Goal: Task Accomplishment & Management: Manage account settings

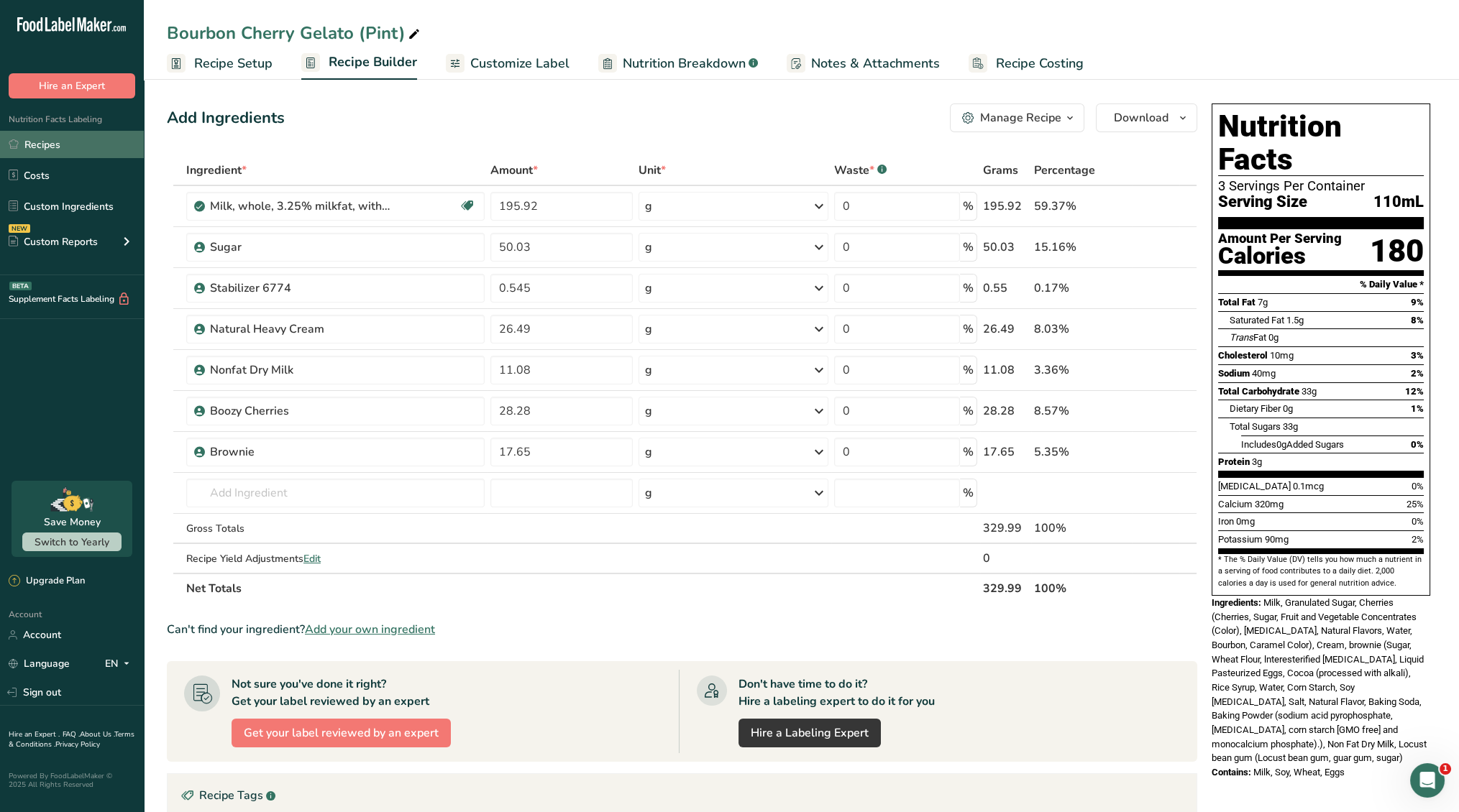
click at [57, 148] on link "Recipes" at bounding box center [72, 144] width 144 height 27
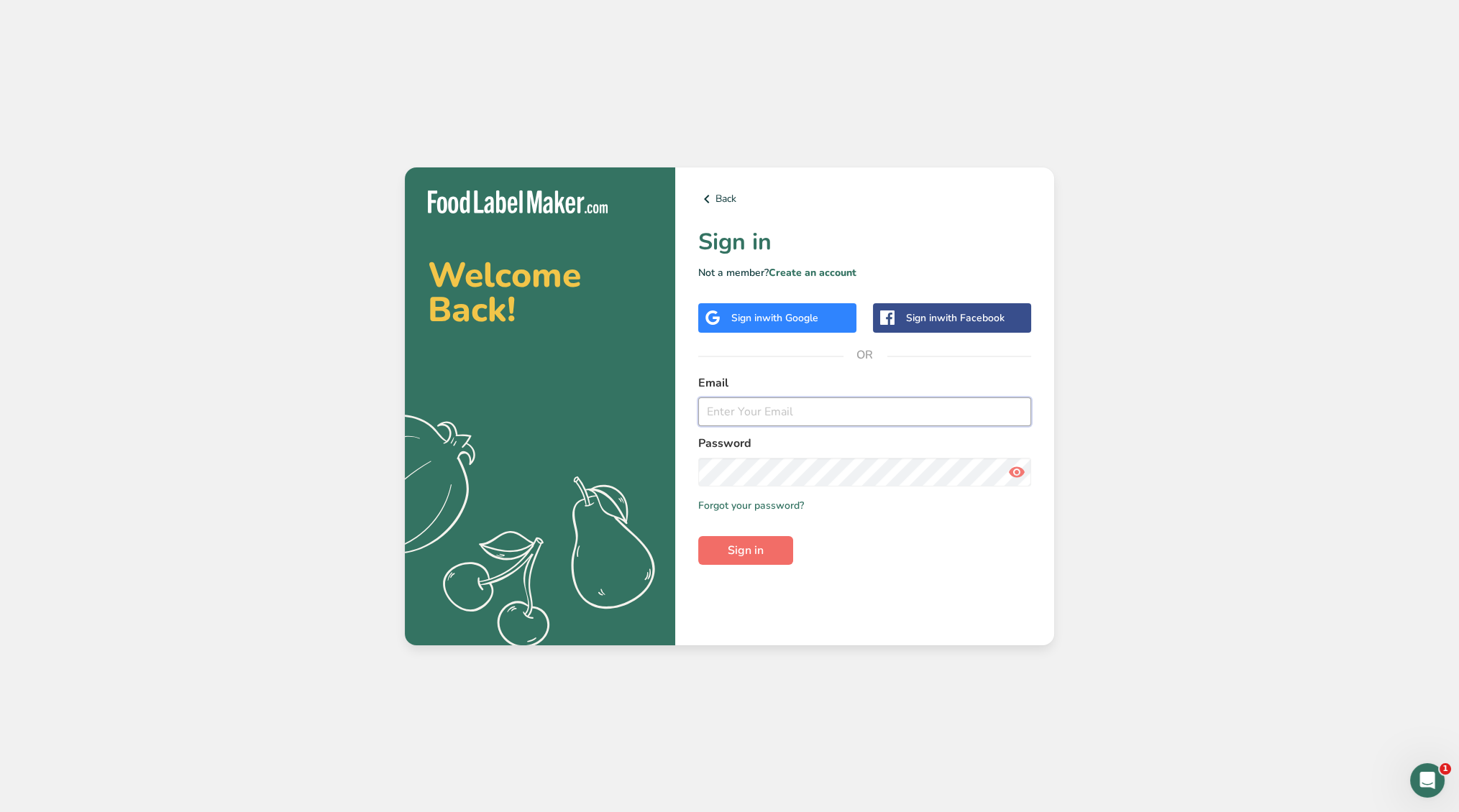
type input "[EMAIL_ADDRESS][DOMAIN_NAME]"
click at [754, 547] on span "Sign in" at bounding box center [745, 550] width 36 height 17
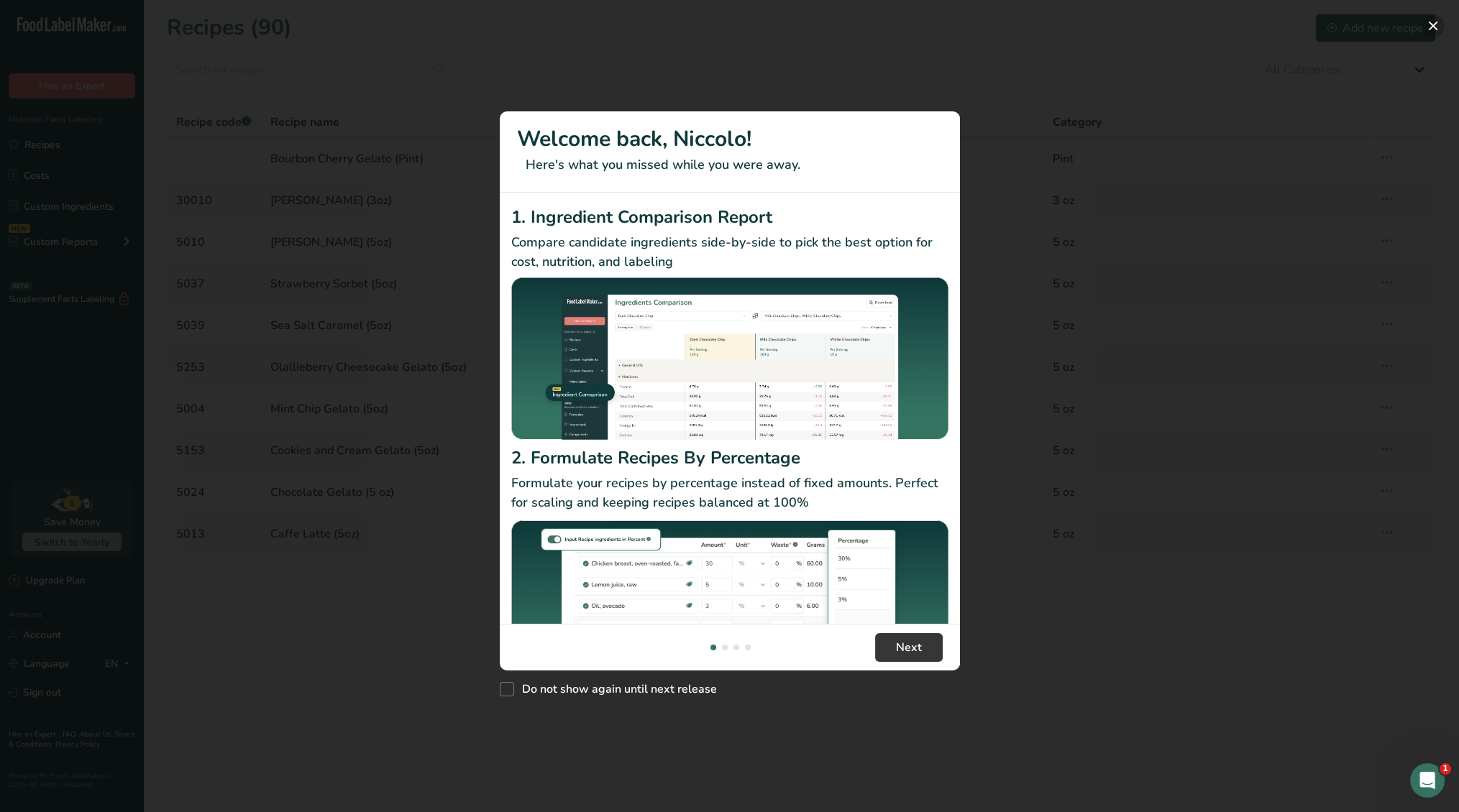
click at [1435, 19] on button "New Features" at bounding box center [1432, 25] width 23 height 23
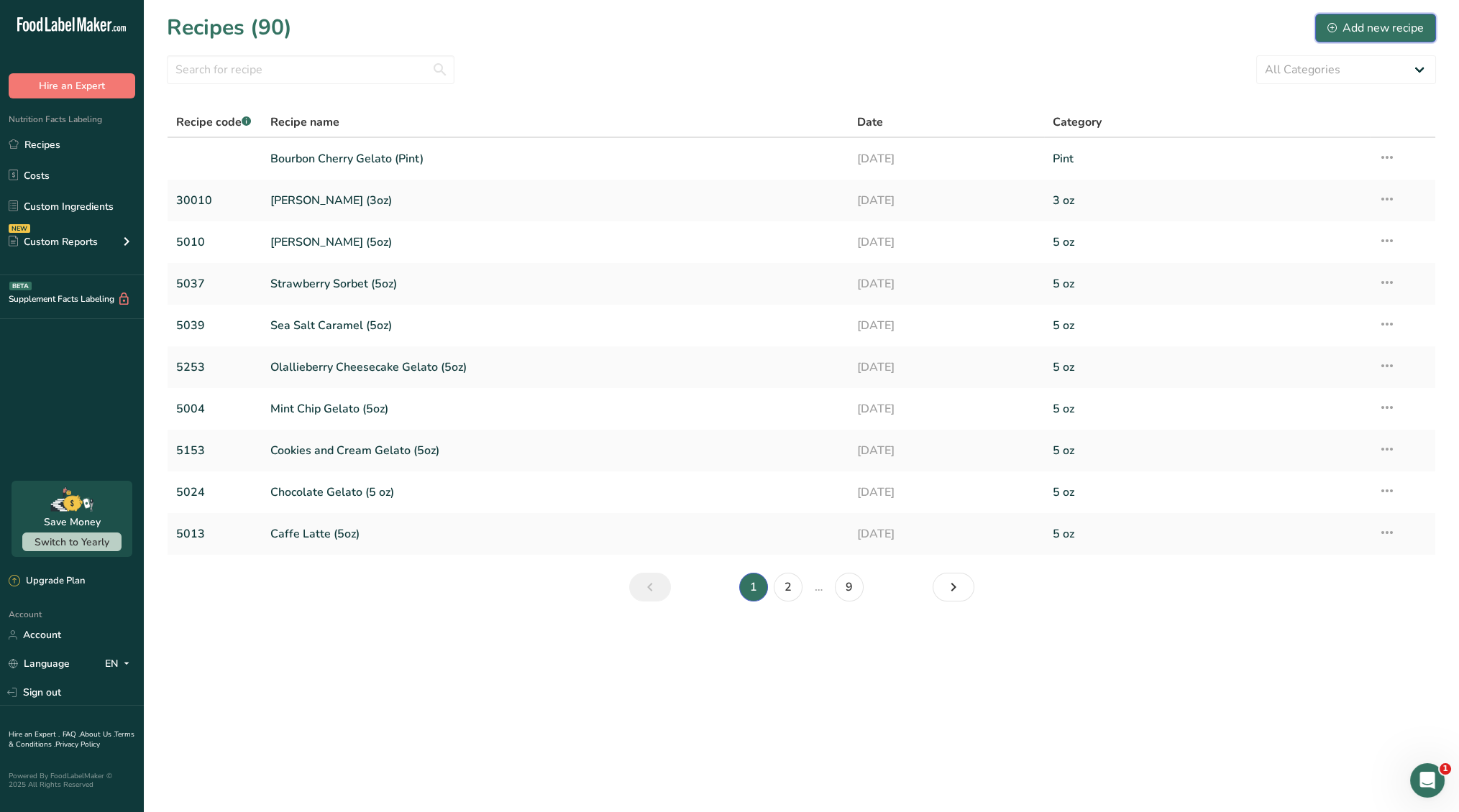
click at [1392, 27] on div "Add new recipe" at bounding box center [1376, 28] width 96 height 17
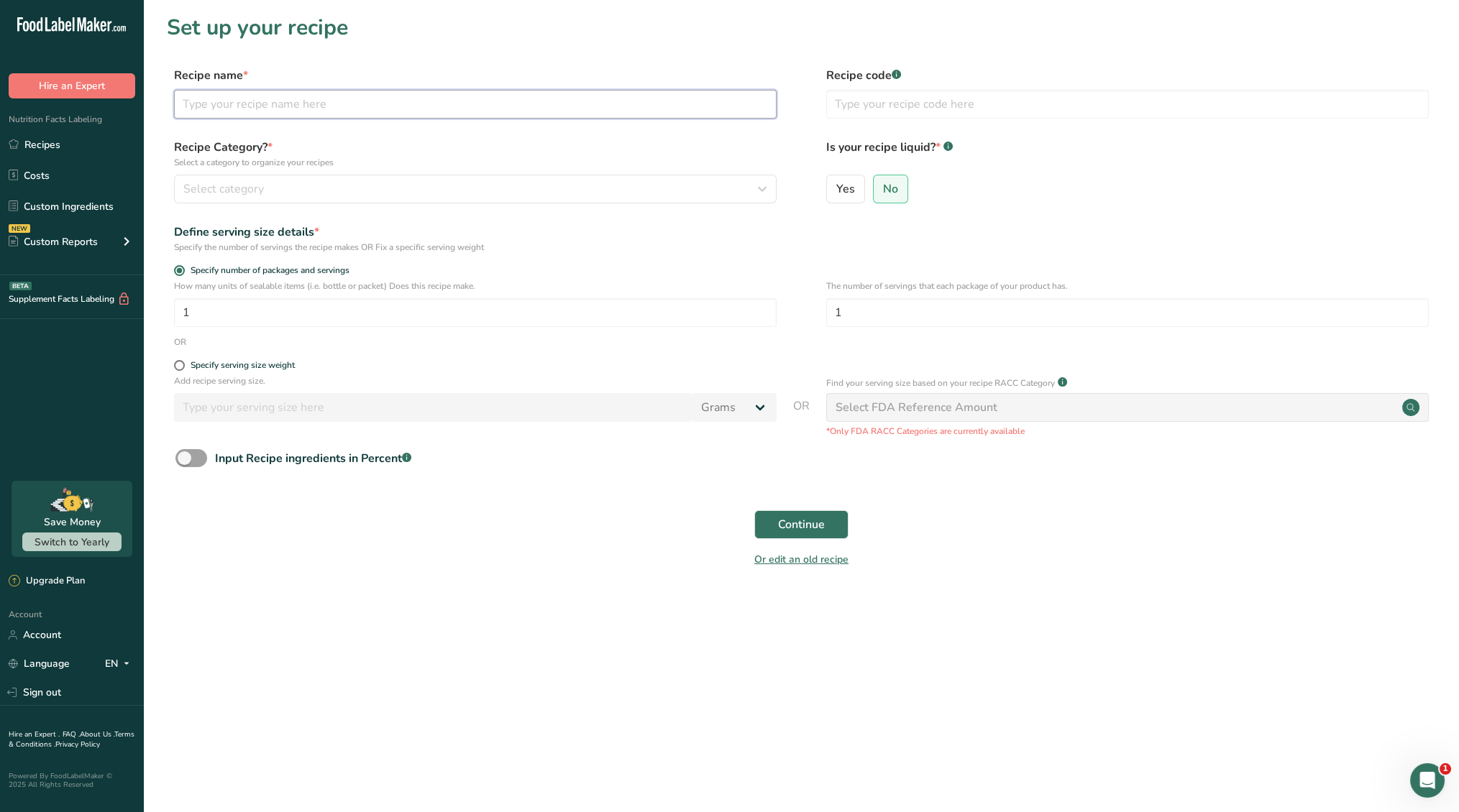
click at [318, 106] on input "text" at bounding box center [476, 104] width 603 height 29
click at [26, 126] on div "Nutrition Facts Labeling Recipes Costs Custom Ingredients NEW Custom Reports Me…" at bounding box center [72, 187] width 144 height 177
click at [43, 146] on link "Recipes" at bounding box center [72, 144] width 144 height 27
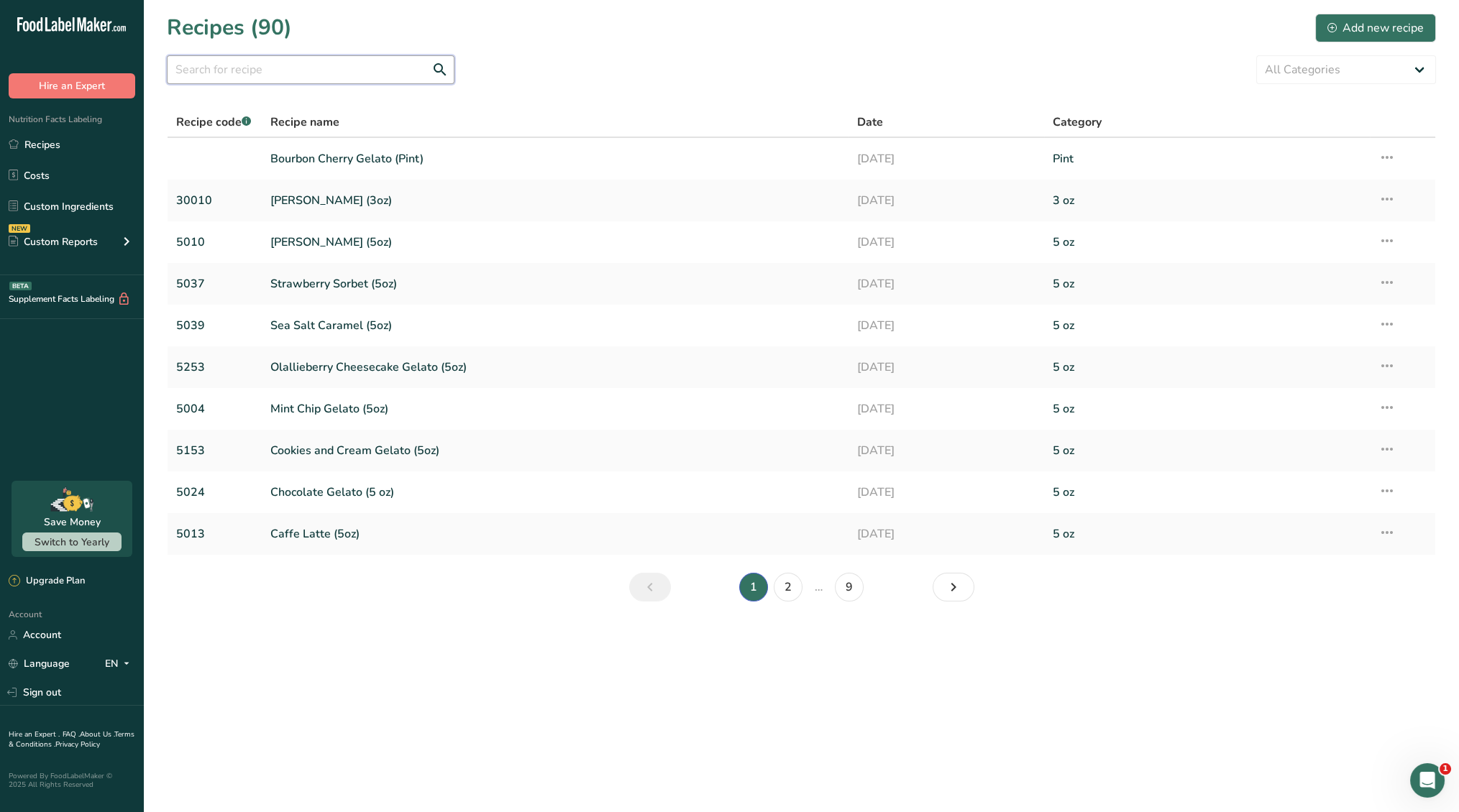
click at [292, 72] on input "text" at bounding box center [311, 70] width 288 height 29
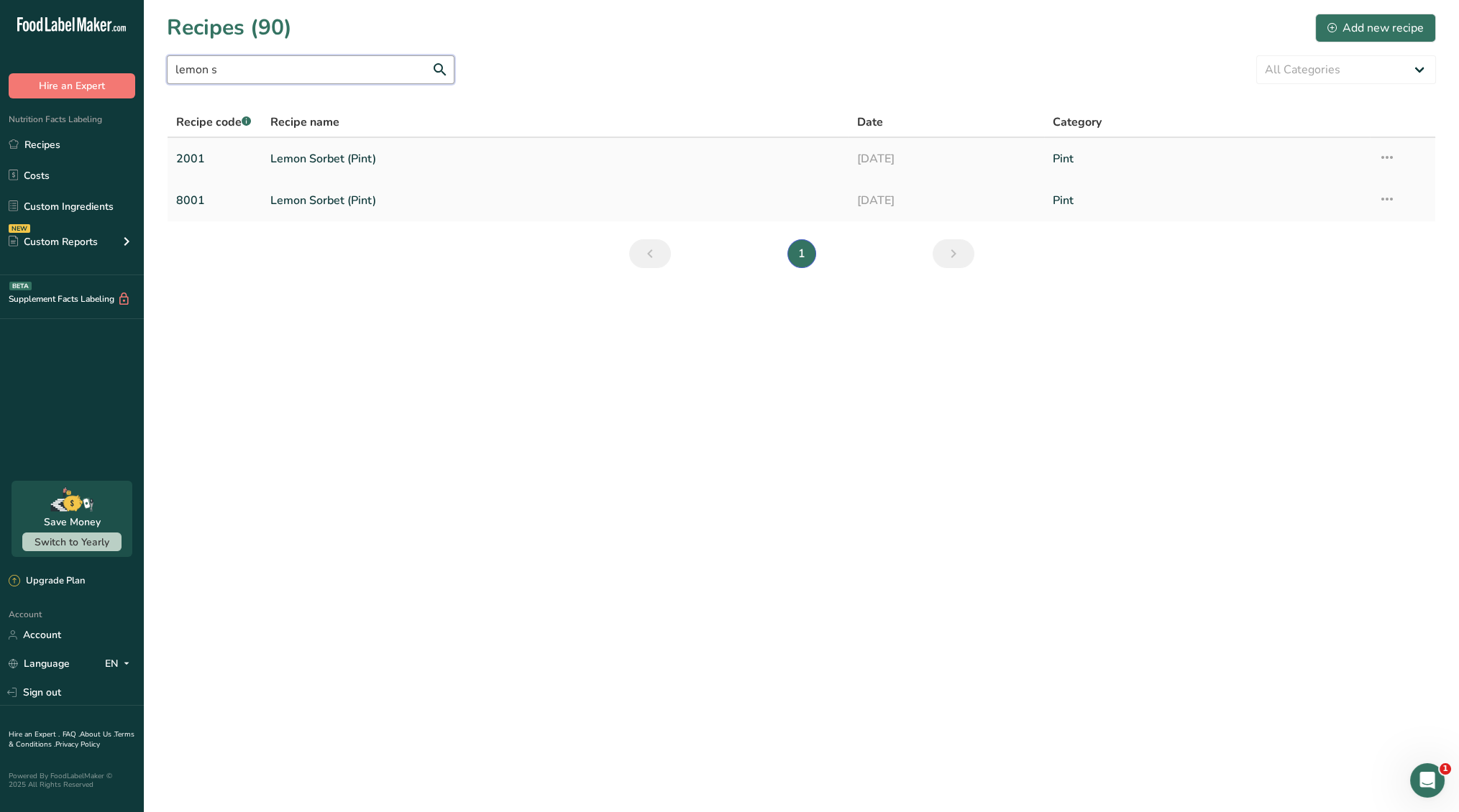
type input "lemon s"
click at [377, 155] on link "Lemon Sorbet (Pint)" at bounding box center [555, 159] width 569 height 30
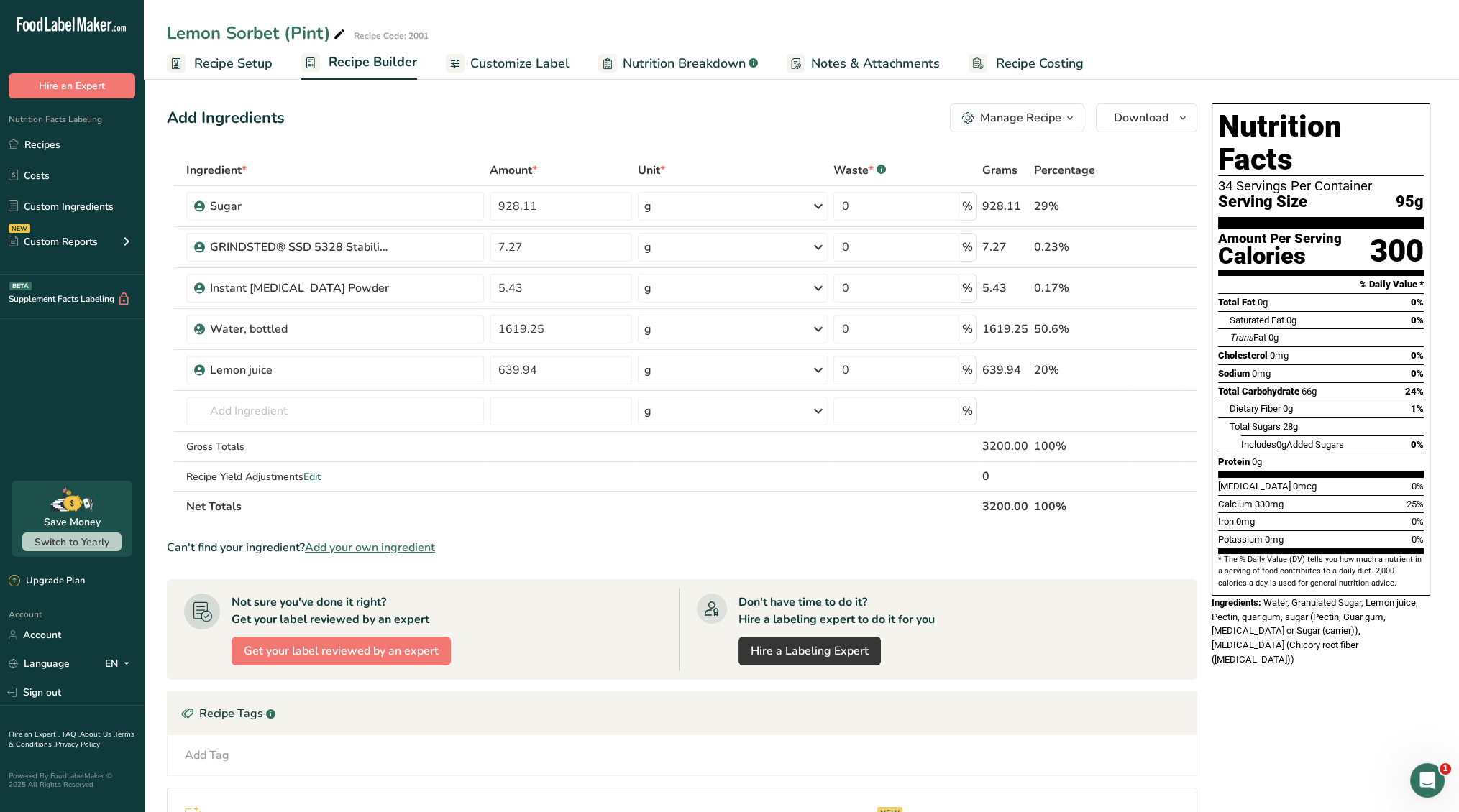
click at [249, 66] on span "Recipe Setup" at bounding box center [233, 63] width 78 height 19
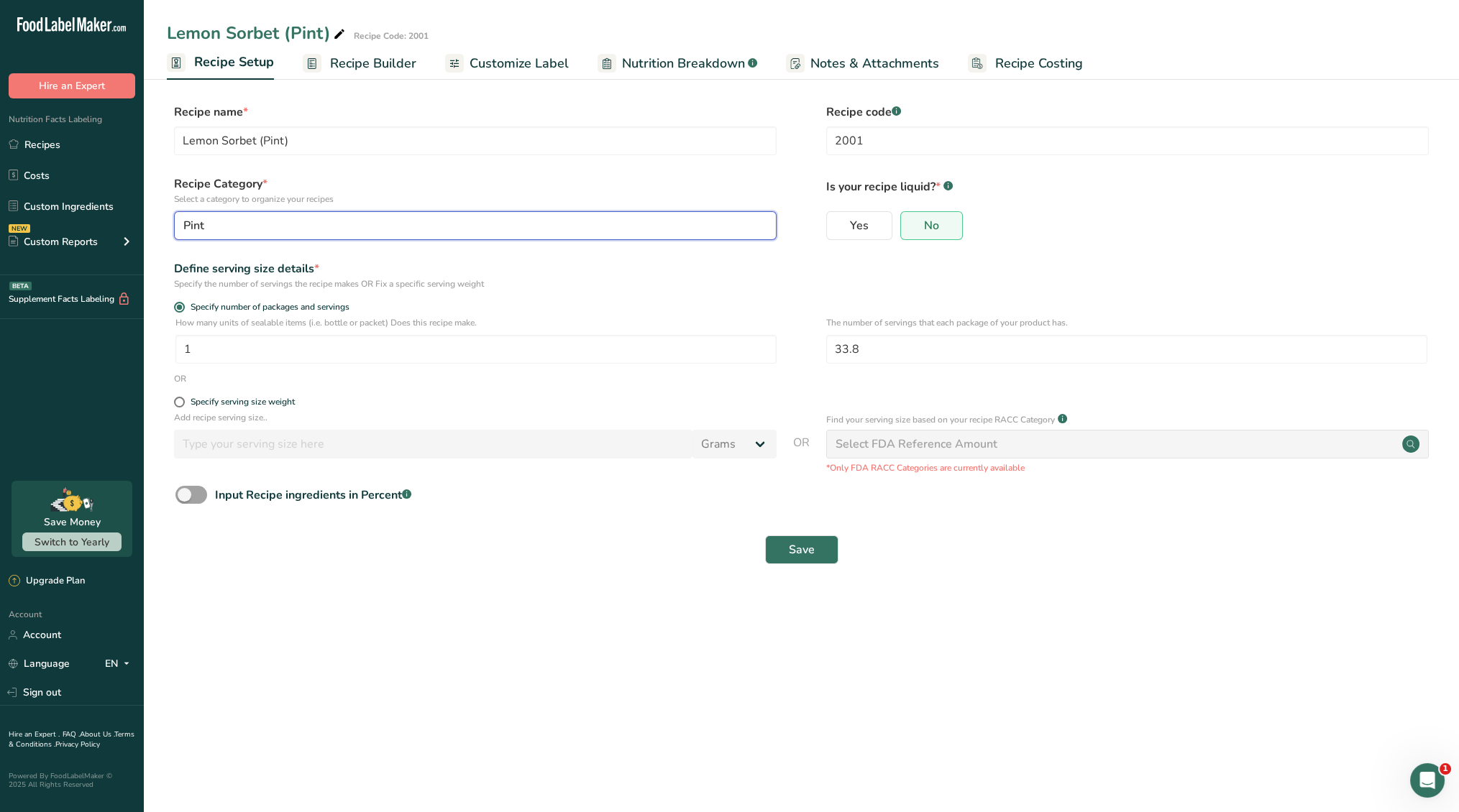
click at [359, 220] on div "Pint" at bounding box center [471, 226] width 575 height 17
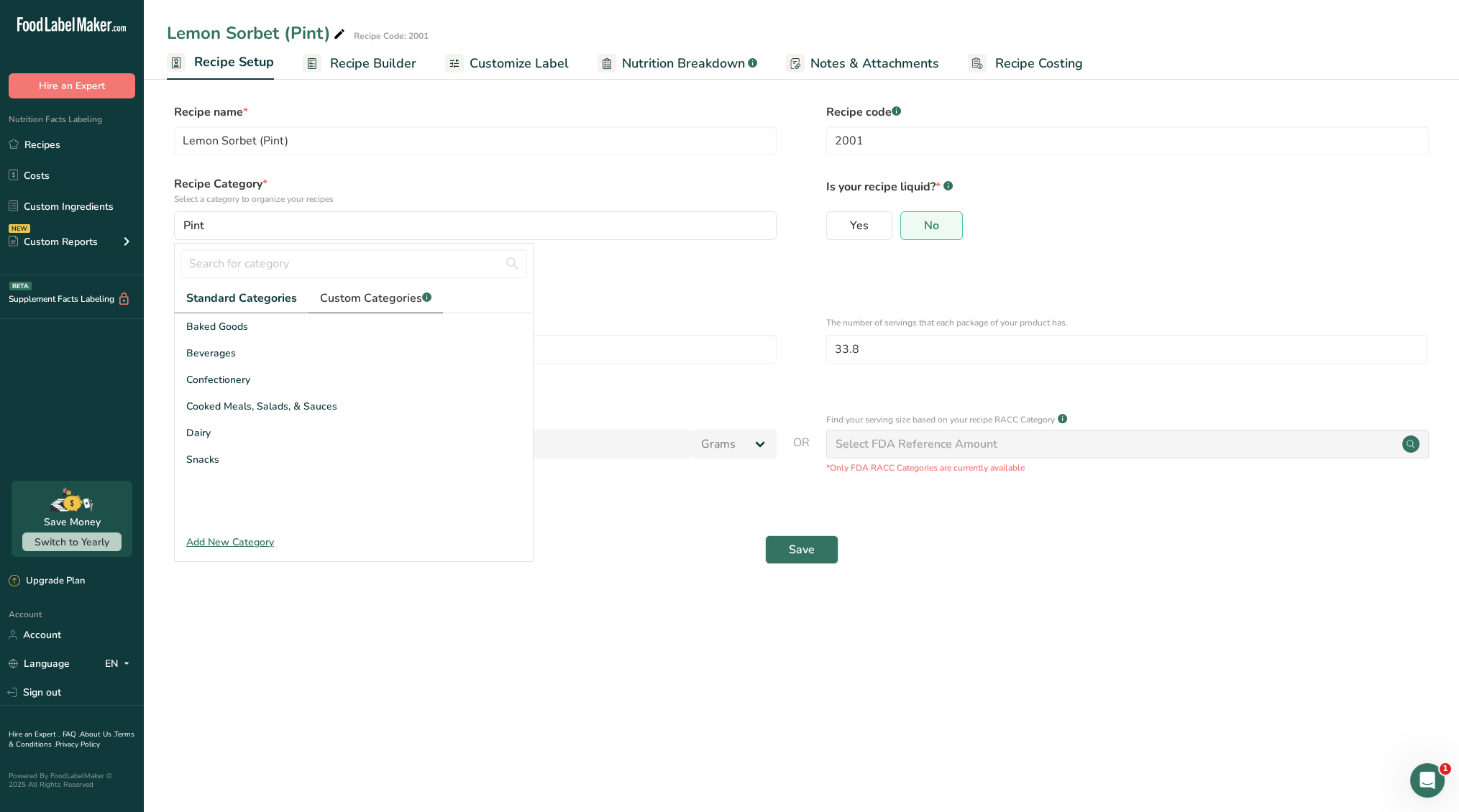
click at [374, 289] on span "Custom Categories .a-a{fill:#347362;}.b-a{fill:#fff;}" at bounding box center [375, 298] width 111 height 17
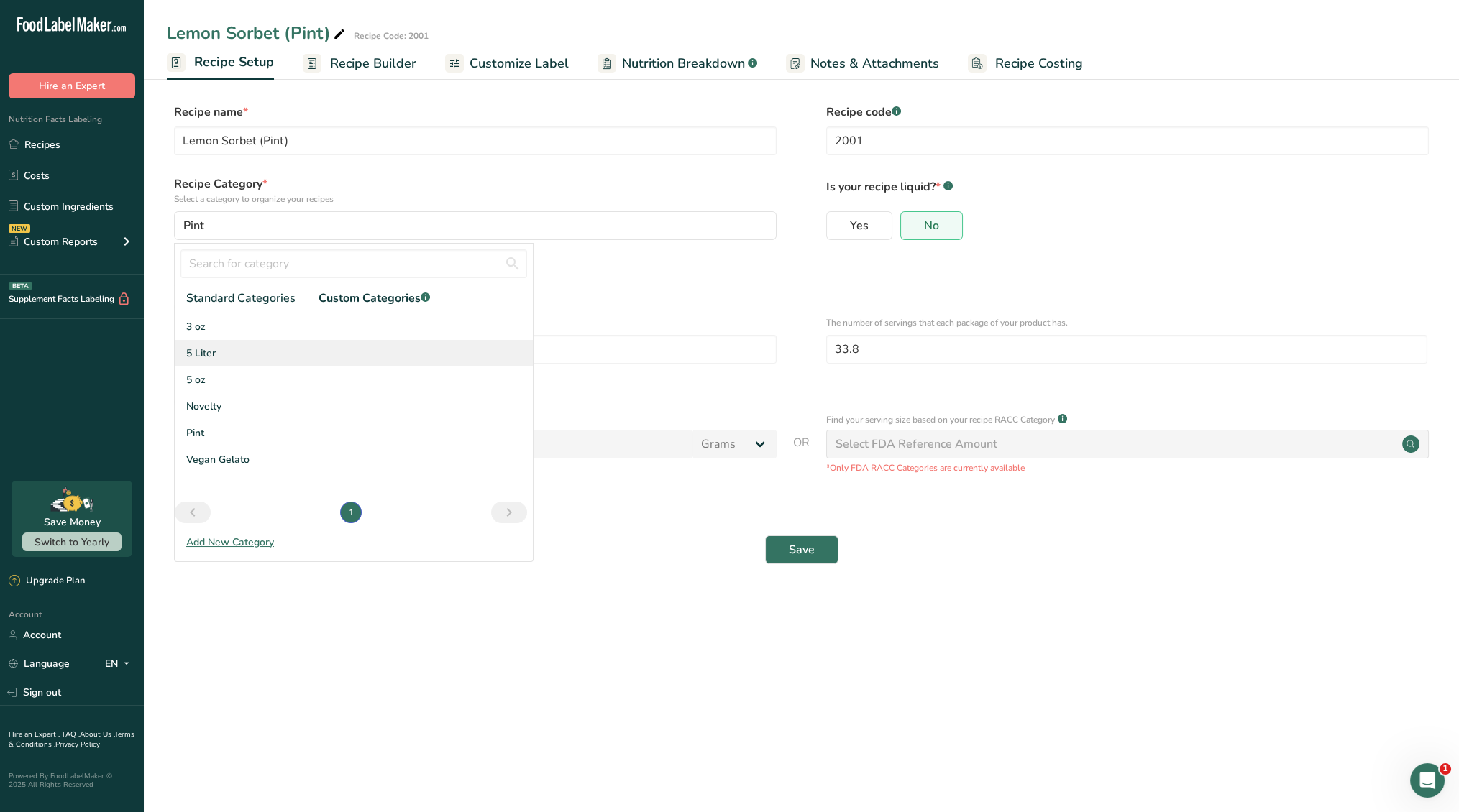
drag, startPoint x: 236, startPoint y: 352, endPoint x: 274, endPoint y: 359, distance: 38.6
click at [236, 352] on div "5 Liter" at bounding box center [354, 353] width 358 height 27
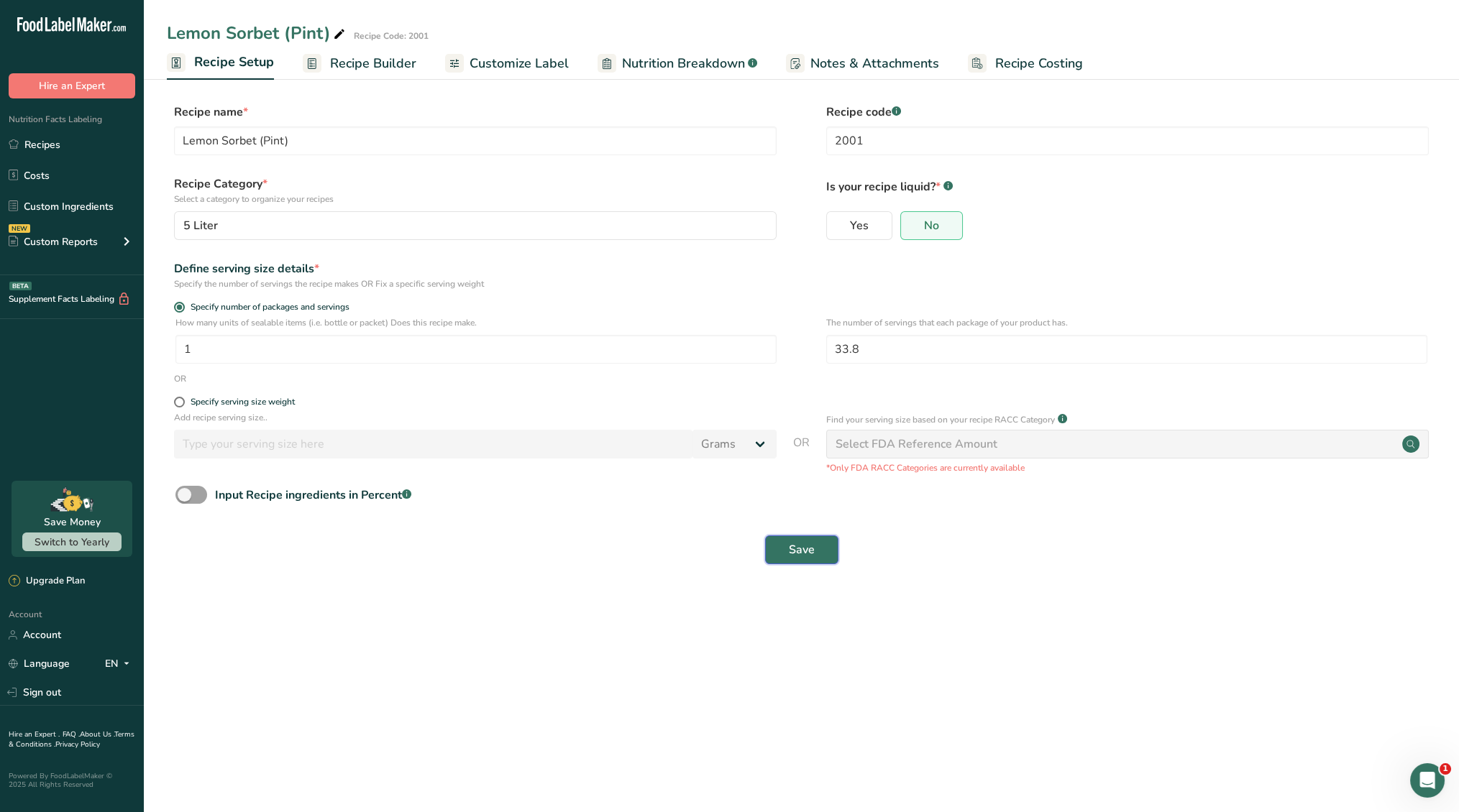
click at [816, 554] on button "Save" at bounding box center [801, 549] width 73 height 29
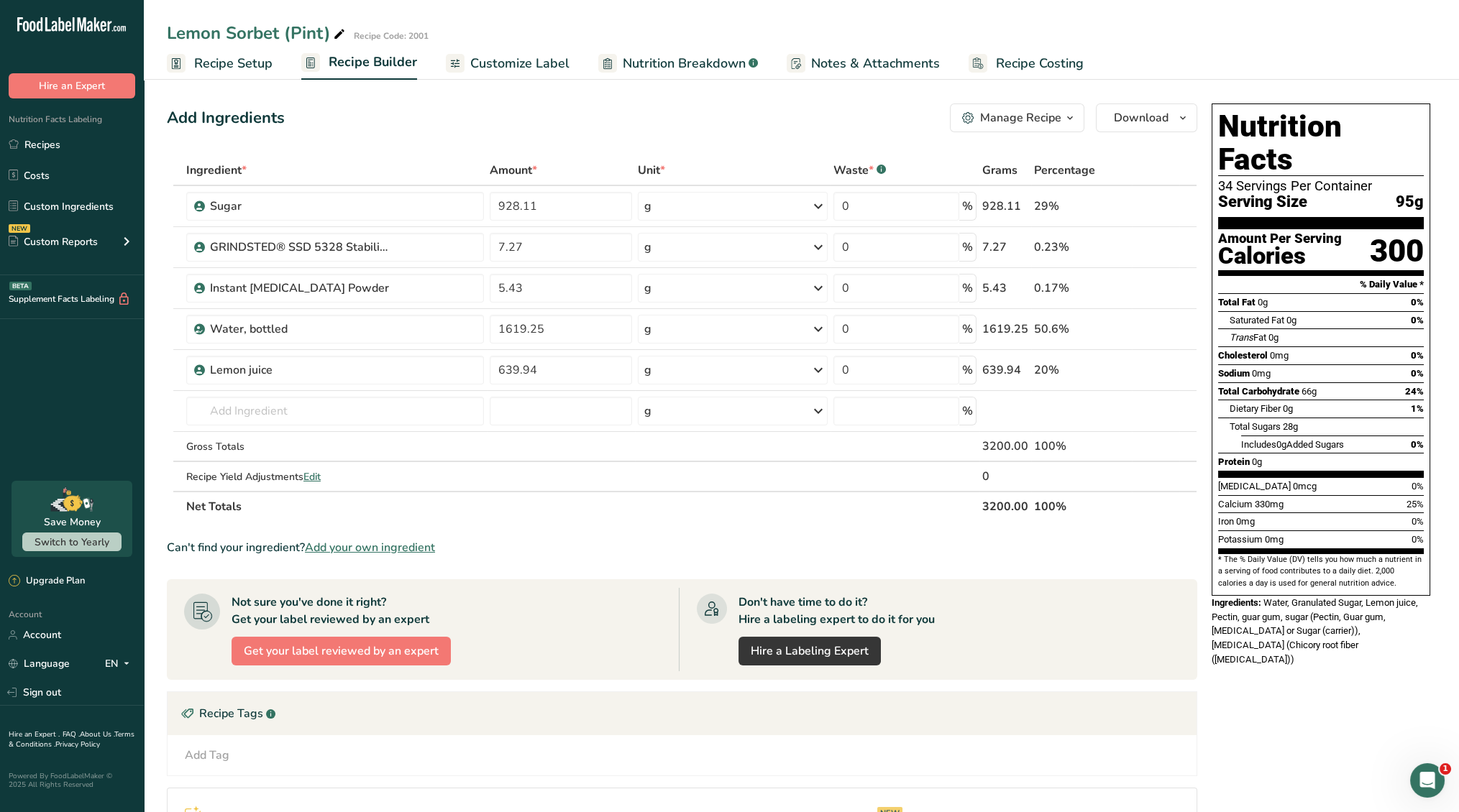
click at [206, 55] on span "Recipe Setup" at bounding box center [233, 63] width 78 height 19
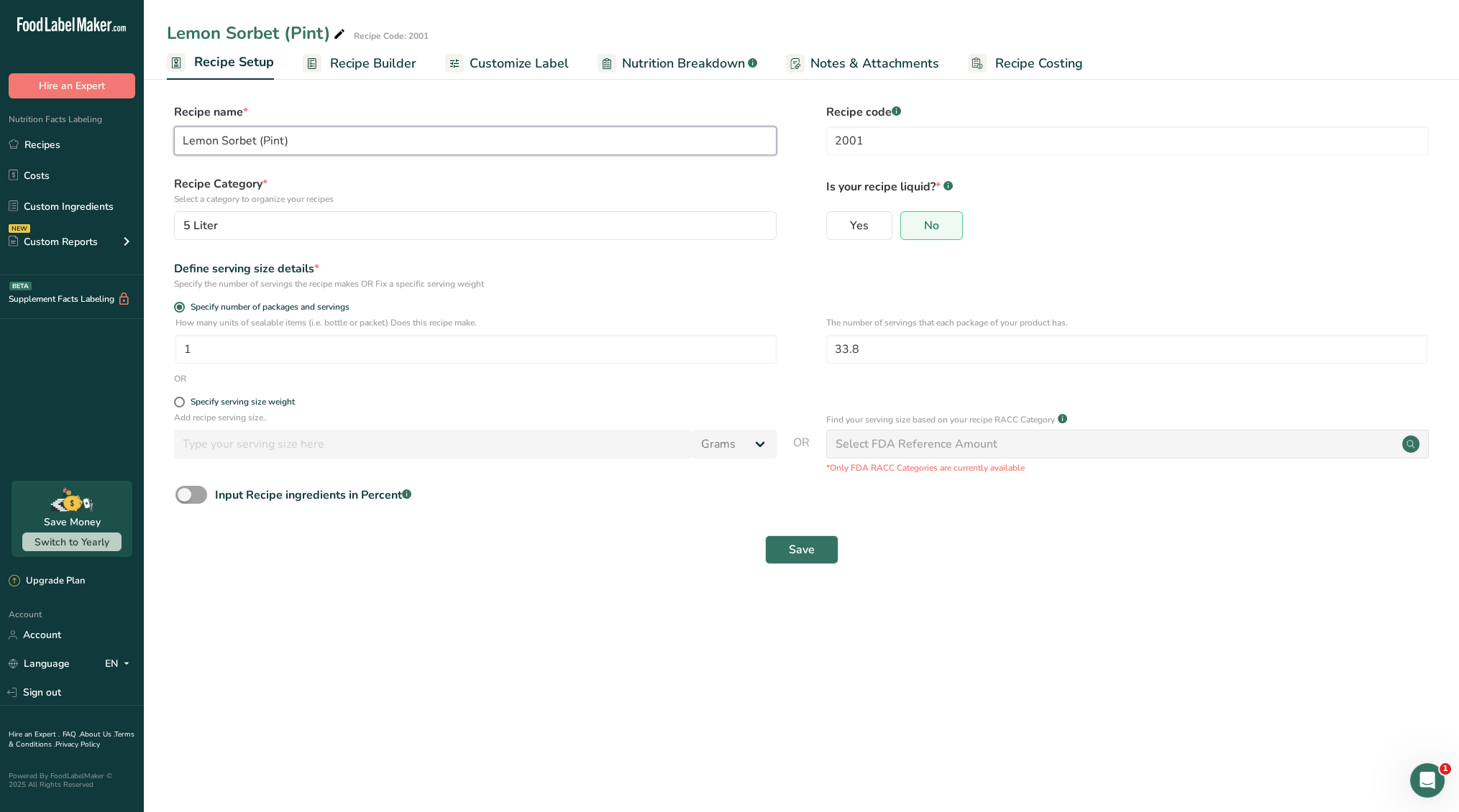
click at [280, 141] on input "Lemon Sorbet (Pint)" at bounding box center [476, 141] width 603 height 29
click at [274, 141] on input "Lemon Sorbet (Pint)" at bounding box center [476, 141] width 603 height 29
type input "Lemon Sorbet (5 L)"
click at [804, 554] on span "Save" at bounding box center [801, 549] width 26 height 17
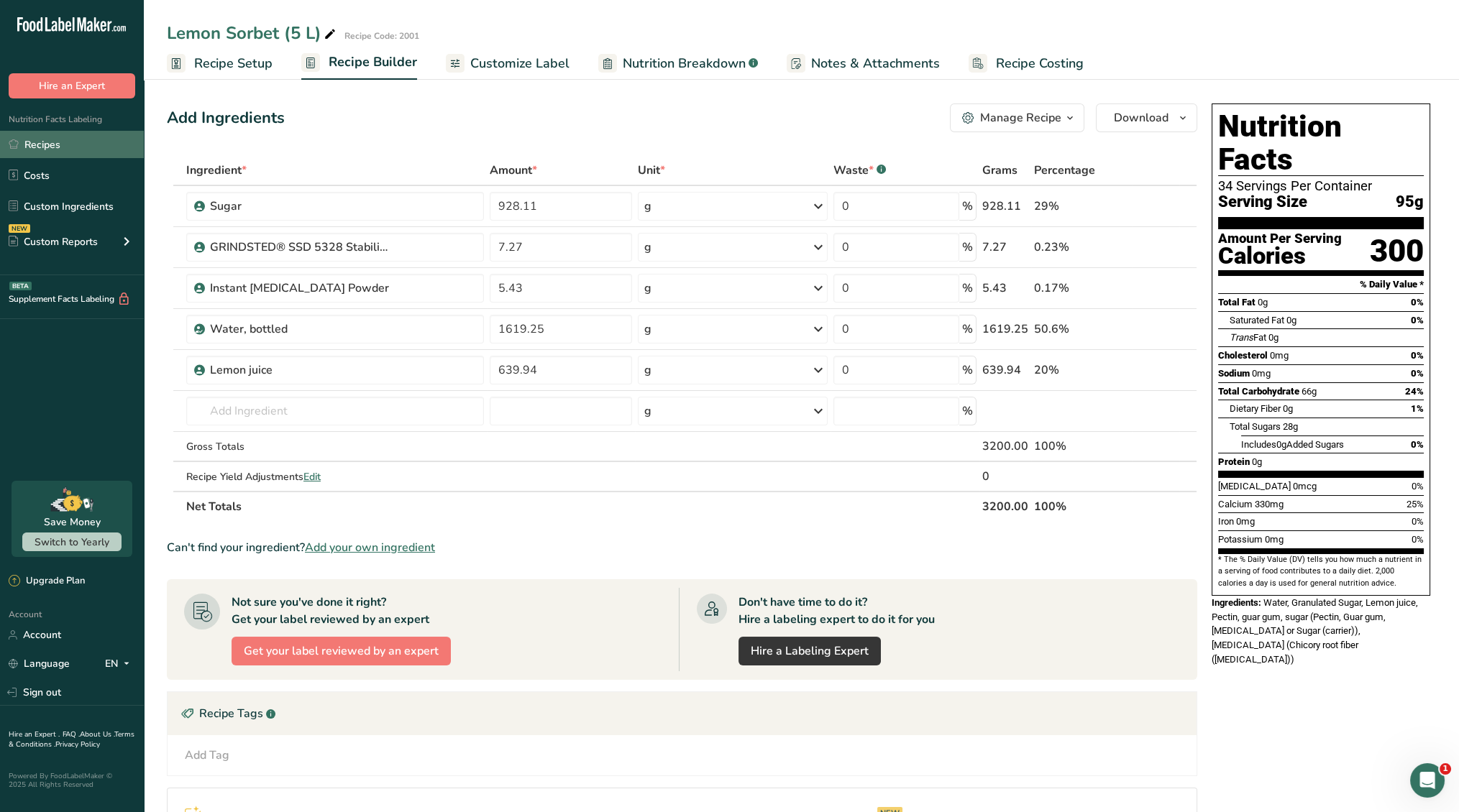
click at [80, 139] on link "Recipes" at bounding box center [72, 144] width 144 height 27
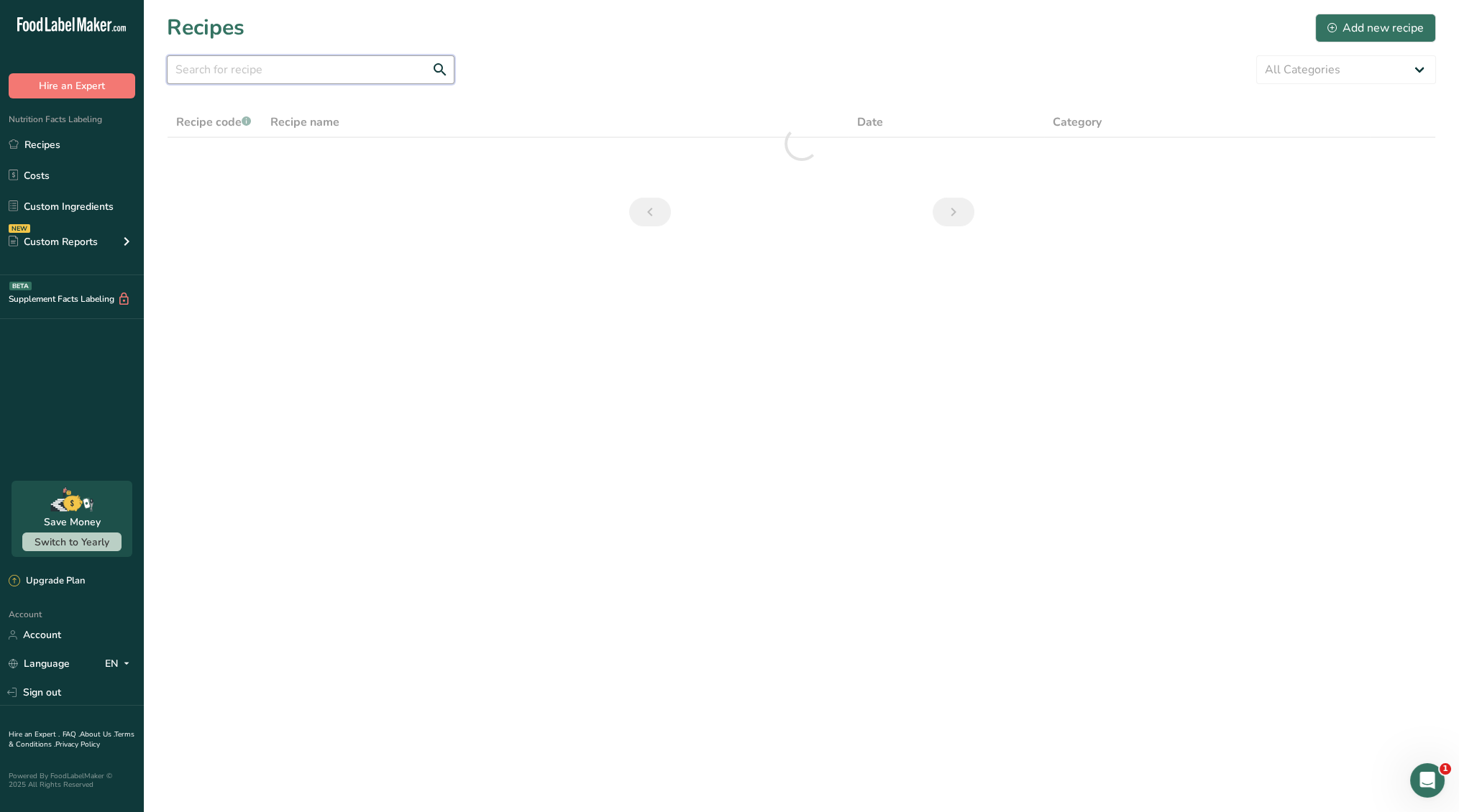
click at [307, 68] on input "text" at bounding box center [311, 70] width 288 height 29
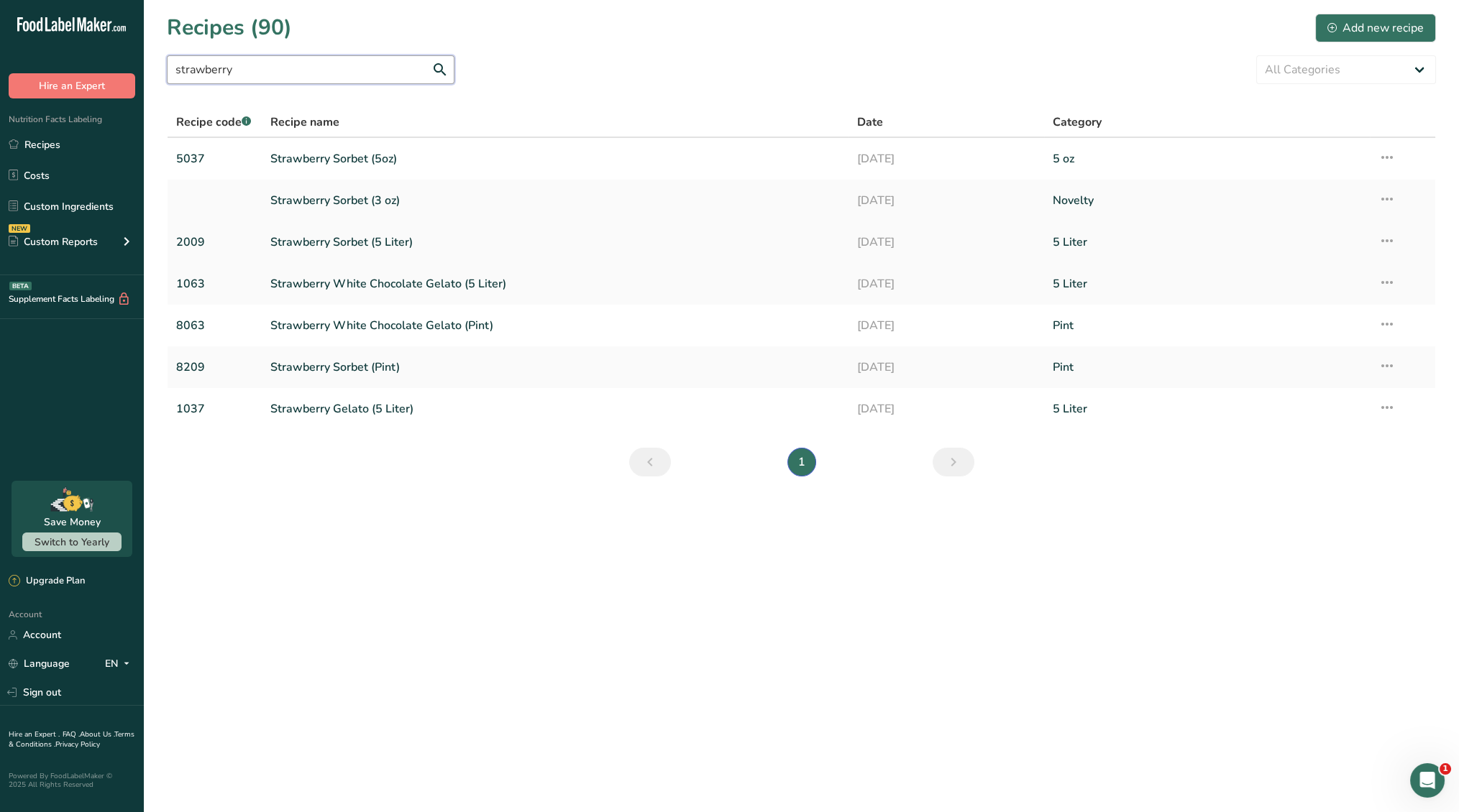
type input "strawberry"
click at [359, 239] on link "Strawberry Sorbet (5 Liter)" at bounding box center [555, 242] width 569 height 30
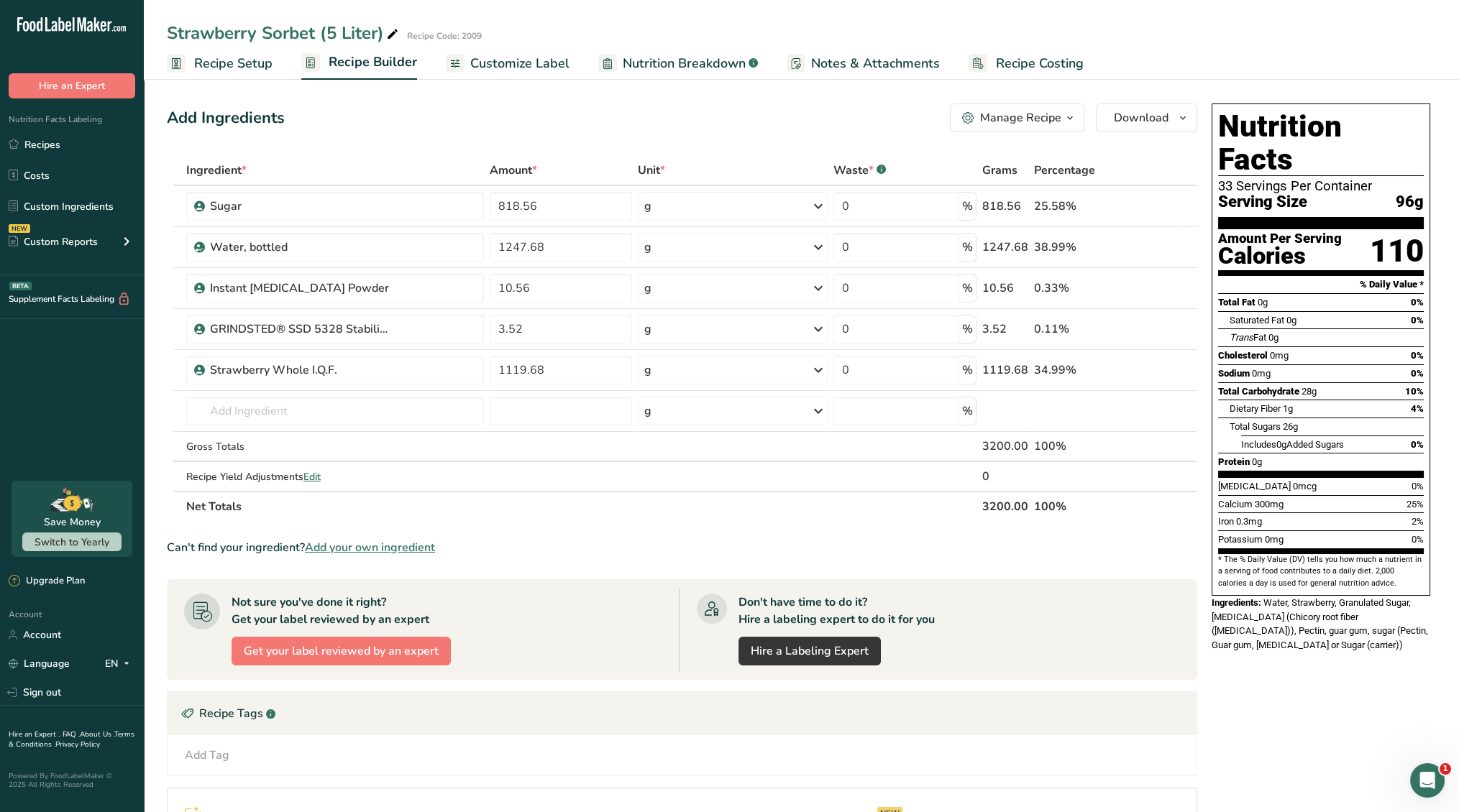
click at [195, 61] on span "Recipe Setup" at bounding box center [233, 63] width 78 height 19
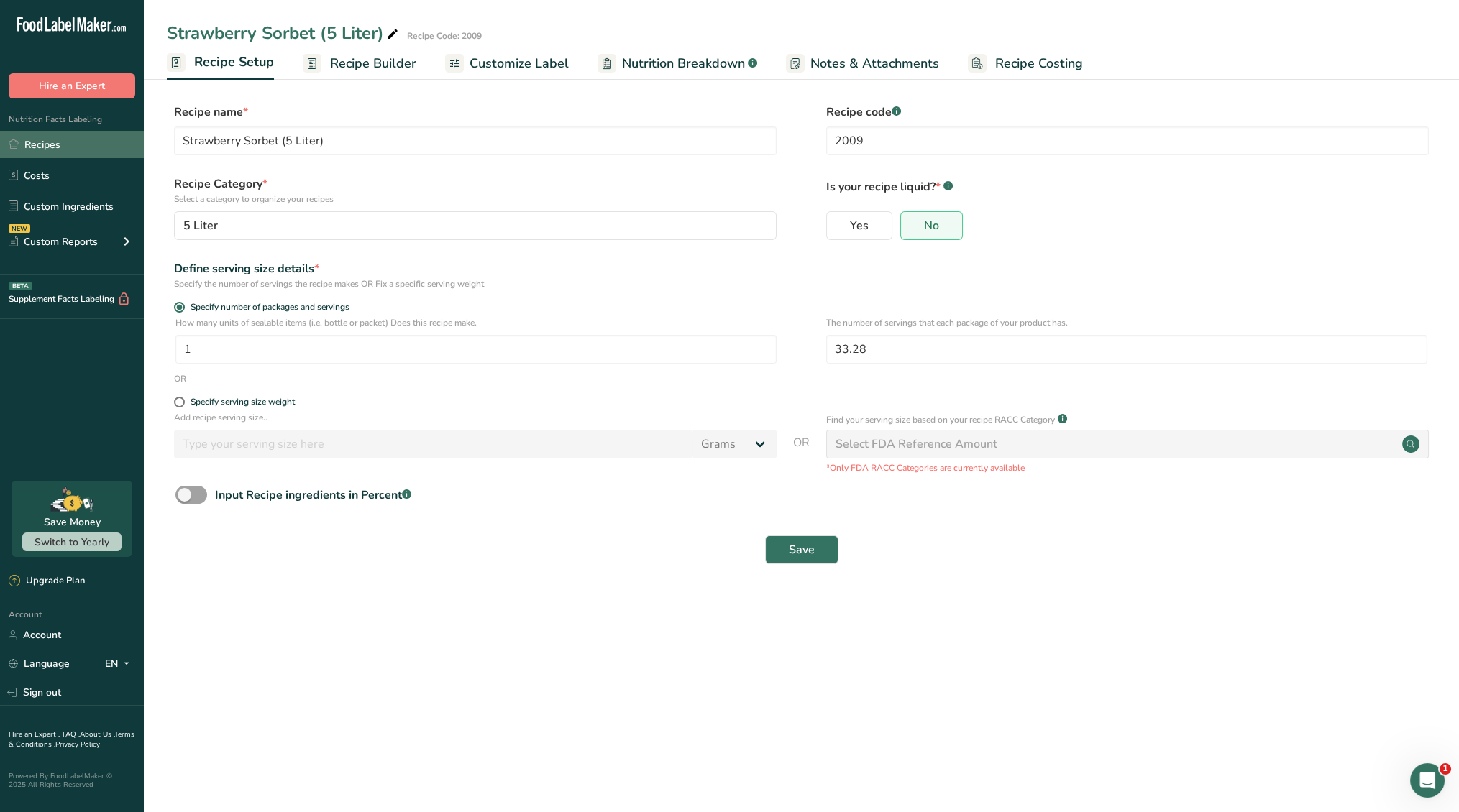
click at [92, 141] on link "Recipes" at bounding box center [72, 144] width 144 height 27
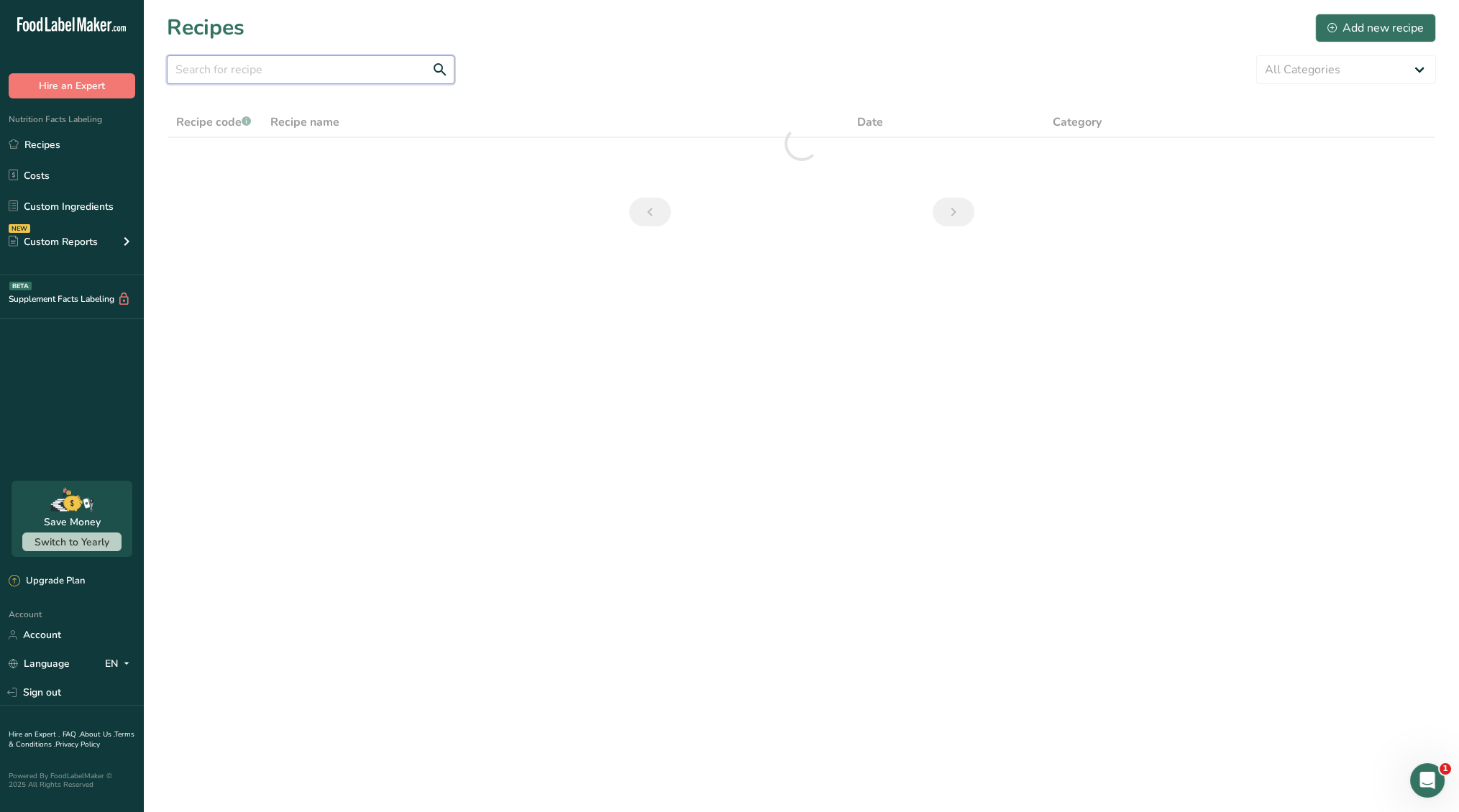
click at [279, 61] on input "text" at bounding box center [311, 70] width 288 height 29
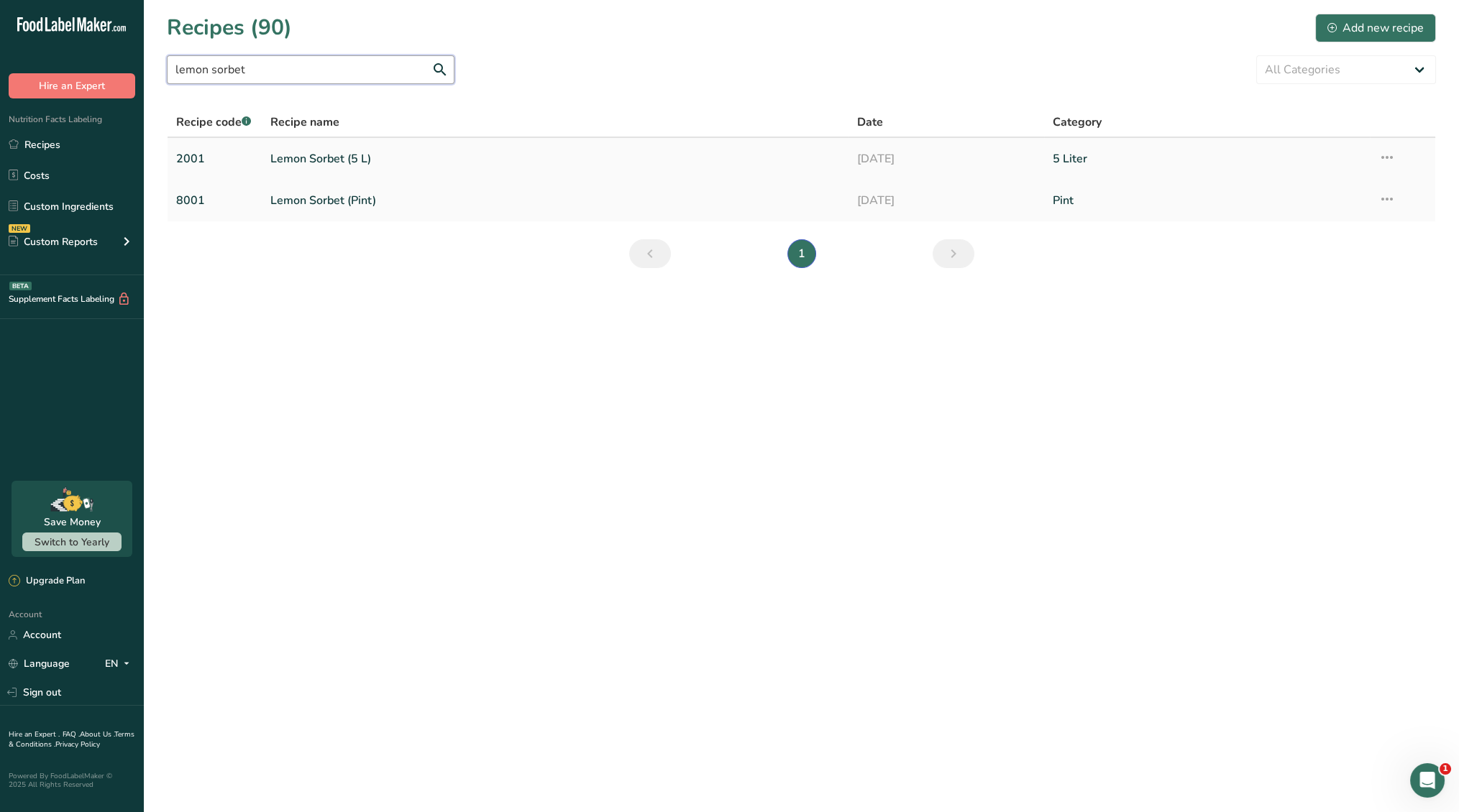
type input "lemon sorbet"
click at [307, 157] on link "Lemon Sorbet (5 L)" at bounding box center [555, 159] width 569 height 30
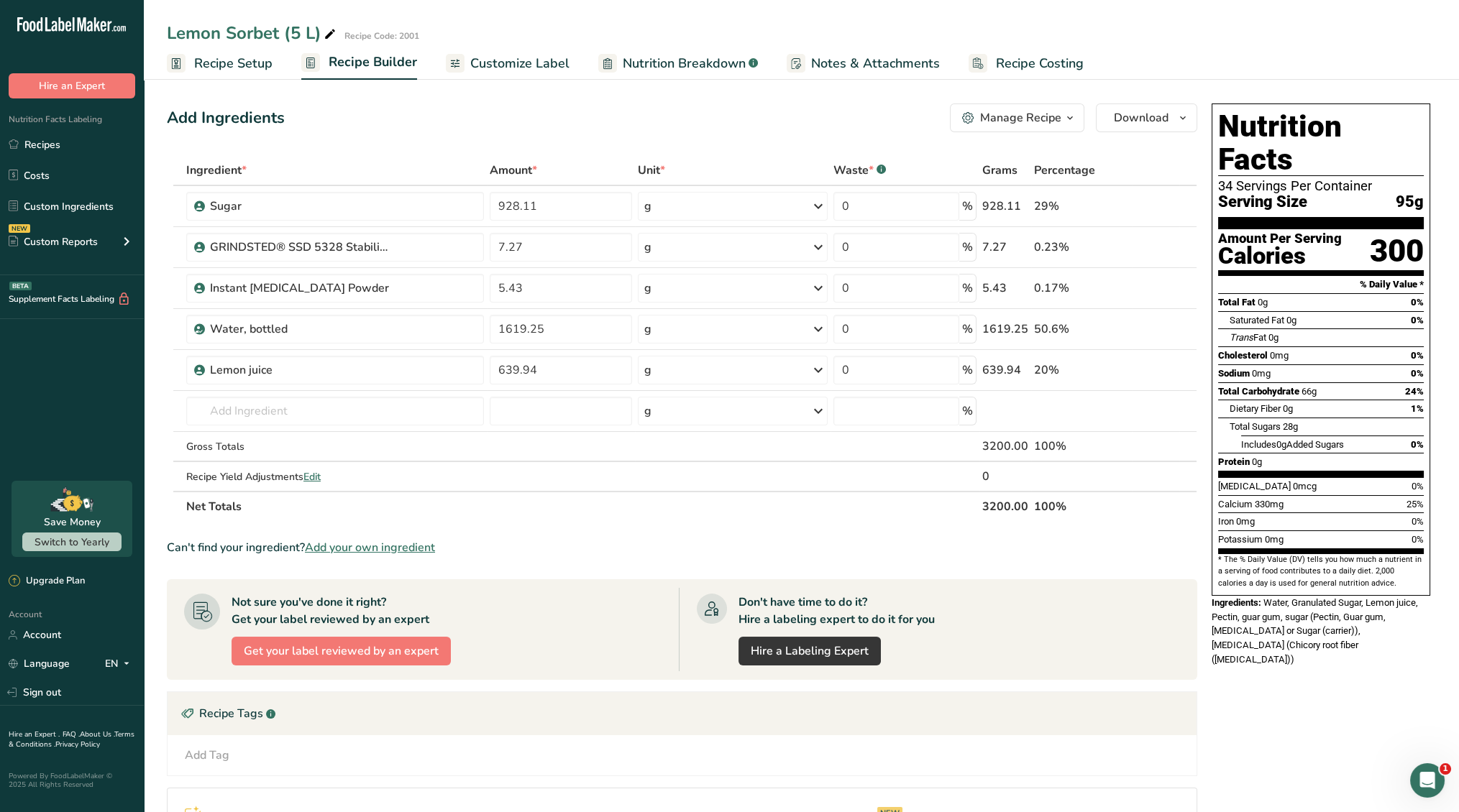
click at [264, 61] on span "Recipe Setup" at bounding box center [233, 63] width 78 height 19
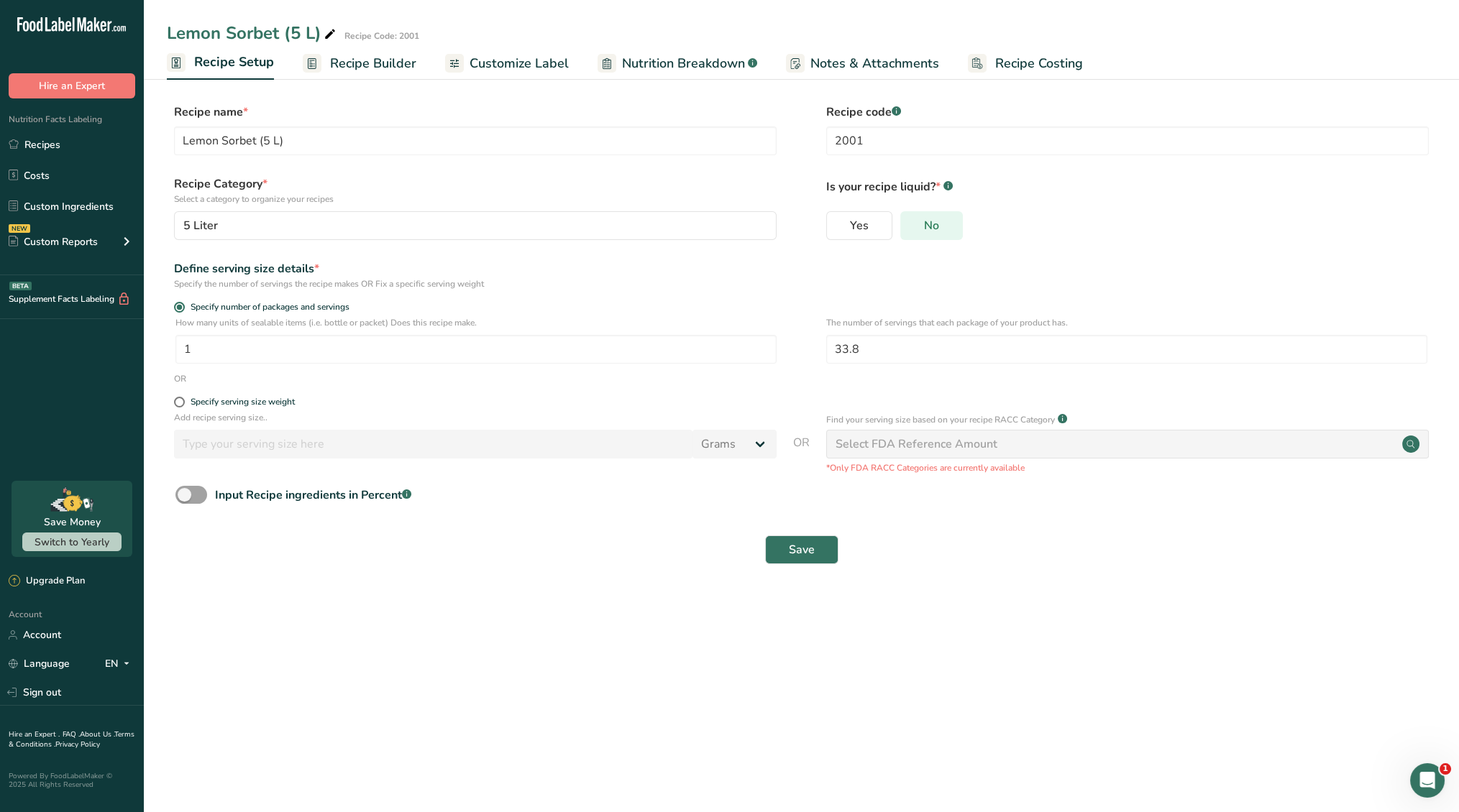
click at [945, 222] on label "No" at bounding box center [931, 226] width 62 height 29
click at [910, 222] on input "No" at bounding box center [905, 225] width 9 height 9
click at [382, 69] on span "Recipe Builder" at bounding box center [373, 63] width 86 height 19
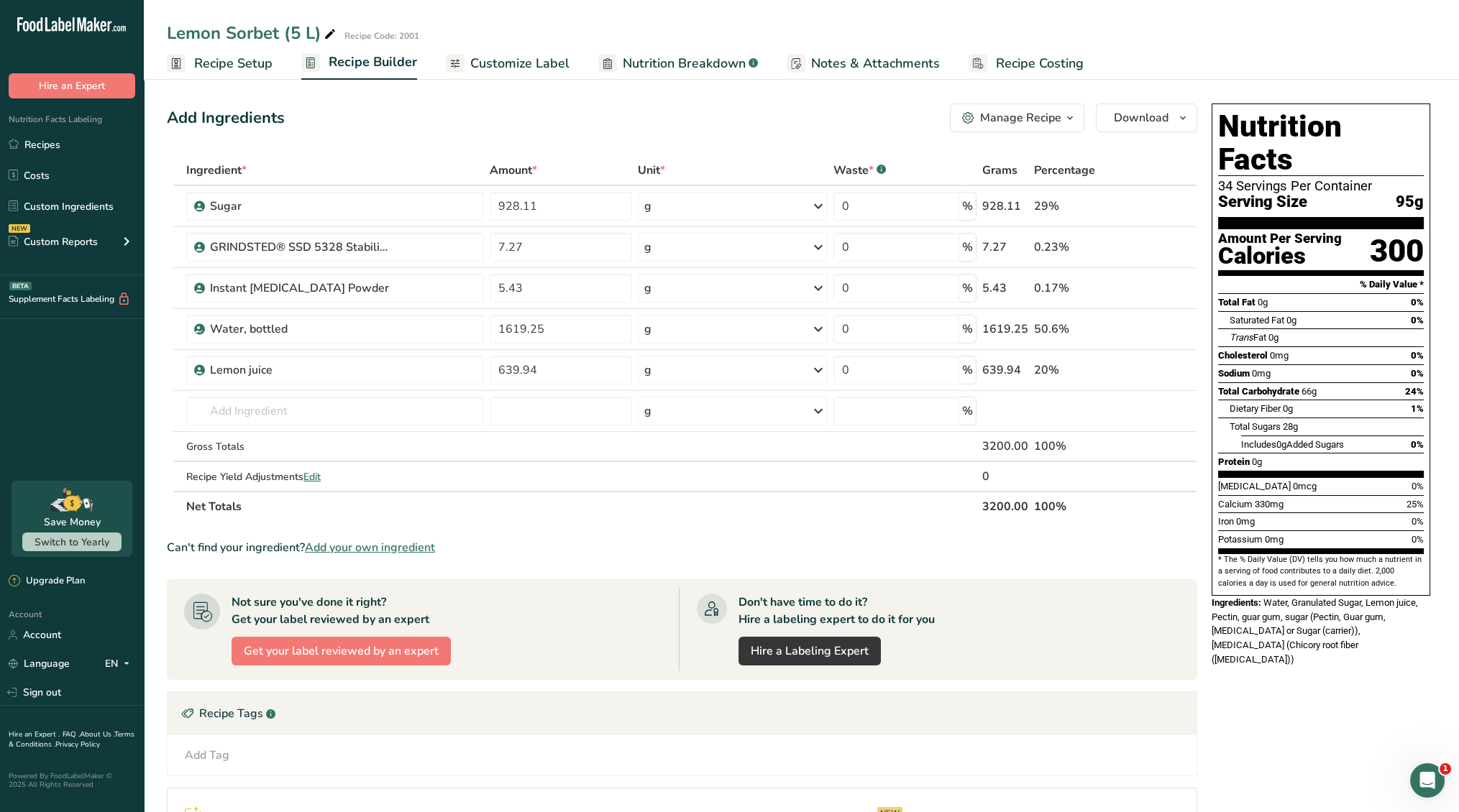
click at [313, 31] on div "Lemon Sorbet (5 L)" at bounding box center [253, 33] width 172 height 26
type input "Lemon Sorbet (5 Liter)"
click at [395, 126] on div "Add Ingredients Manage Recipe Delete Recipe Duplicate Recipe Scale Recipe Save …" at bounding box center [682, 118] width 1030 height 29
click at [56, 137] on link "Recipes" at bounding box center [72, 144] width 144 height 27
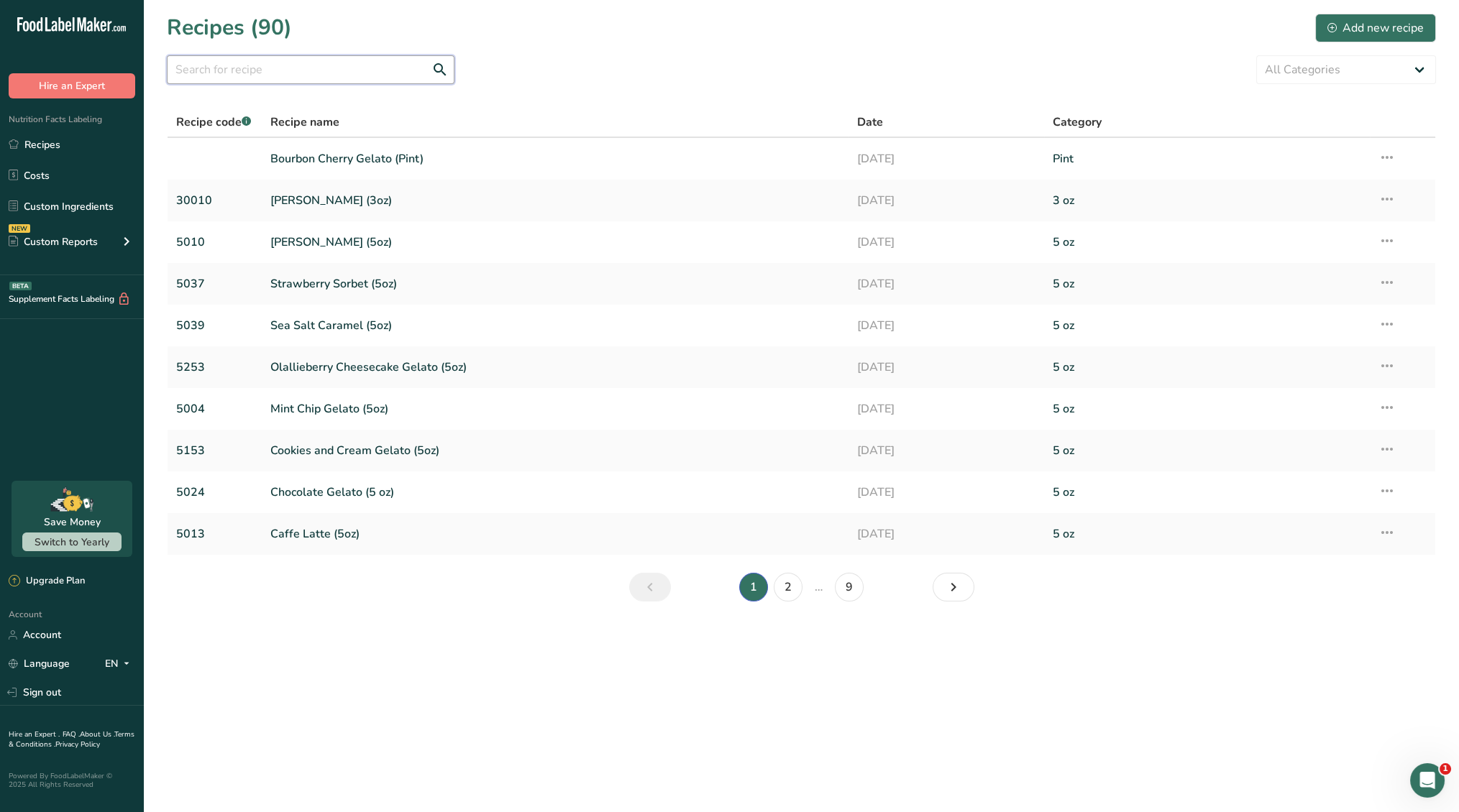
click at [248, 69] on input "text" at bounding box center [311, 70] width 288 height 29
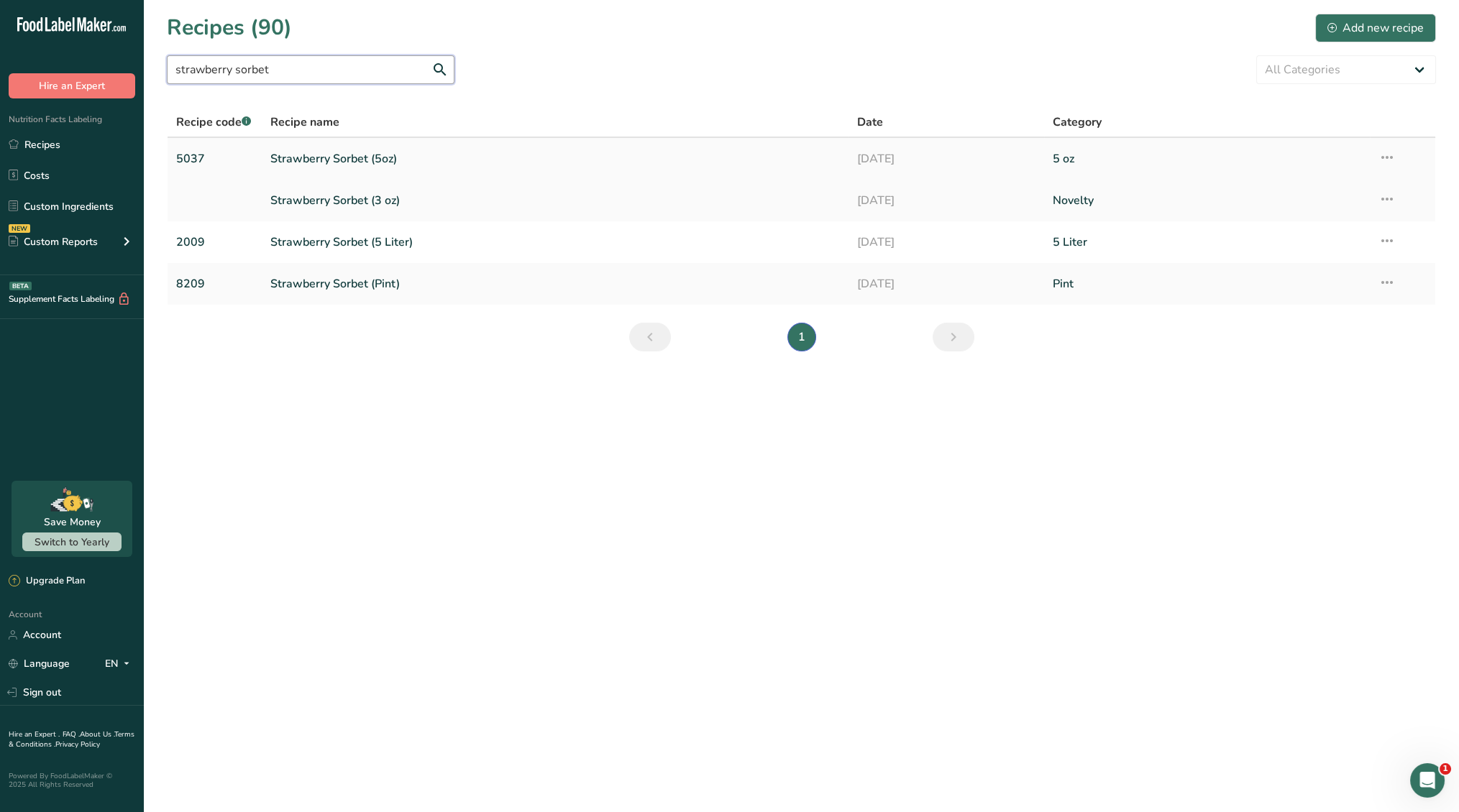
type input "strawberry sorbet"
click at [360, 244] on link "Strawberry Sorbet (5 Liter)" at bounding box center [555, 242] width 569 height 30
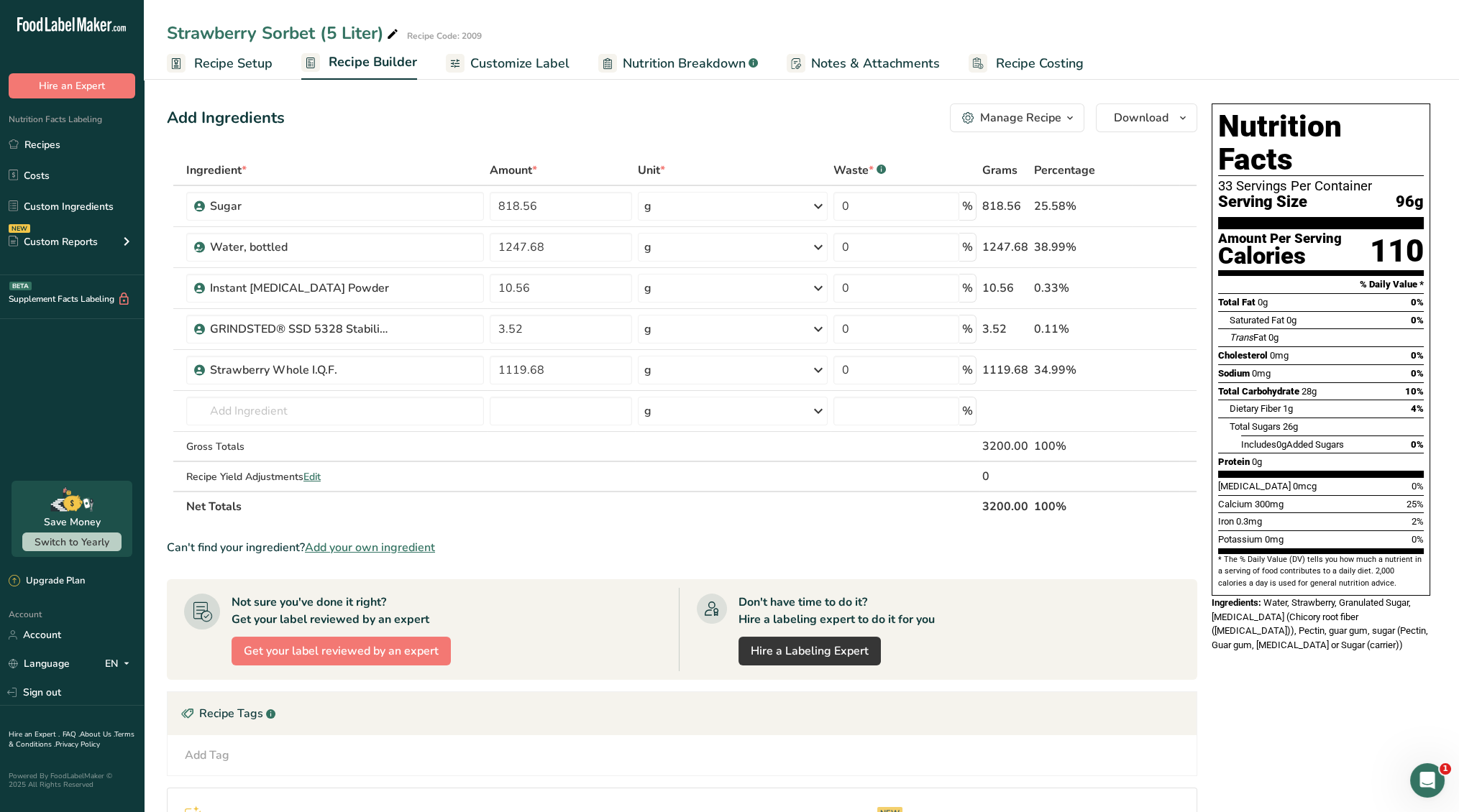
click at [241, 68] on span "Recipe Setup" at bounding box center [233, 63] width 78 height 19
click at [54, 141] on link "Recipes" at bounding box center [72, 144] width 144 height 27
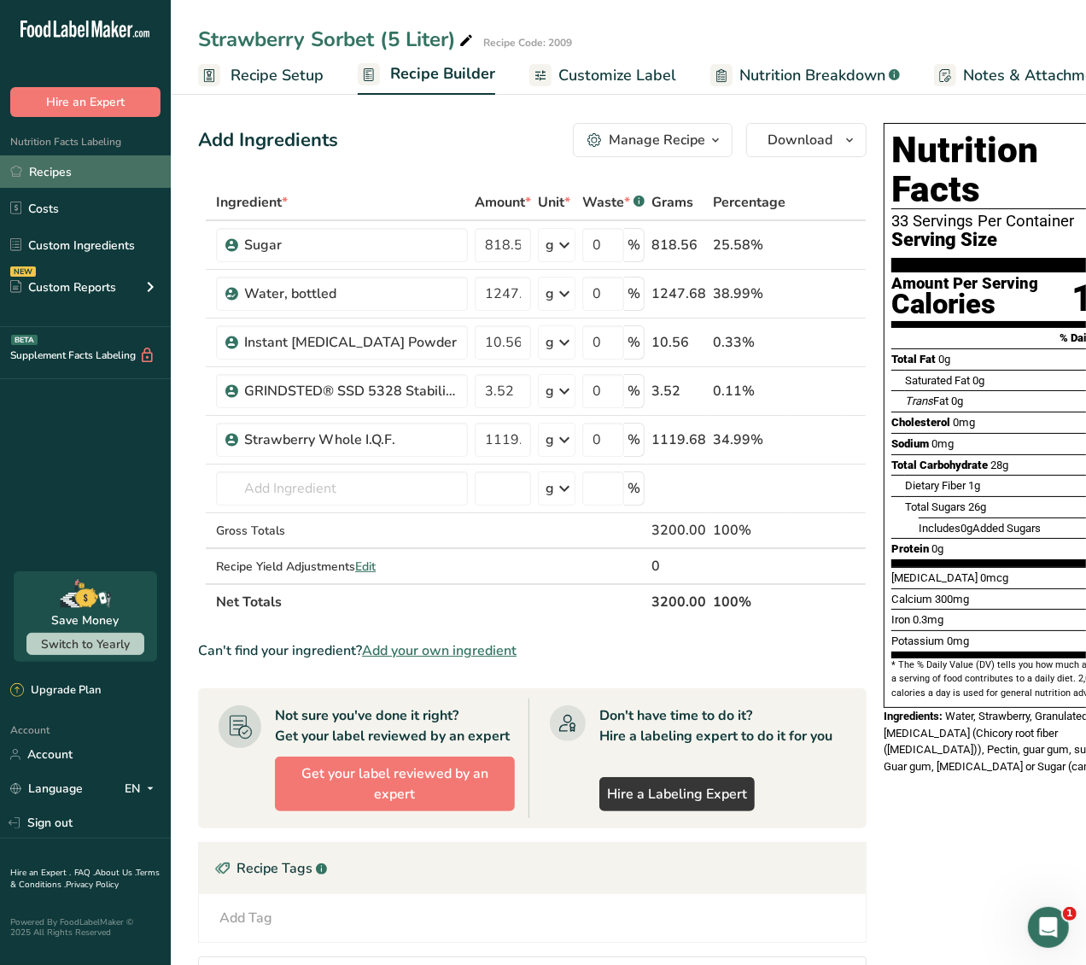
click at [61, 161] on link "Recipes" at bounding box center [85, 171] width 171 height 32
click at [281, 79] on span "Recipe Setup" at bounding box center [277, 75] width 93 height 23
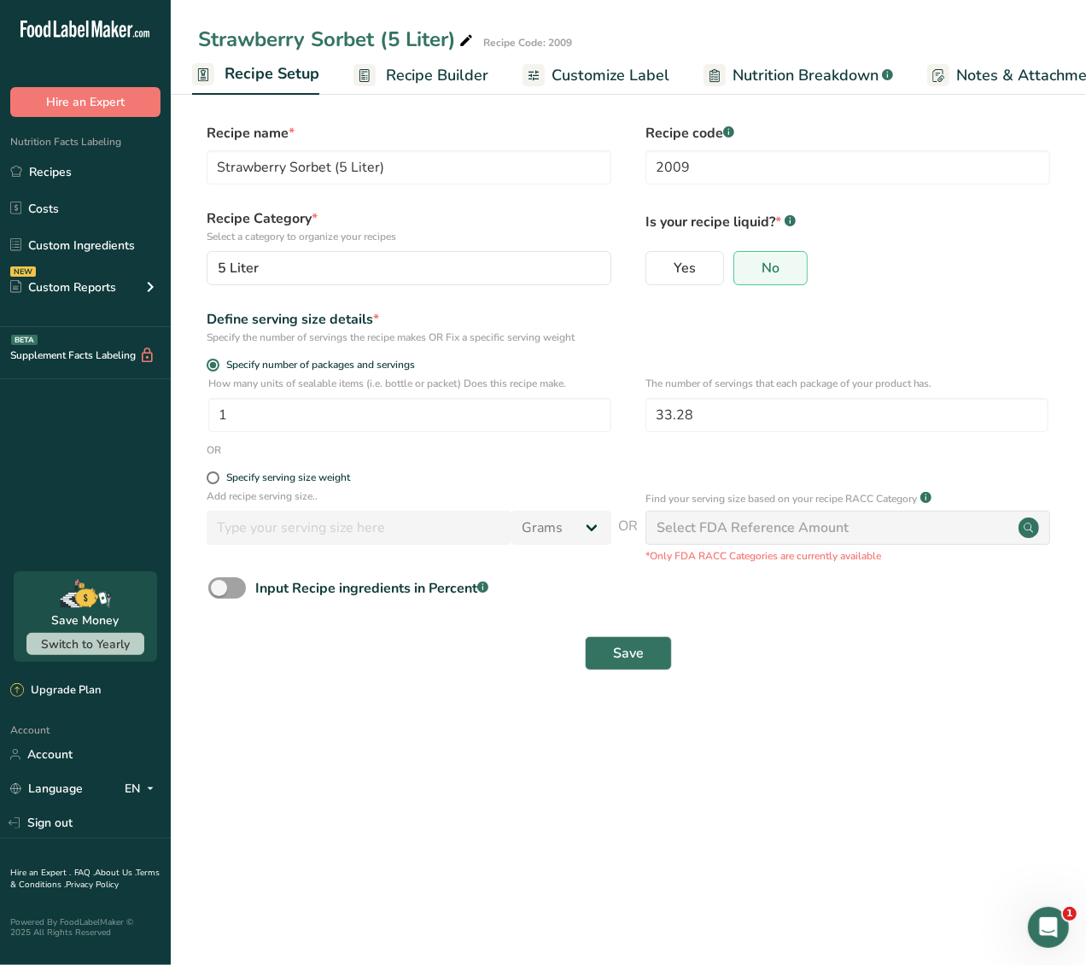
click at [445, 77] on span "Recipe Builder" at bounding box center [437, 75] width 102 height 23
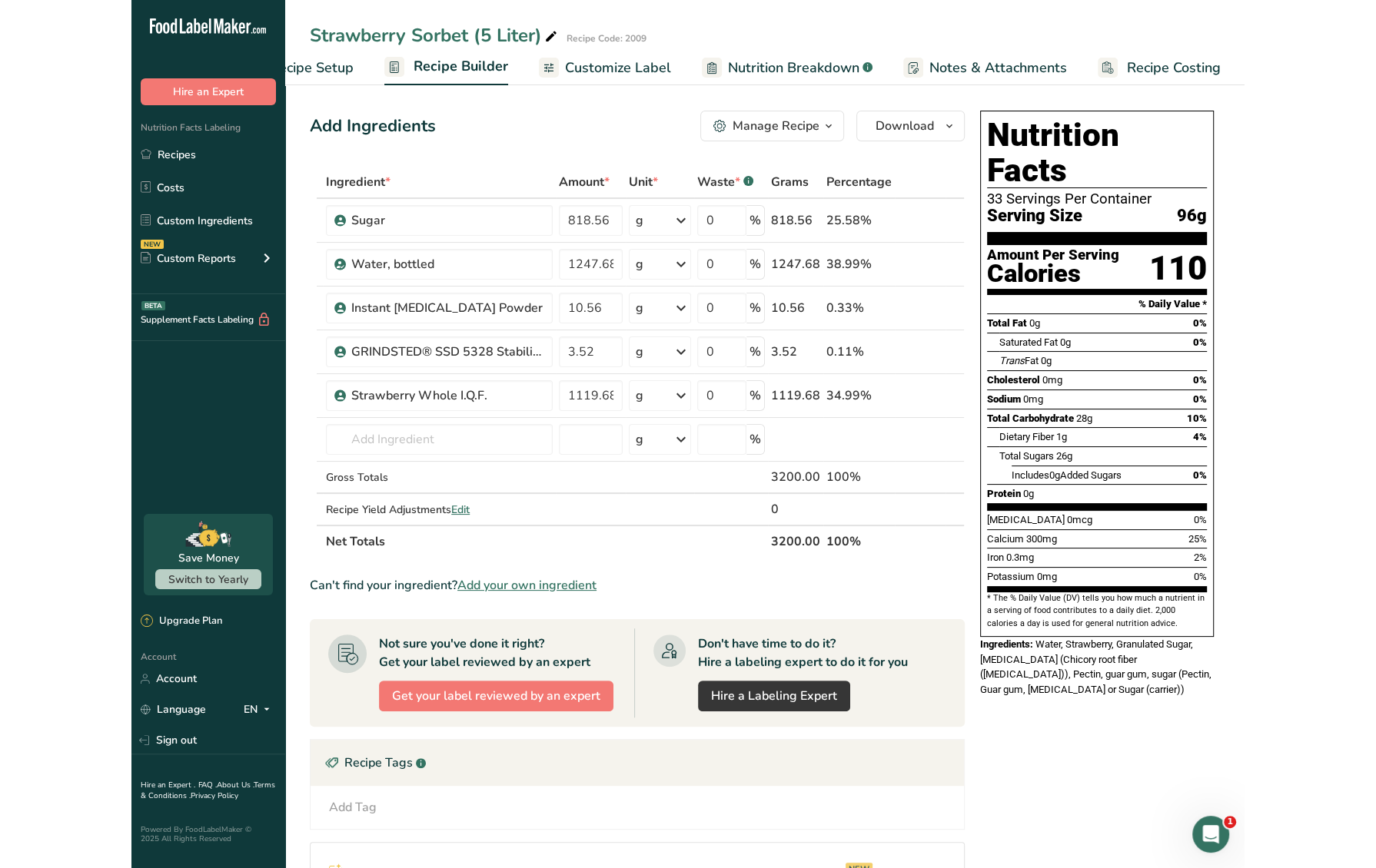
scroll to position [0, 67]
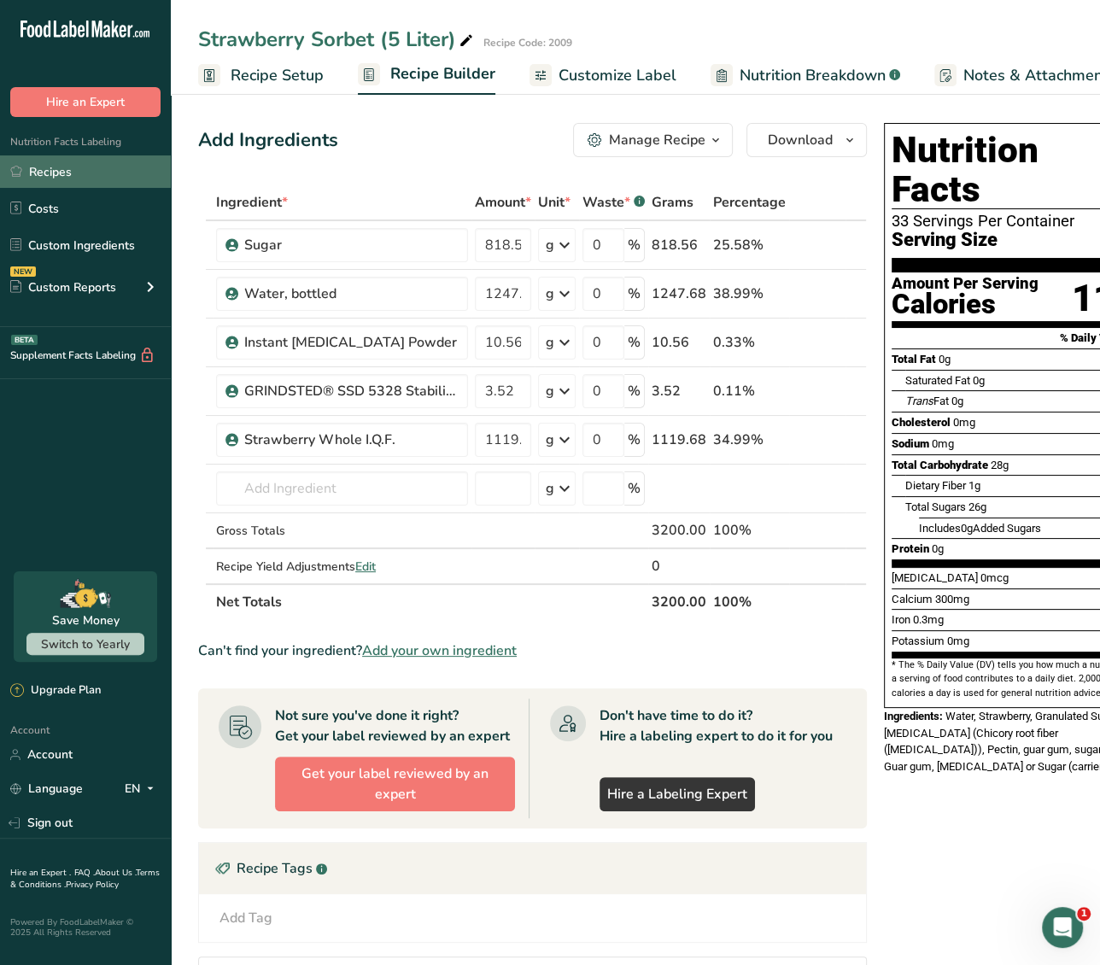
click at [79, 170] on link "Recipes" at bounding box center [85, 171] width 171 height 32
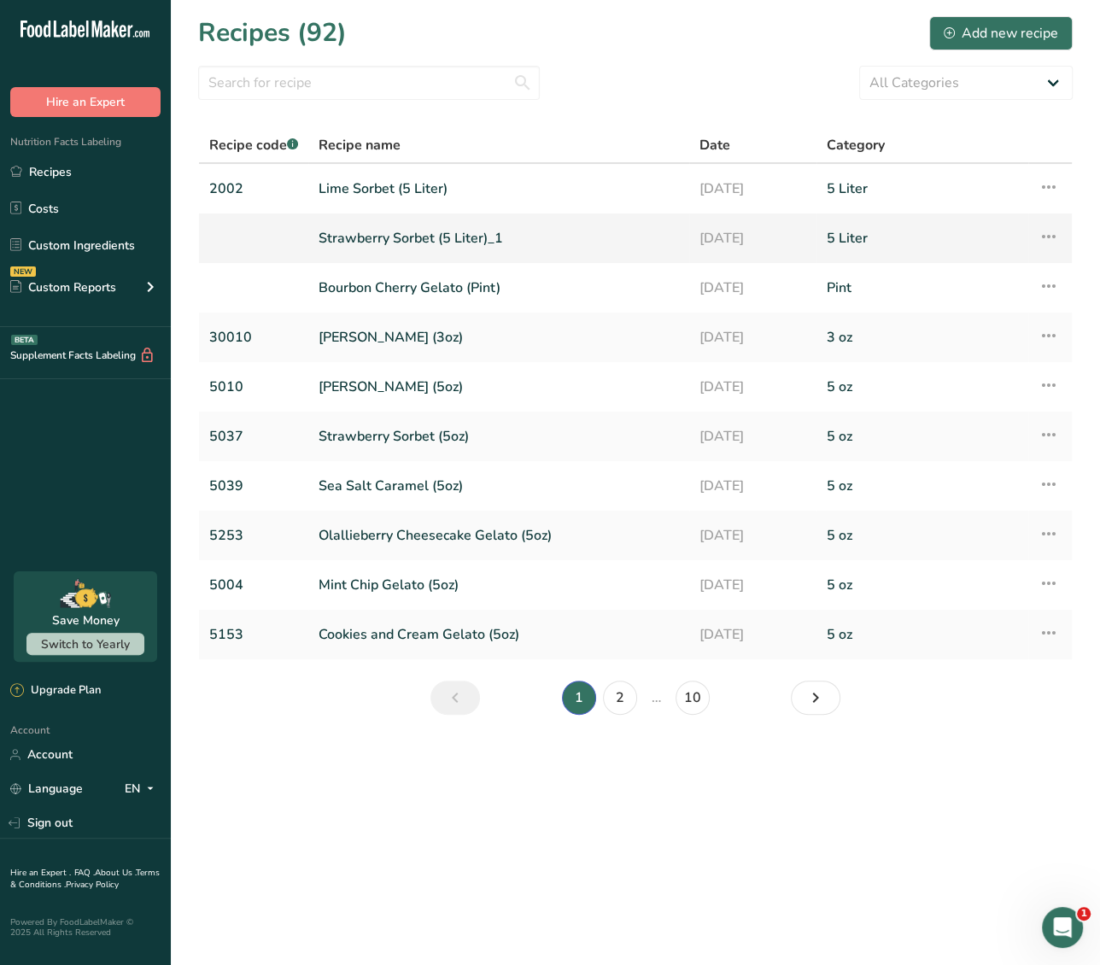
click at [1049, 235] on icon at bounding box center [1049, 236] width 20 height 31
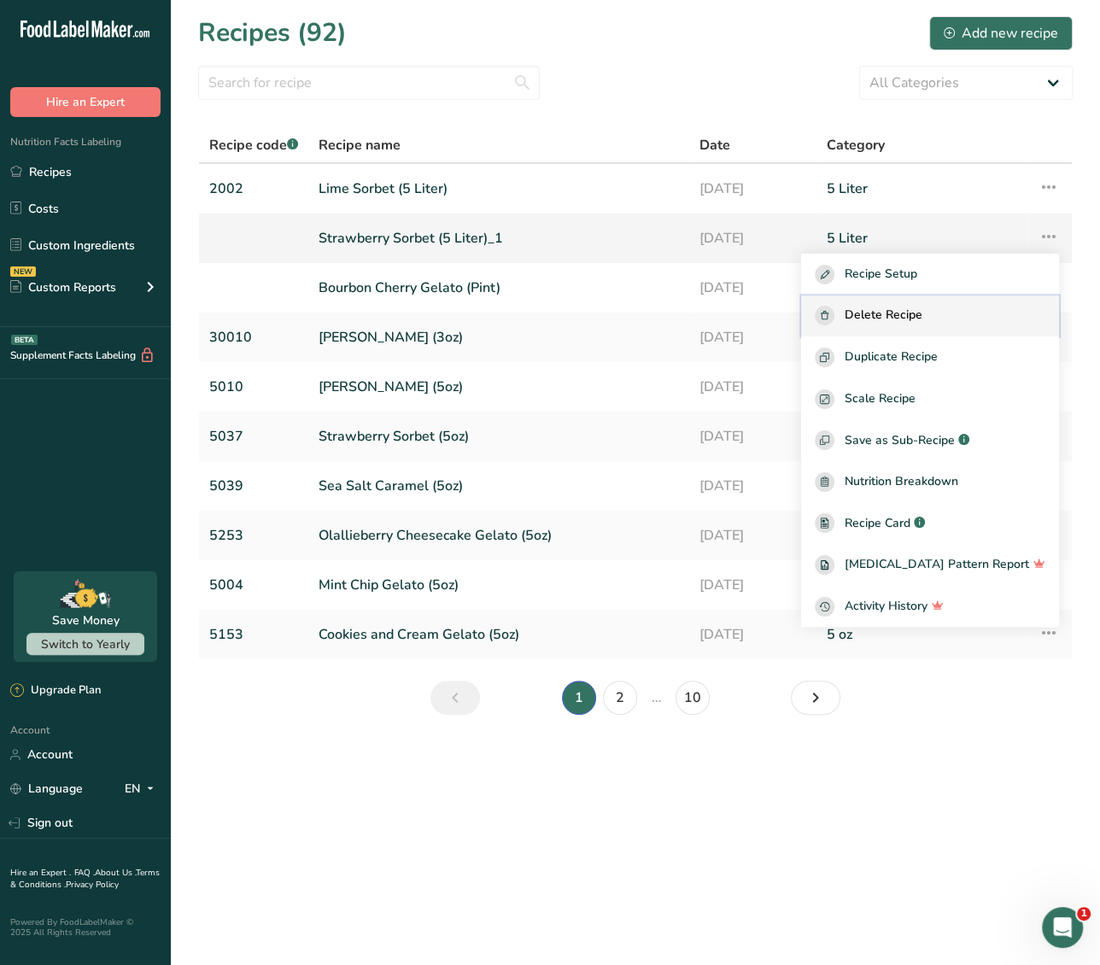
click at [969, 319] on div "Delete Recipe" at bounding box center [930, 316] width 231 height 20
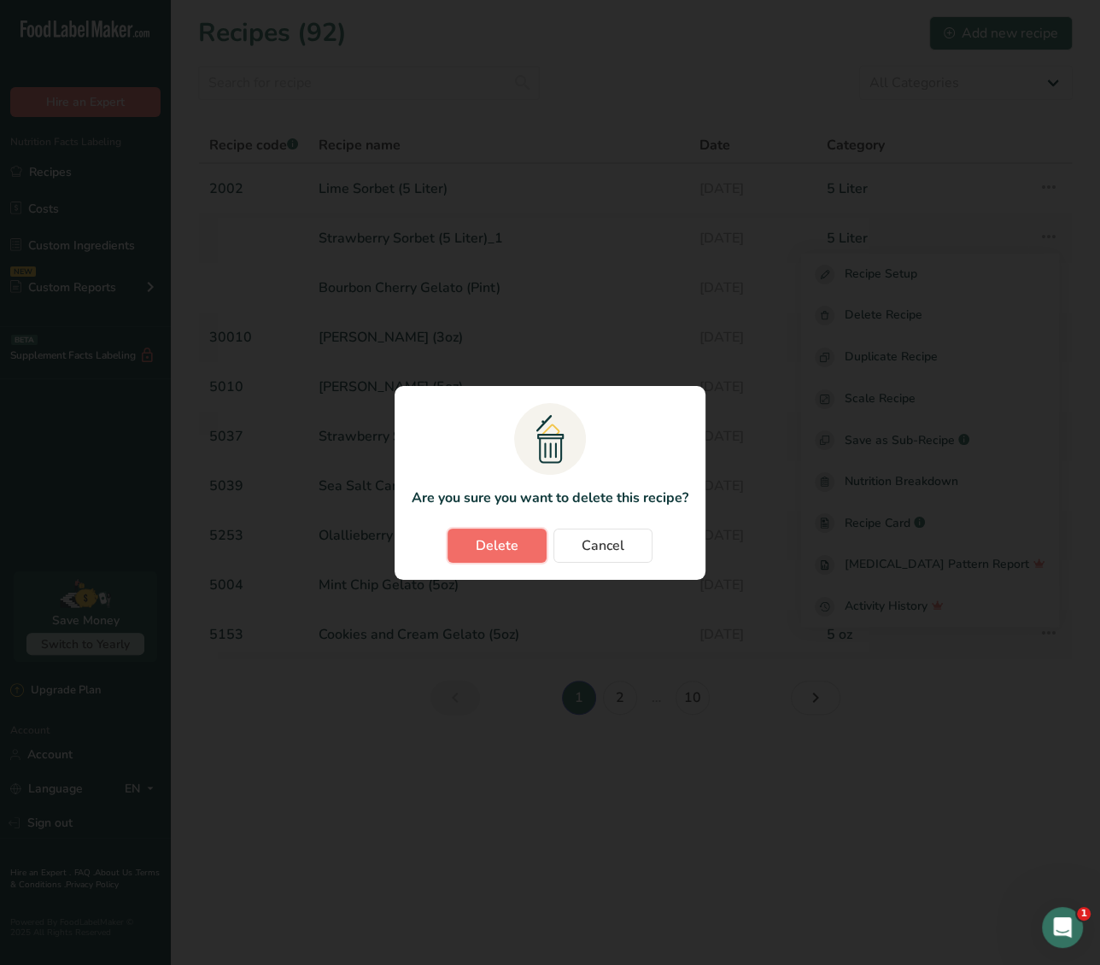
click at [476, 551] on button "Delete" at bounding box center [497, 546] width 99 height 34
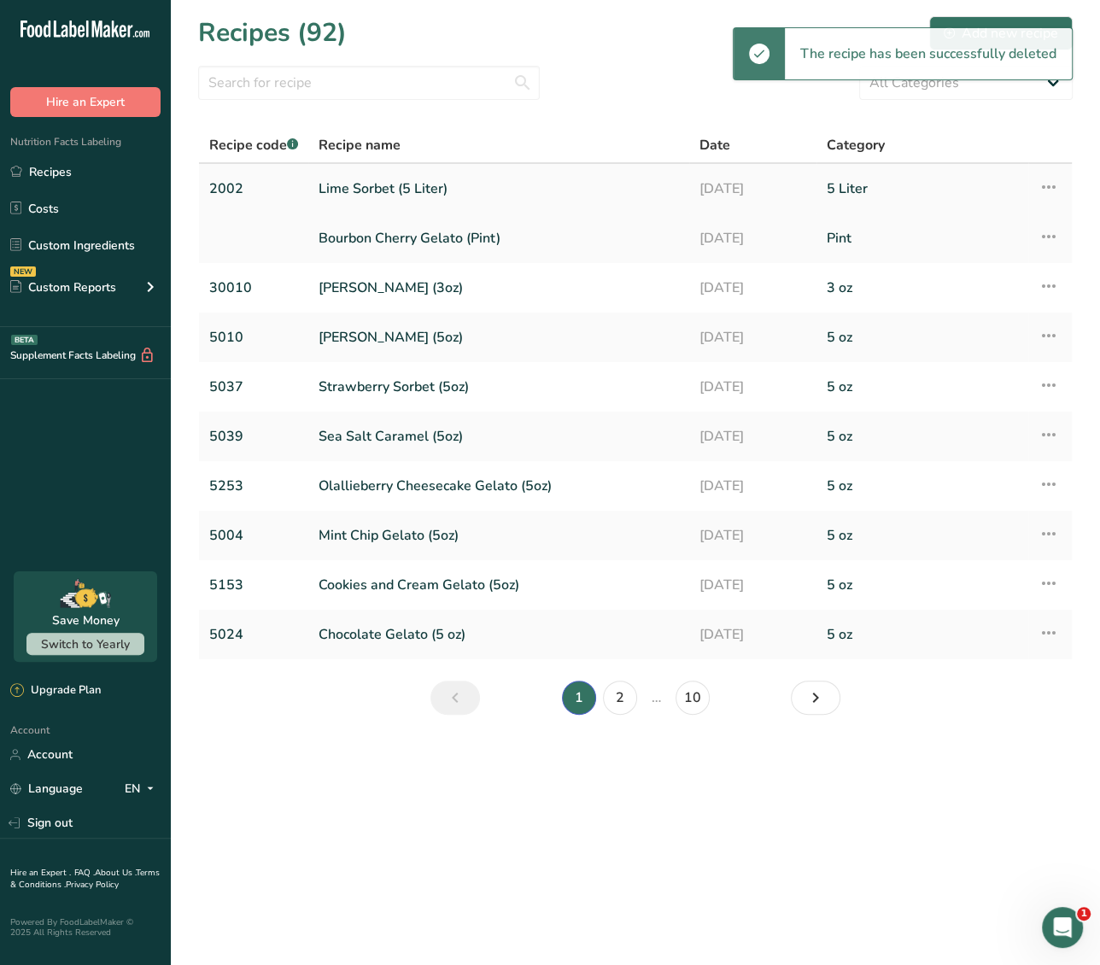
click at [383, 187] on link "Lime Sorbet (5 Liter)" at bounding box center [499, 189] width 360 height 36
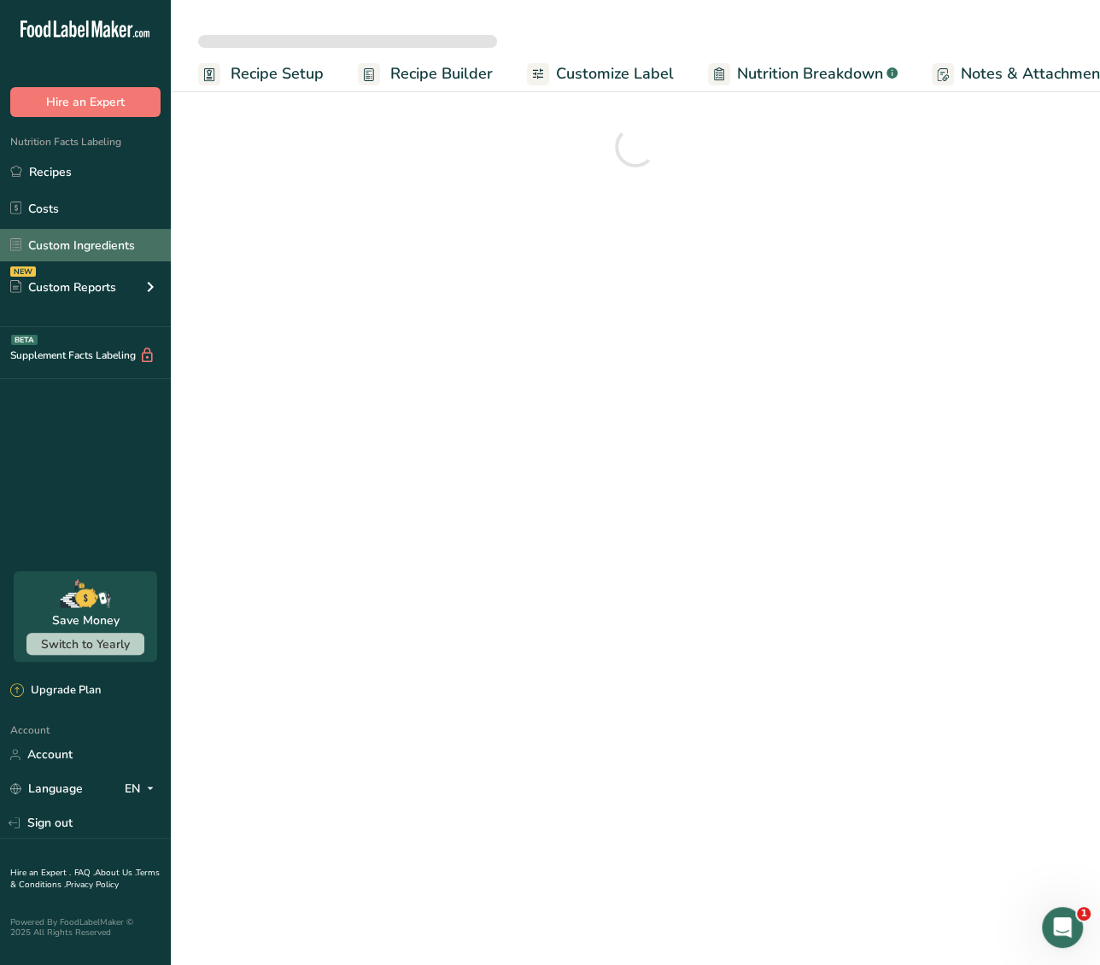
click at [117, 246] on link "Custom Ingredients" at bounding box center [85, 245] width 171 height 32
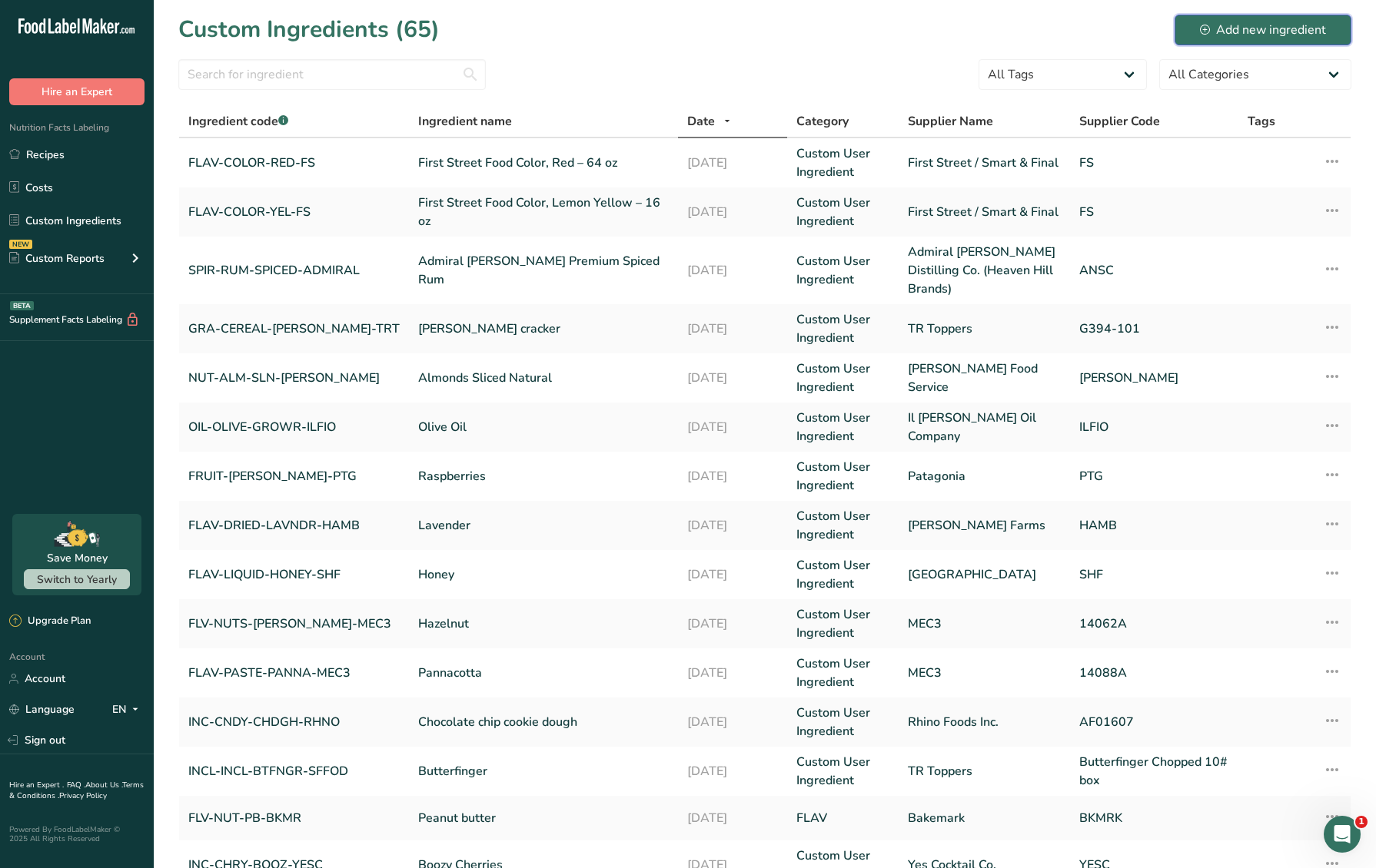
click at [1285, 28] on div "Add new ingredient" at bounding box center [1263, 30] width 126 height 18
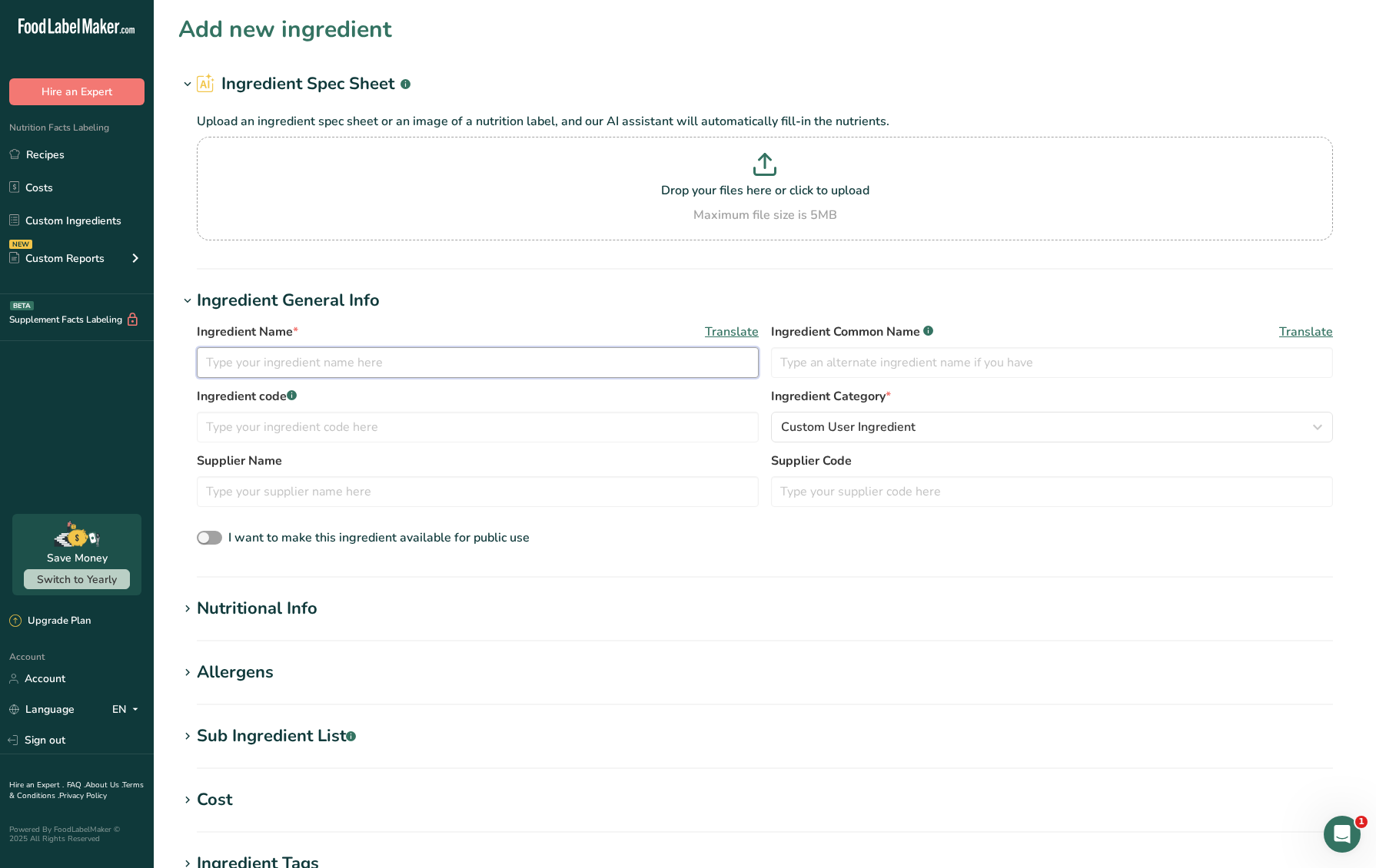
click at [303, 366] on input "text" at bounding box center [478, 362] width 562 height 31
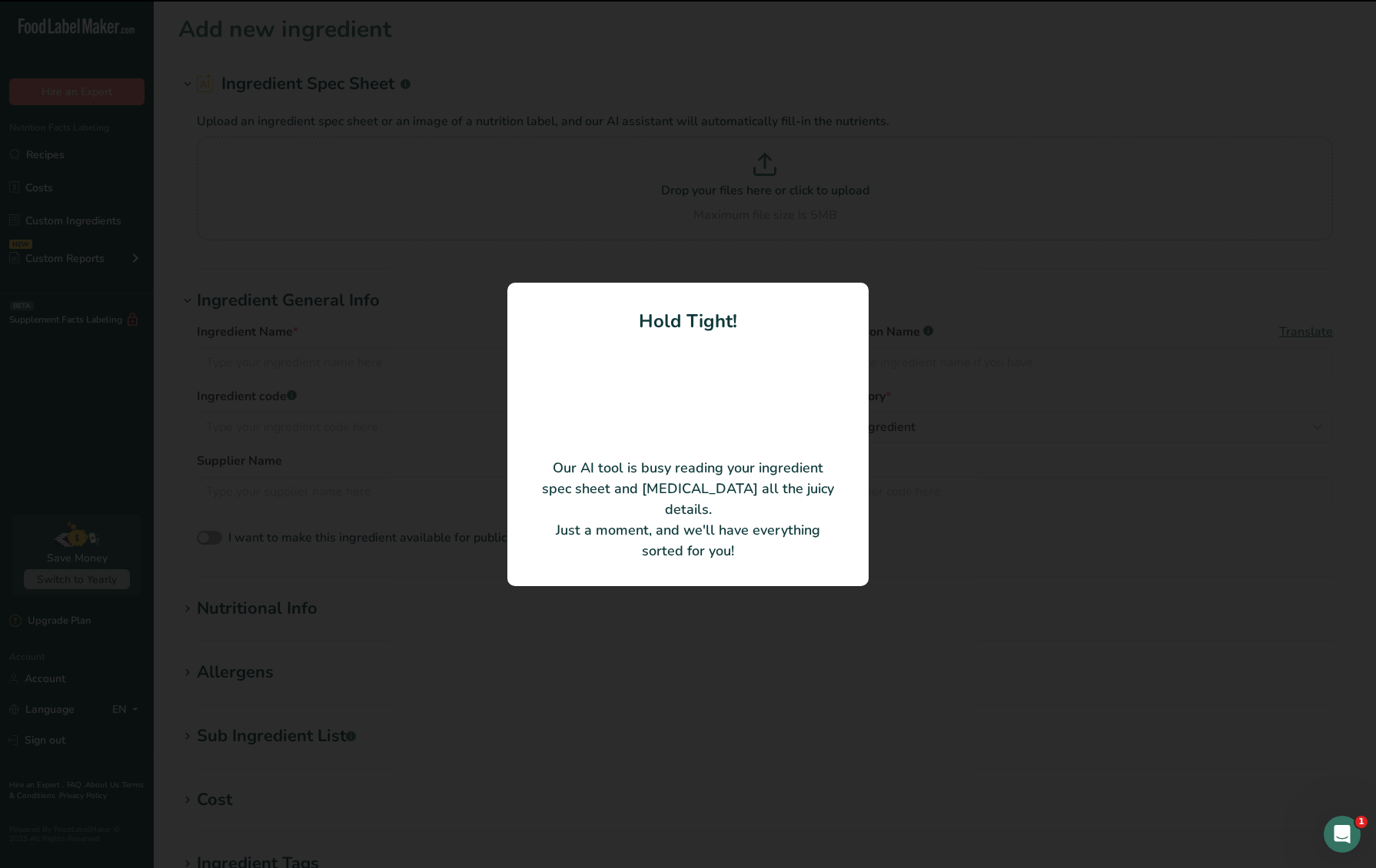
type input "Pure Egg Albumen"
type input "PDR-EGGWHT-CRUB"
type input "Chef Rubber"
type input "501029C / 719525"
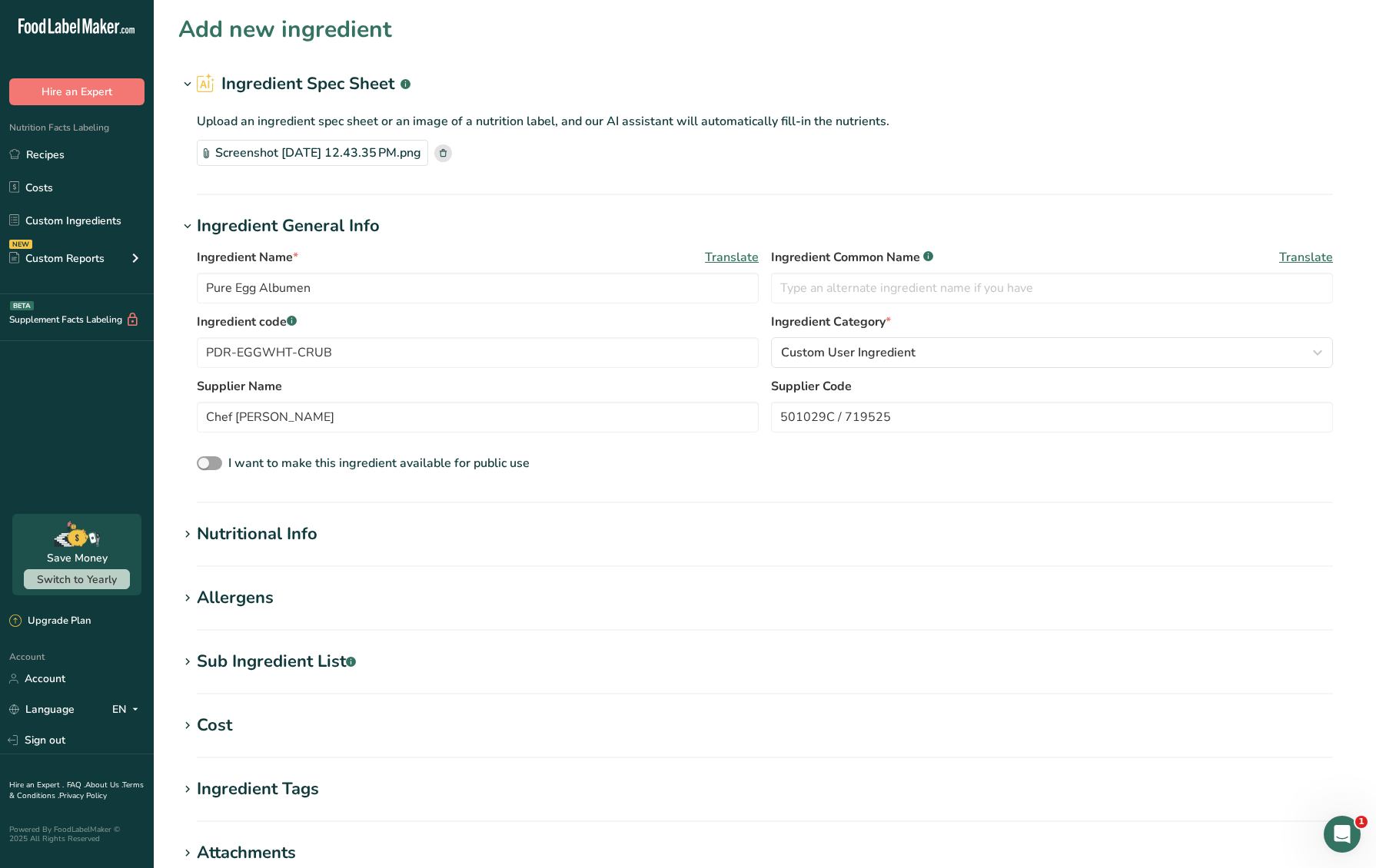
scroll to position [29, 0]
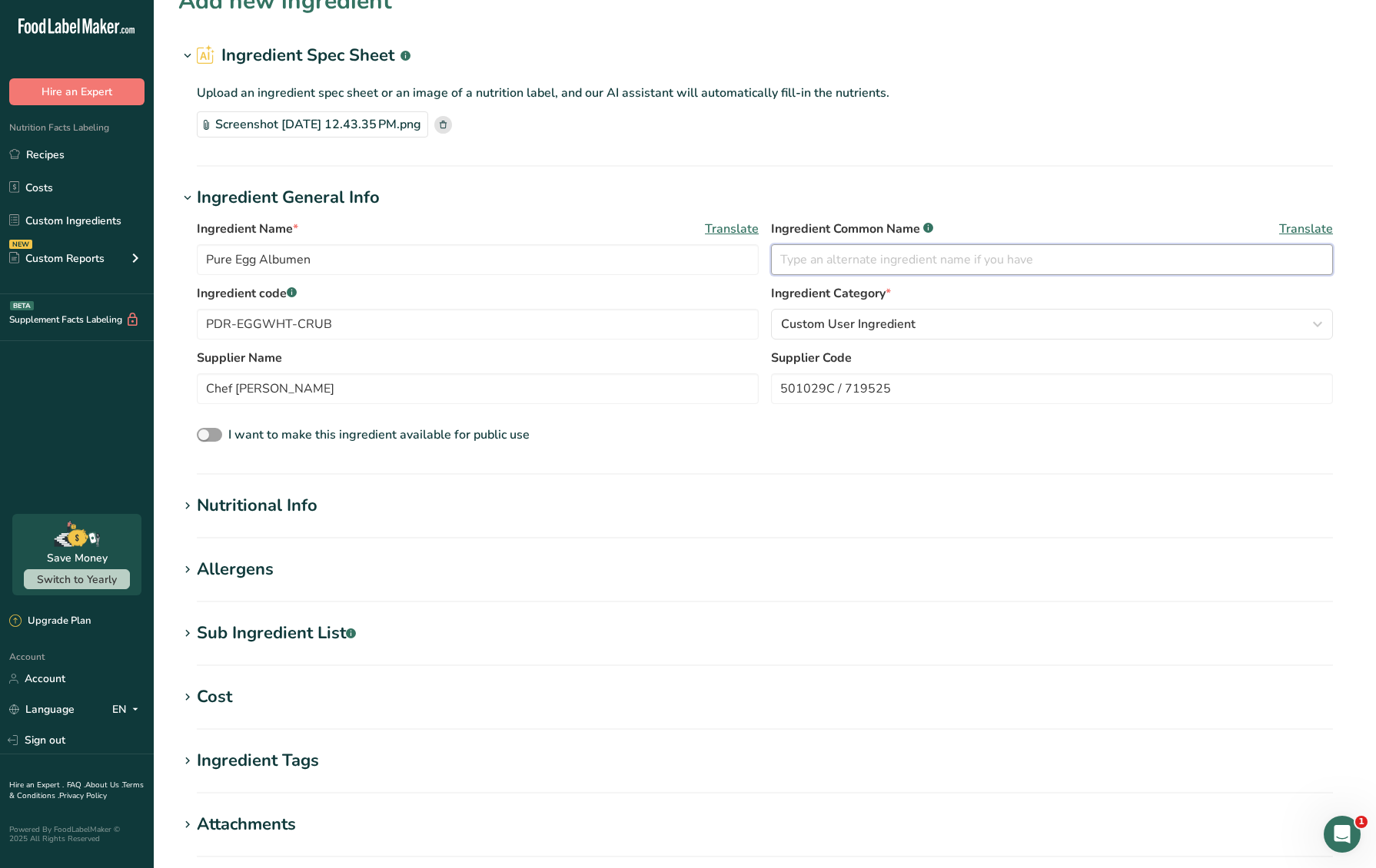
click at [845, 266] on input "text" at bounding box center [1052, 260] width 562 height 31
type input "Egg white powder"
drag, startPoint x: 949, startPoint y: 387, endPoint x: 664, endPoint y: 380, distance: 285.1
click at [680, 396] on div "Supplier Name Chef Rubber Supplier Code 501029C / 719525" at bounding box center [765, 381] width 1136 height 65
type input "C"
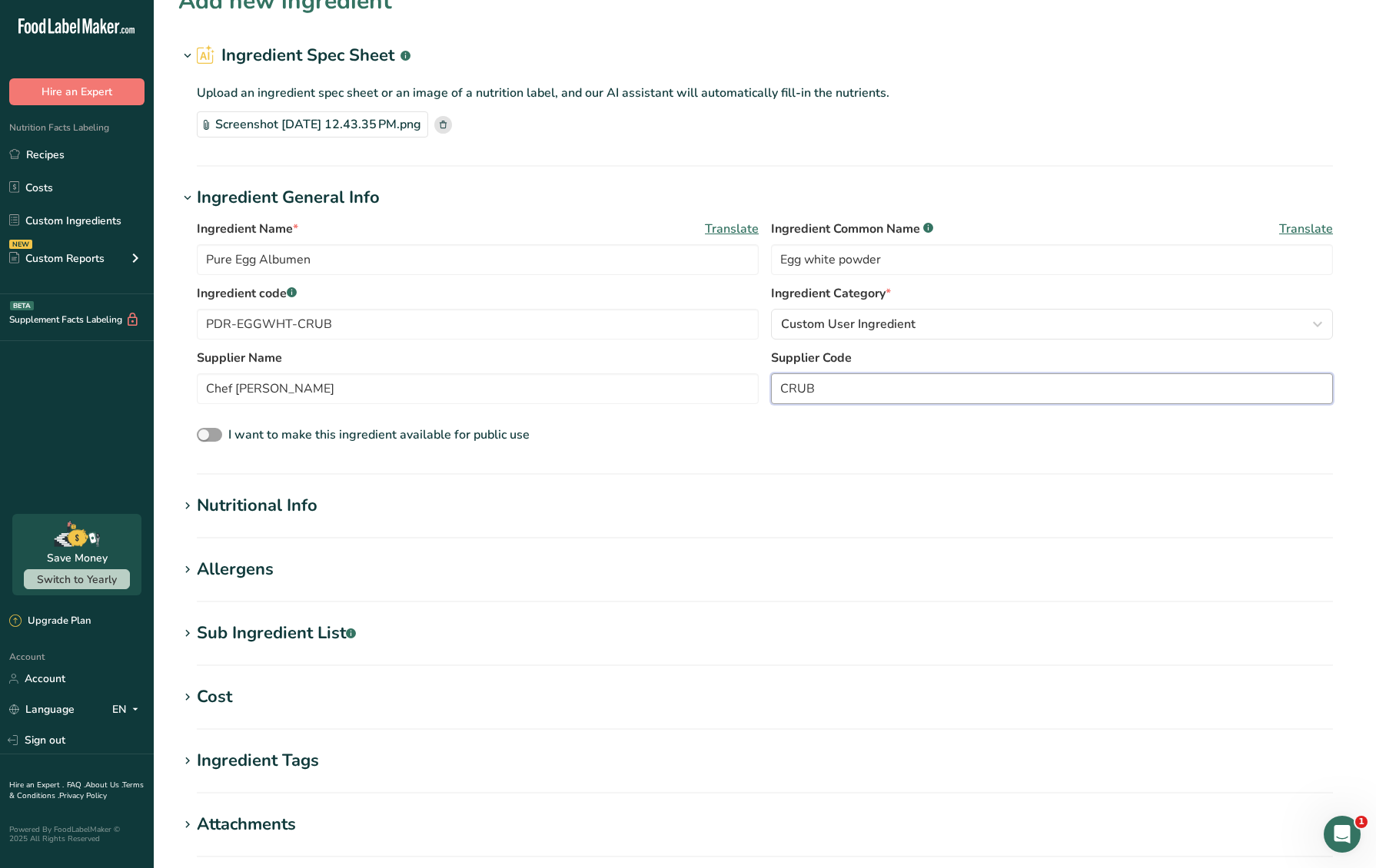
type input "501029C / 719525"
click at [640, 434] on div "I want to make this ingredient available for public use" at bounding box center [765, 435] width 1136 height 20
click at [249, 512] on div "Nutritional Info" at bounding box center [257, 506] width 121 height 25
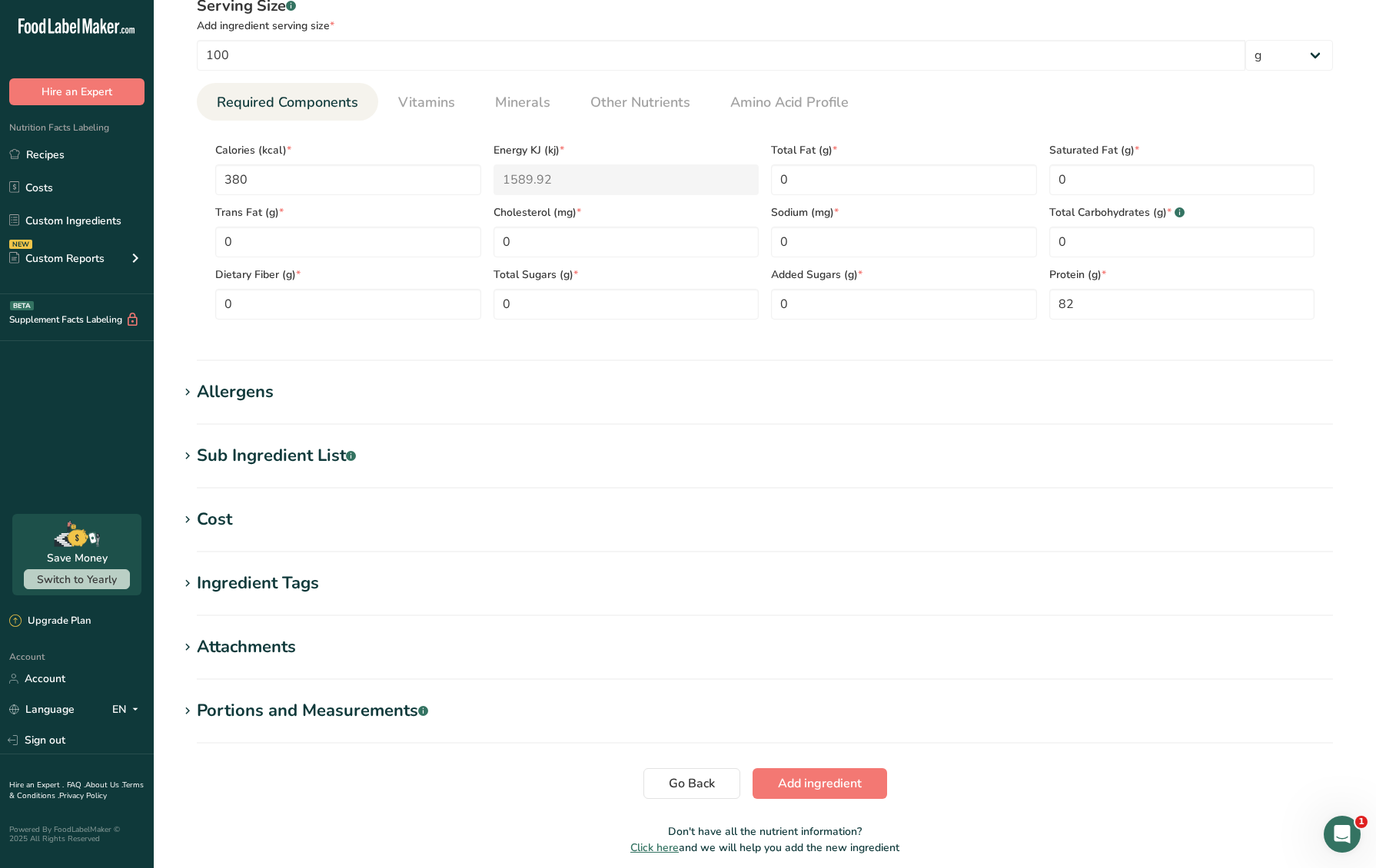
scroll to position [577, 0]
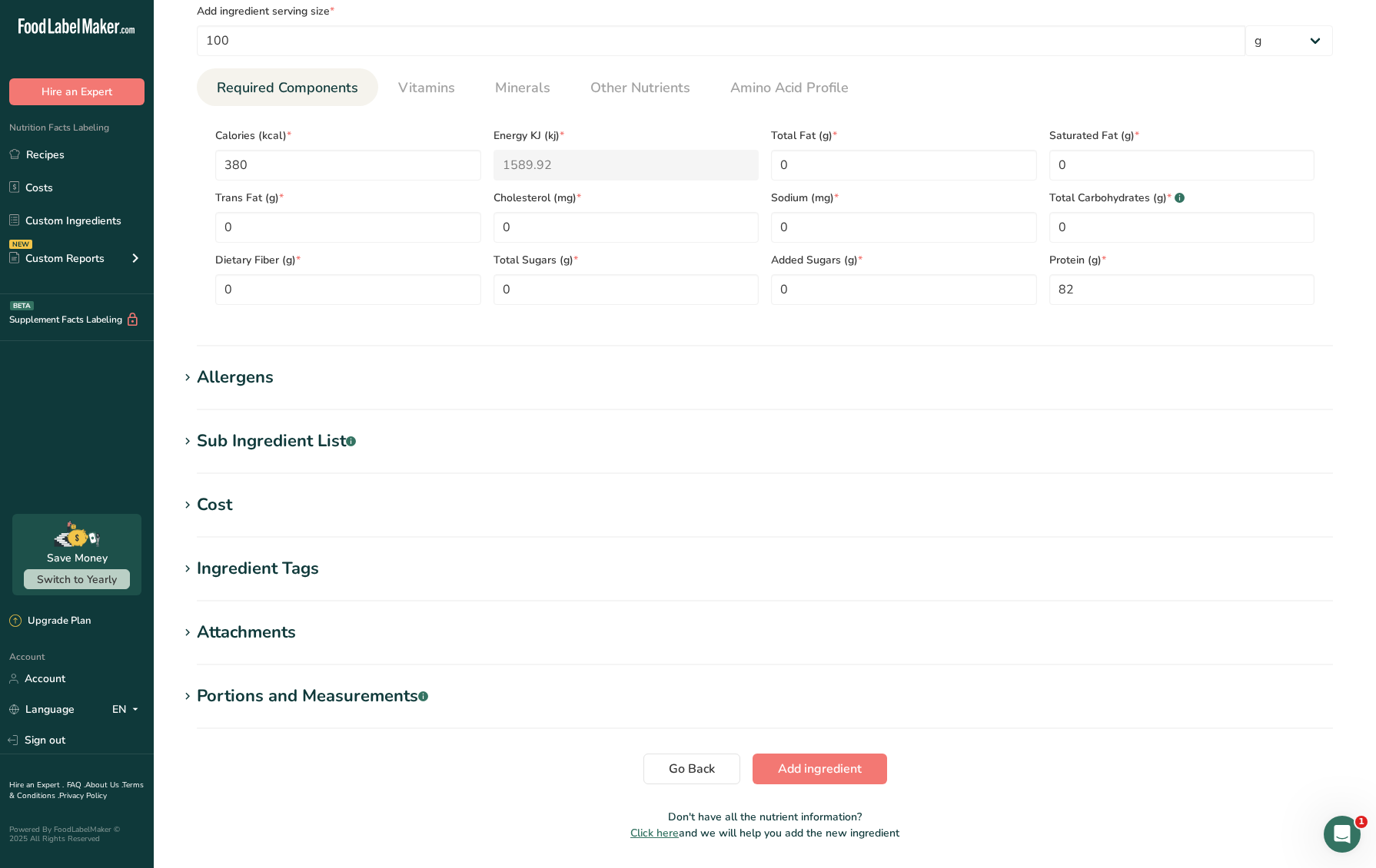
click at [229, 377] on div "Allergens" at bounding box center [235, 378] width 76 height 25
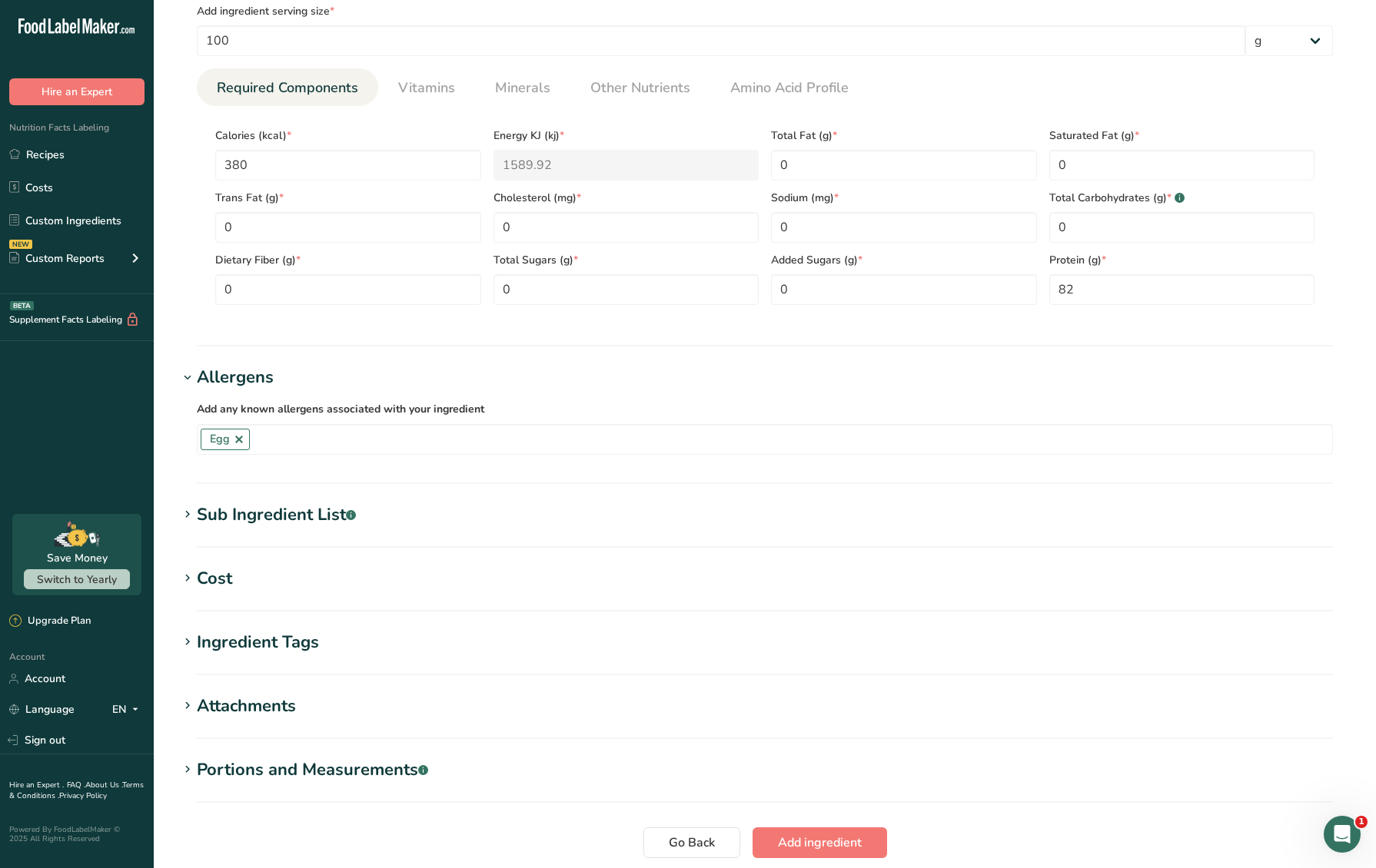
click at [249, 504] on div "Sub Ingredient List .a-a{fill:#347362;}.b-a{fill:#fff;}" at bounding box center [276, 515] width 159 height 25
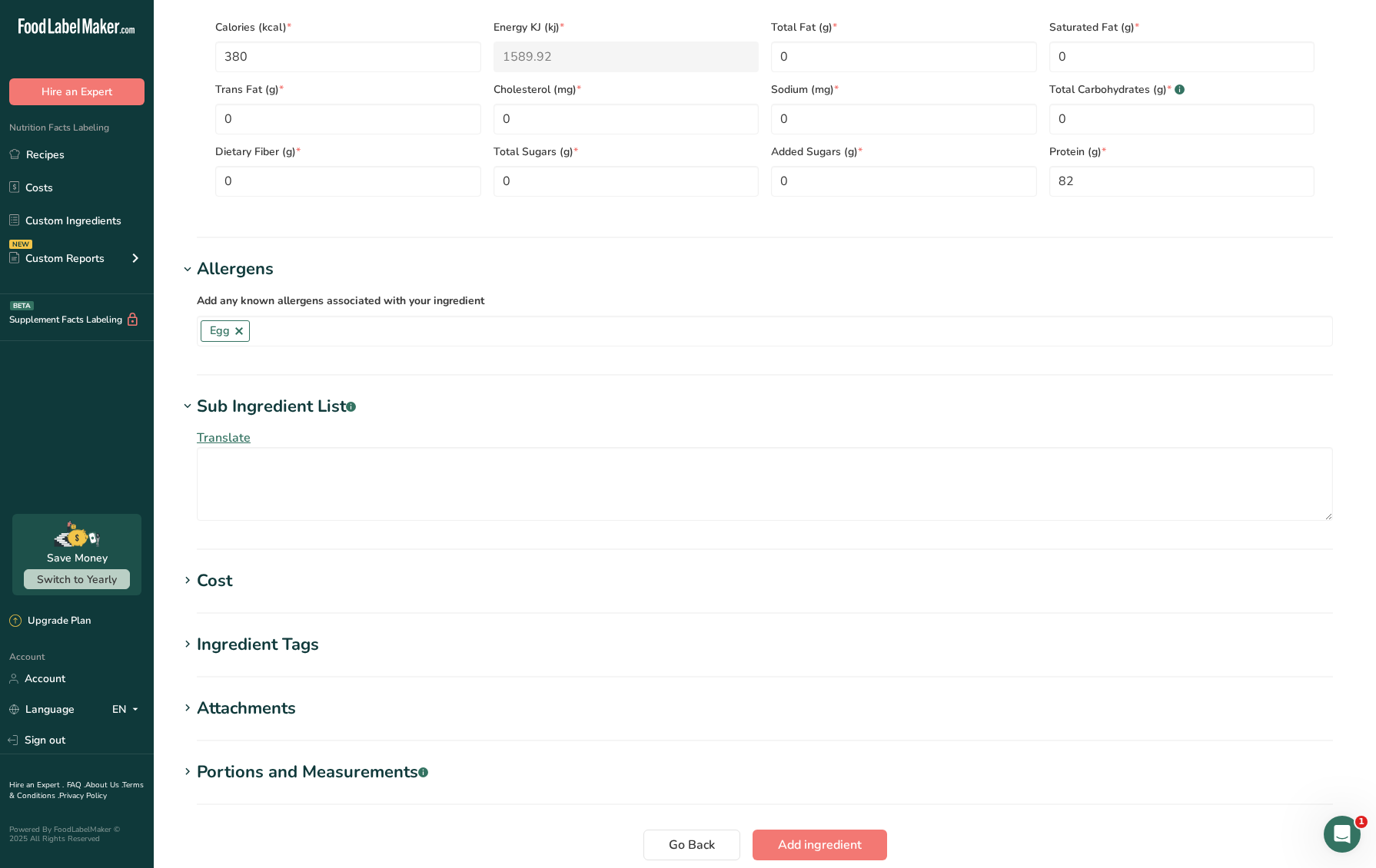
scroll to position [804, 0]
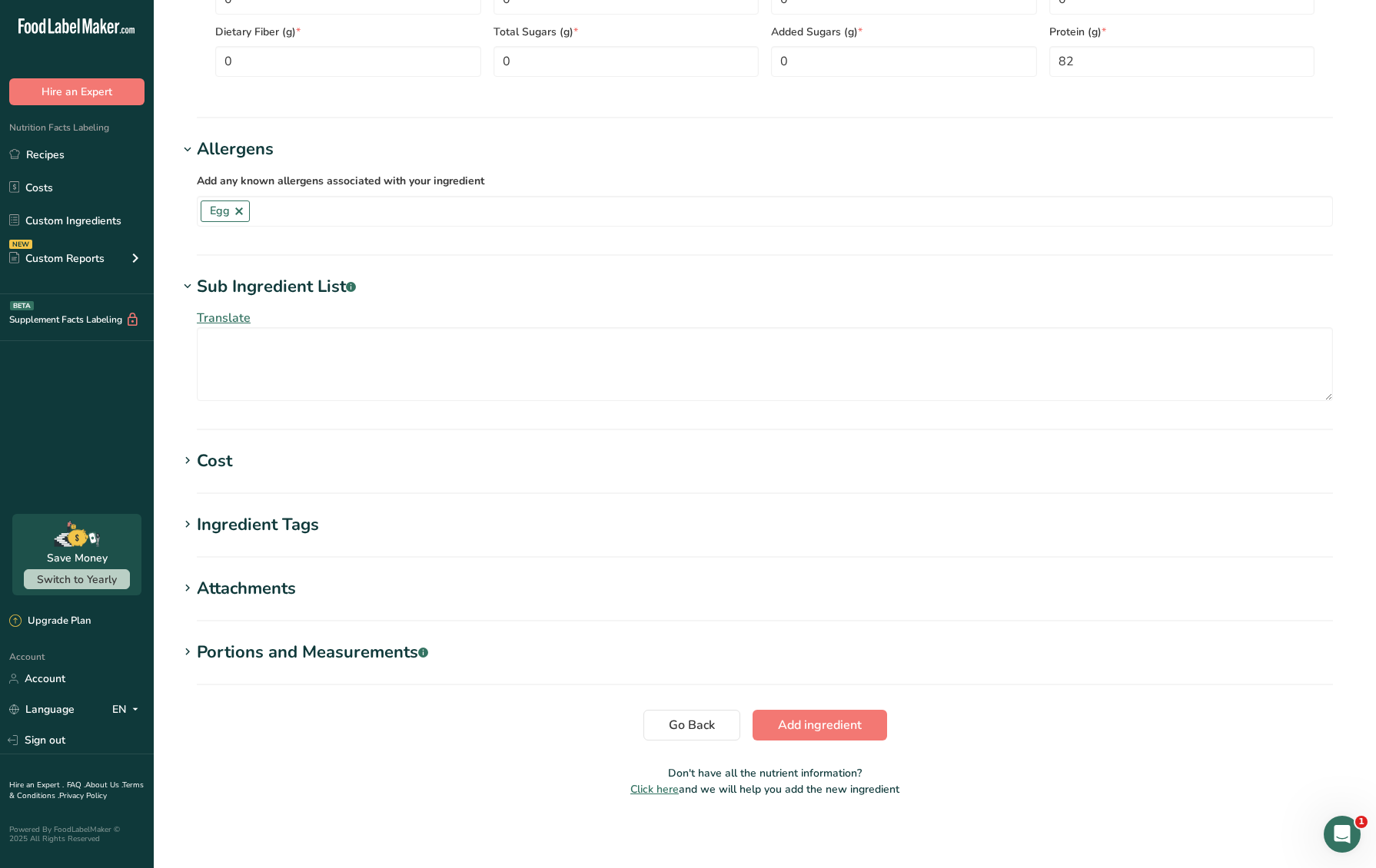
click at [216, 453] on div "Cost" at bounding box center [214, 461] width 35 height 25
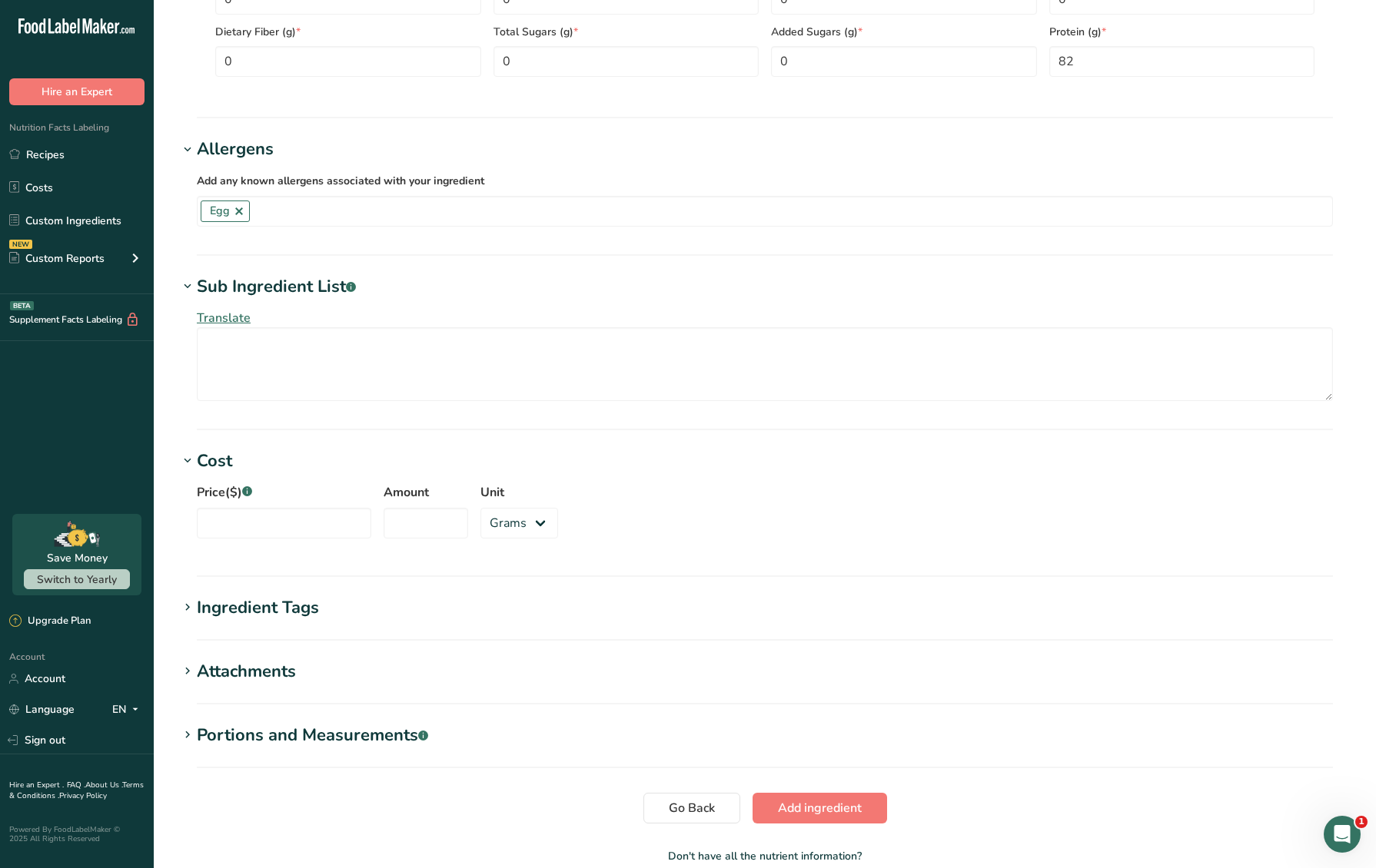
click at [250, 499] on div "Price($) .a-a{fill:#347362;}.b-a{fill:#fff;}" at bounding box center [284, 510] width 175 height 55
click at [242, 530] on input "Price($) .a-a{fill:#347362;}.b-a{fill:#fff;}" at bounding box center [284, 523] width 175 height 31
type input "224.02"
type input "2"
click at [483, 518] on select "Grams kg mg mcg lb oz" at bounding box center [519, 523] width 77 height 31
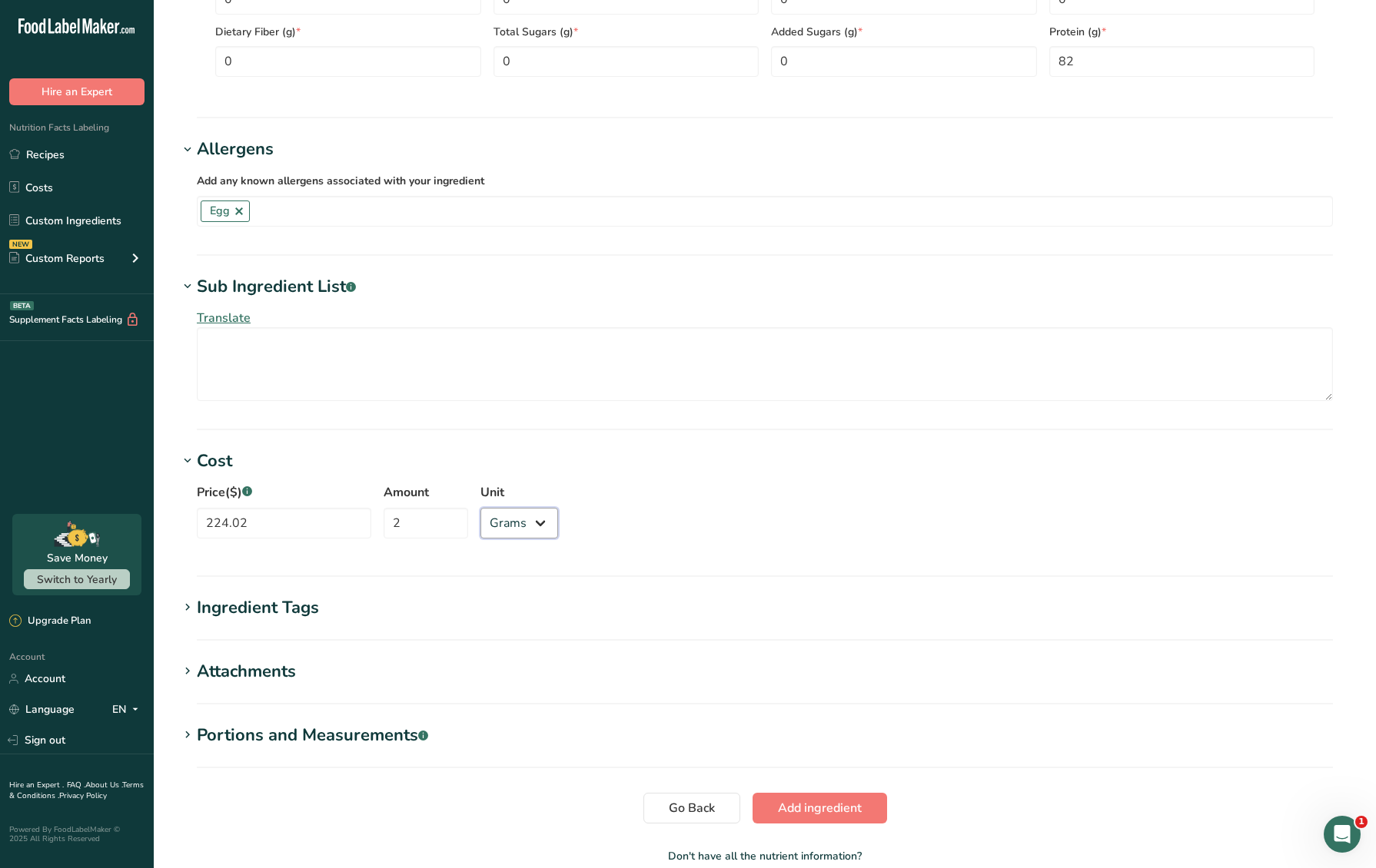
select select "1"
click at [481, 508] on select "Grams kg mg mcg lb oz" at bounding box center [519, 523] width 77 height 31
click at [806, 812] on span "Add ingredient" at bounding box center [819, 808] width 84 height 18
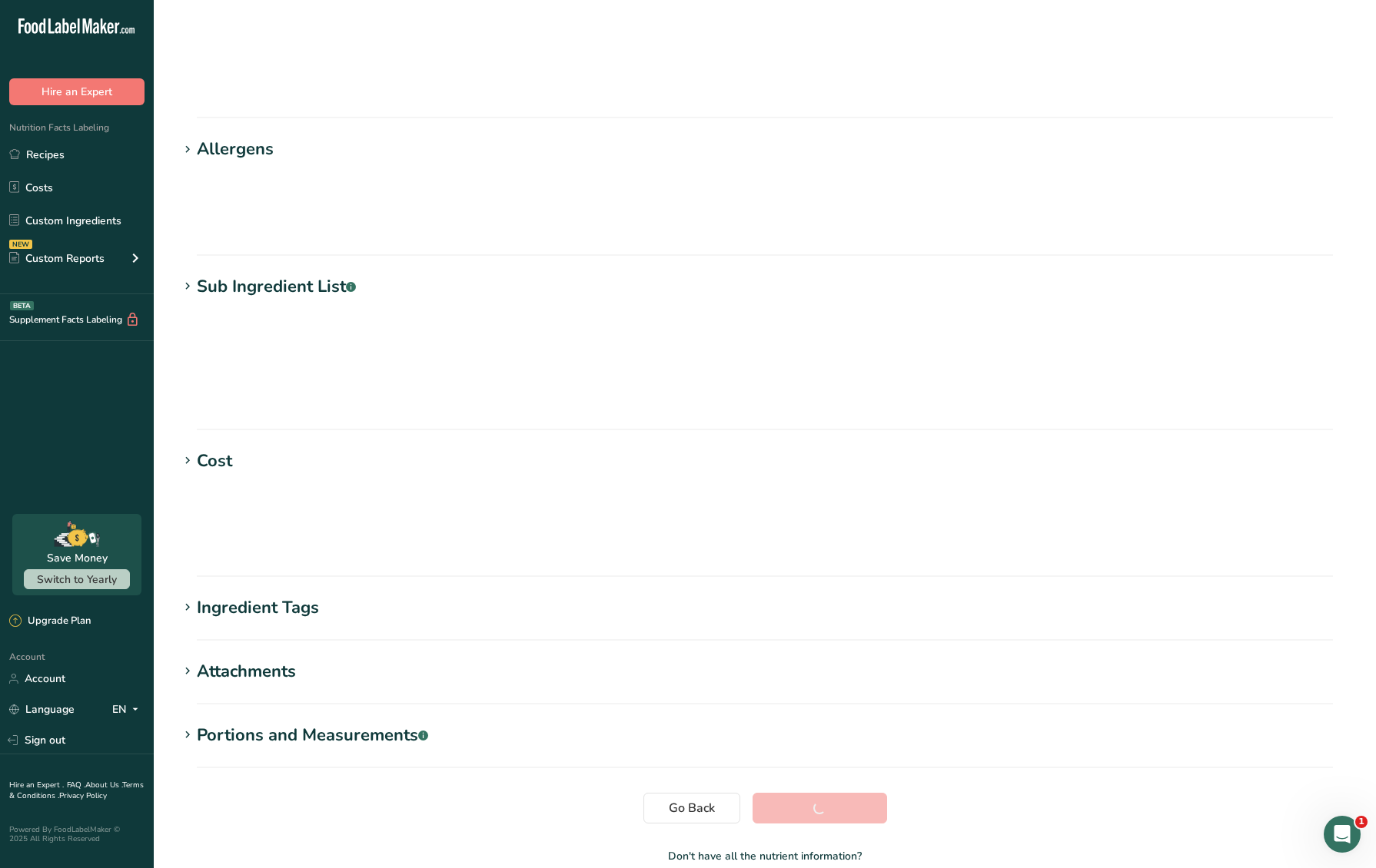
scroll to position [0, 0]
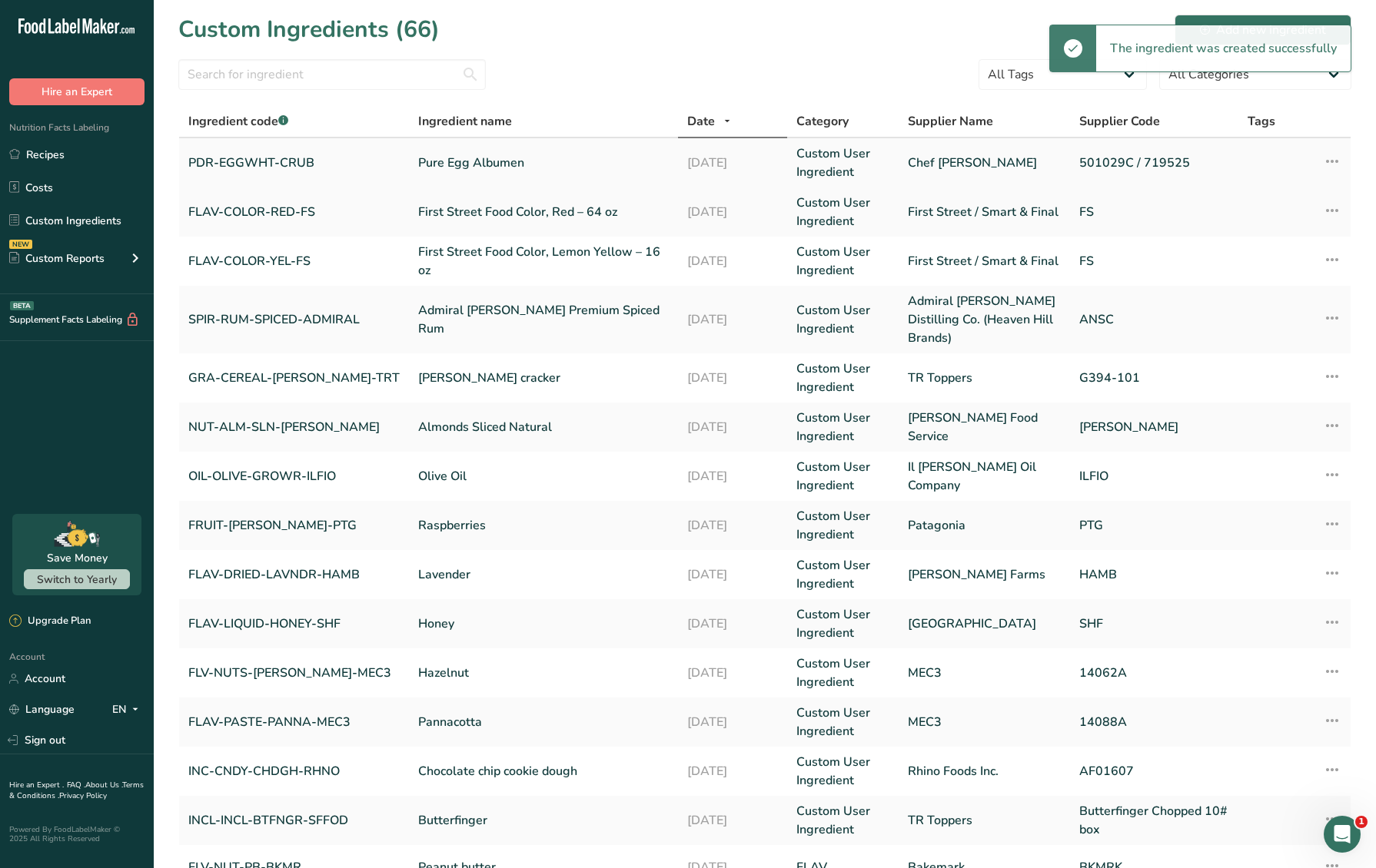
drag, startPoint x: 182, startPoint y: 159, endPoint x: 329, endPoint y: 166, distance: 147.2
click at [329, 166] on td "PDR-EGGWHT-CRUB" at bounding box center [293, 163] width 229 height 49
copy link "PDR-EGGWHT-CRUB"
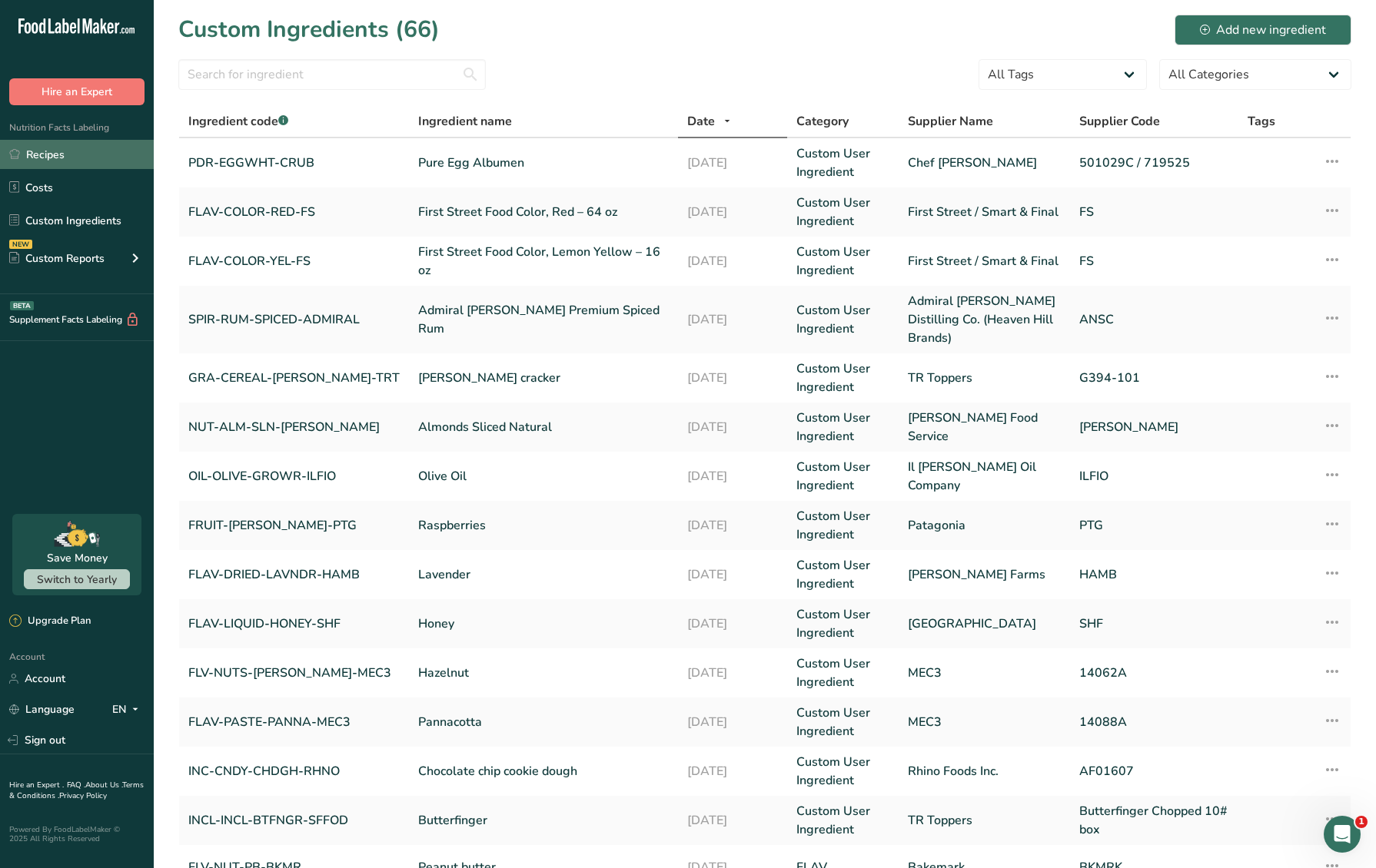
click at [84, 164] on link "Recipes" at bounding box center [76, 154] width 154 height 29
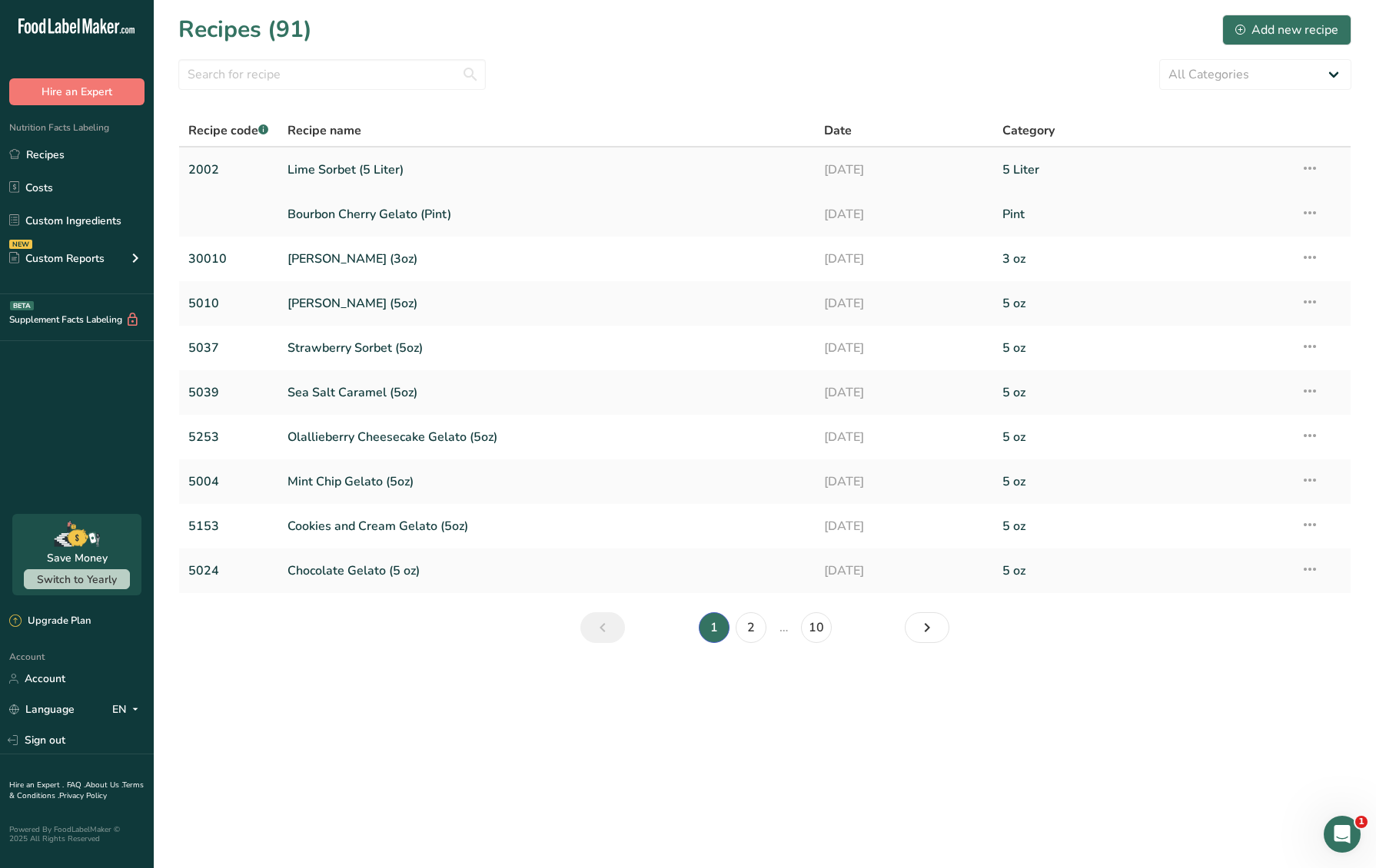
click at [382, 162] on link "Lime Sorbet (5 Liter)" at bounding box center [545, 170] width 517 height 32
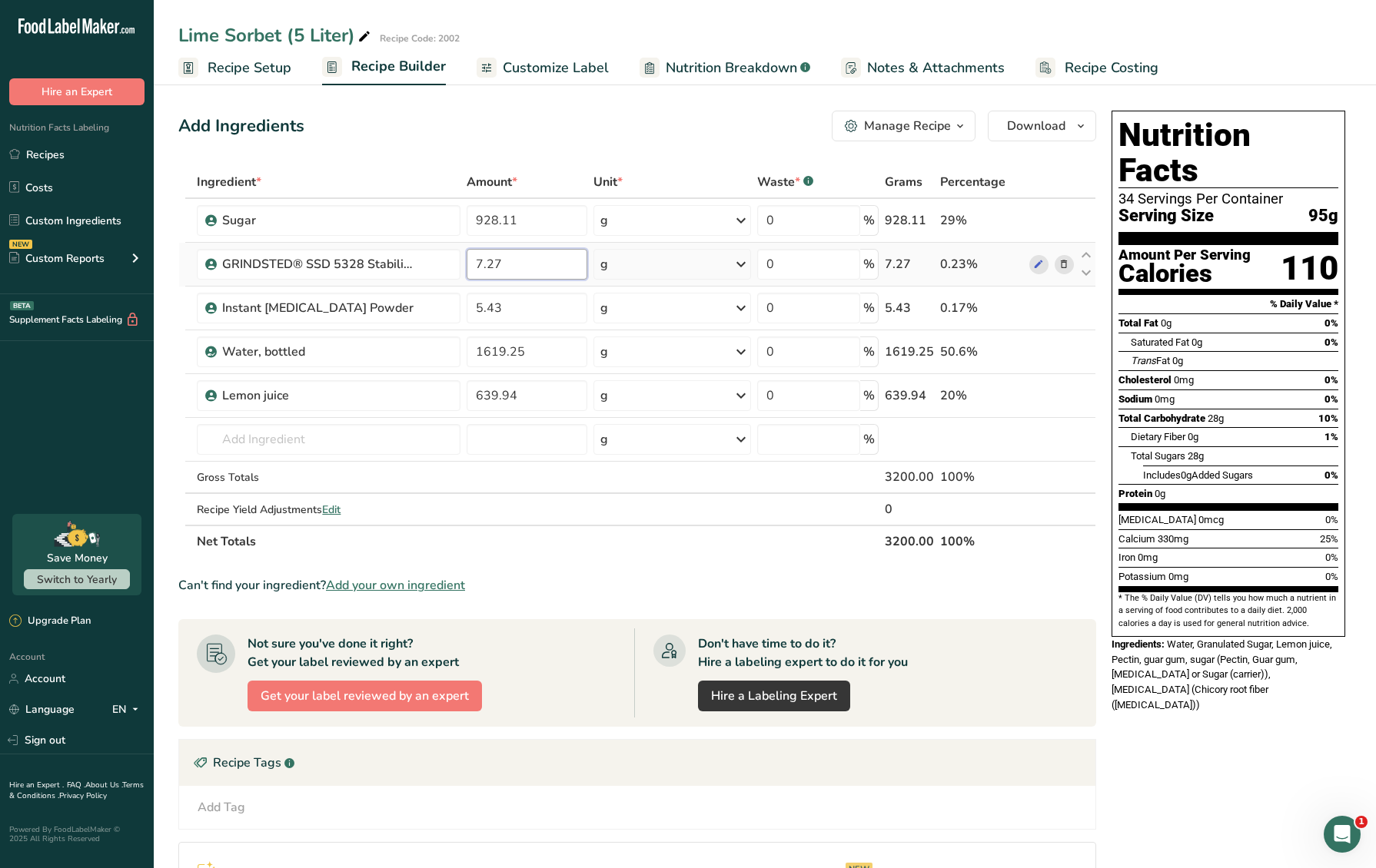
click at [540, 271] on input "7.27" at bounding box center [526, 264] width 121 height 31
drag, startPoint x: 544, startPoint y: 267, endPoint x: 446, endPoint y: 260, distance: 98.2
click at [455, 264] on tr "GRINDSTED® SSD 5328 Stabilizer System 7.27 g Weight Units g kg mg See more Volu…" at bounding box center [637, 264] width 916 height 44
type input "6.2"
click at [535, 311] on div "Ingredient * Amount * Unit * Waste * .a-a{fill:#347362;}.b-a{fill:#fff;} Grams …" at bounding box center [637, 362] width 918 height 392
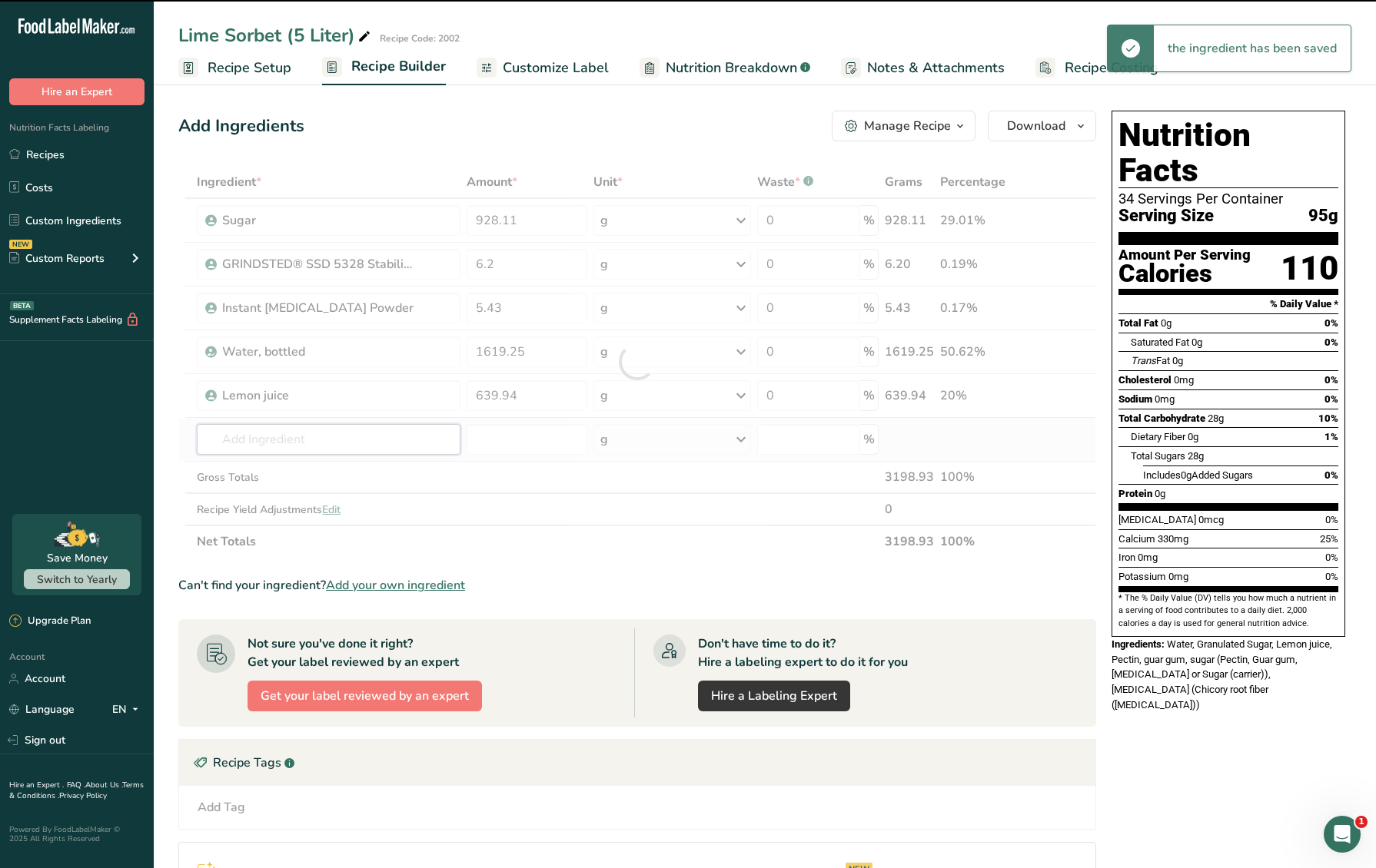
click at [287, 437] on div "Ingredient * Amount * Unit * Waste * .a-a{fill:#347362;}.b-a{fill:#fff;} Grams …" at bounding box center [637, 362] width 918 height 392
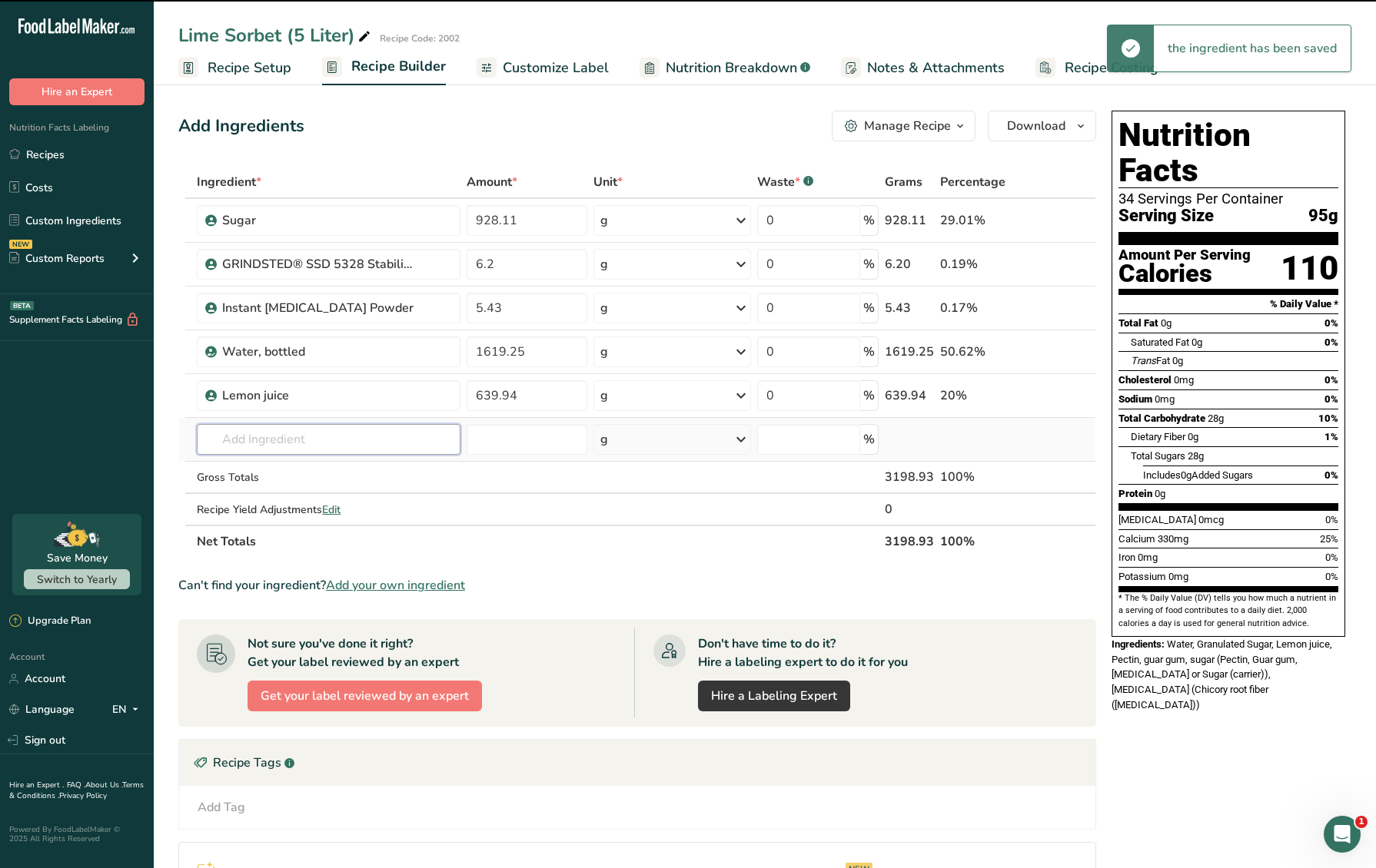
paste input "PDR-EGGWHT-CRUB"
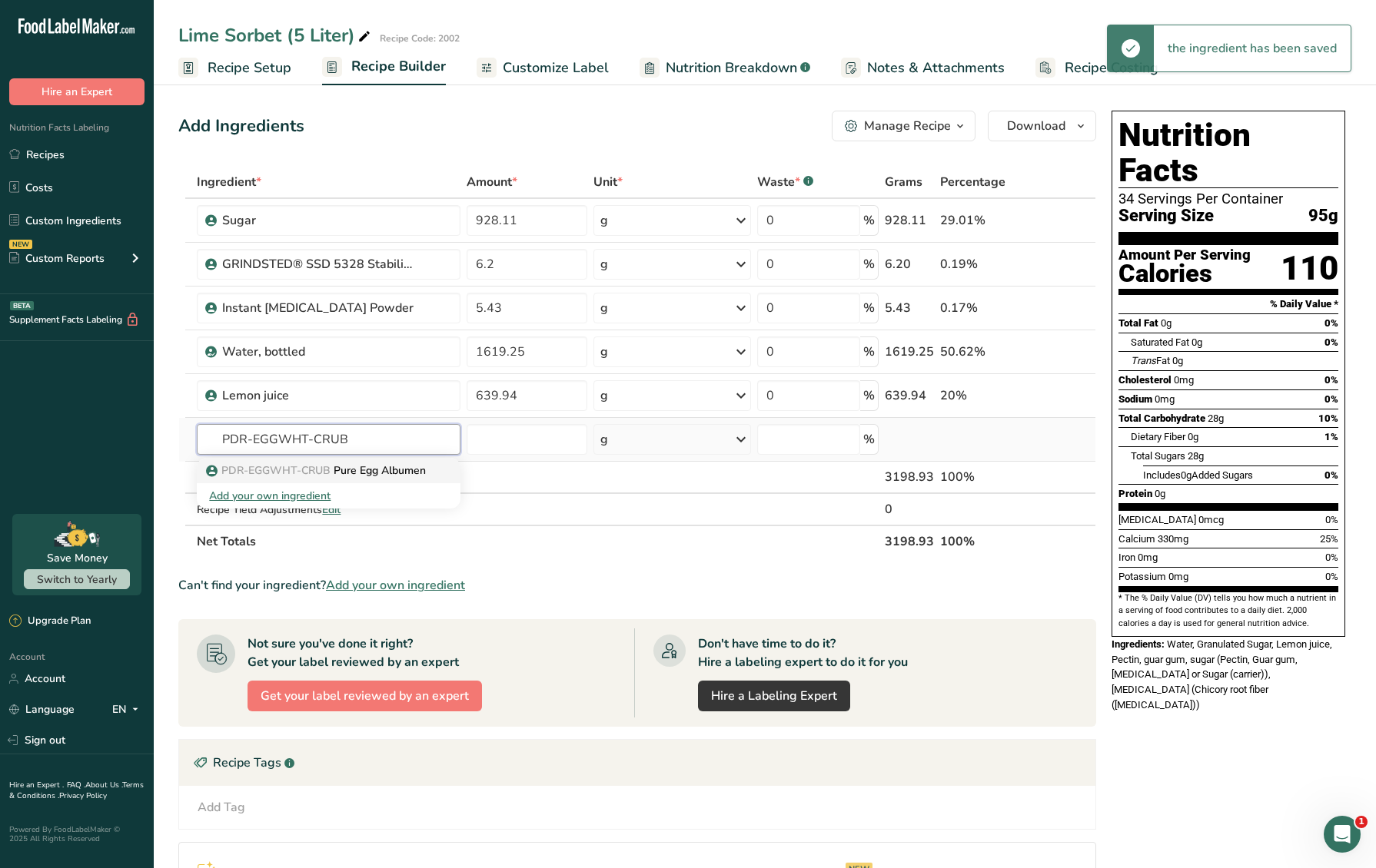
type input "PDR-EGGWHT-CRUB"
click at [302, 470] on span "PDR-EGGWHT-CRUB" at bounding box center [275, 470] width 109 height 14
type input "Pure Egg Albumen"
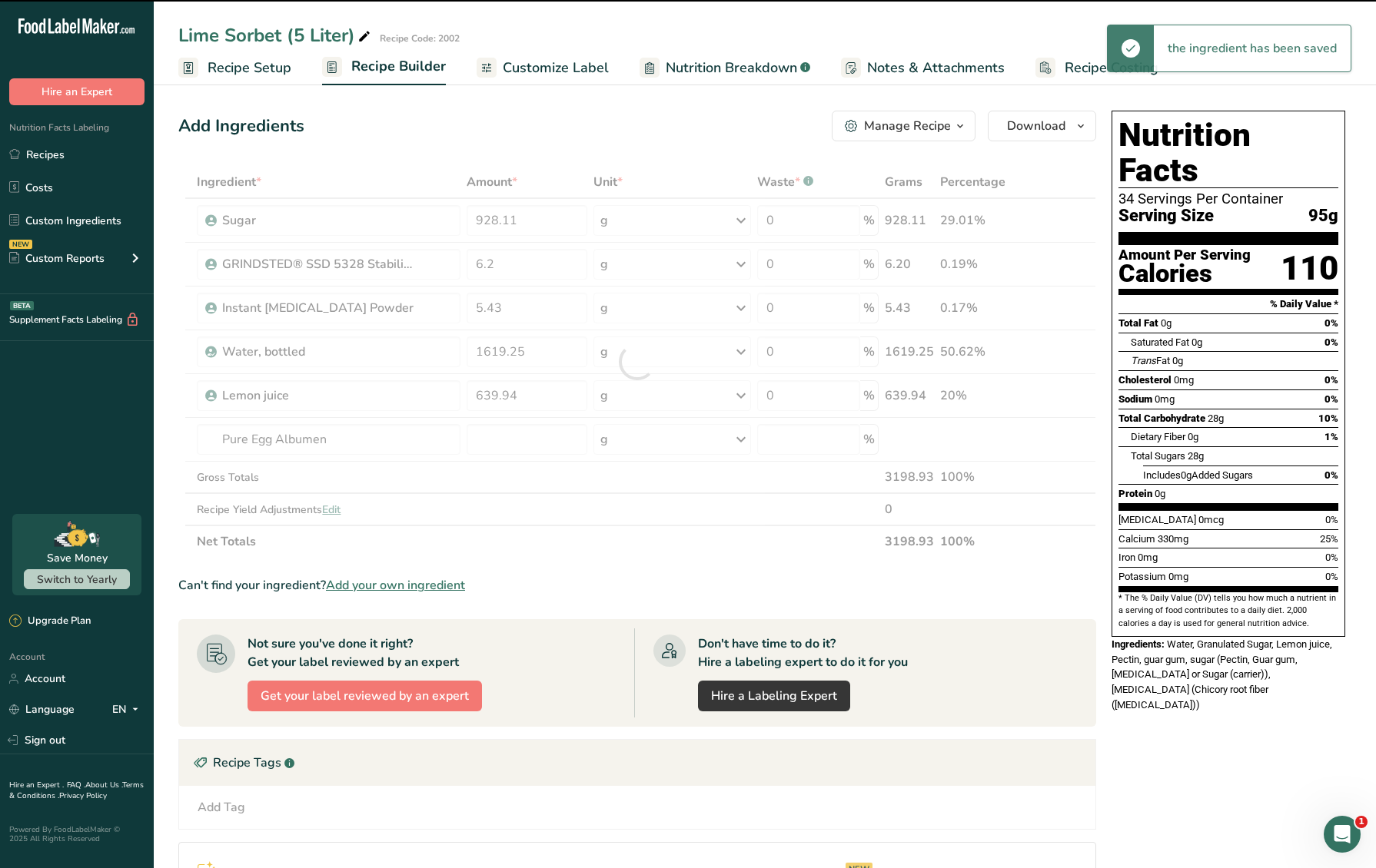
type input "0"
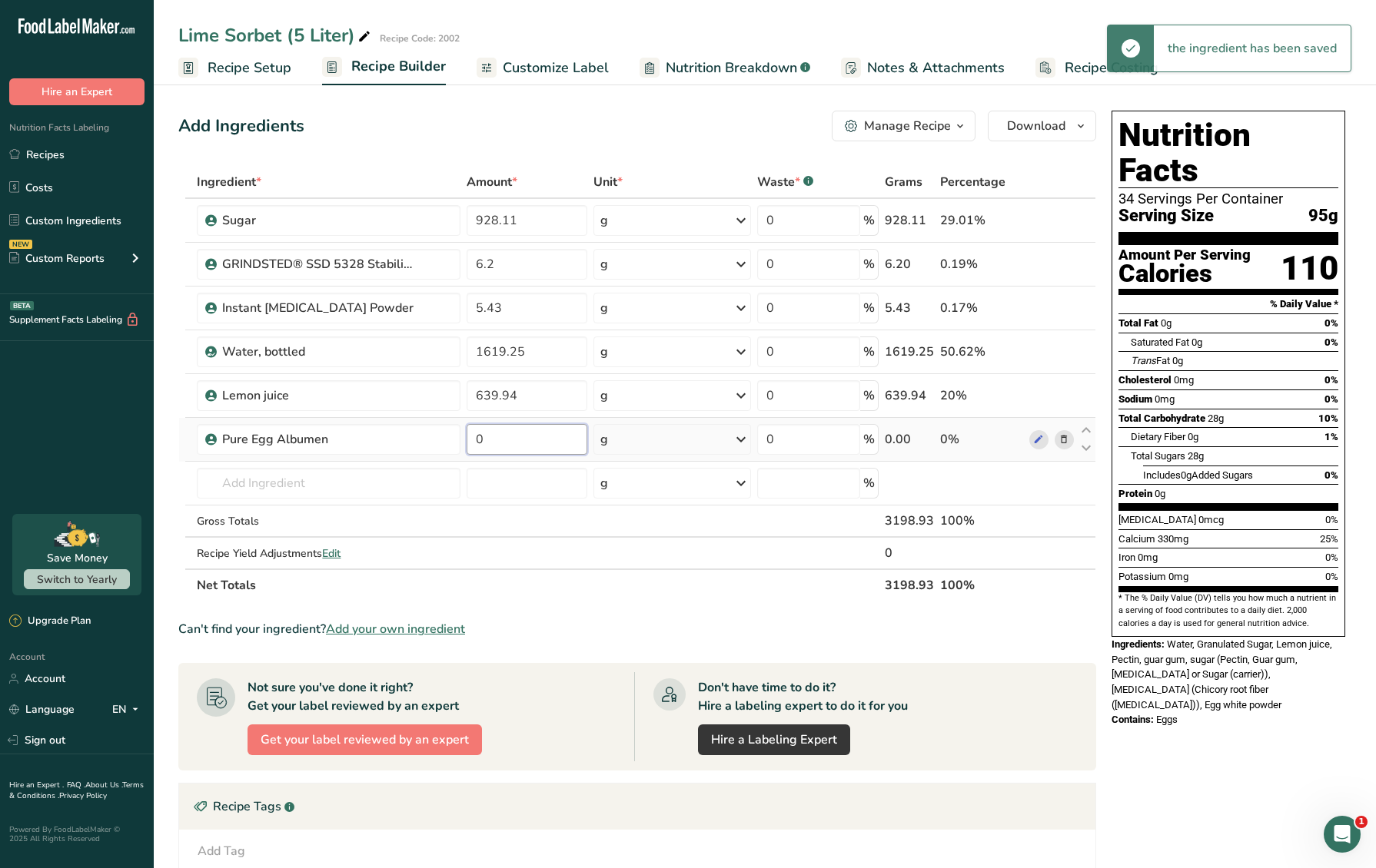
click at [530, 442] on input "0" at bounding box center [526, 439] width 121 height 31
type input "3.1"
click at [649, 600] on section "Ingredient * Amount * Unit * Waste * .a-a{fill:#347362;}.b-a{fill:#fff;} Grams …" at bounding box center [637, 622] width 918 height 913
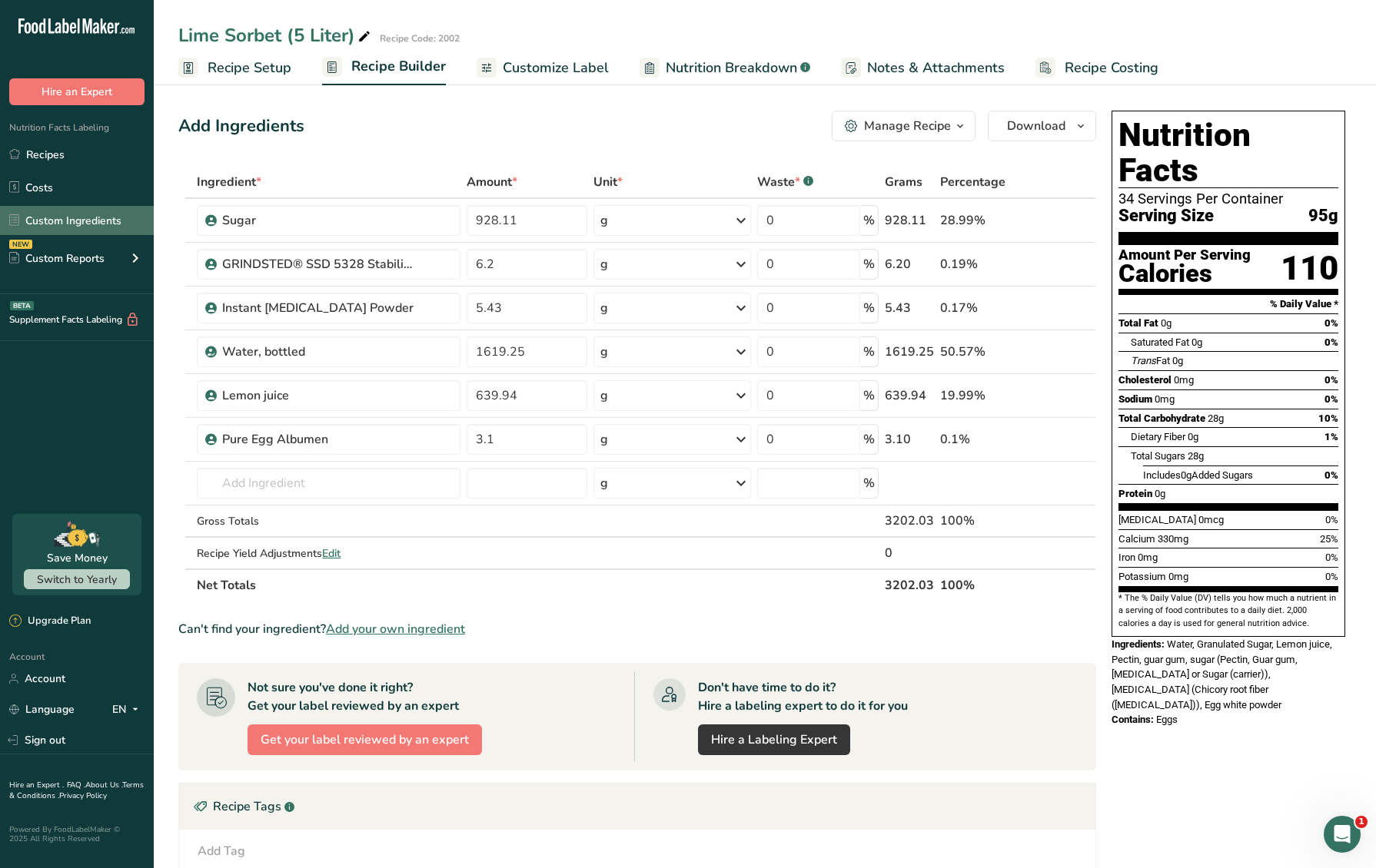
click at [66, 225] on link "Custom Ingredients" at bounding box center [76, 220] width 154 height 29
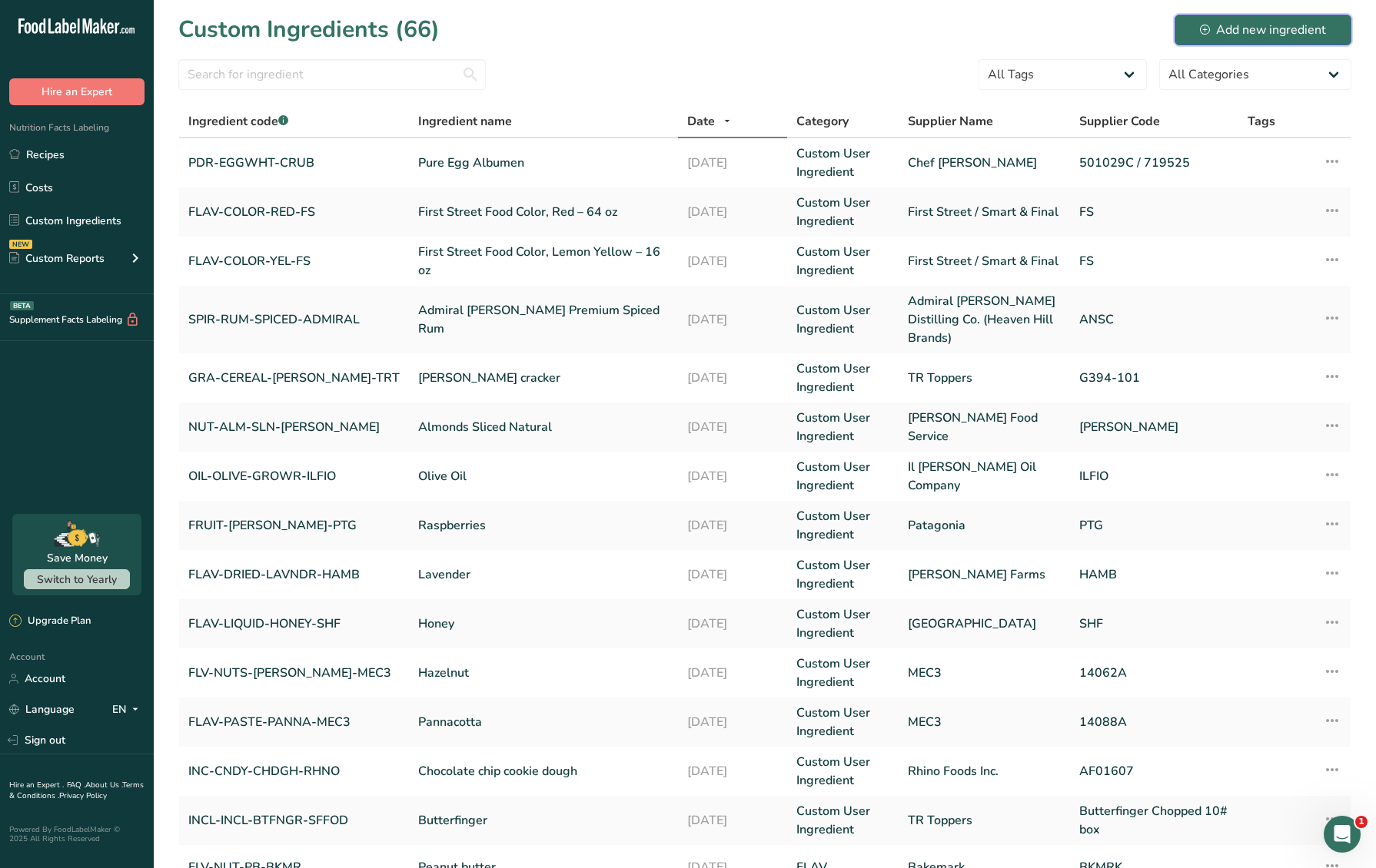
click at [1294, 40] on button "Add new ingredient" at bounding box center [1263, 30] width 176 height 31
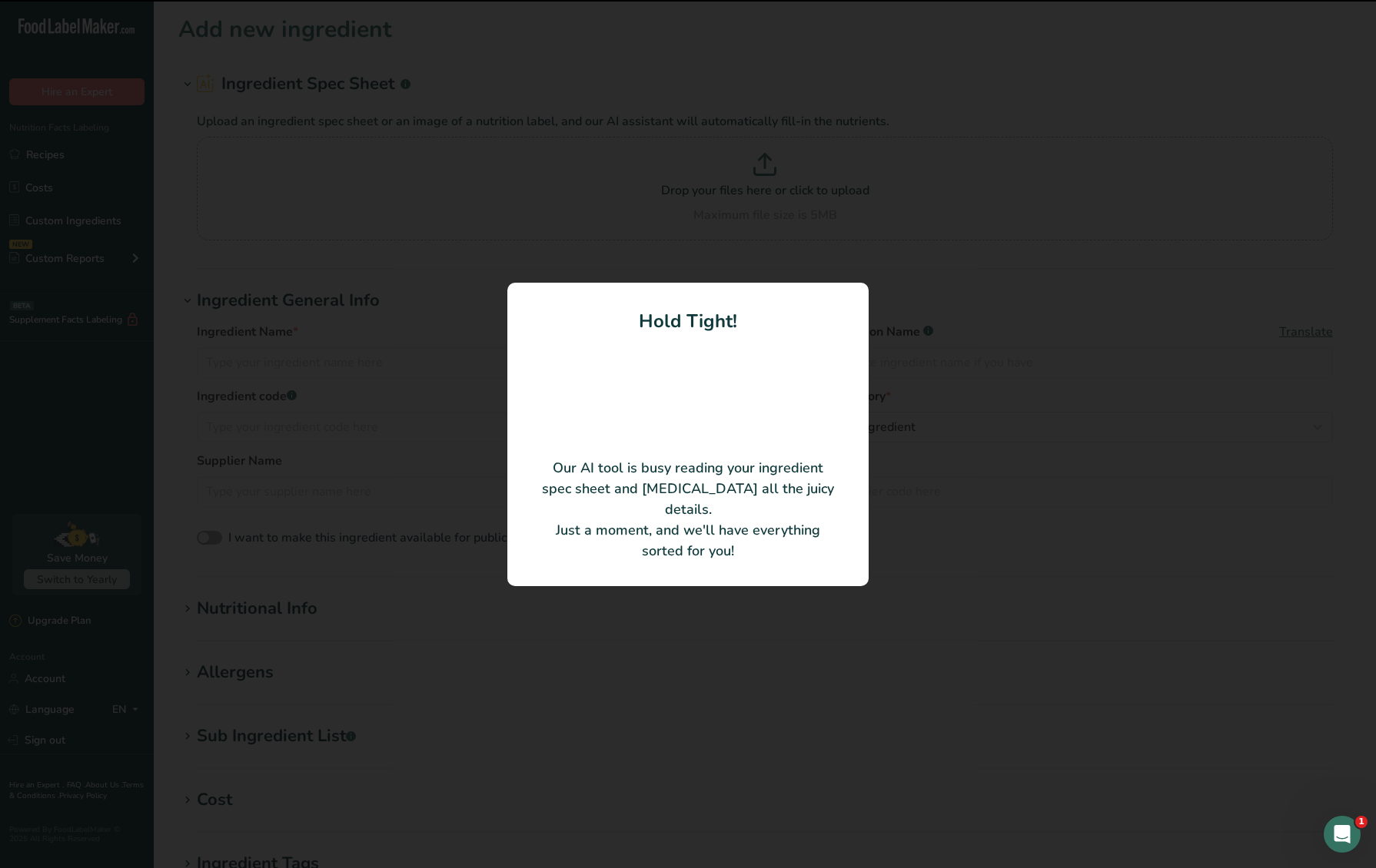
type input "Glucose Powder"
type input "SWE-GLUCO-POWD-CRUB"
type input "Chef Rubber"
type input "501214A"
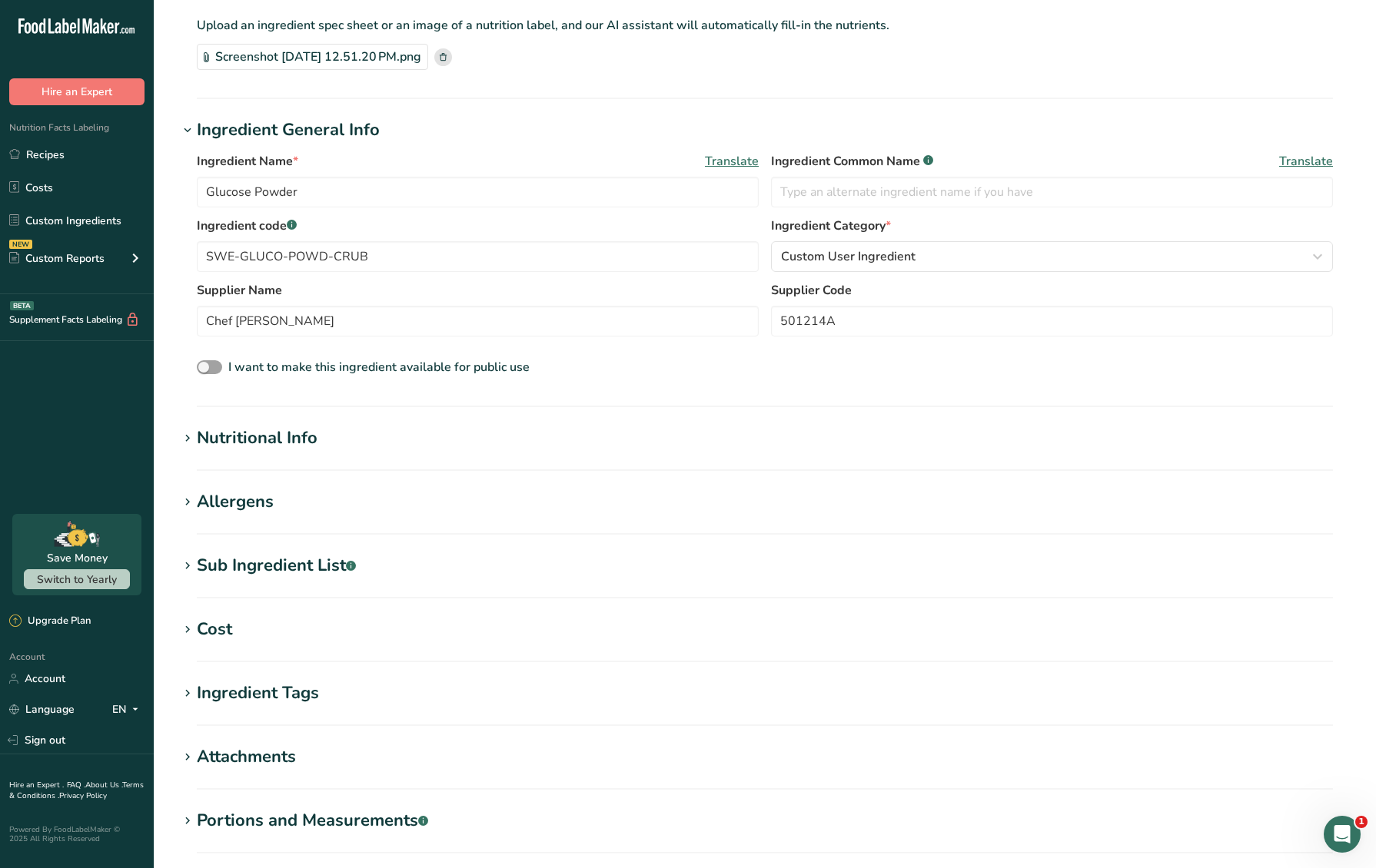
scroll to position [97, 0]
click at [227, 623] on div "Cost" at bounding box center [214, 629] width 35 height 25
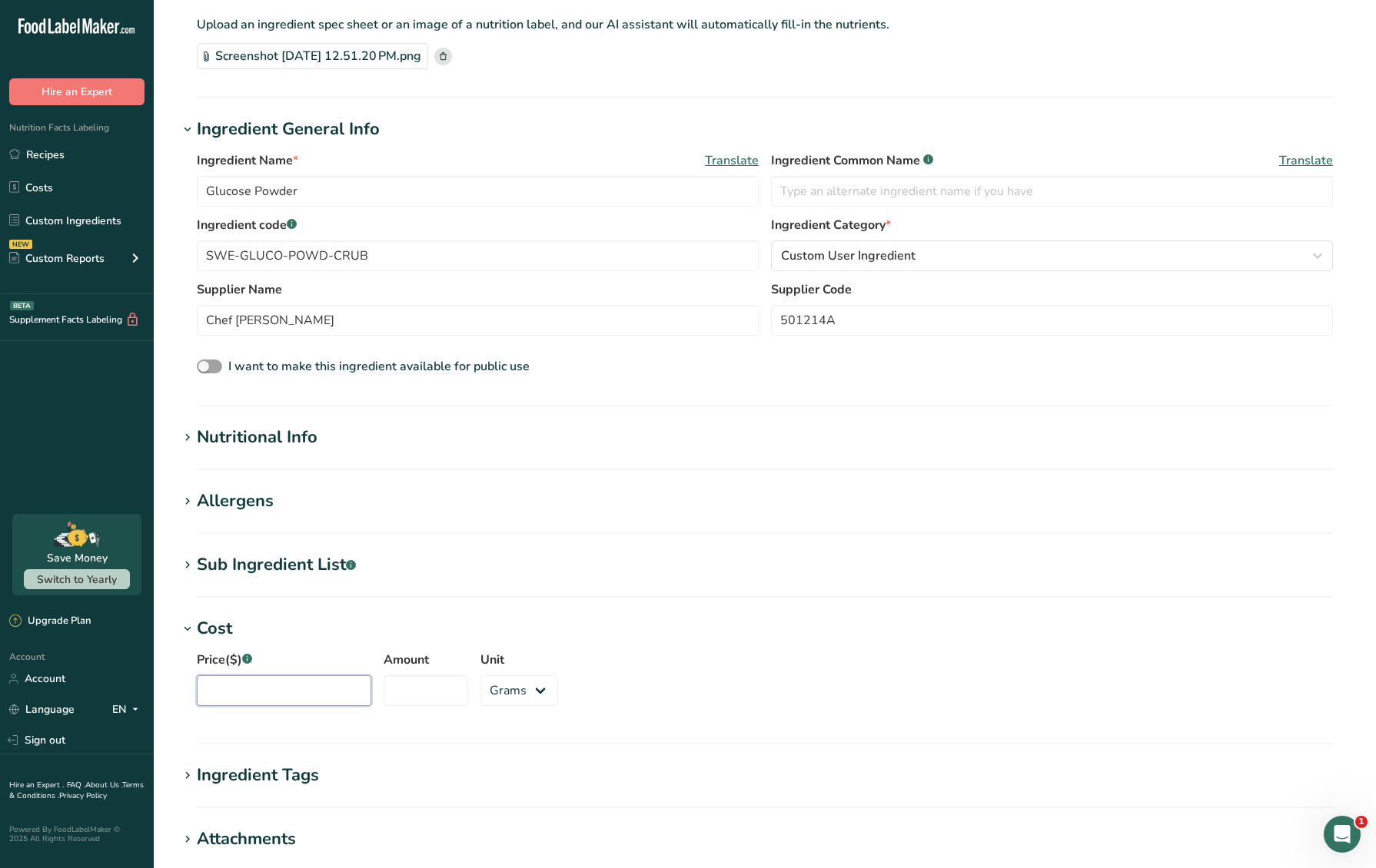
click at [263, 682] on input "Price($) .a-a{fill:#347362;}.b-a{fill:#fff;}" at bounding box center [284, 691] width 175 height 31
type input "169.16"
click at [383, 696] on input "Amount" at bounding box center [426, 691] width 85 height 31
type input "50"
click at [484, 689] on select "Grams kg mg mcg lb oz" at bounding box center [519, 691] width 77 height 31
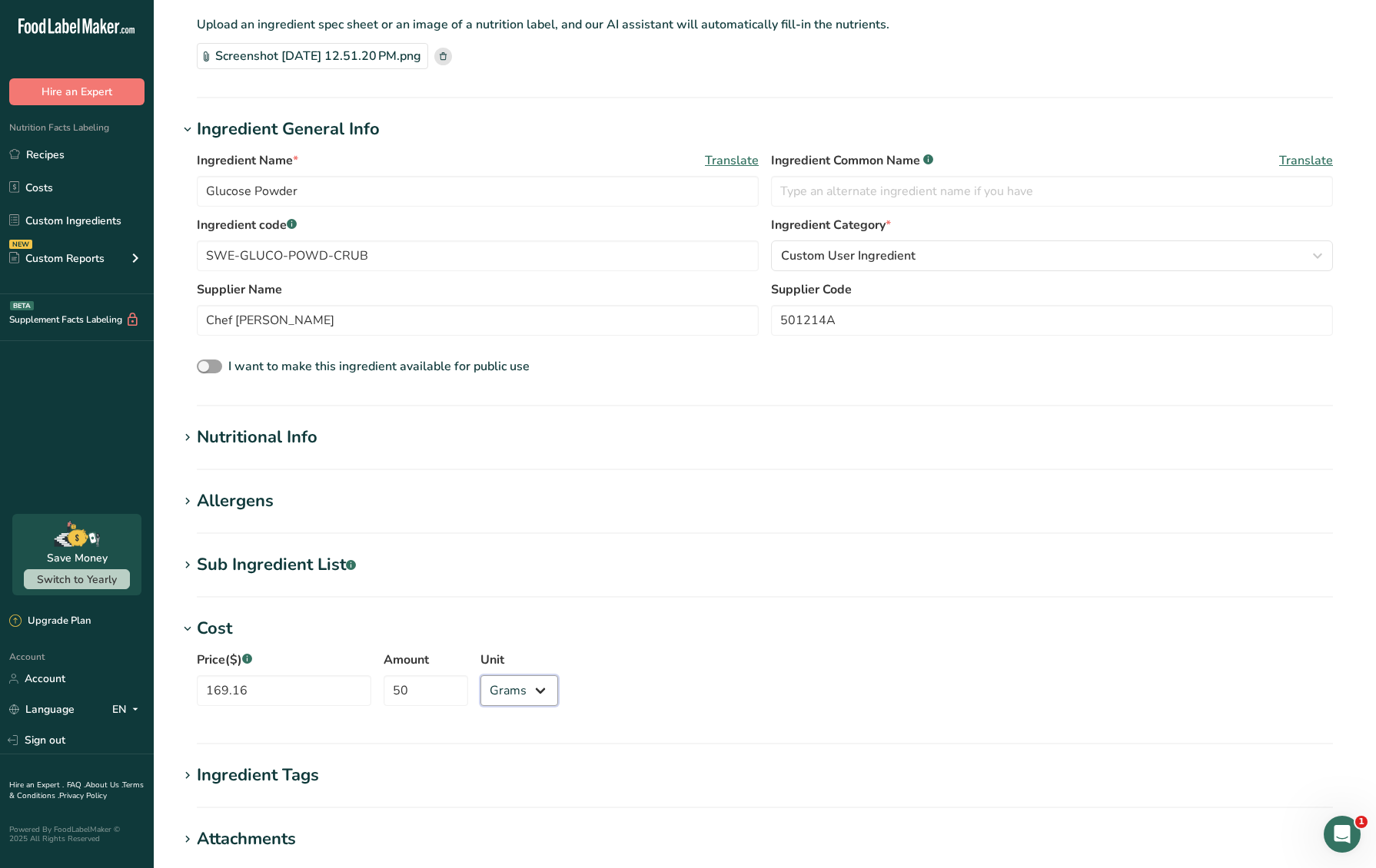
select select "12"
click at [481, 676] on select "Grams kg mg mcg lb oz" at bounding box center [519, 691] width 77 height 31
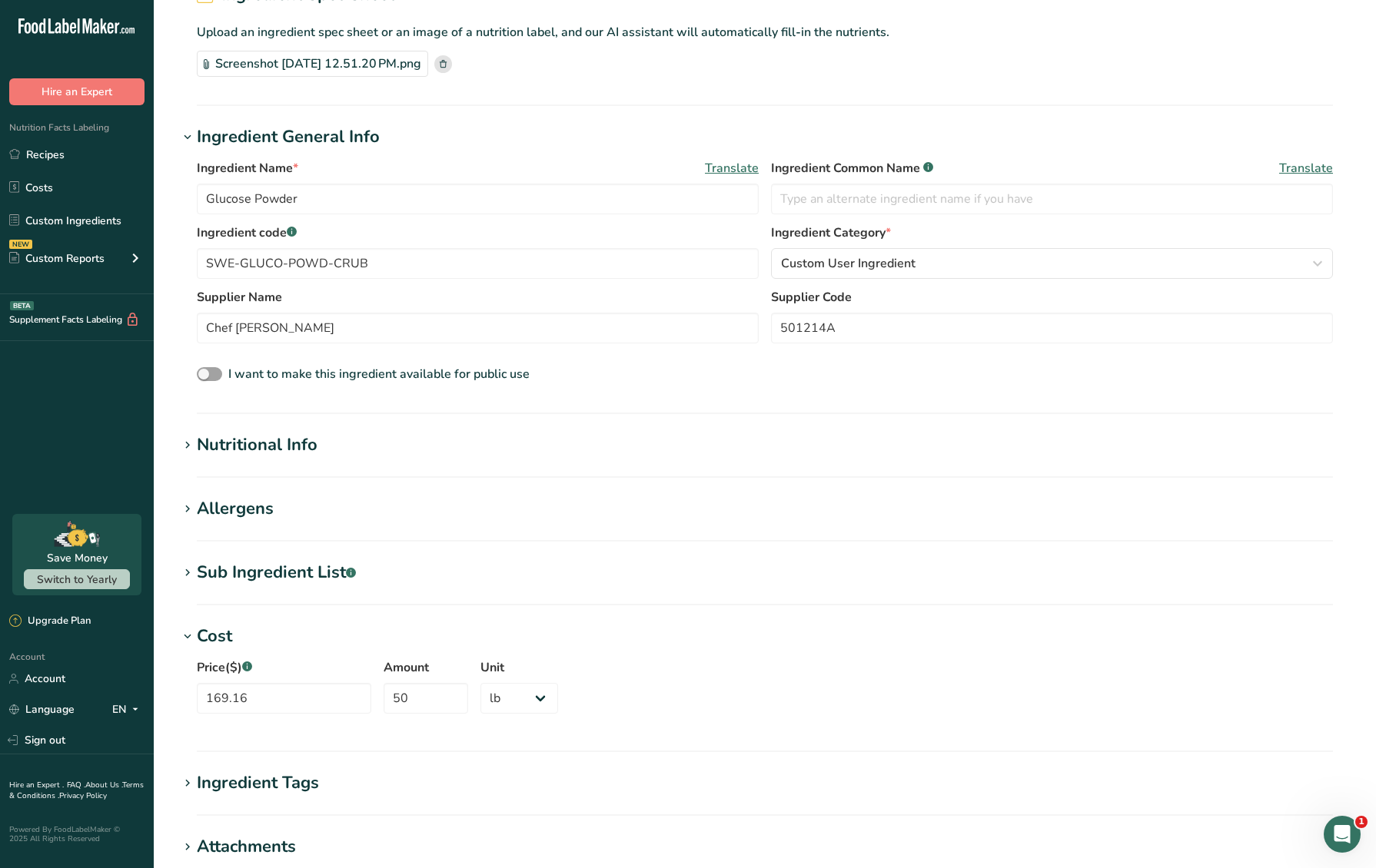
click at [322, 455] on h1 "Nutritional Info" at bounding box center [764, 445] width 1173 height 25
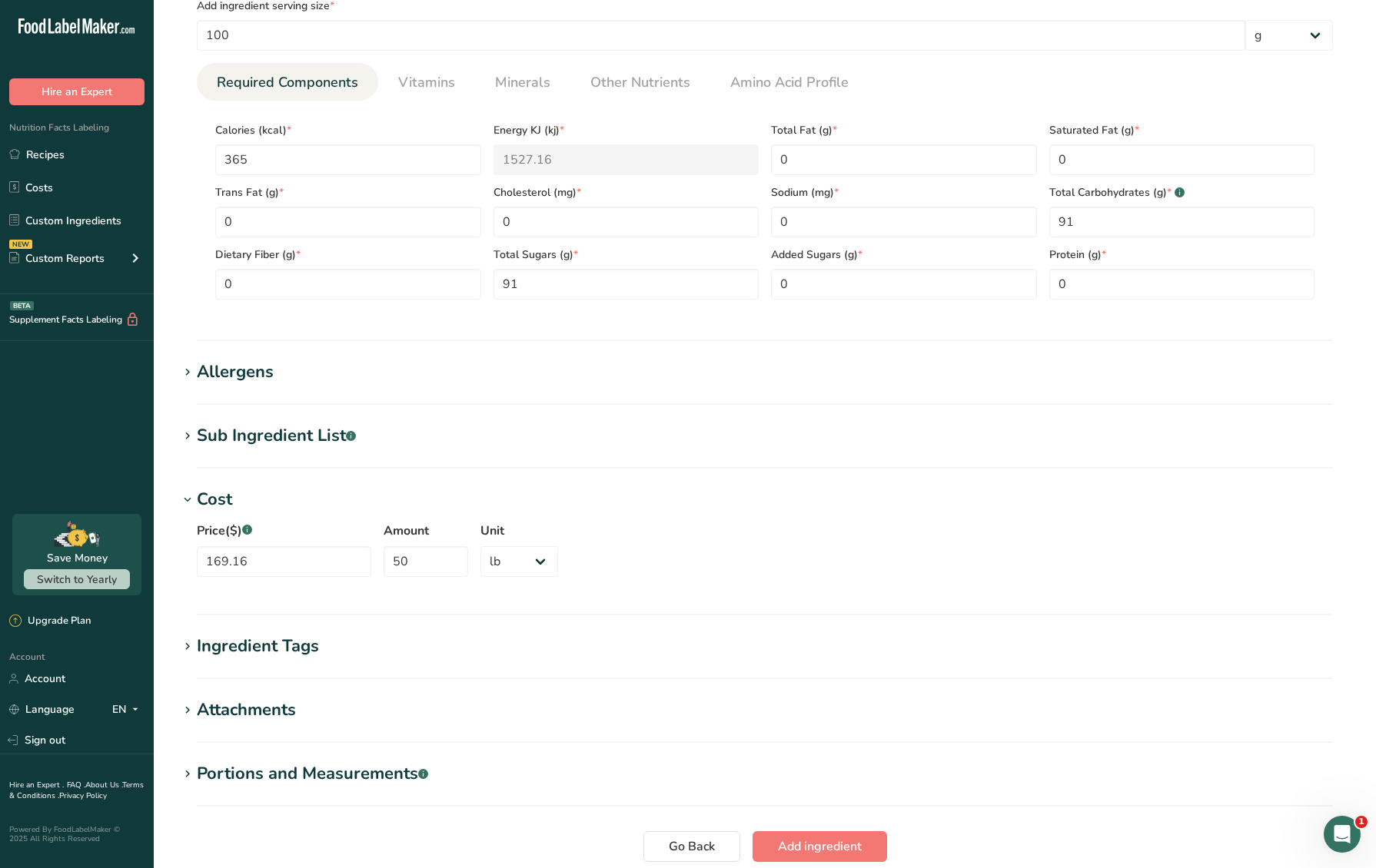
scroll to position [582, 0]
click at [810, 852] on span "Add ingredient" at bounding box center [819, 846] width 84 height 18
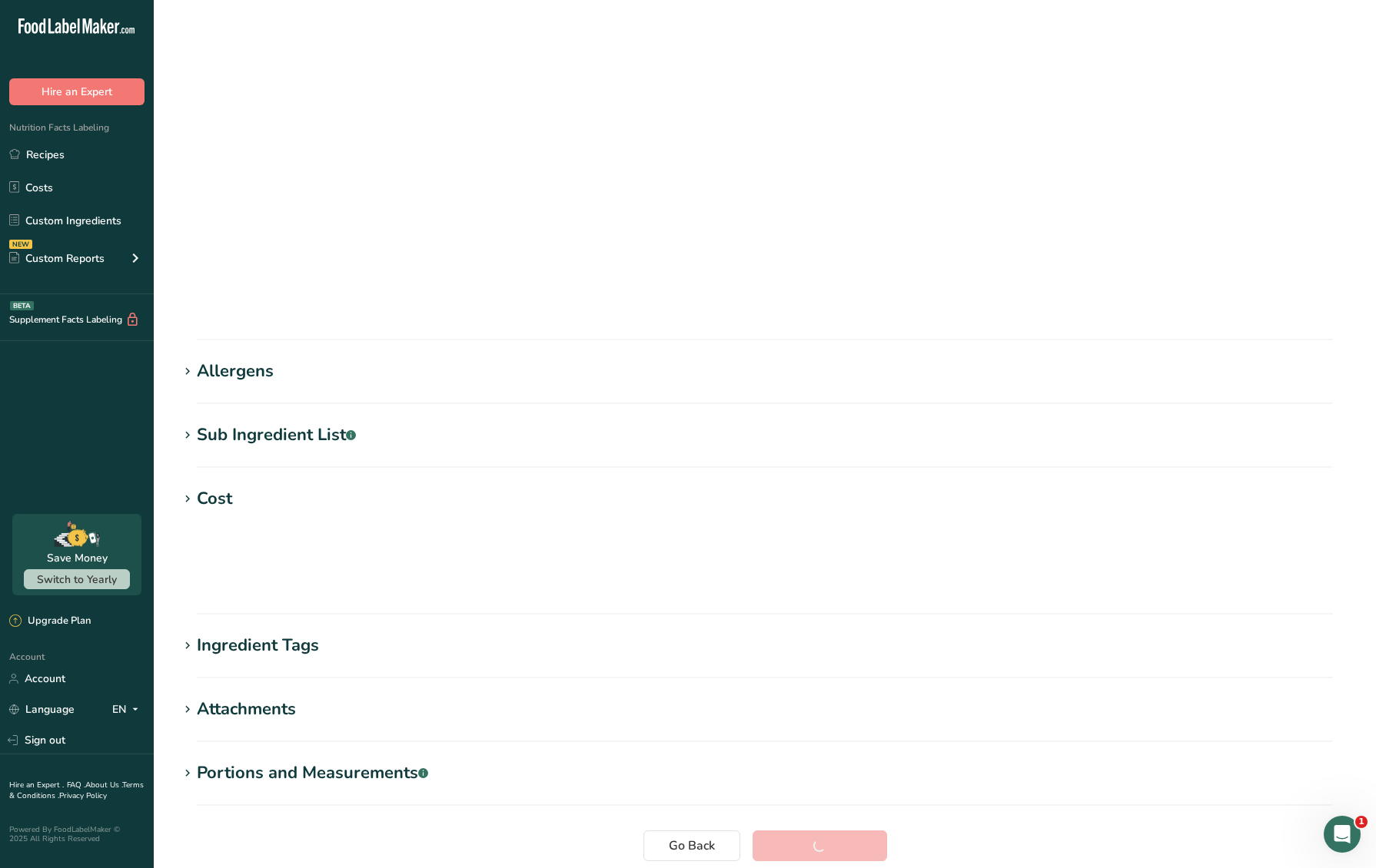
scroll to position [0, 0]
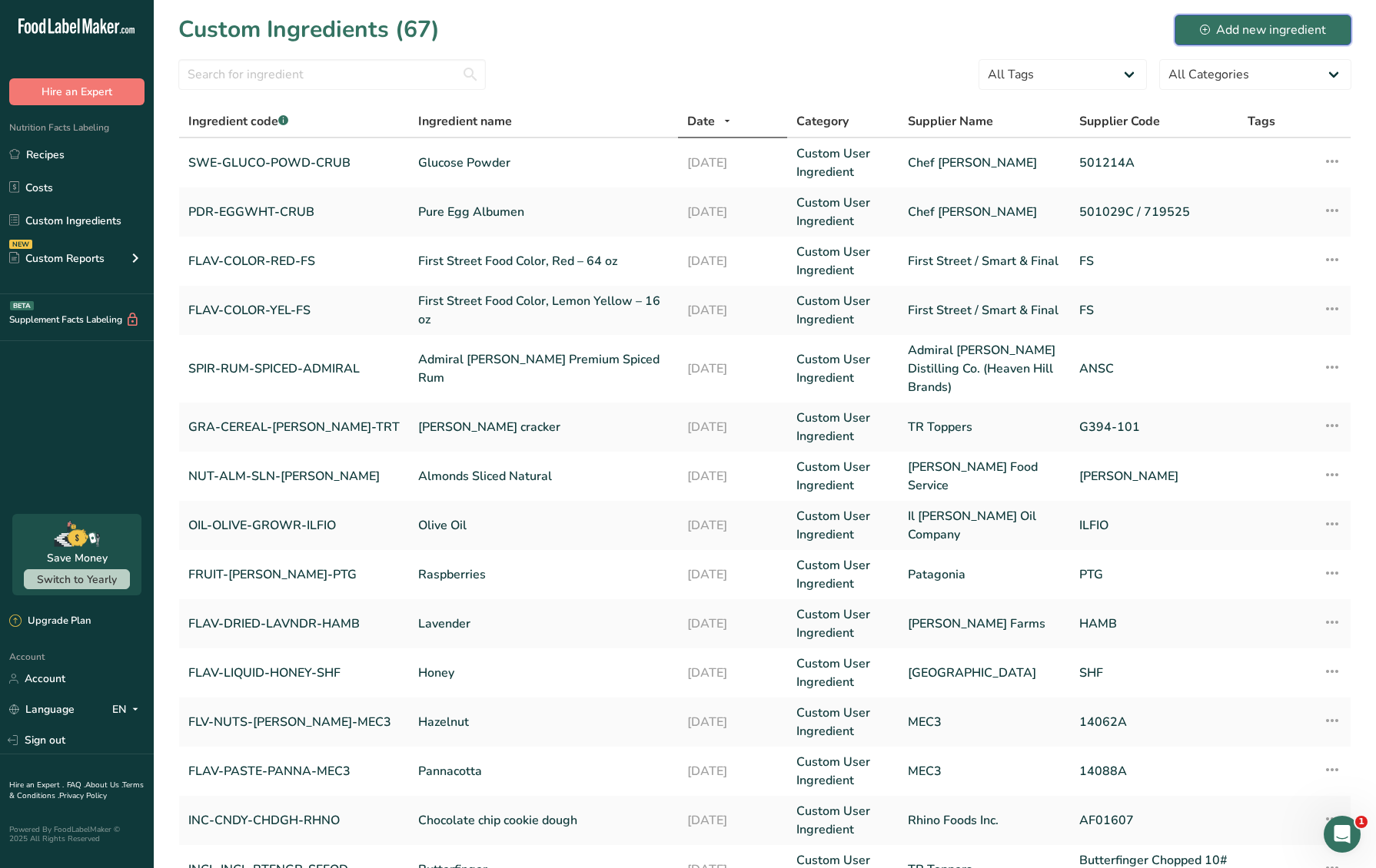
click at [1247, 29] on div "Add new ingredient" at bounding box center [1263, 30] width 126 height 18
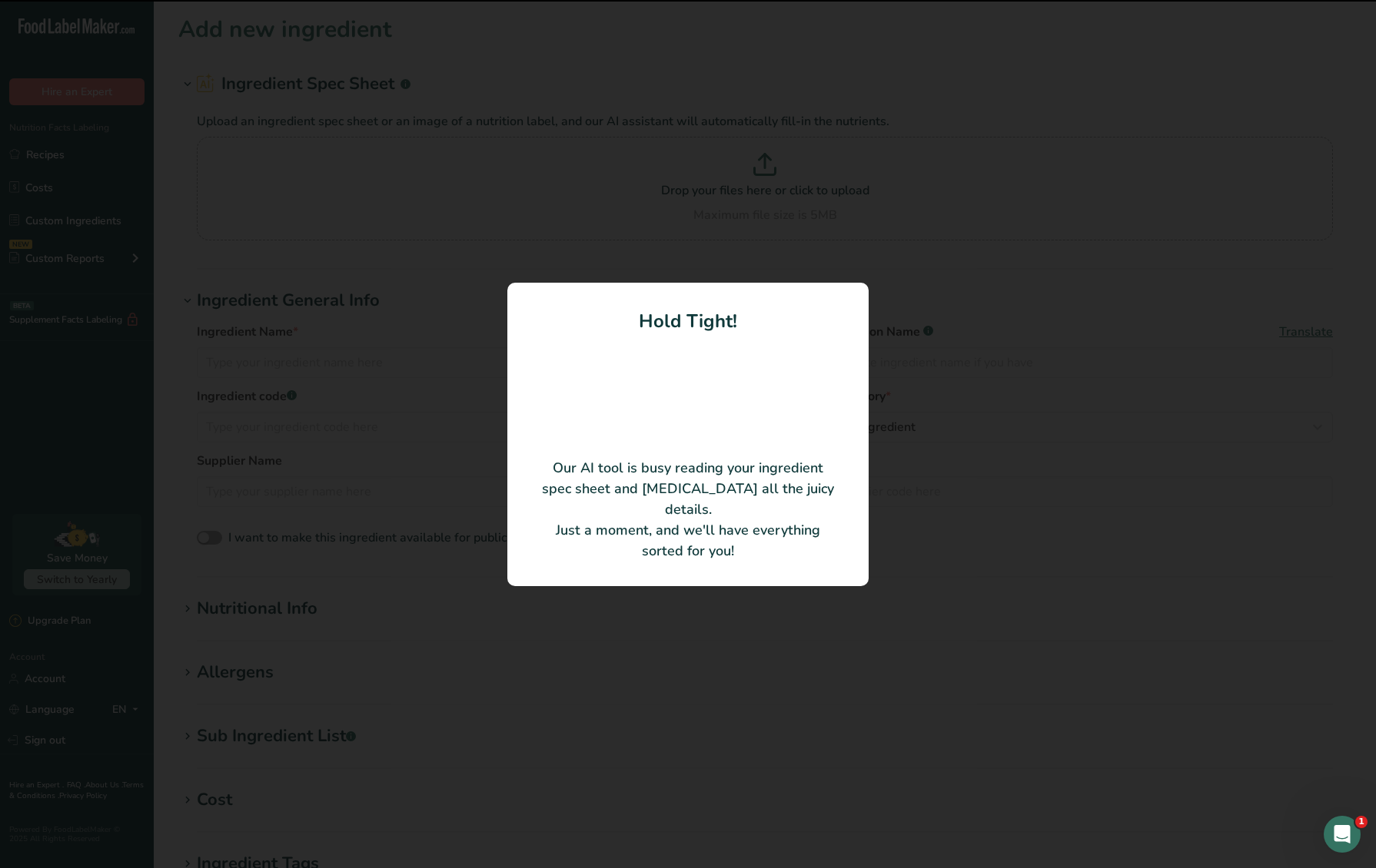
type input "Lime Juice"
type input "JUICE-LIME-PERR"
type input "Perricone Farms"
type input "JUICE-LIME-PERR"
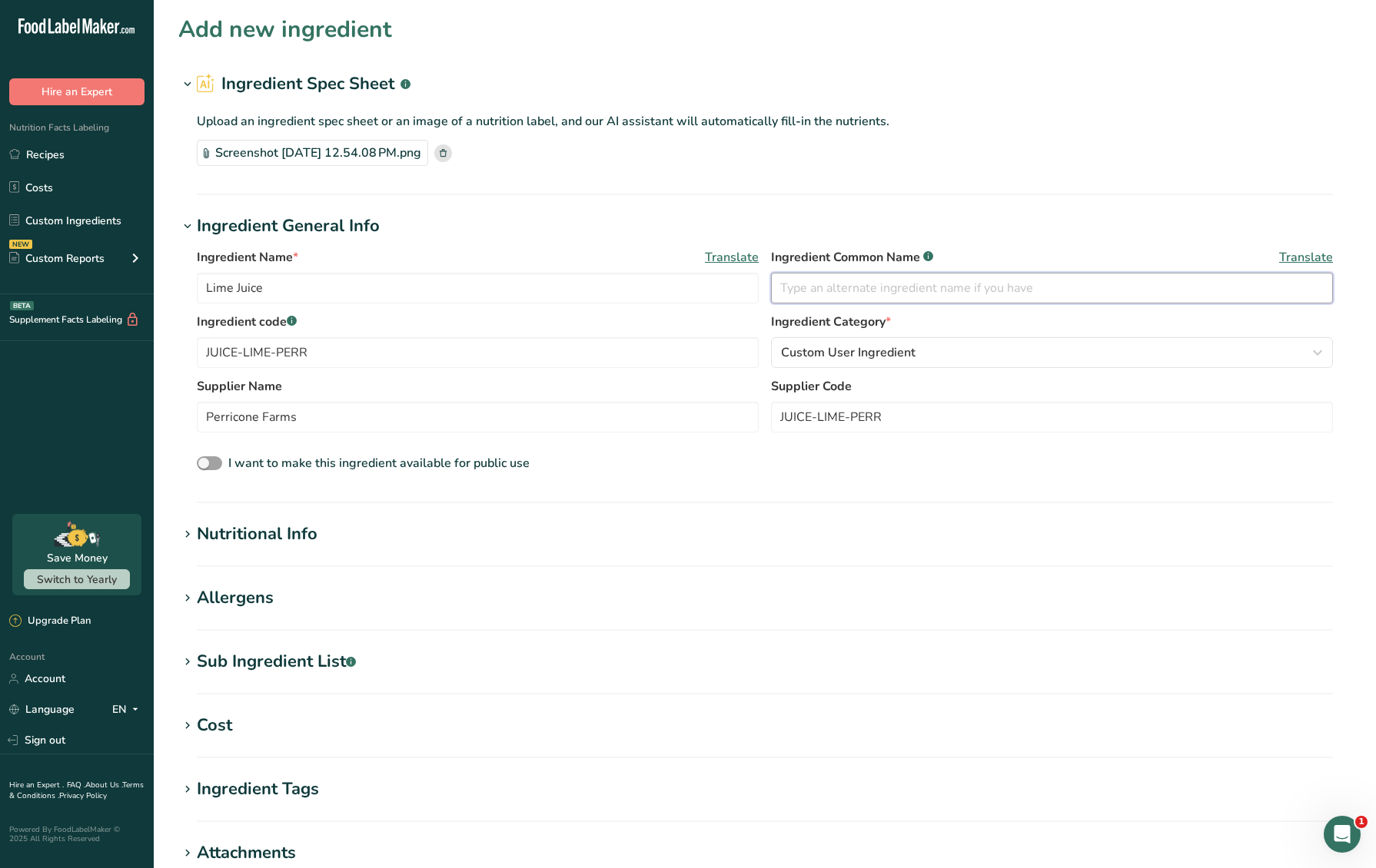
click at [931, 282] on input "text" at bounding box center [1052, 288] width 562 height 31
type input "Lime juice"
click at [810, 490] on section "Ingredient General Info Ingredient Name * Translate Lime Juice Ingredient Commo…" at bounding box center [764, 358] width 1173 height 290
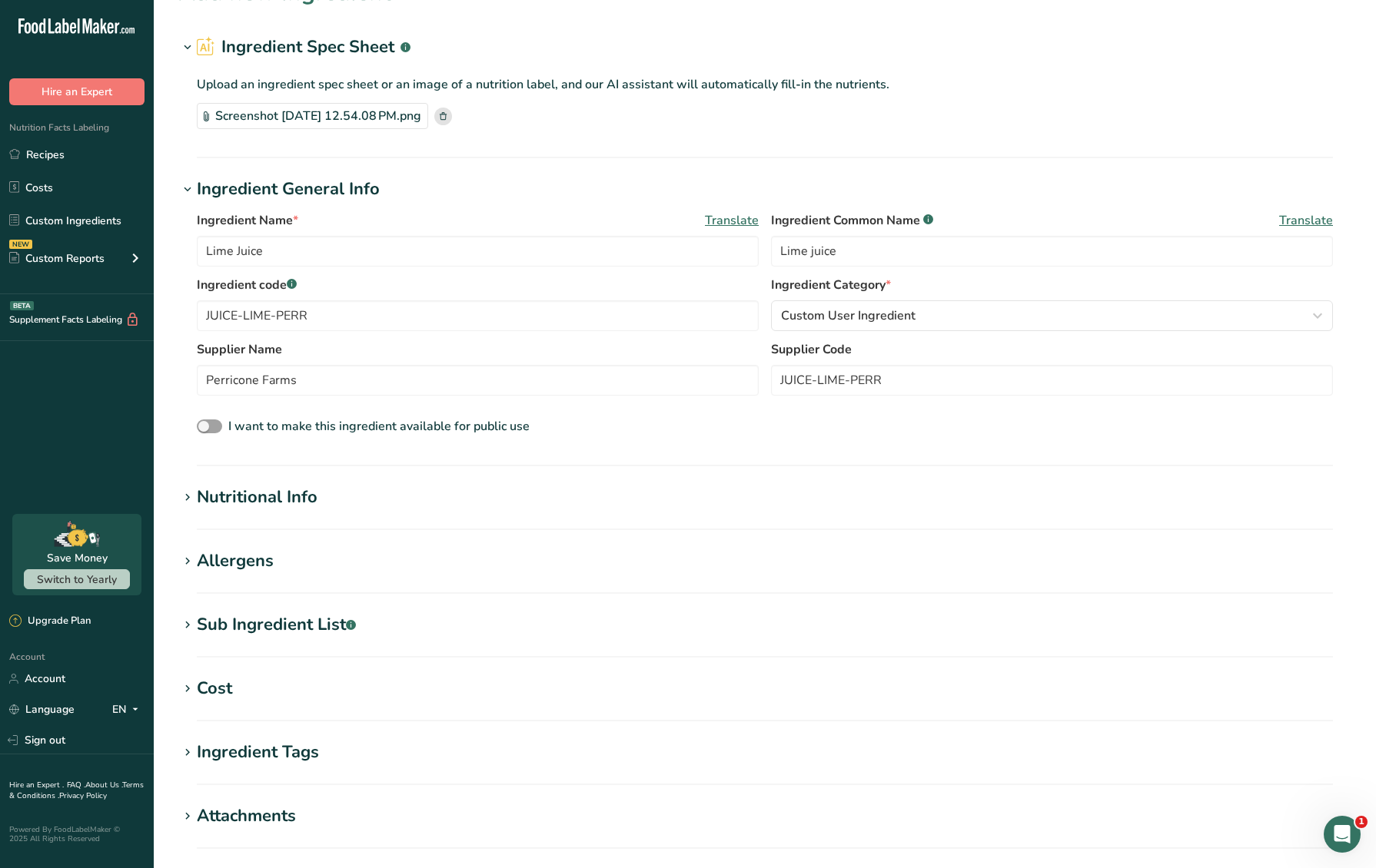
click at [283, 498] on div "Nutritional Info" at bounding box center [257, 497] width 121 height 25
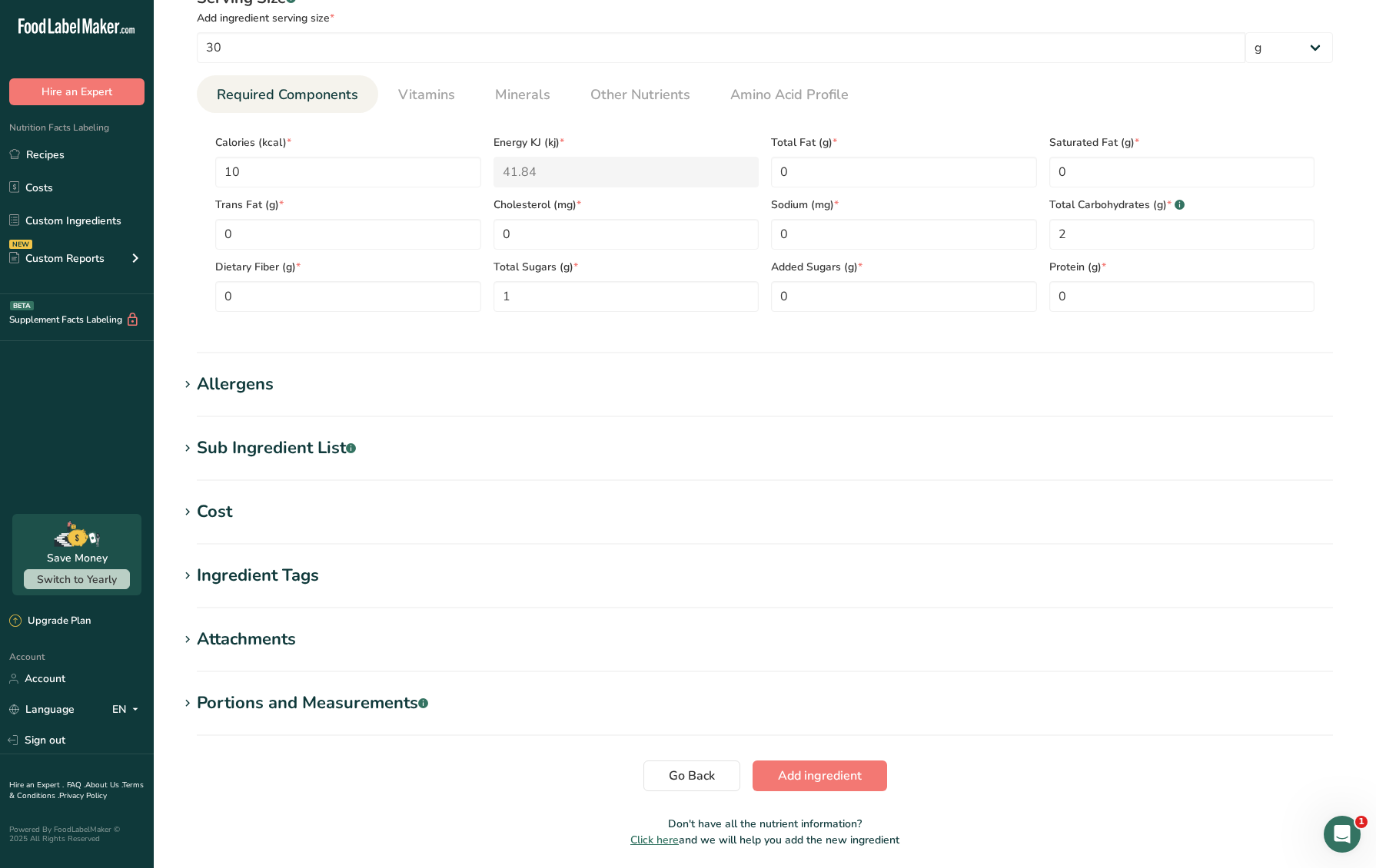
scroll to position [622, 0]
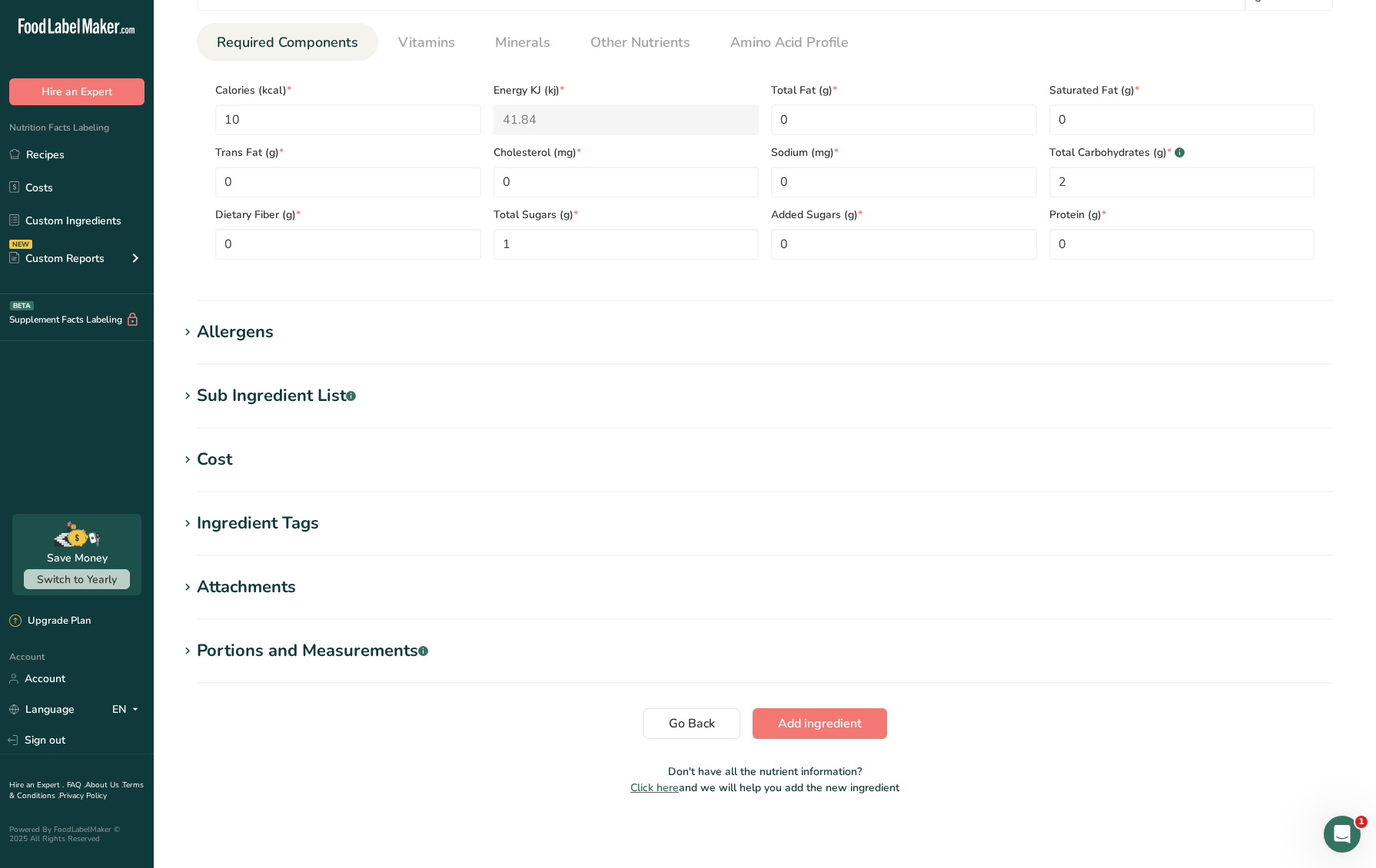
click at [213, 461] on div "Cost" at bounding box center [214, 460] width 35 height 25
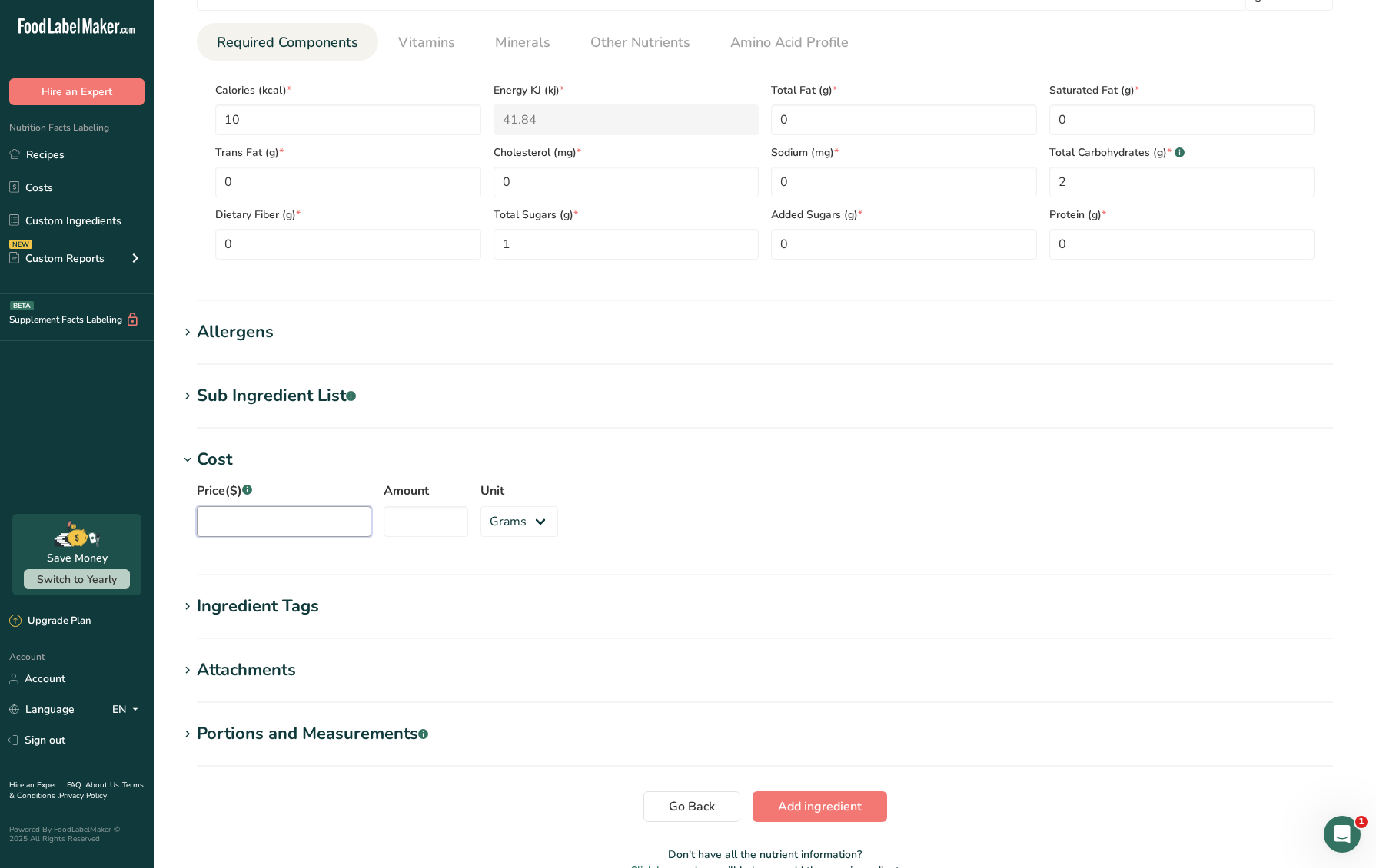
click at [245, 535] on input "Price($) .a-a{fill:#347362;}.b-a{fill:#fff;}" at bounding box center [284, 522] width 175 height 31
type input "12"
type input "1"
click at [481, 523] on select "Grams kg mg mcg lb oz" at bounding box center [519, 522] width 77 height 31
click at [481, 506] on select "Grams kg mg mcg lb oz" at bounding box center [519, 522] width 77 height 31
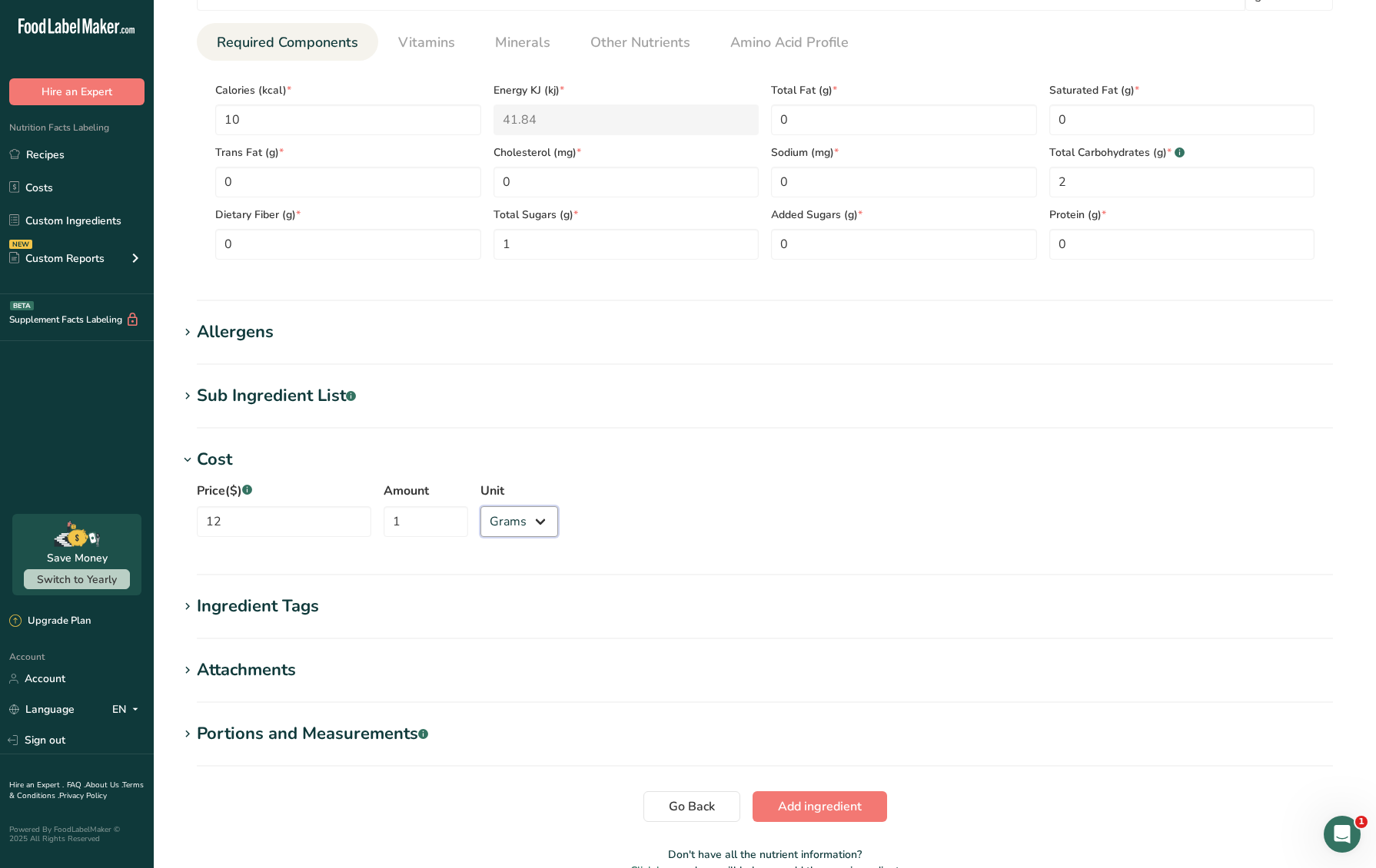
click at [482, 521] on select "Grams kg mg mcg lb oz" at bounding box center [519, 522] width 77 height 31
click at [481, 506] on select "Grams kg mg mcg lb oz" at bounding box center [519, 522] width 77 height 31
click at [403, 518] on input "1" at bounding box center [426, 522] width 85 height 31
type input "8.6"
click at [497, 514] on select "Grams kg mg mcg lb oz" at bounding box center [519, 522] width 77 height 31
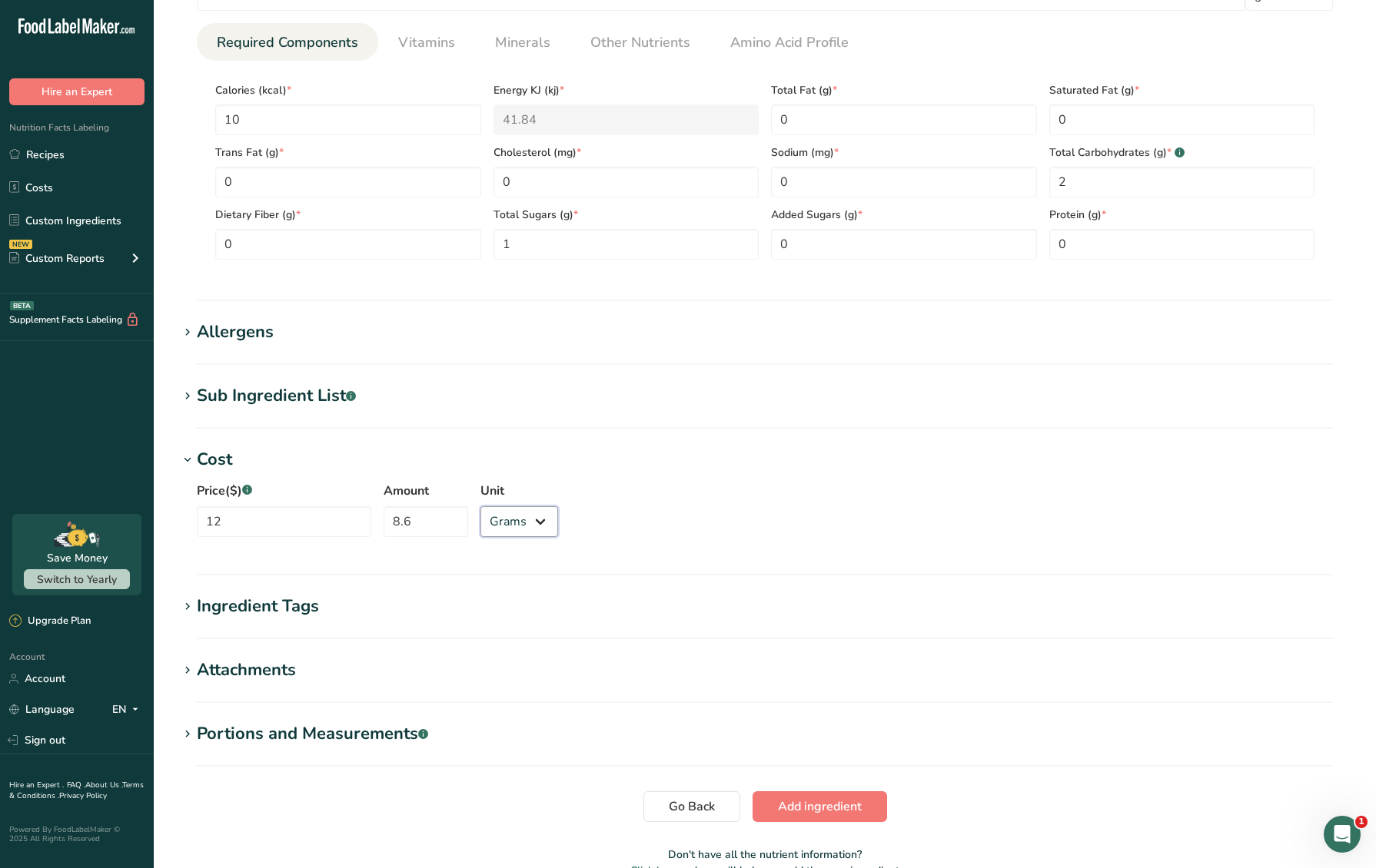
select select "12"
click at [481, 506] on select "Grams kg mg mcg lb oz" at bounding box center [519, 522] width 77 height 31
click at [803, 798] on span "Add ingredient" at bounding box center [819, 807] width 84 height 18
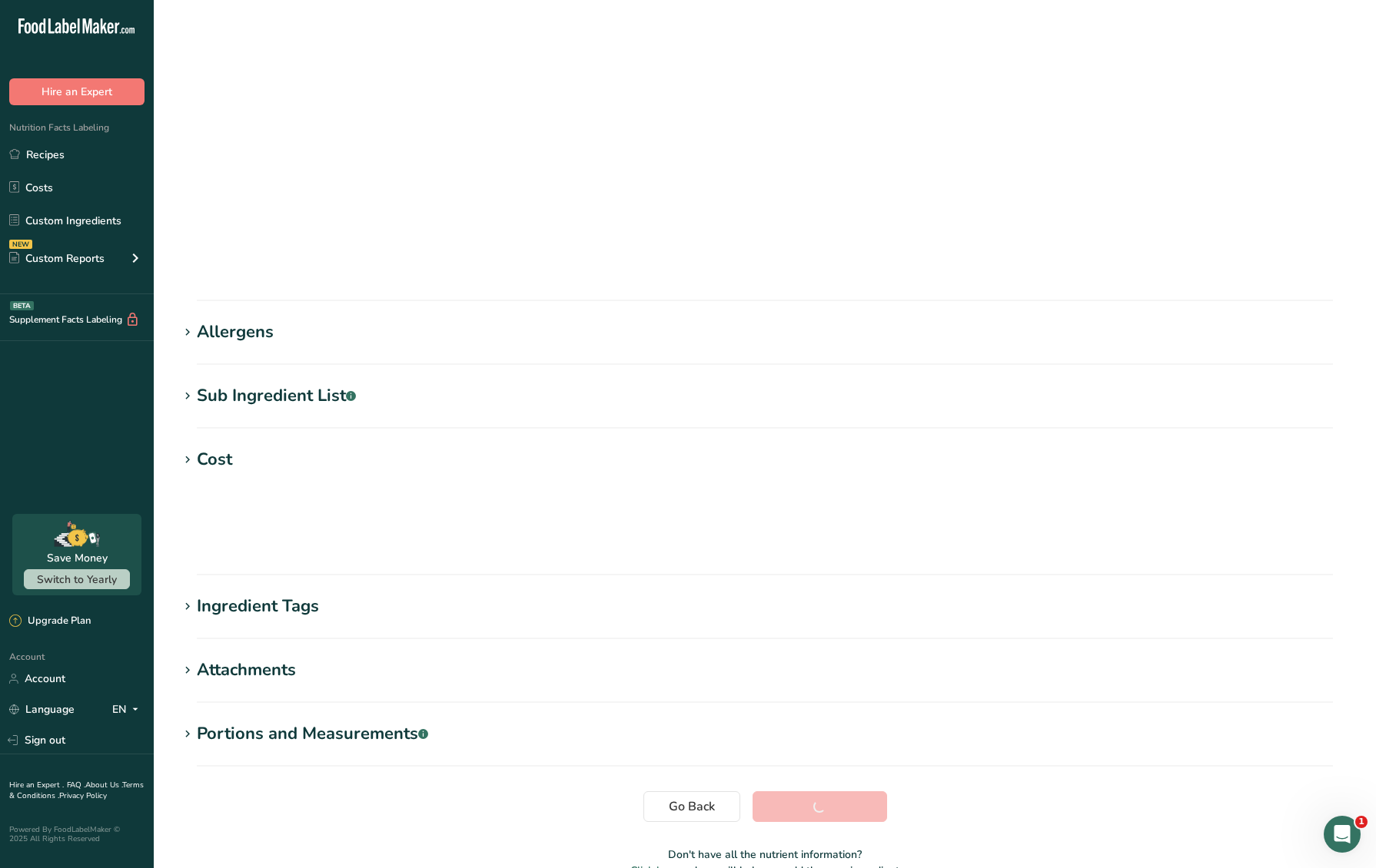
scroll to position [0, 0]
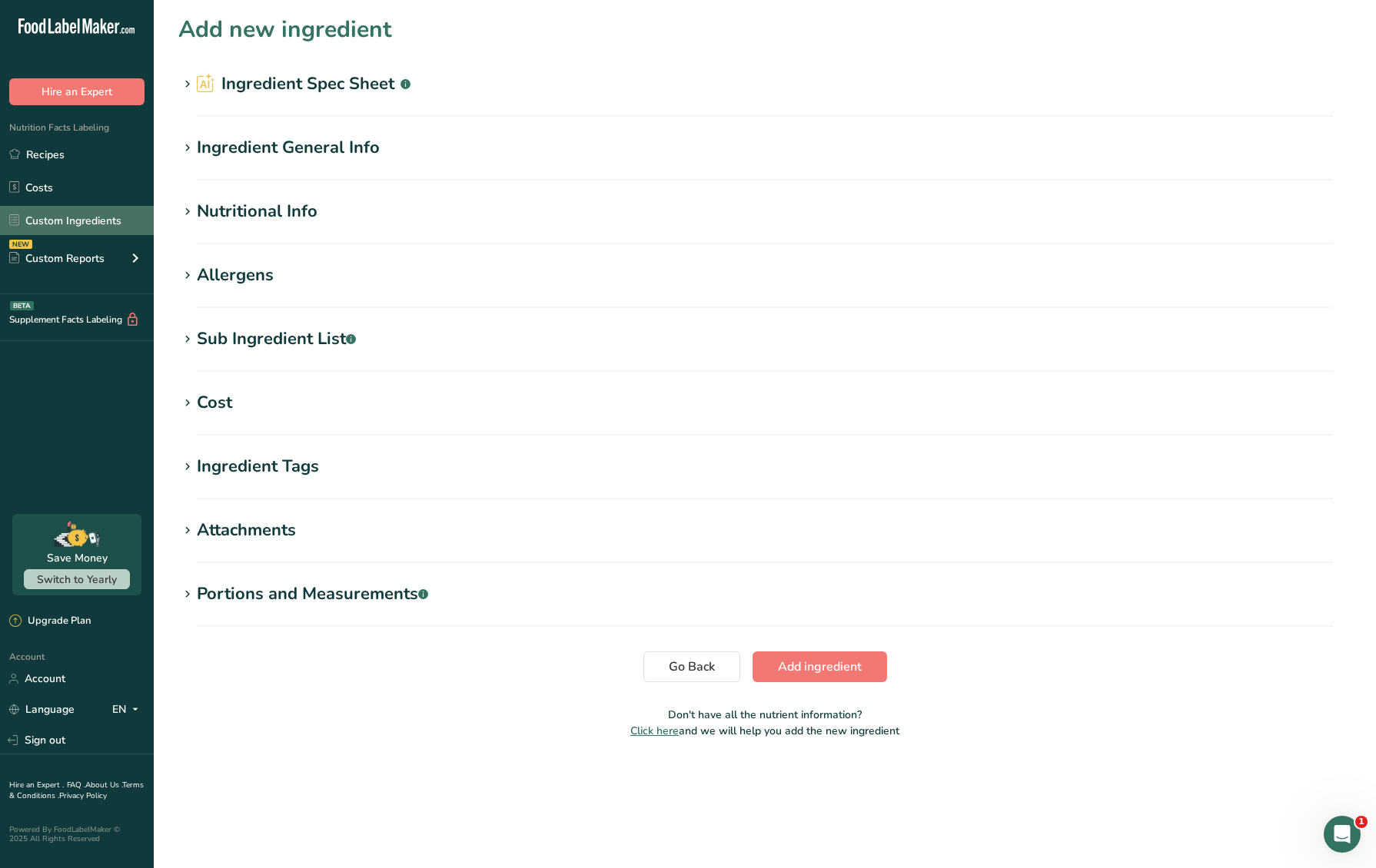
click at [85, 219] on link "Custom Ingredients" at bounding box center [76, 220] width 154 height 29
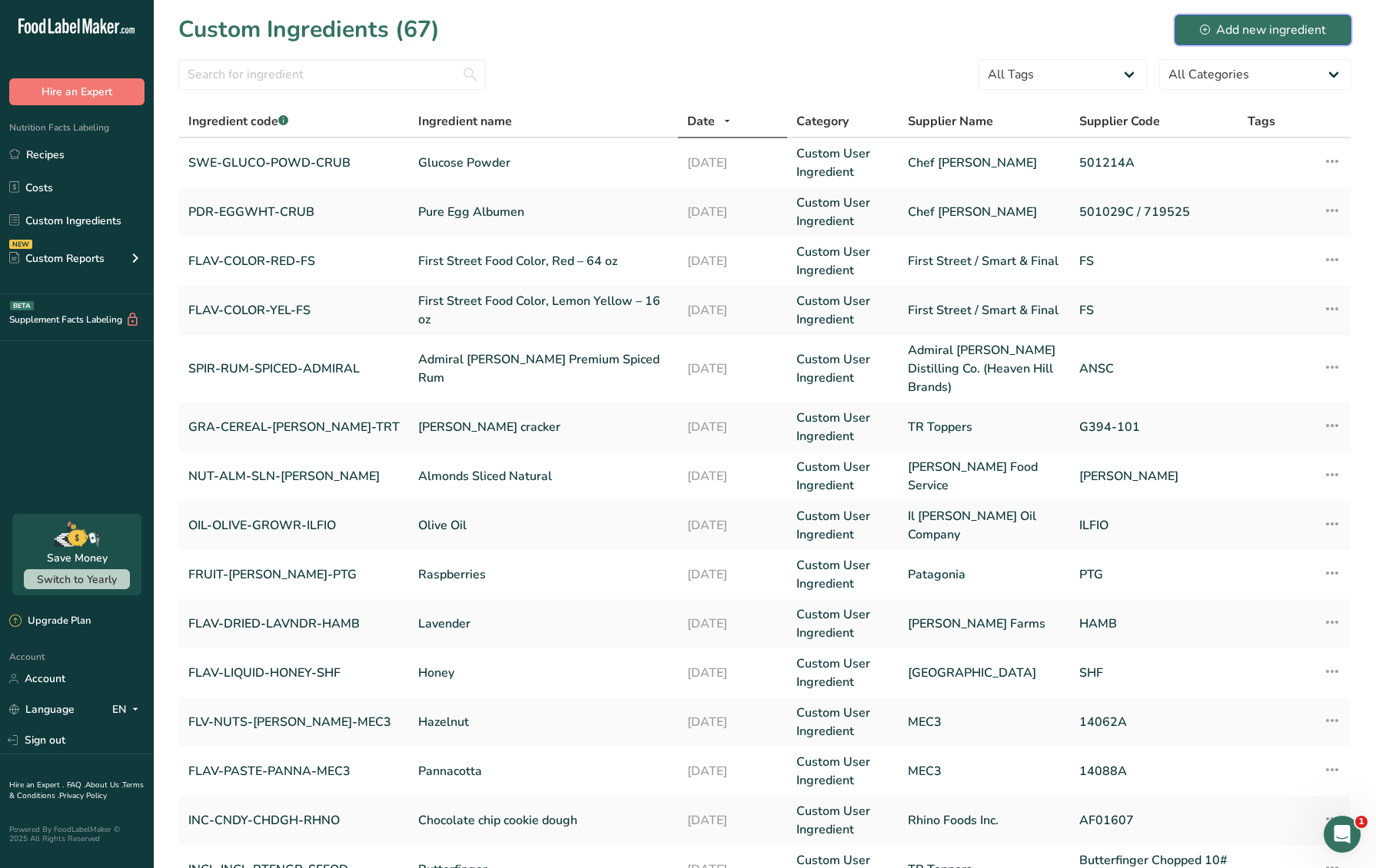
click at [1291, 30] on div "Add new ingredient" at bounding box center [1263, 30] width 126 height 18
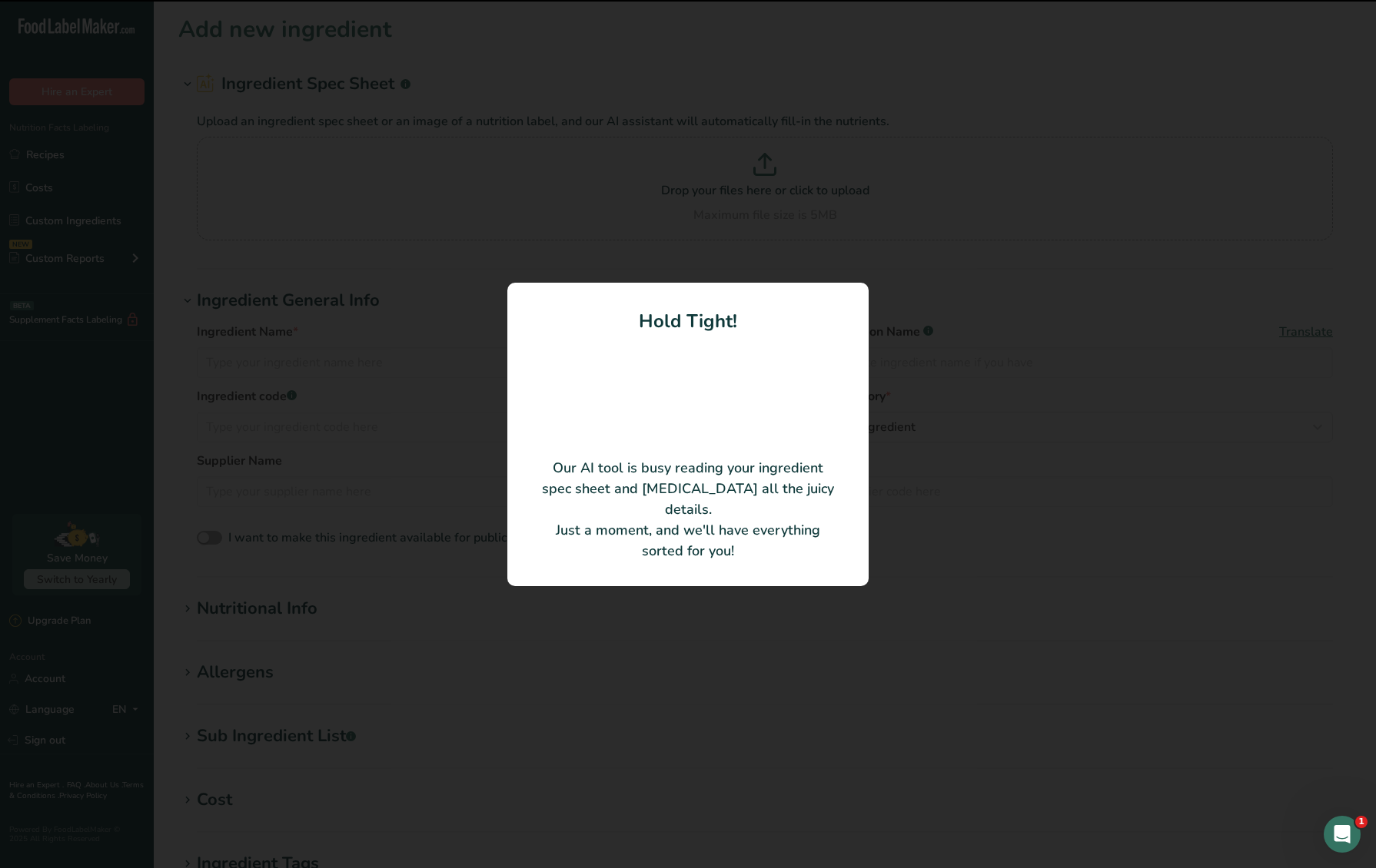
type input "Lime Juice"
type input "JUICE-LIME-PERR"
type input "Perricone Farms"
type input "JUICE-LIME-PERR"
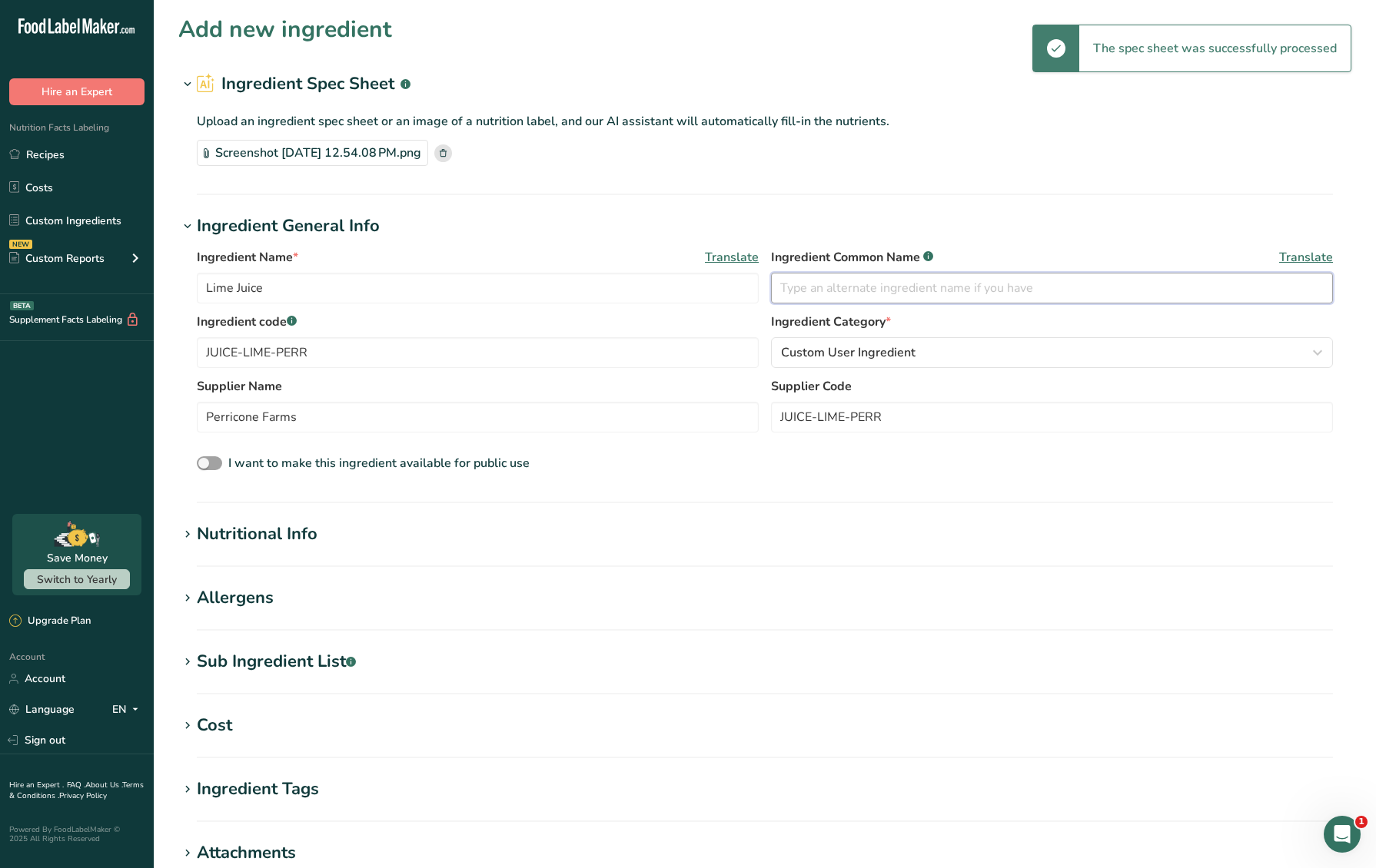
click at [949, 285] on input "text" at bounding box center [1052, 288] width 562 height 31
type input "Lime juice"
click at [517, 729] on h1 "Cost" at bounding box center [764, 726] width 1173 height 25
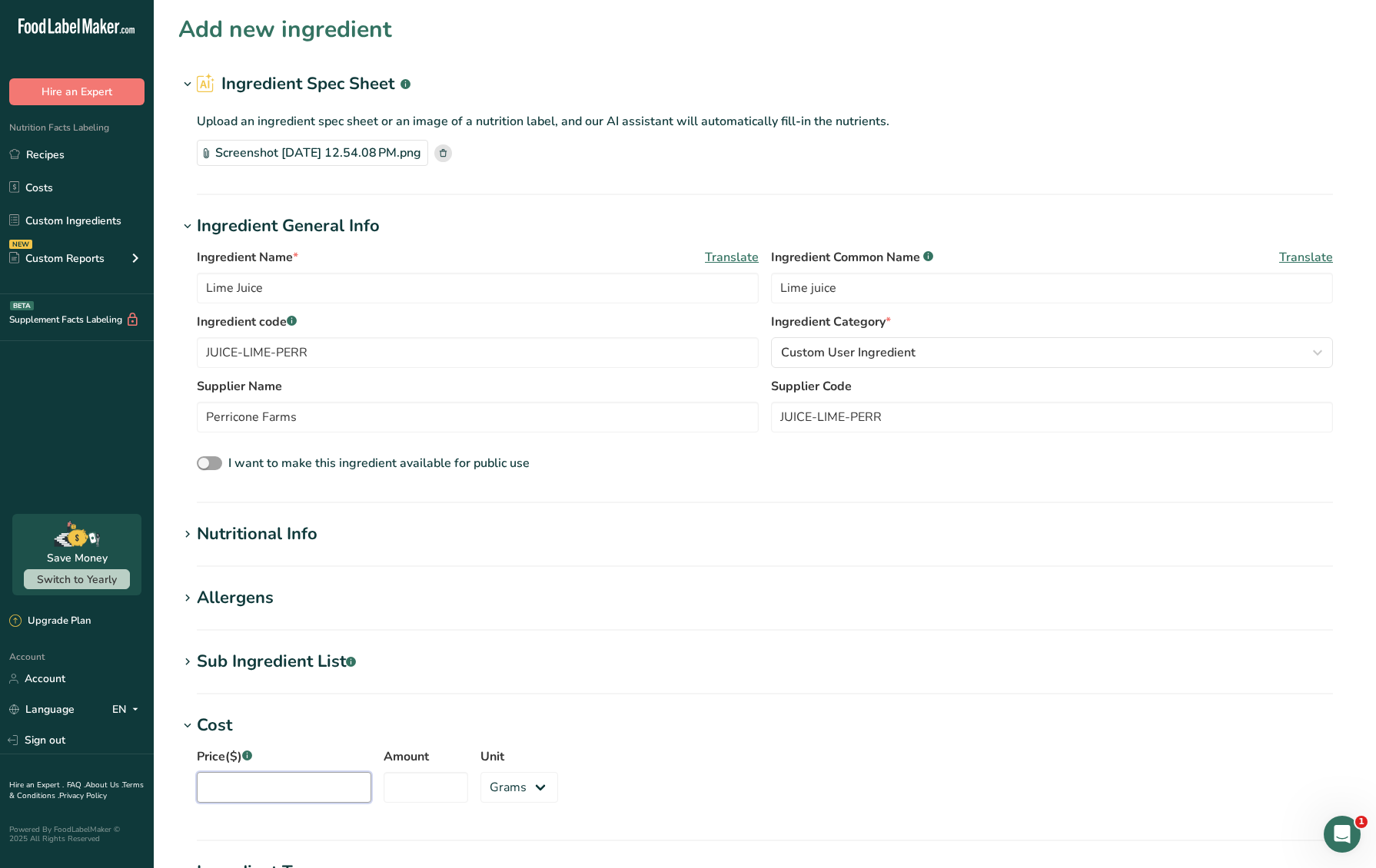
click at [292, 793] on input "Price($) .a-a{fill:#347362;}.b-a{fill:#fff;}" at bounding box center [284, 787] width 175 height 31
type input "12"
type input "8.6"
click at [498, 786] on select "Grams kg mg mcg lb oz" at bounding box center [519, 787] width 77 height 31
select select "12"
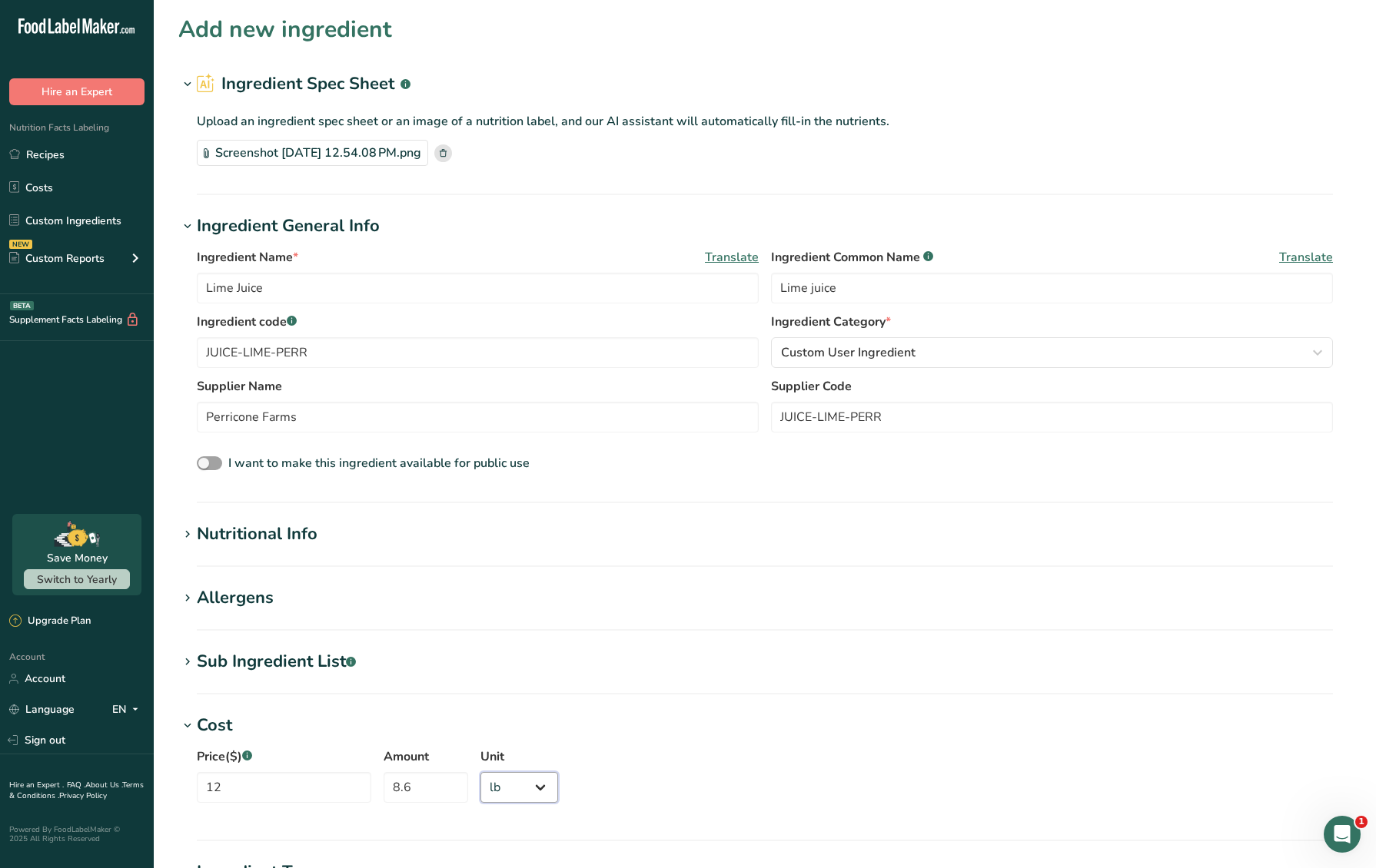
click at [481, 772] on select "Grams kg mg mcg lb oz" at bounding box center [519, 787] width 77 height 31
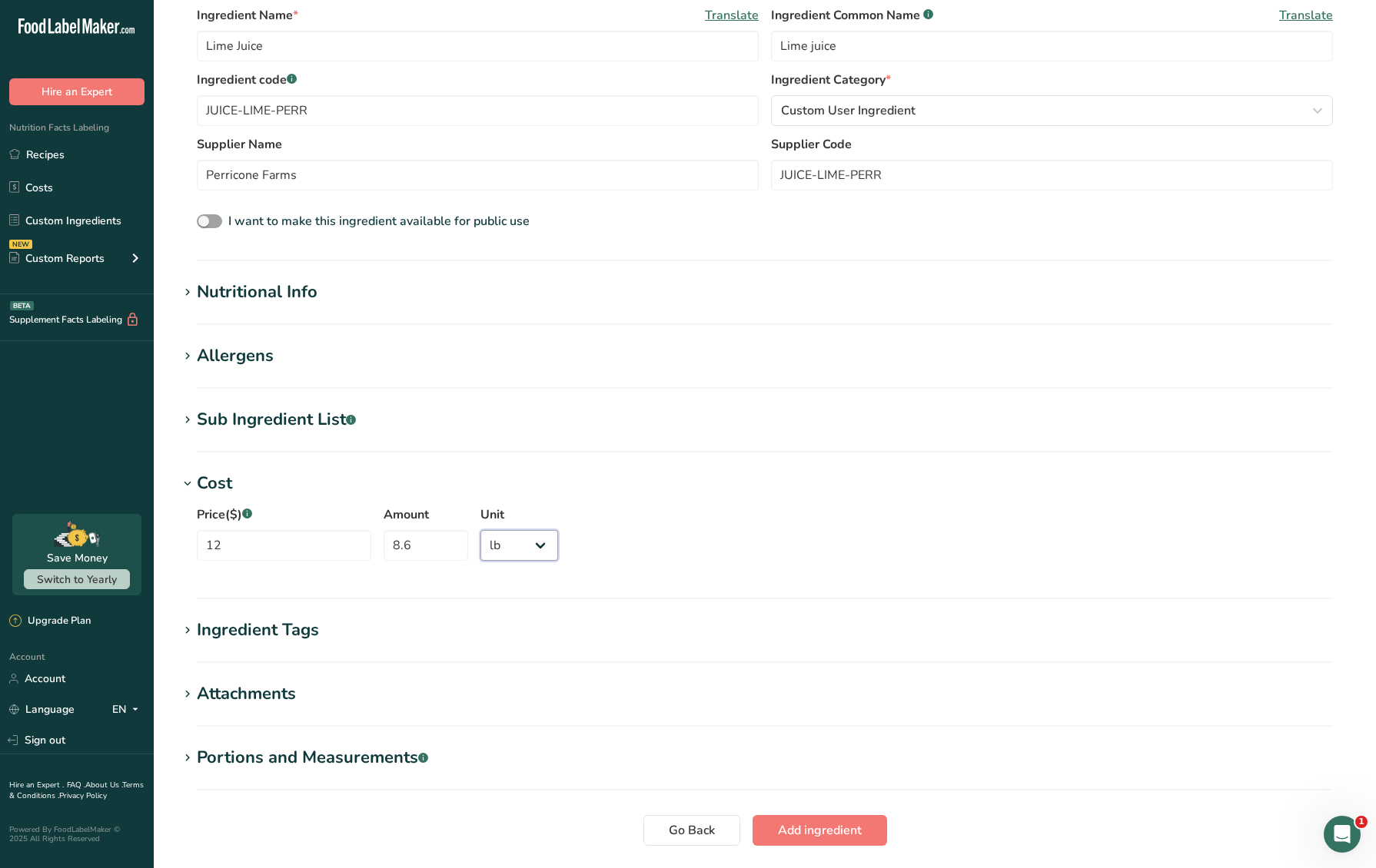
scroll to position [247, 0]
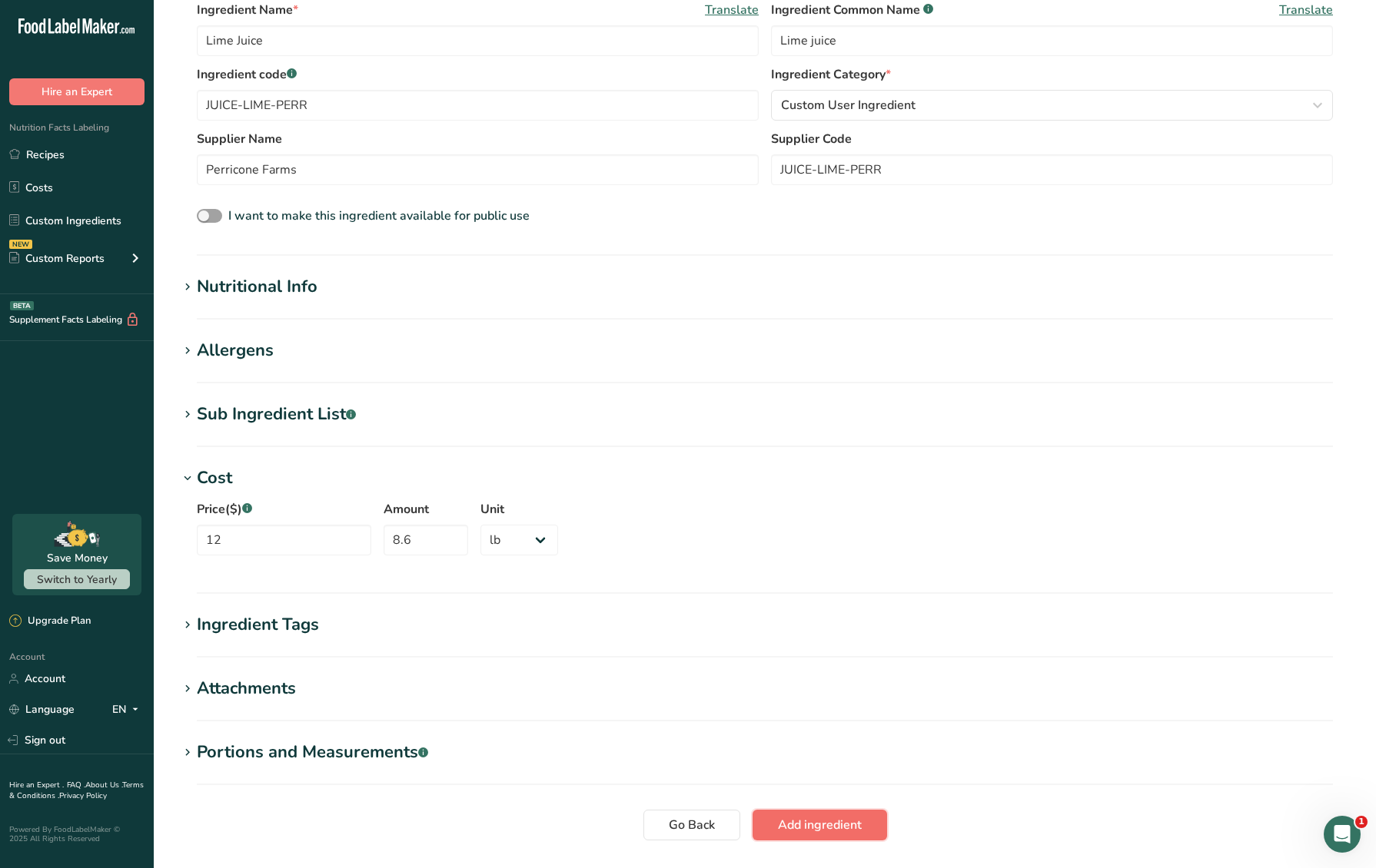
click at [805, 820] on span "Add ingredient" at bounding box center [819, 825] width 84 height 18
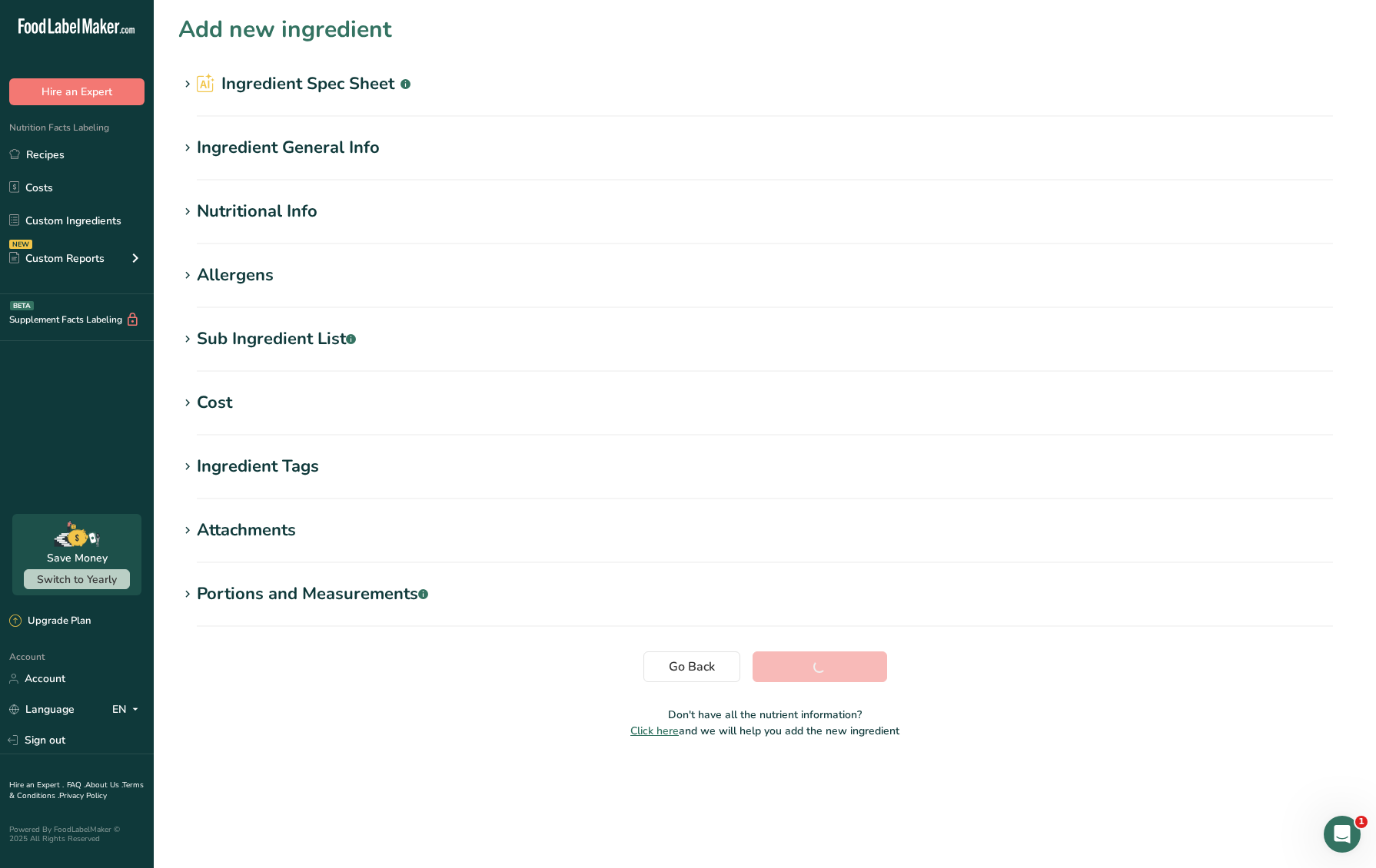
scroll to position [0, 0]
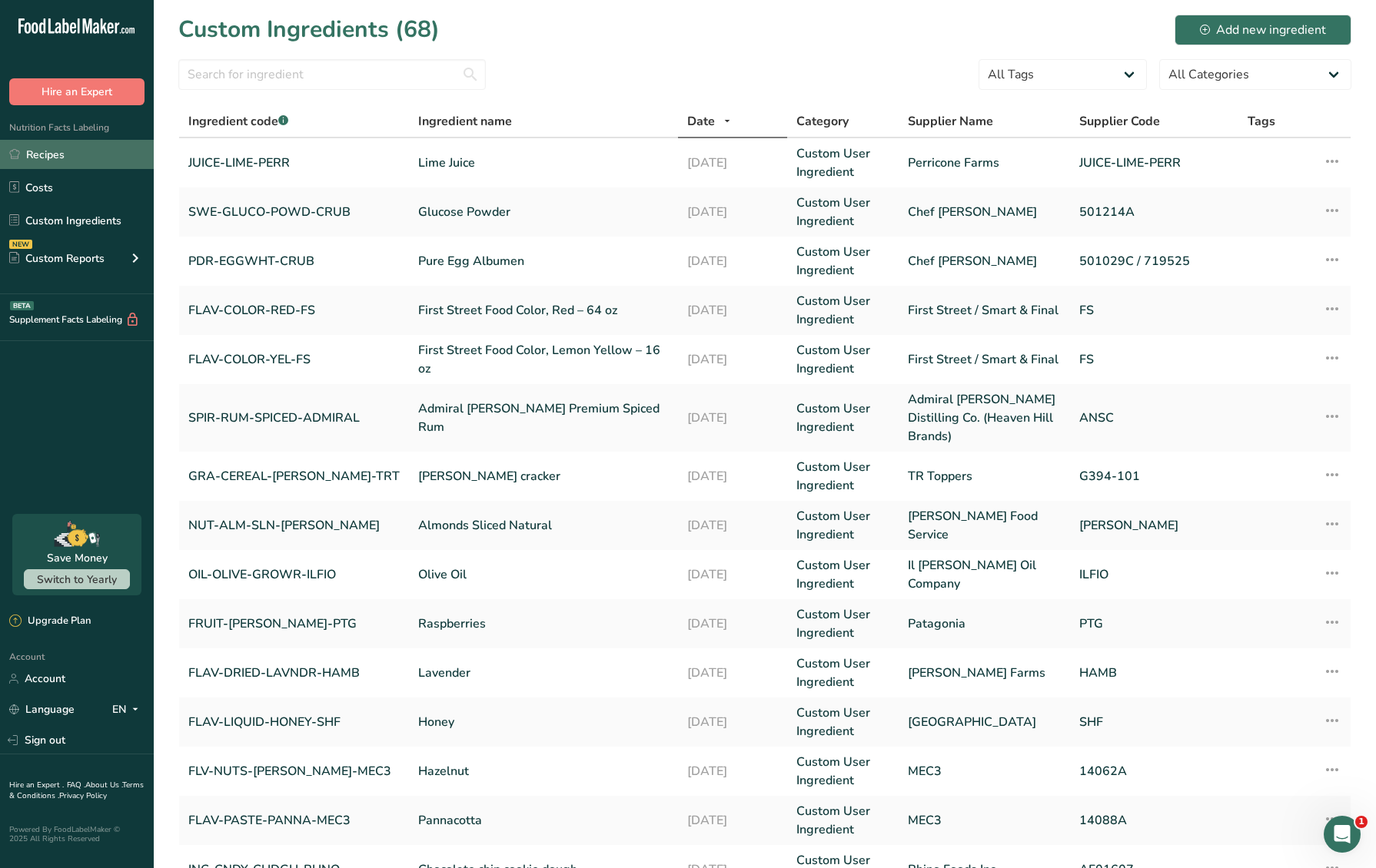
click at [79, 150] on link "Recipes" at bounding box center [76, 154] width 154 height 29
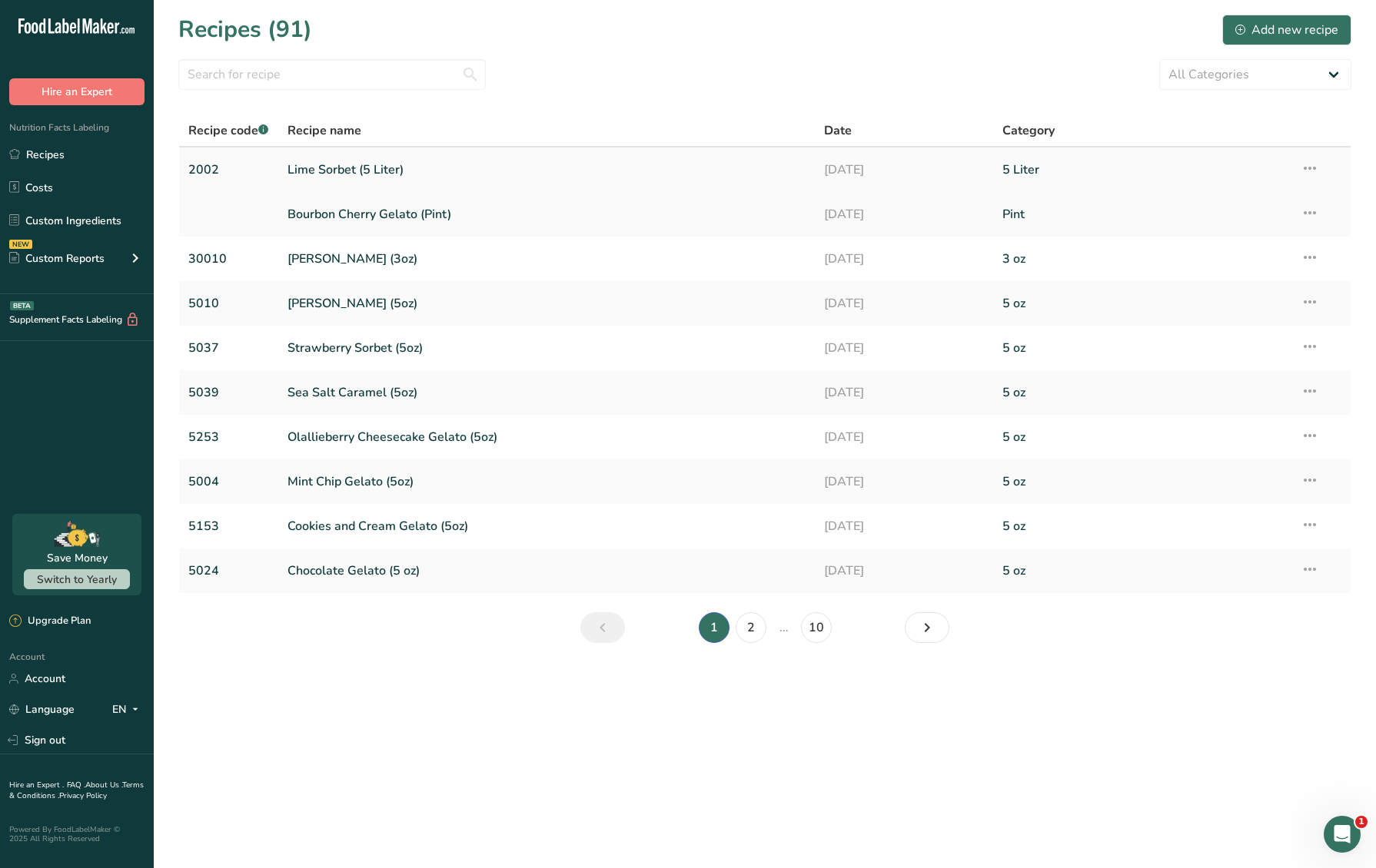
click at [383, 172] on link "Lime Sorbet (5 Liter)" at bounding box center [545, 170] width 517 height 32
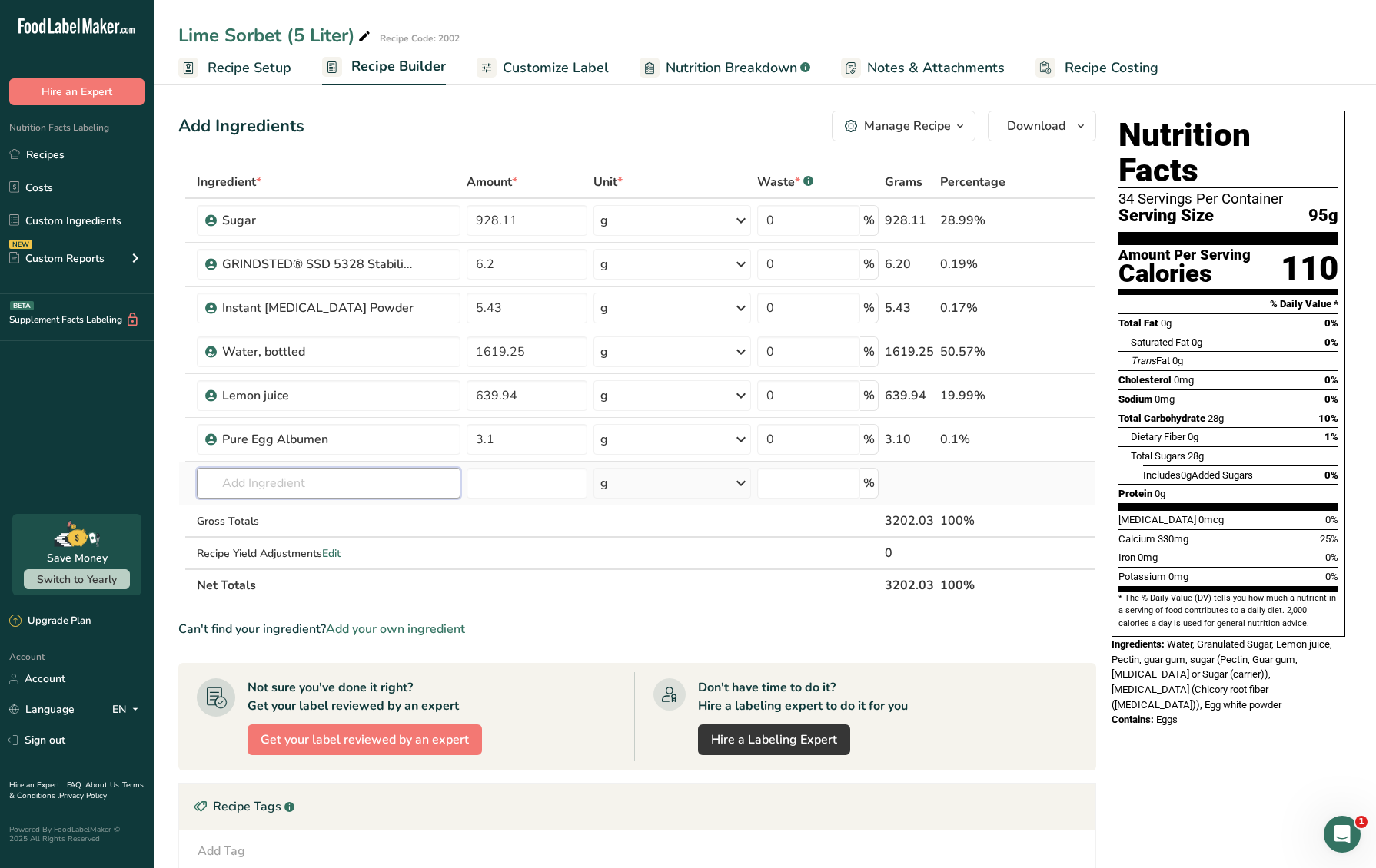
click at [328, 482] on input "text" at bounding box center [328, 483] width 263 height 31
type input "Lime Juice"
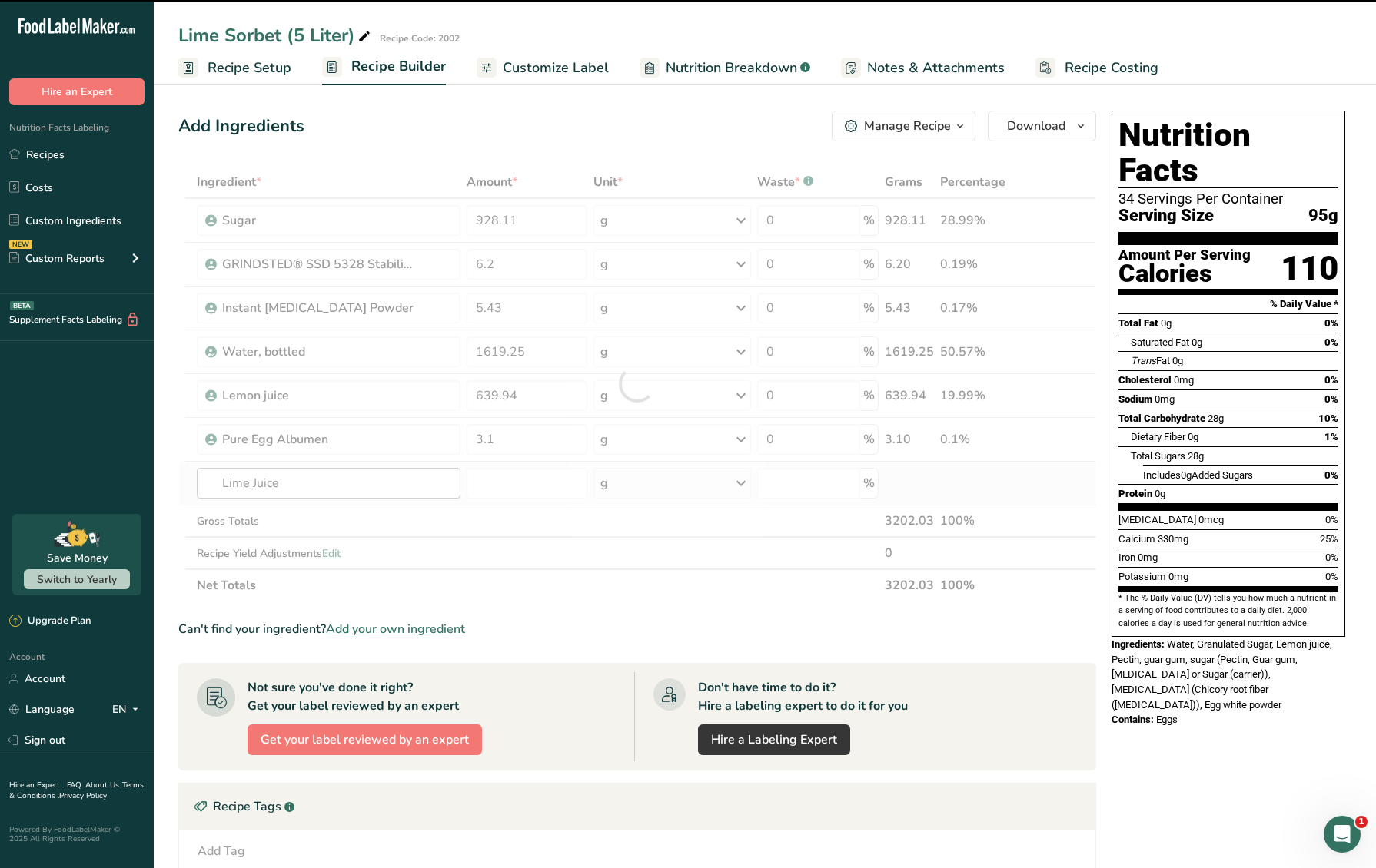
type input "0"
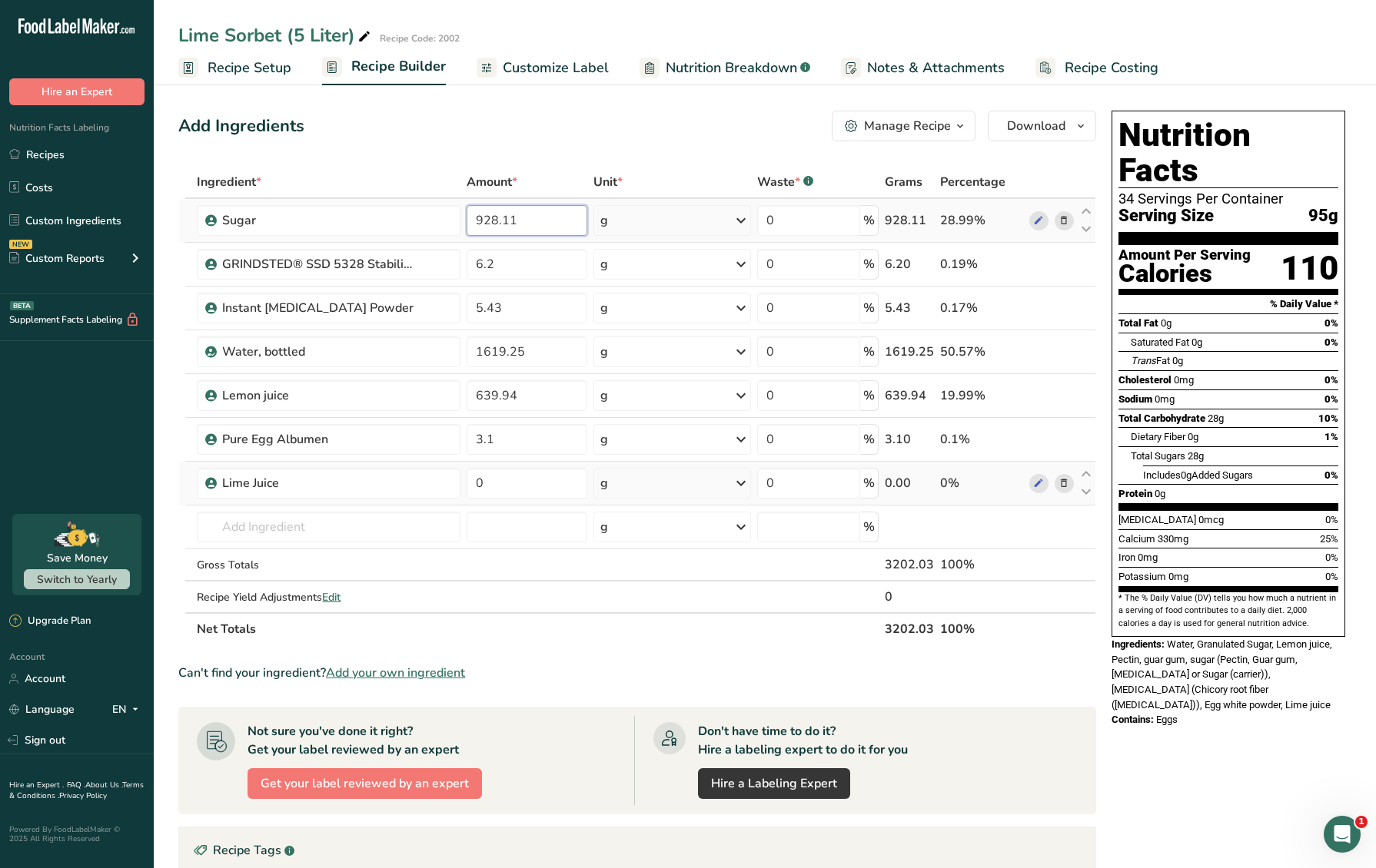
click at [528, 221] on input "928.11" at bounding box center [526, 220] width 121 height 31
drag, startPoint x: 536, startPoint y: 219, endPoint x: 409, endPoint y: 219, distance: 127.0
click at [409, 219] on tr "Sugar 928.11 g Weight Units g kg mg See more Volume Units l Volume units requir…" at bounding box center [637, 220] width 916 height 44
type input "725.6"
click at [521, 257] on div "Ingredient * Amount * Unit * Waste * .a-a{fill:#347362;}.b-a{fill:#fff;} Grams …" at bounding box center [637, 405] width 918 height 479
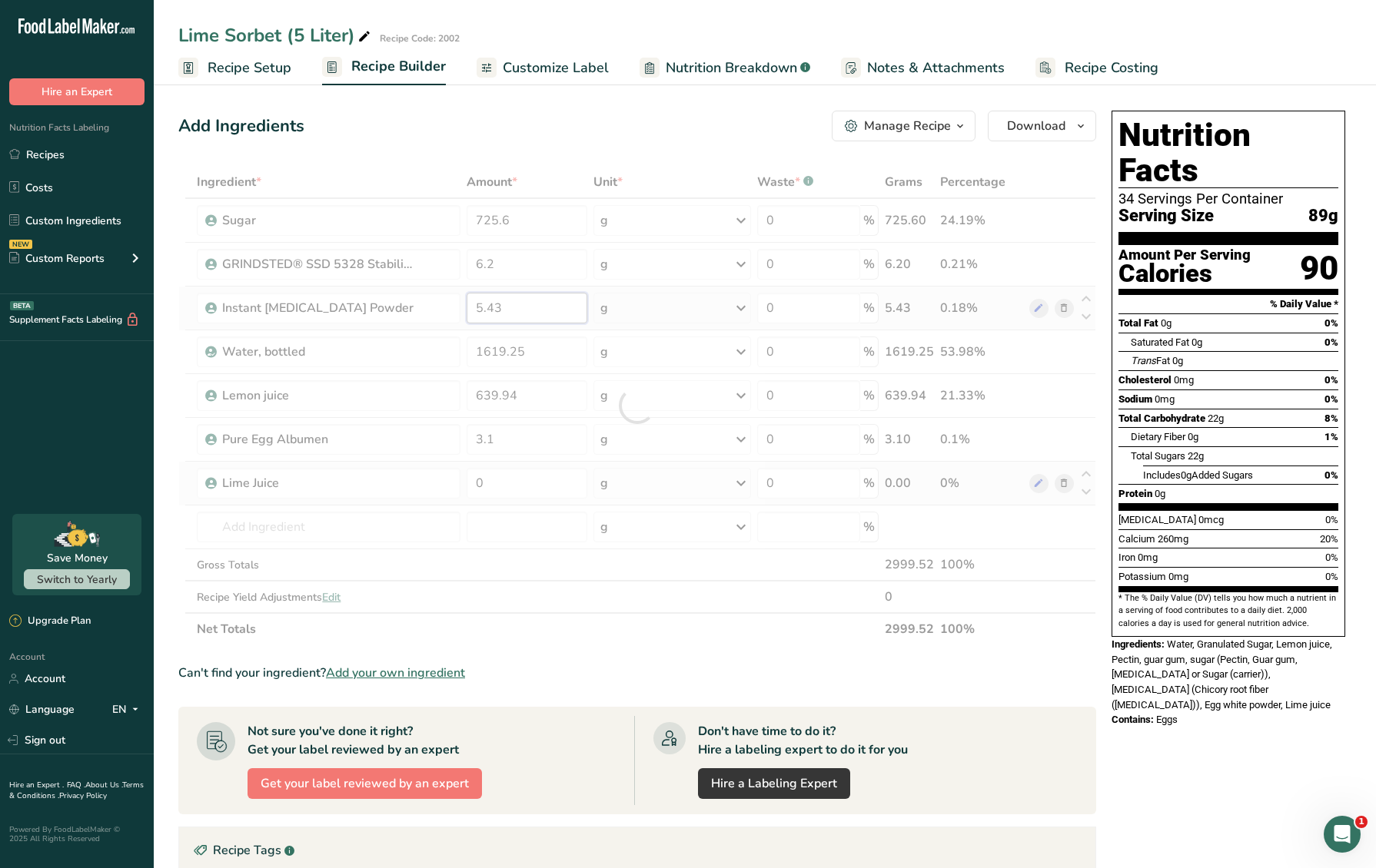
click at [521, 307] on div "Ingredient * Amount * Unit * Waste * .a-a{fill:#347362;}.b-a{fill:#fff;} Grams …" at bounding box center [637, 405] width 918 height 479
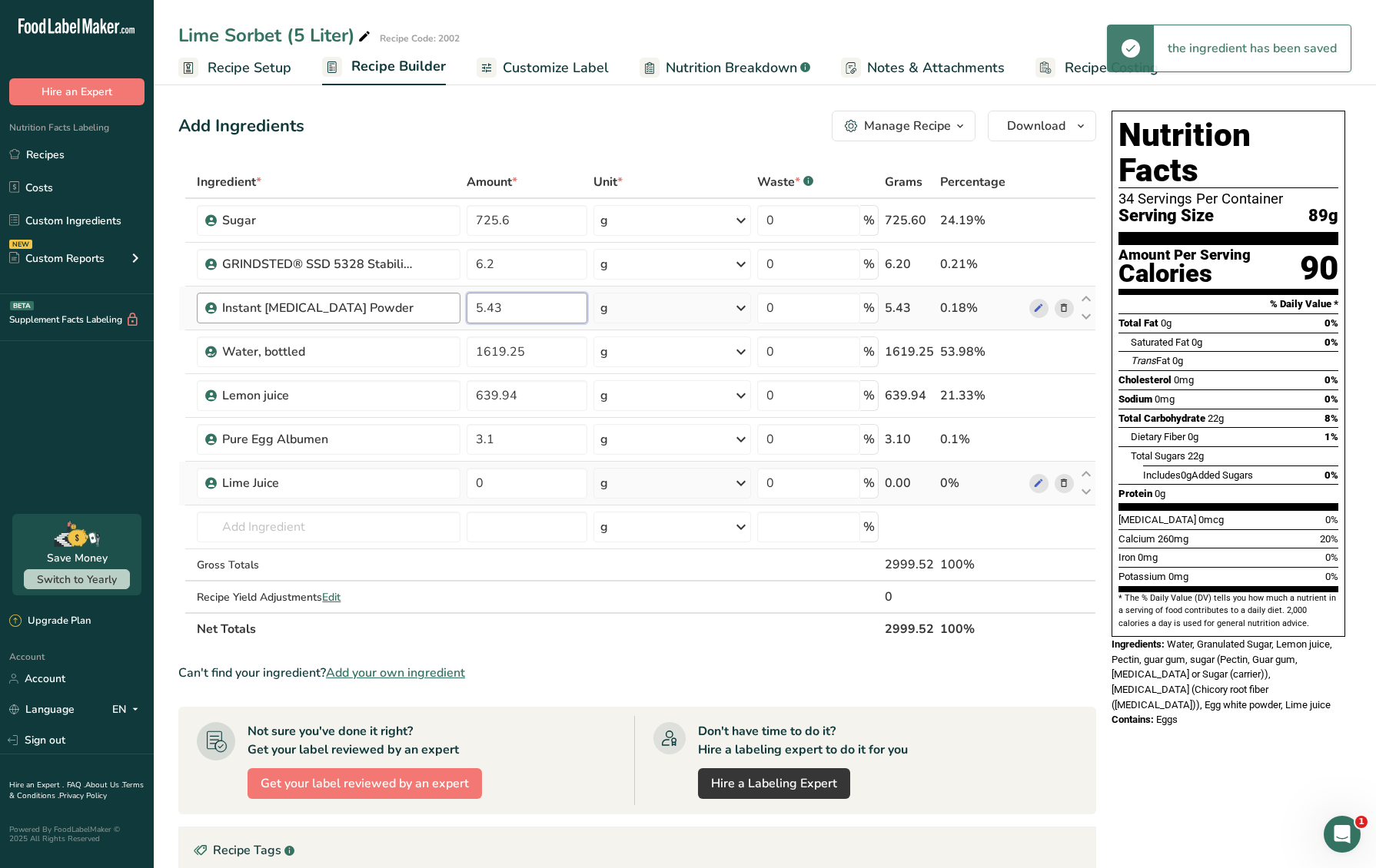
drag, startPoint x: 527, startPoint y: 307, endPoint x: 423, endPoint y: 304, distance: 104.0
click at [423, 304] on tr "Instant Inulin Powder 5.43 g Weight Units g kg mg See more Volume Units l Volum…" at bounding box center [637, 309] width 916 height 44
type input "4.6"
click at [516, 354] on div "Ingredient * Amount * Unit * Waste * .a-a{fill:#347362;}.b-a{fill:#fff;} Grams …" at bounding box center [637, 405] width 918 height 479
drag, startPoint x: 530, startPoint y: 351, endPoint x: 411, endPoint y: 350, distance: 119.0
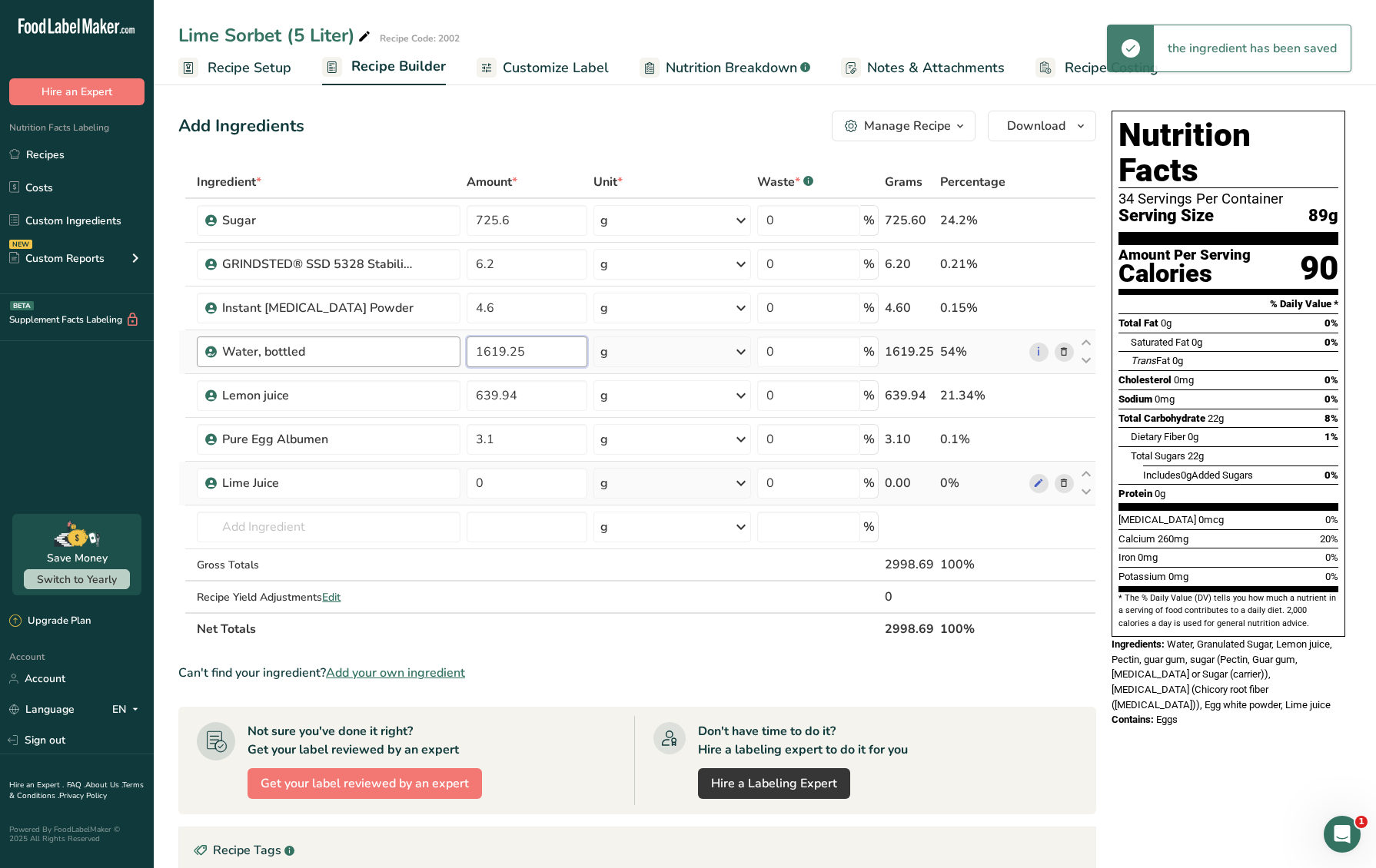
click at [408, 353] on tr "Water, bottled 1619.25 g Weight Units g kg mg See more Volume Units l Volume un…" at bounding box center [637, 352] width 916 height 44
type input "1416.8"
click at [553, 390] on div "Ingredient * Amount * Unit * Waste * .a-a{fill:#347362;}.b-a{fill:#fff;} Grams …" at bounding box center [637, 405] width 918 height 479
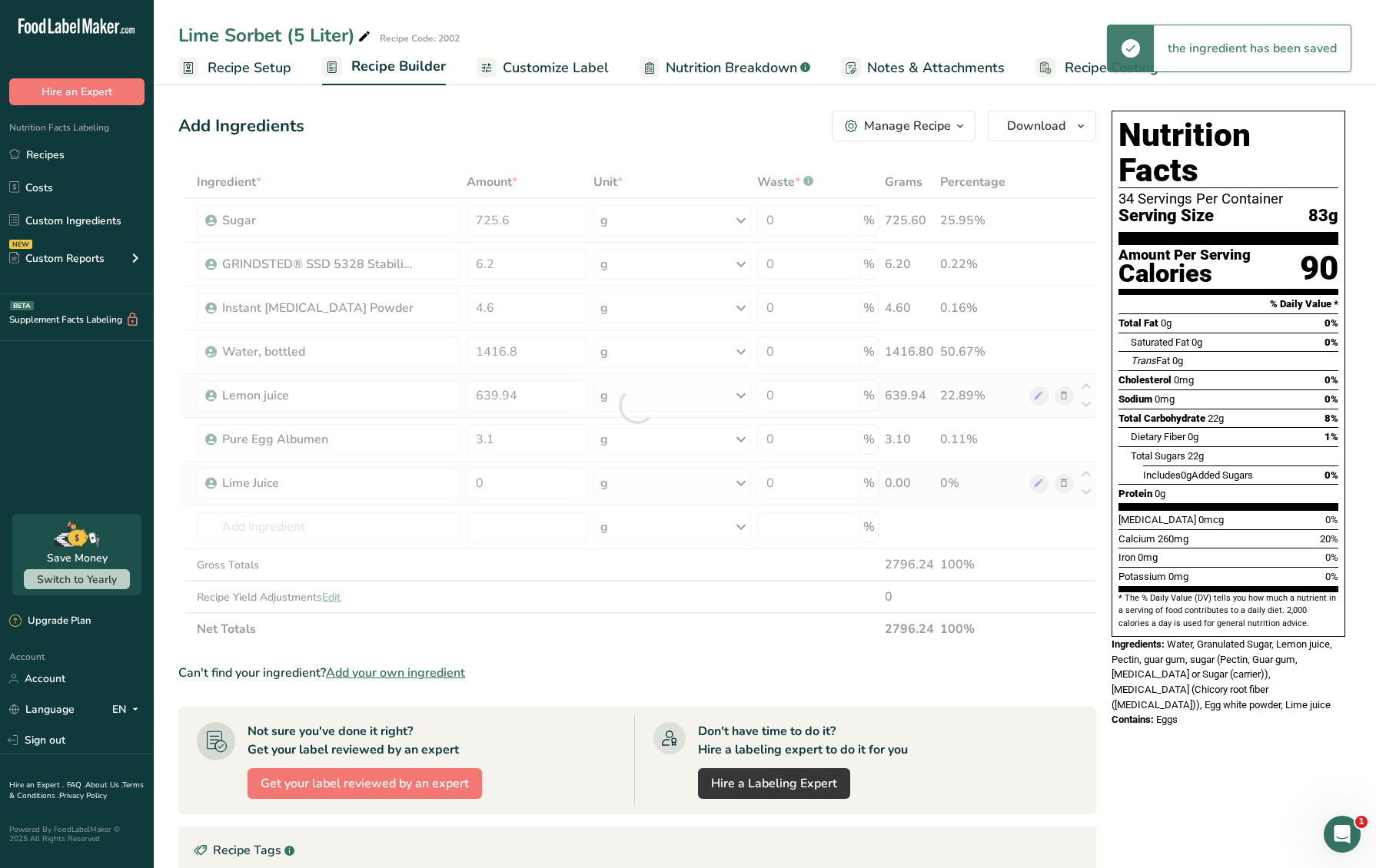
click at [1066, 394] on div "Ingredient * Amount * Unit * Waste * .a-a{fill:#347362;}.b-a{fill:#fff;} Grams …" at bounding box center [637, 405] width 918 height 479
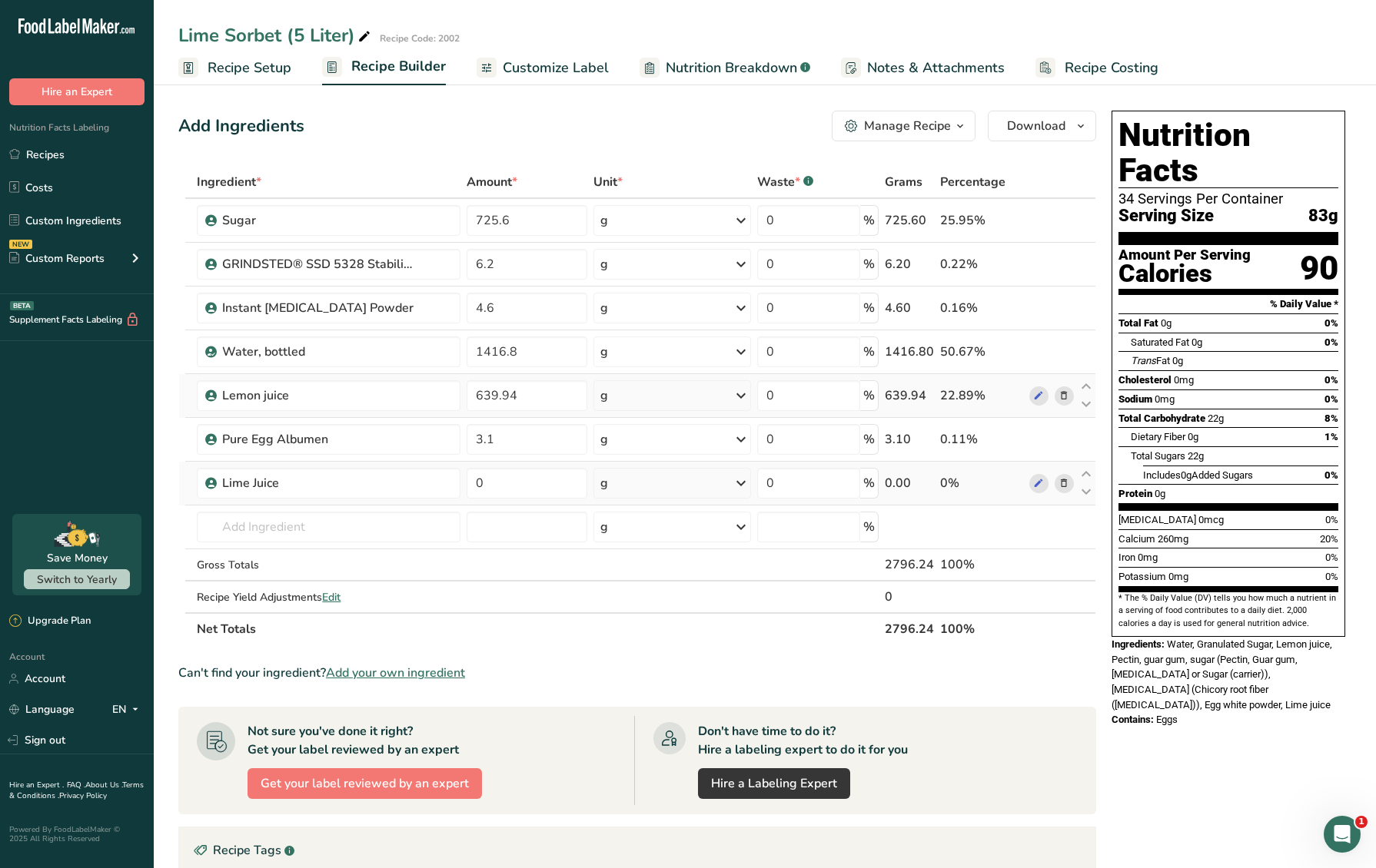
click at [1061, 397] on icon at bounding box center [1064, 396] width 11 height 16
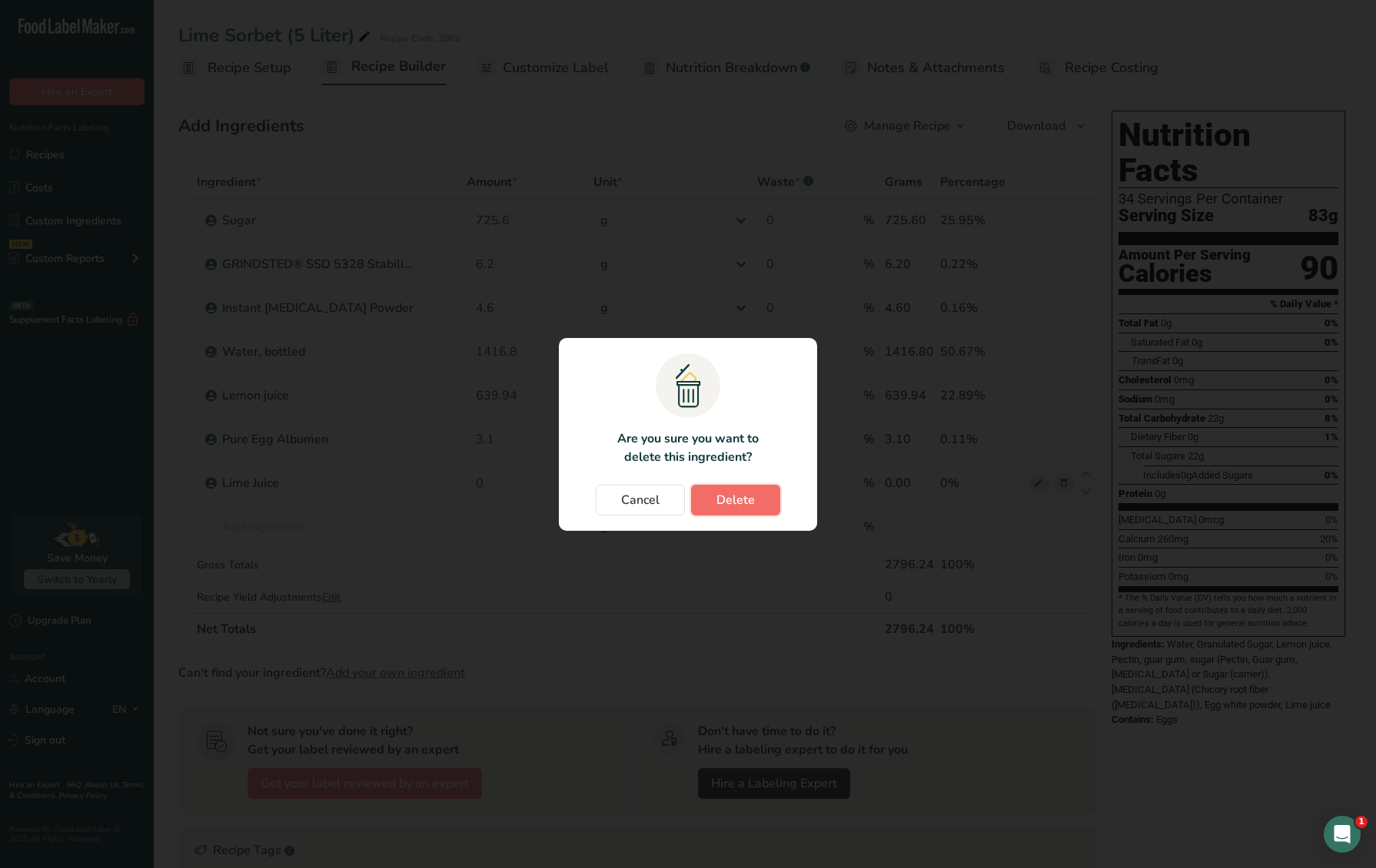
click at [723, 507] on span "Delete" at bounding box center [735, 500] width 39 height 18
type input "3.1"
type input "0"
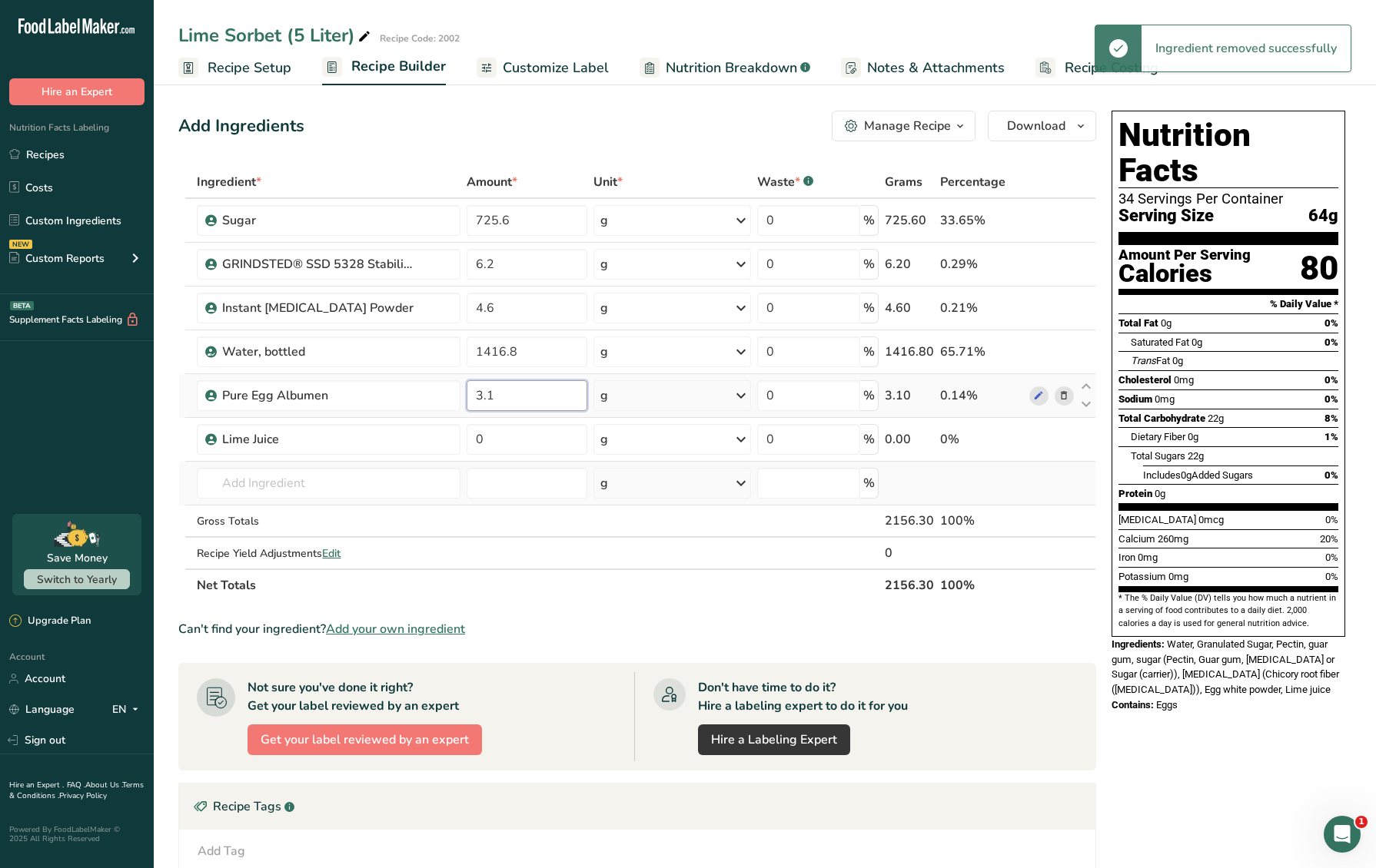
click at [489, 400] on input "3.1" at bounding box center [526, 396] width 121 height 31
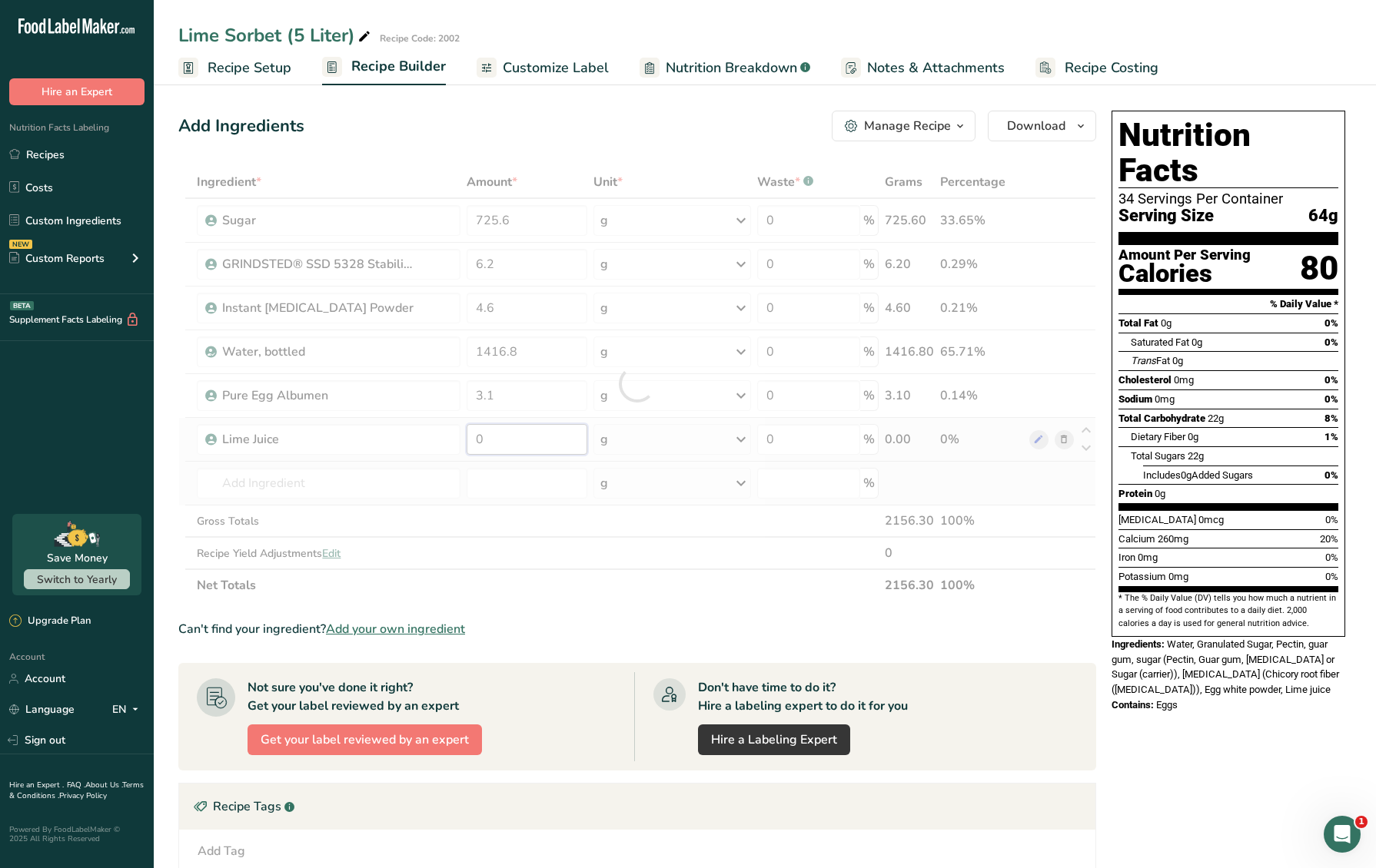
click at [490, 442] on div "Ingredient * Amount * Unit * Waste * .a-a{fill:#347362;}.b-a{fill:#fff;} Grams …" at bounding box center [637, 383] width 918 height 435
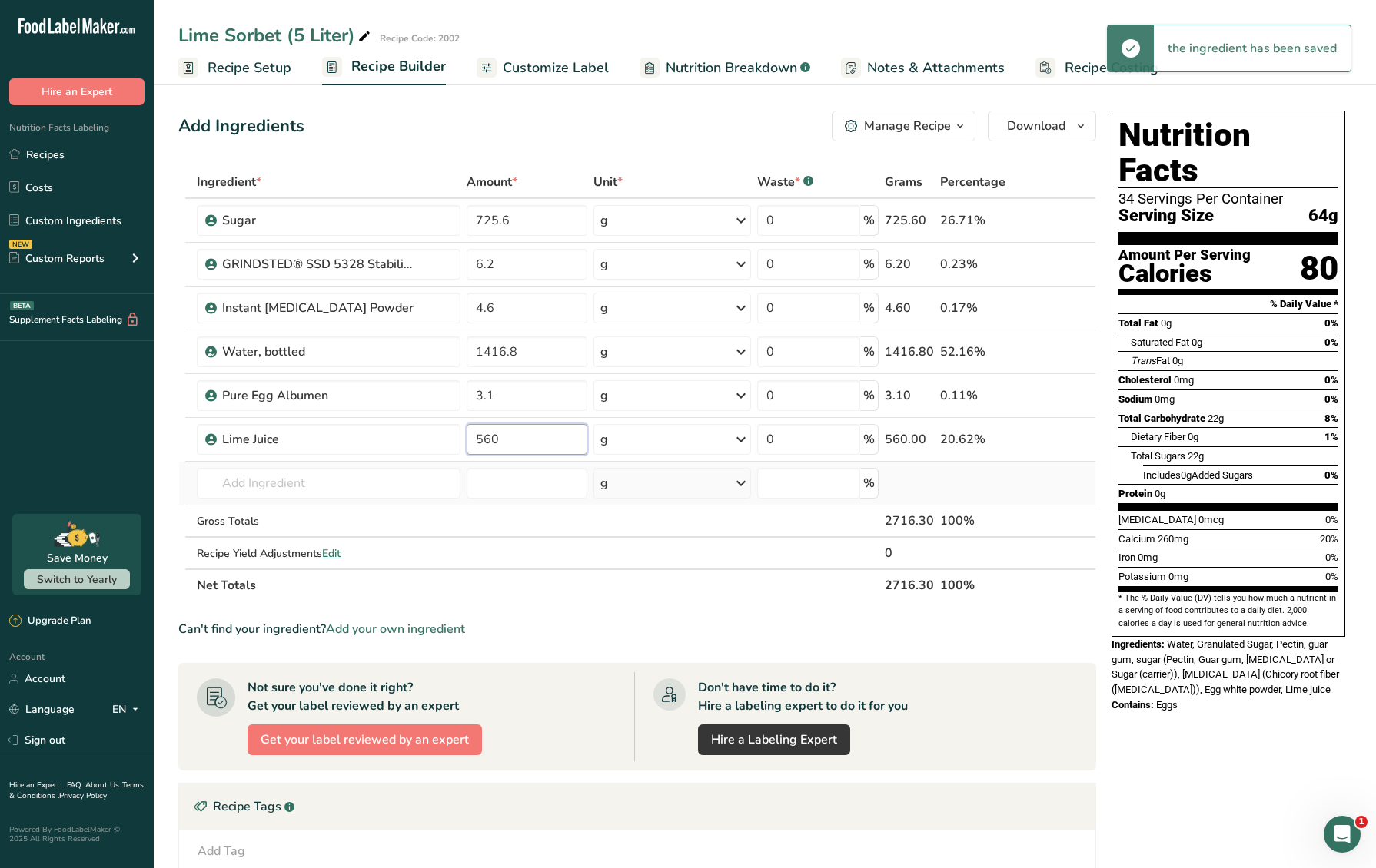
type input "560"
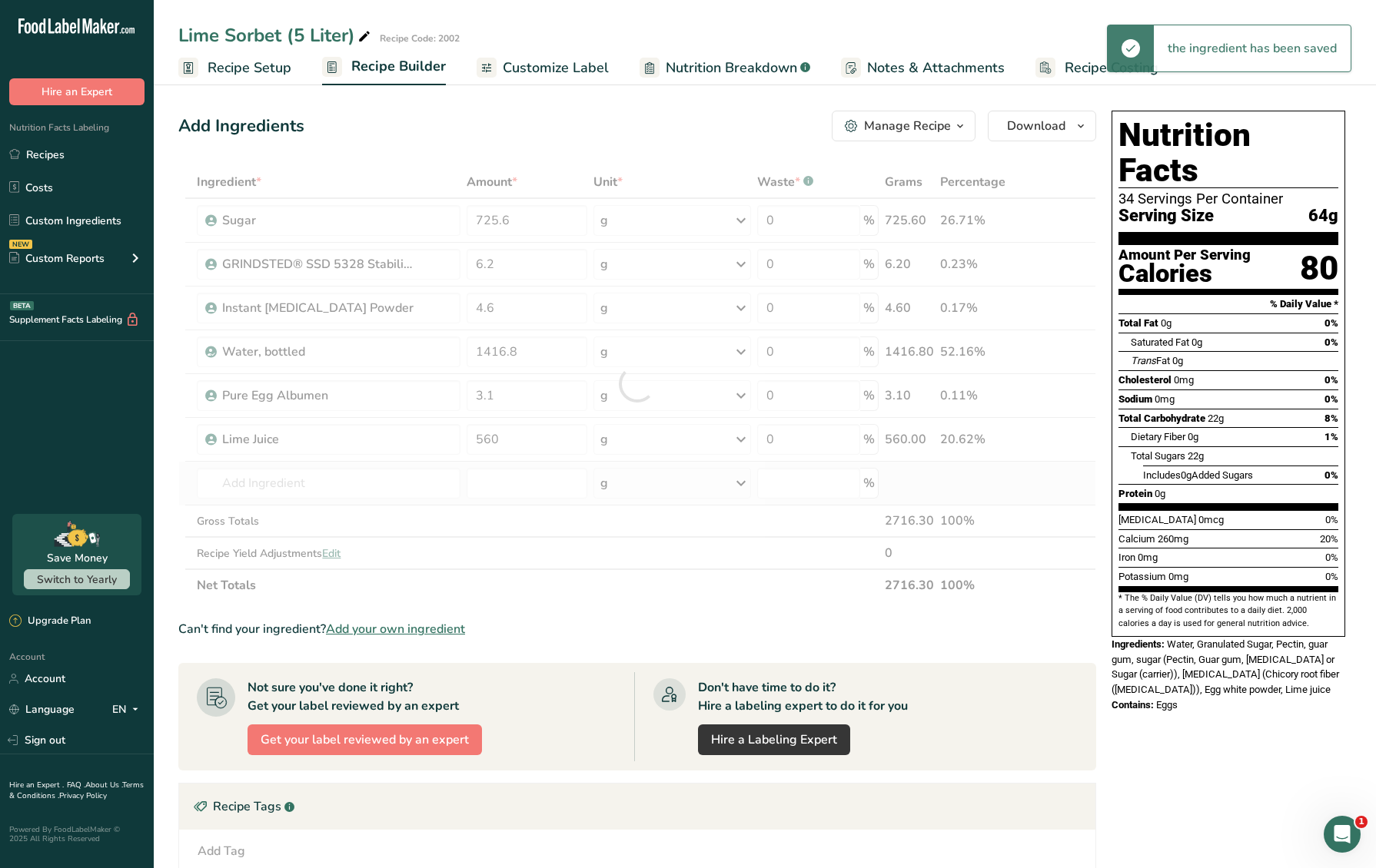
click at [582, 571] on div "Ingredient * Amount * Unit * Waste * .a-a{fill:#347362;}.b-a{fill:#fff;} Grams …" at bounding box center [637, 383] width 918 height 435
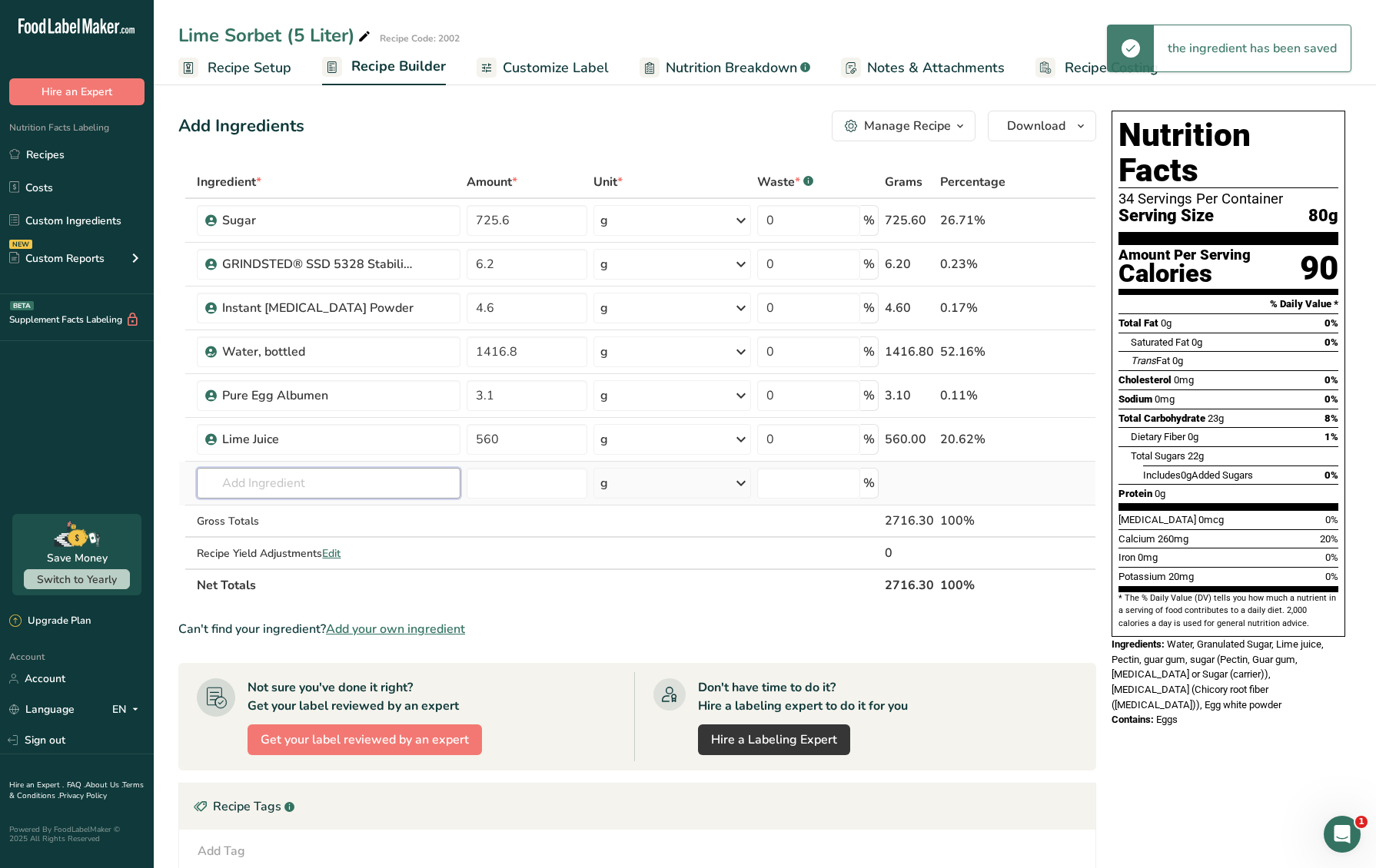
click at [329, 486] on input "text" at bounding box center [328, 483] width 263 height 31
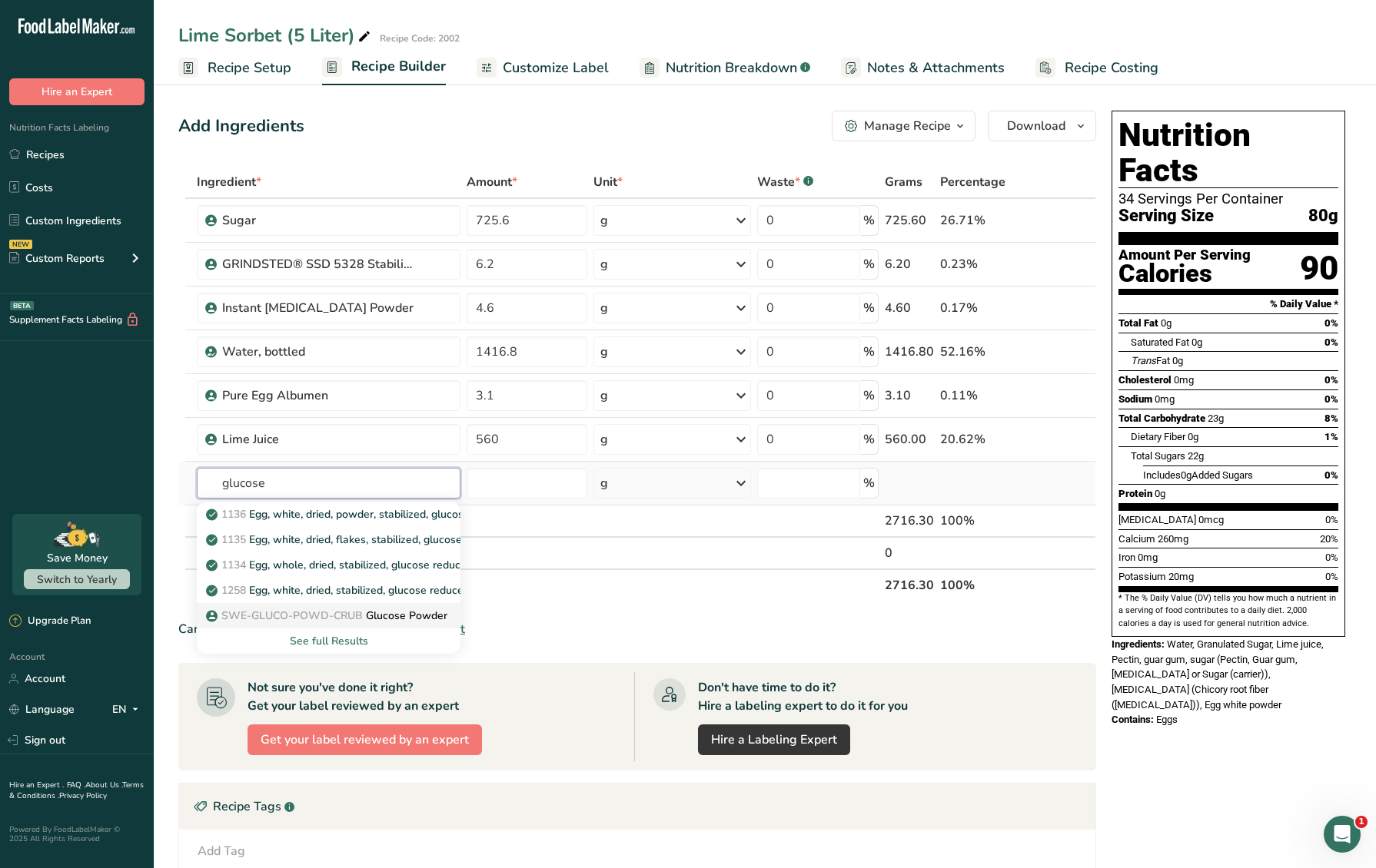
type input "glucose"
click at [356, 615] on span "SWE-GLUCO-POWD-CRUB" at bounding box center [292, 615] width 141 height 14
type input "Glucose Powder"
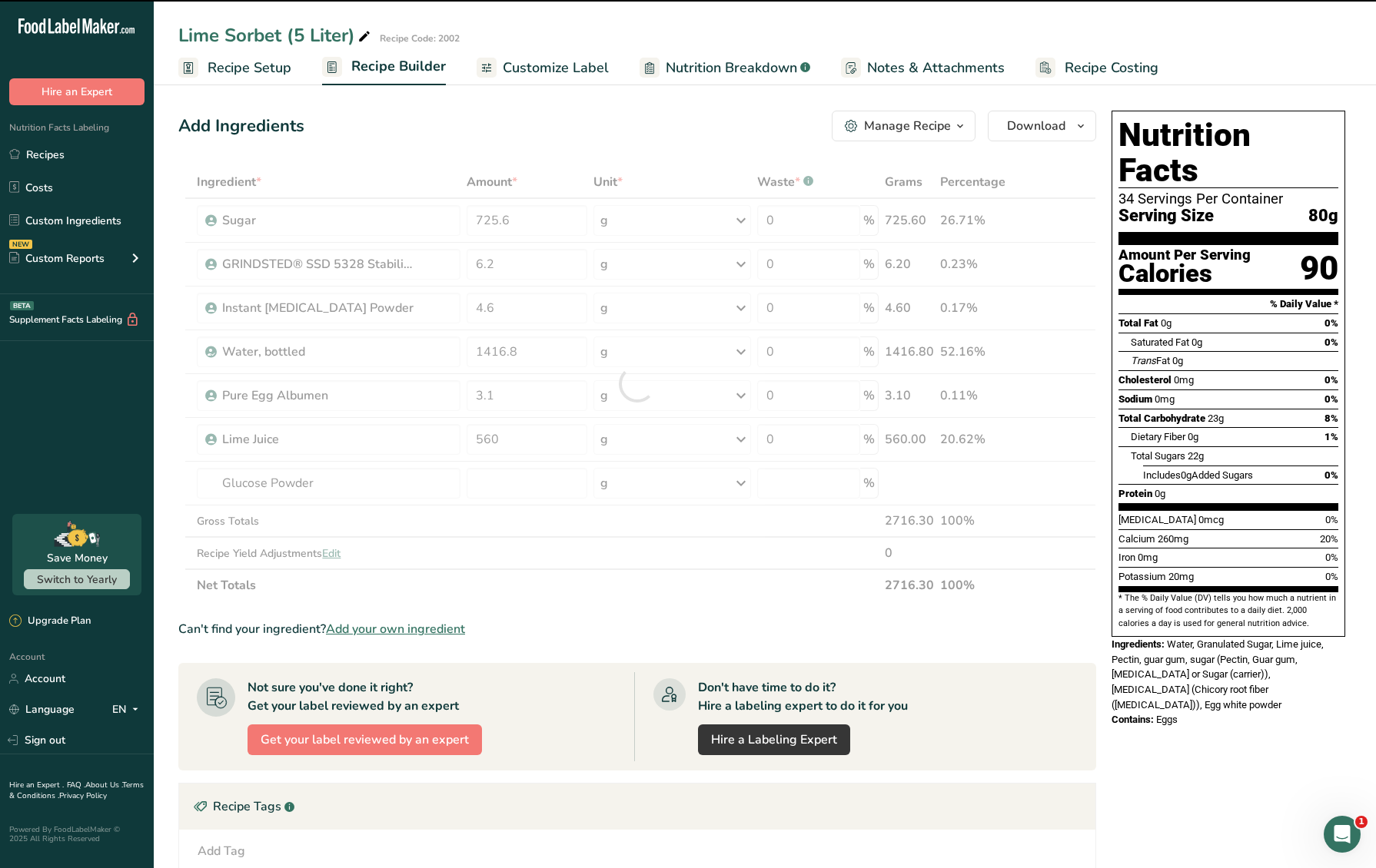
type input "0"
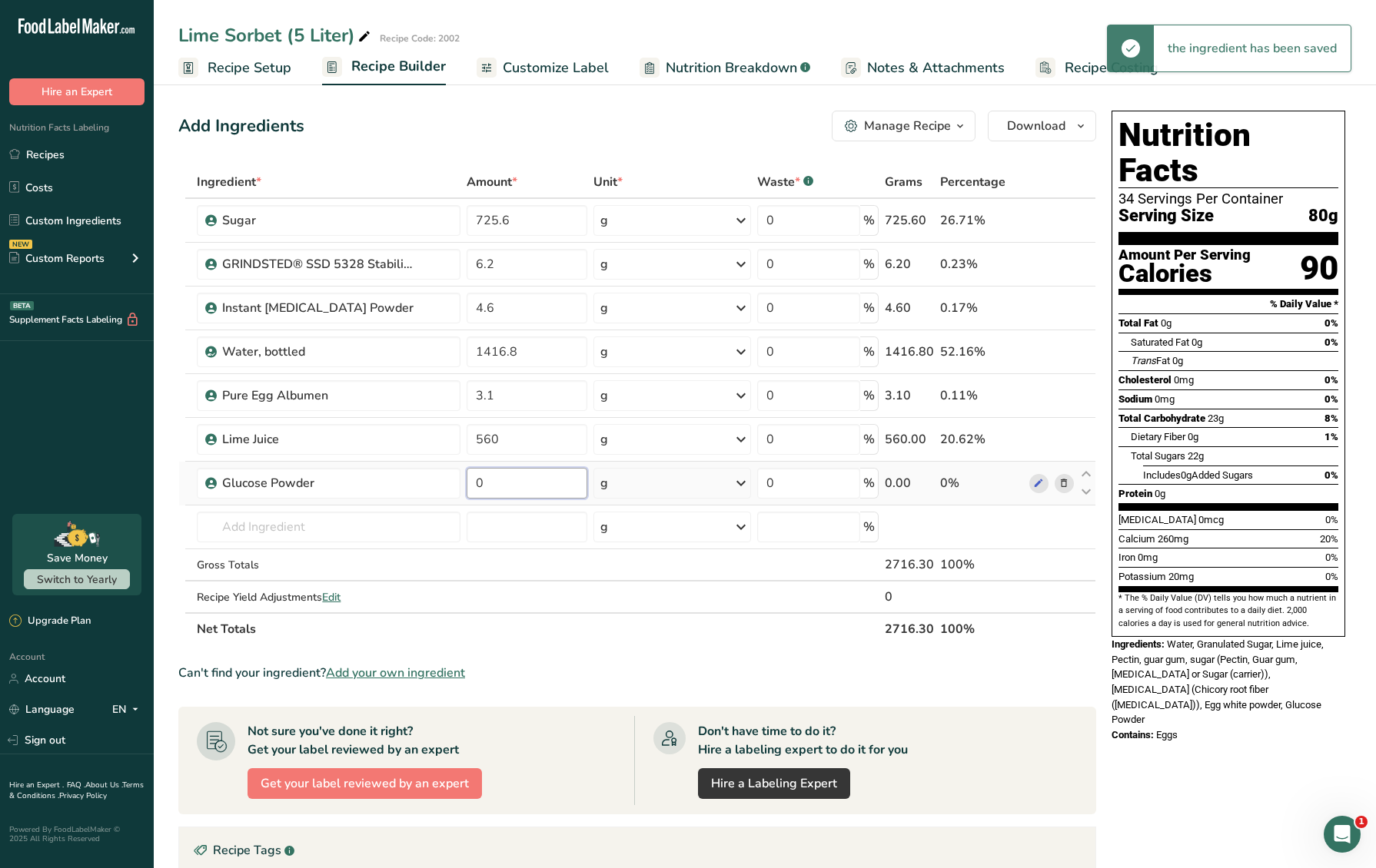
click at [527, 483] on input "0" at bounding box center [526, 483] width 121 height 31
type input "83.7"
click at [697, 646] on section "Ingredient * Amount * Unit * Waste * .a-a{fill:#347362;}.b-a{fill:#fff;} Grams …" at bounding box center [637, 644] width 918 height 957
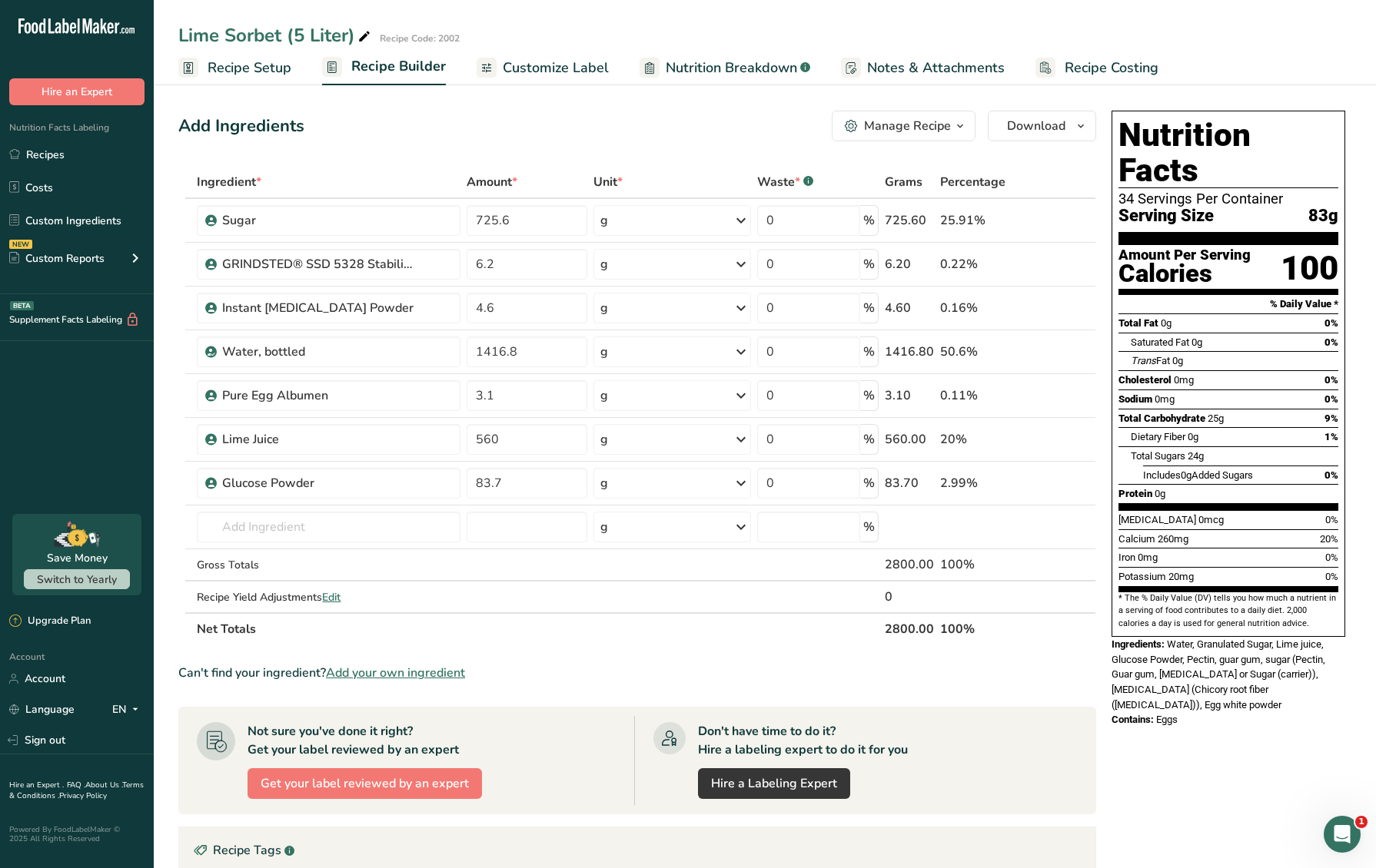
click at [569, 71] on span "Customize Label" at bounding box center [556, 67] width 106 height 21
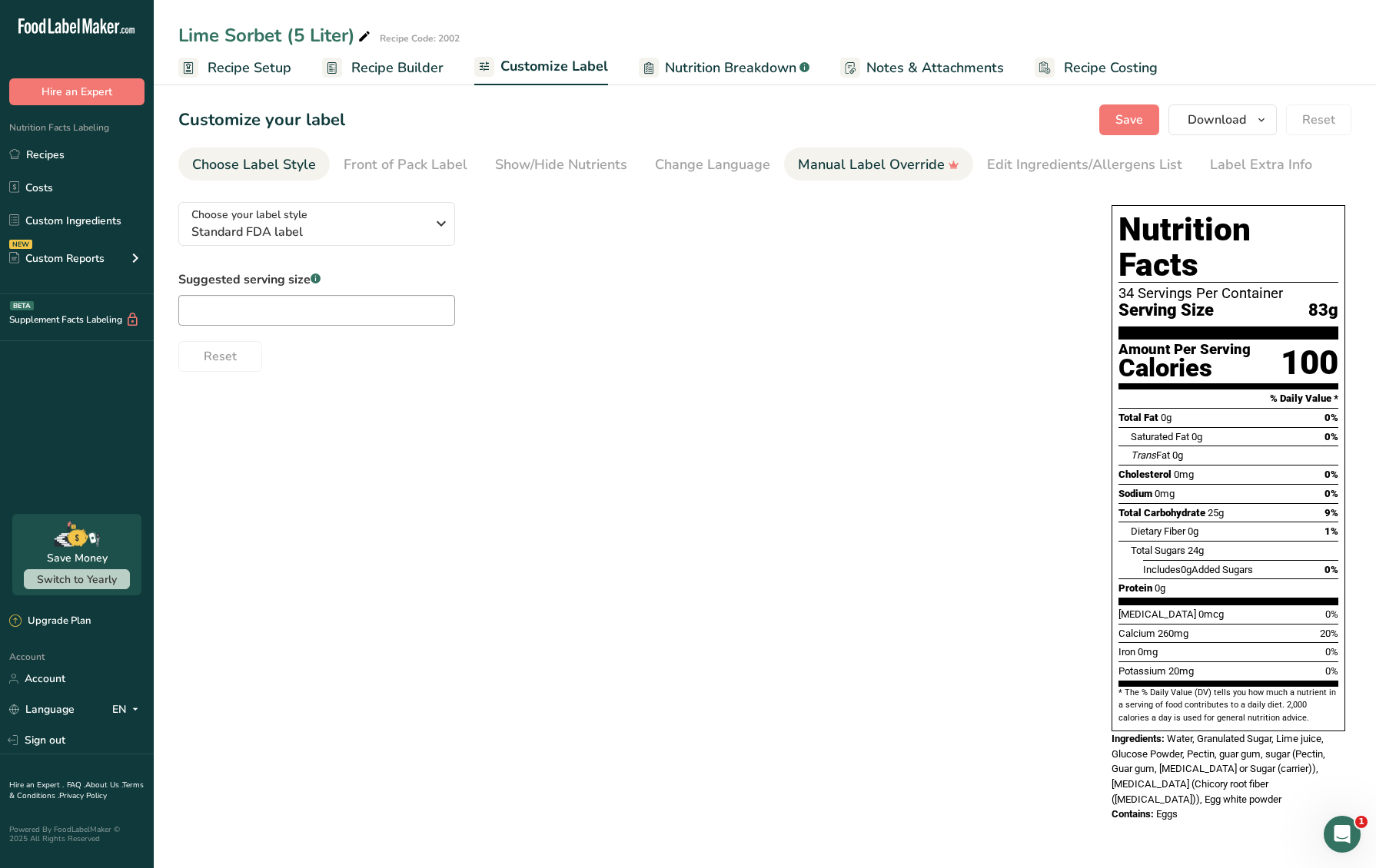
click at [838, 170] on div "Manual Label Override" at bounding box center [878, 165] width 161 height 21
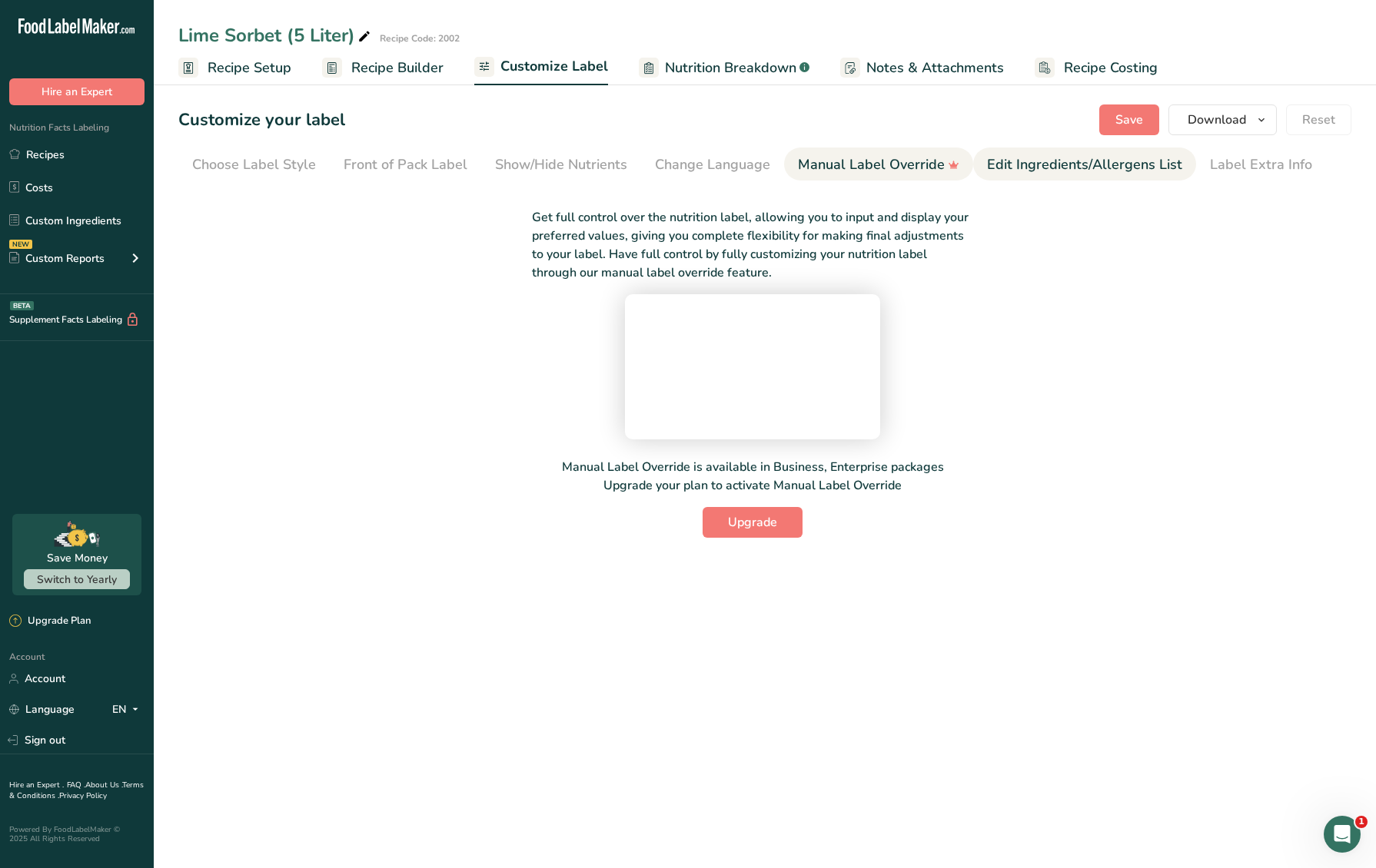
click at [1081, 169] on div "Edit Ingredients/Allergens List" at bounding box center [1084, 165] width 195 height 21
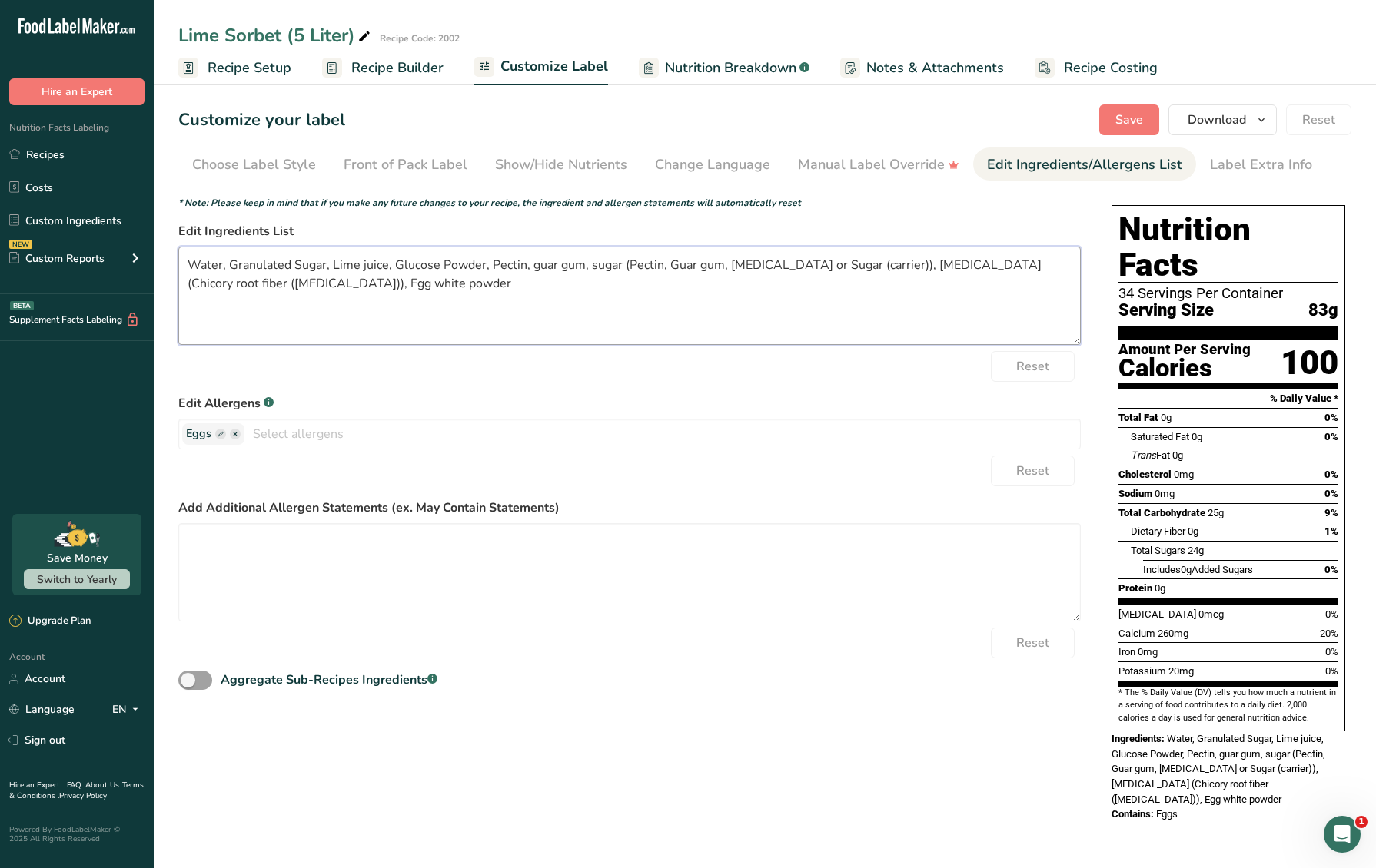
click at [234, 264] on textarea "Water, Granulated Sugar, Lime juice, Glucose Powder, Pectin, guar gum, sugar (P…" at bounding box center [629, 295] width 903 height 98
click at [812, 394] on label "Edit Allergens .a-a{fill:#347362;}.b-a{fill:#fff;}" at bounding box center [629, 403] width 903 height 18
click at [693, 268] on textarea "Water, sugar, lime juice, glucose powder, pectin, guar gum, sugar (Pectin, guar…" at bounding box center [629, 295] width 903 height 98
type textarea "Water, sugar, lime juice, glucose powder, pectin, guar gum, sugar (Pectin, guar…"
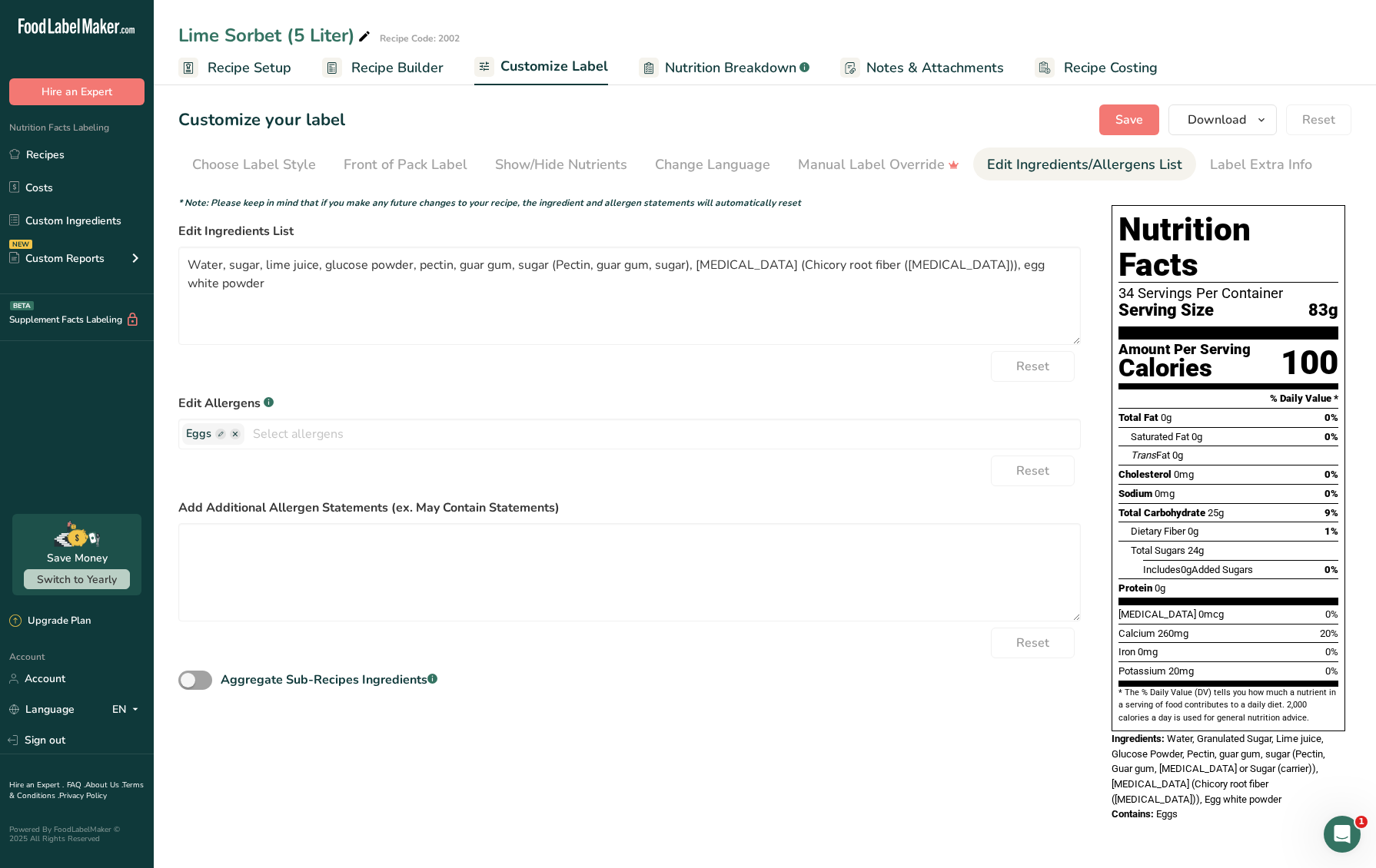
click at [705, 392] on form "* Note: Please keep in mind that if you make any future changes to your recipe,…" at bounding box center [629, 444] width 903 height 497
click at [1129, 103] on section "Customize your label Save Download Choose what to show on your downloaded label…" at bounding box center [765, 470] width 1222 height 782
click at [1138, 119] on span "Save" at bounding box center [1129, 120] width 28 height 18
click at [1132, 116] on span "Save" at bounding box center [1129, 120] width 28 height 18
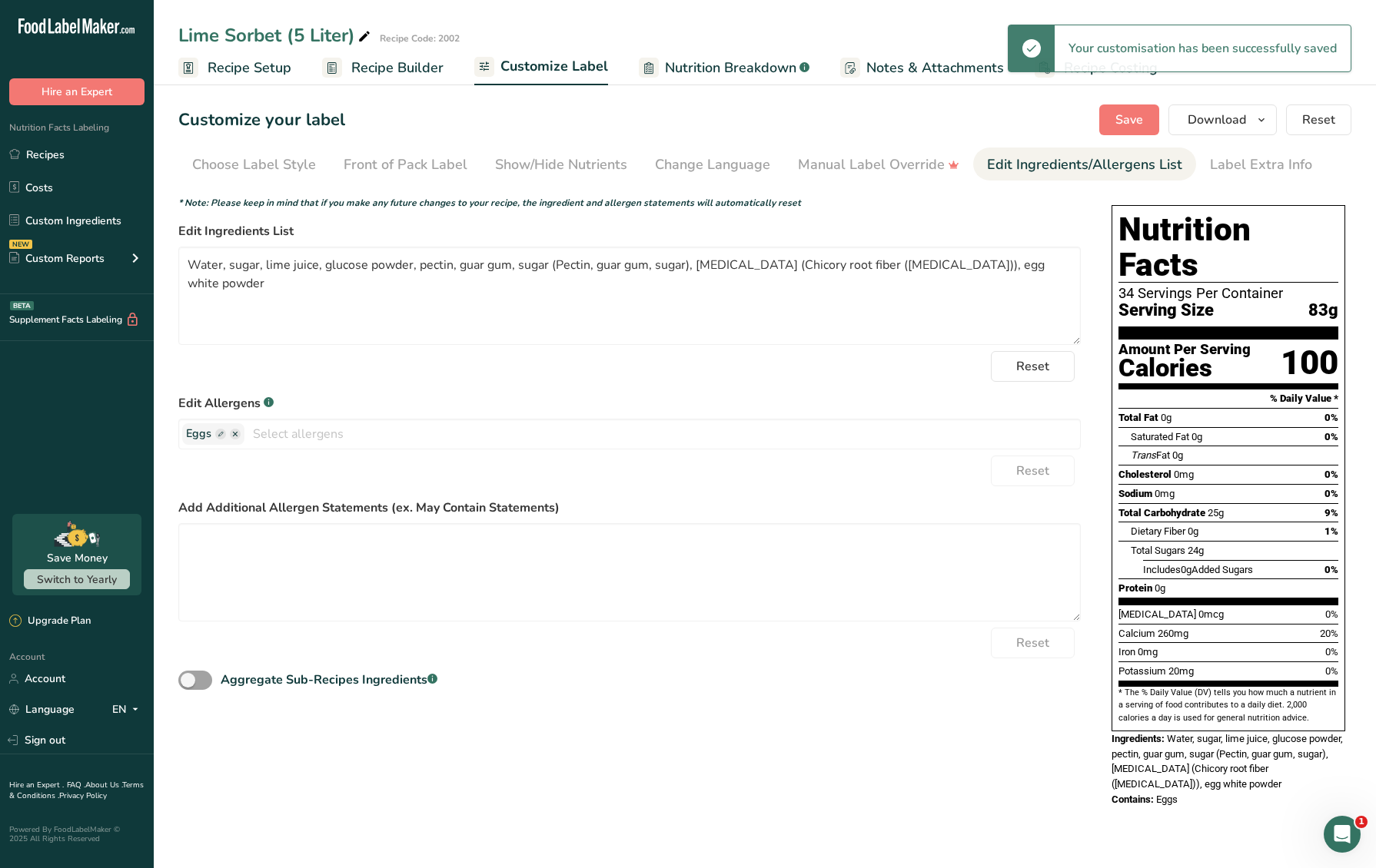
click at [1110, 76] on span "Recipe Costing" at bounding box center [1111, 67] width 94 height 21
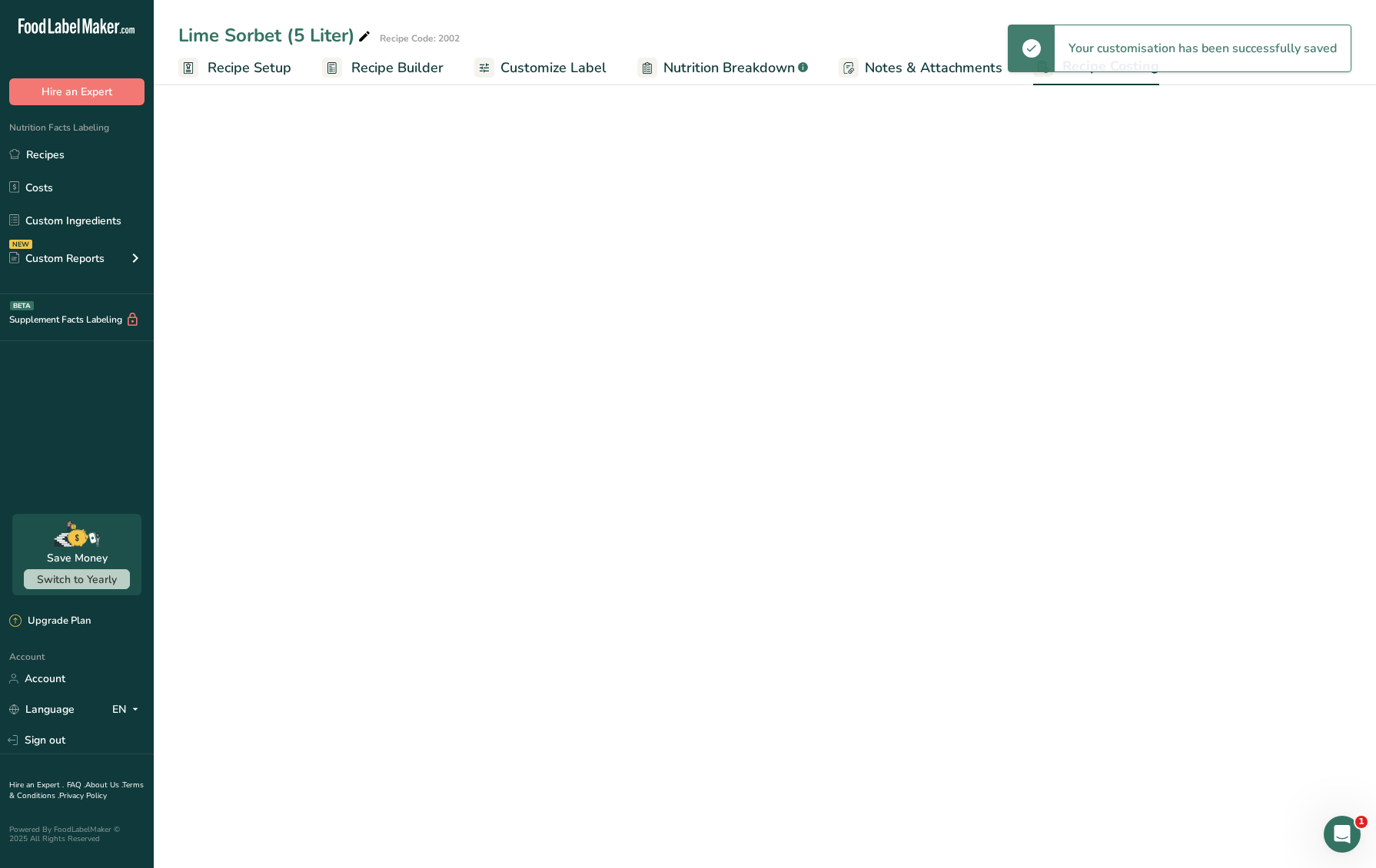
select select "12"
select select "1"
select select "12"
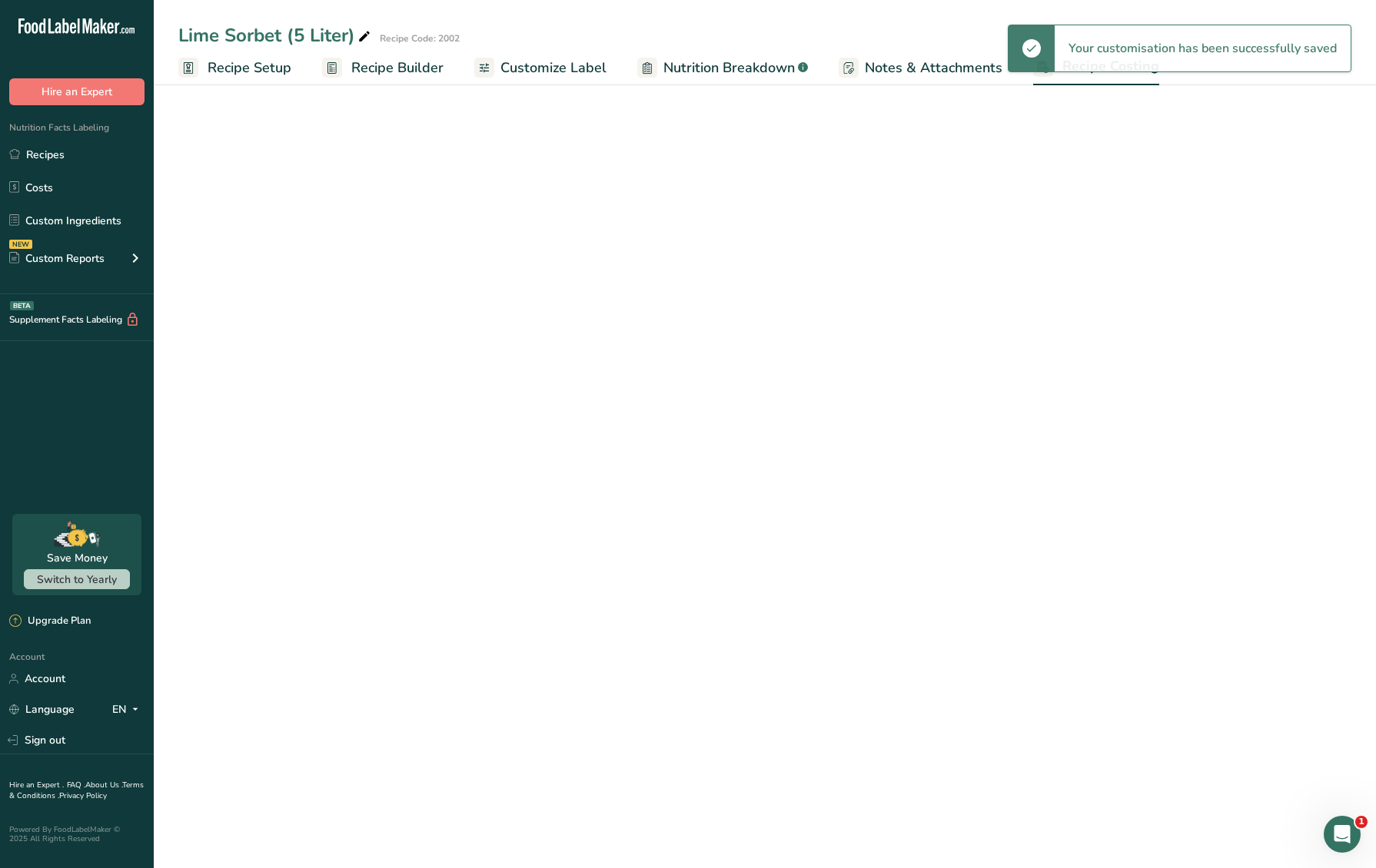
select select "12"
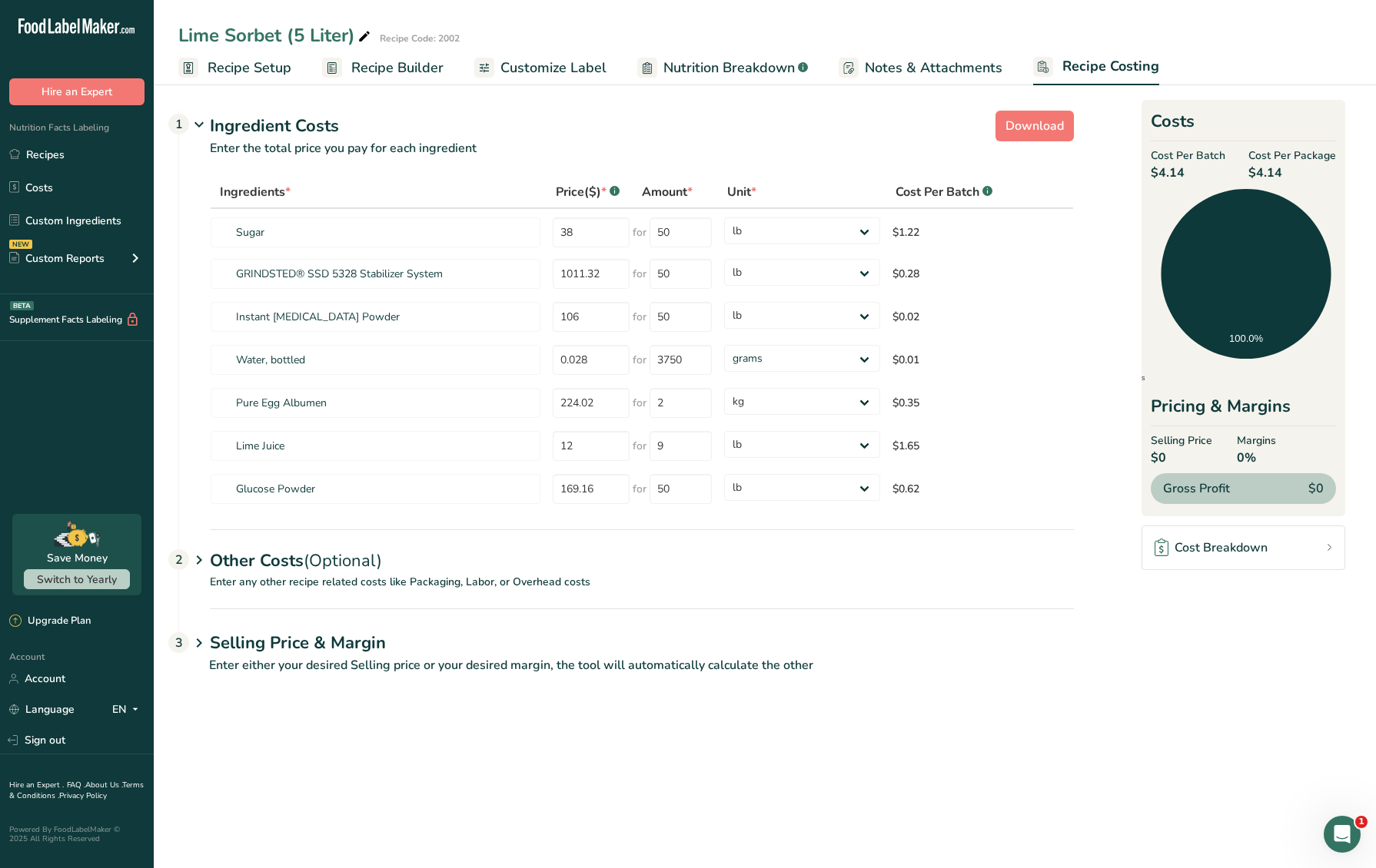
click at [320, 567] on span "(Optional)" at bounding box center [342, 561] width 78 height 23
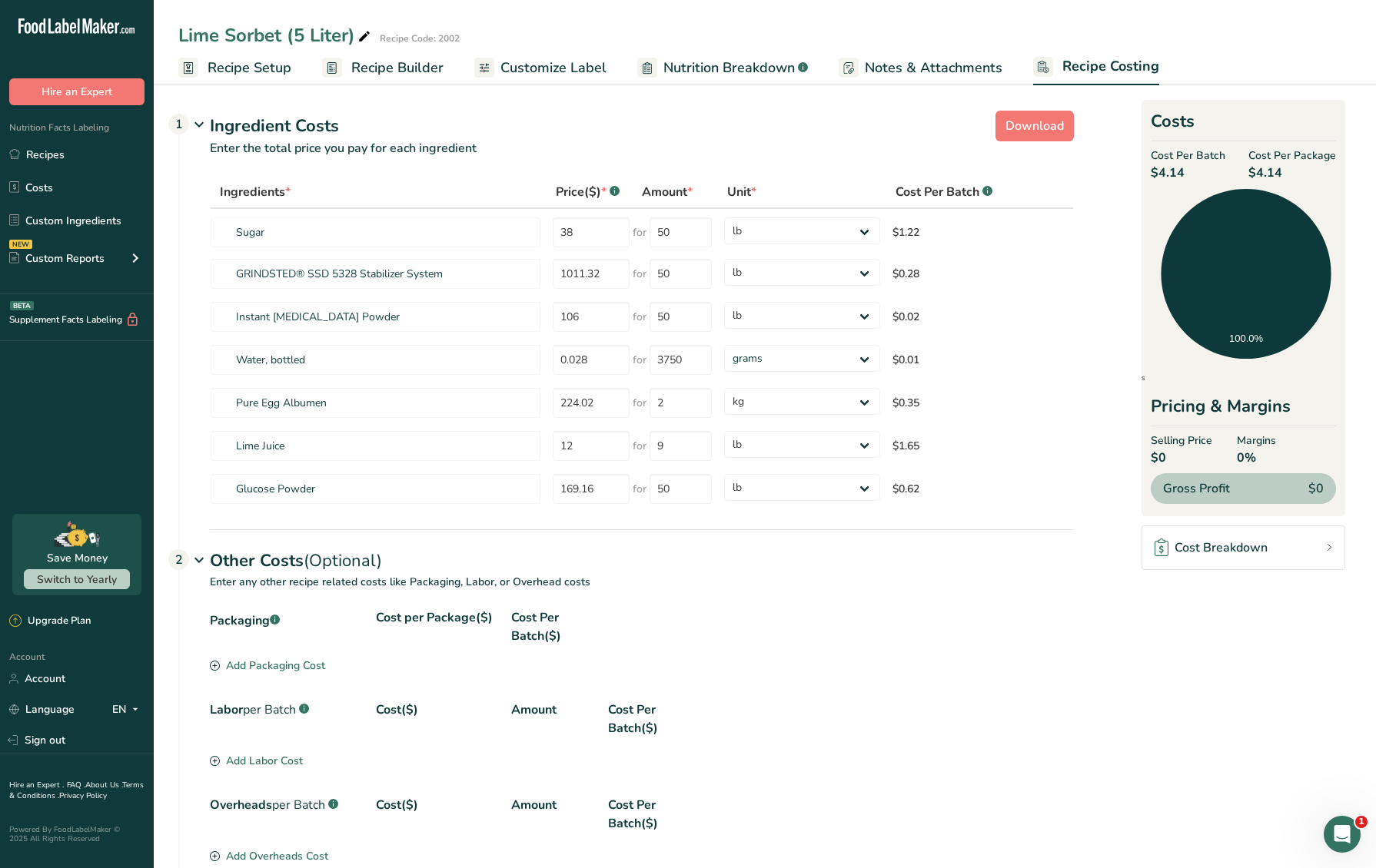
click at [287, 665] on div "Add Packaging Cost" at bounding box center [267, 666] width 115 height 16
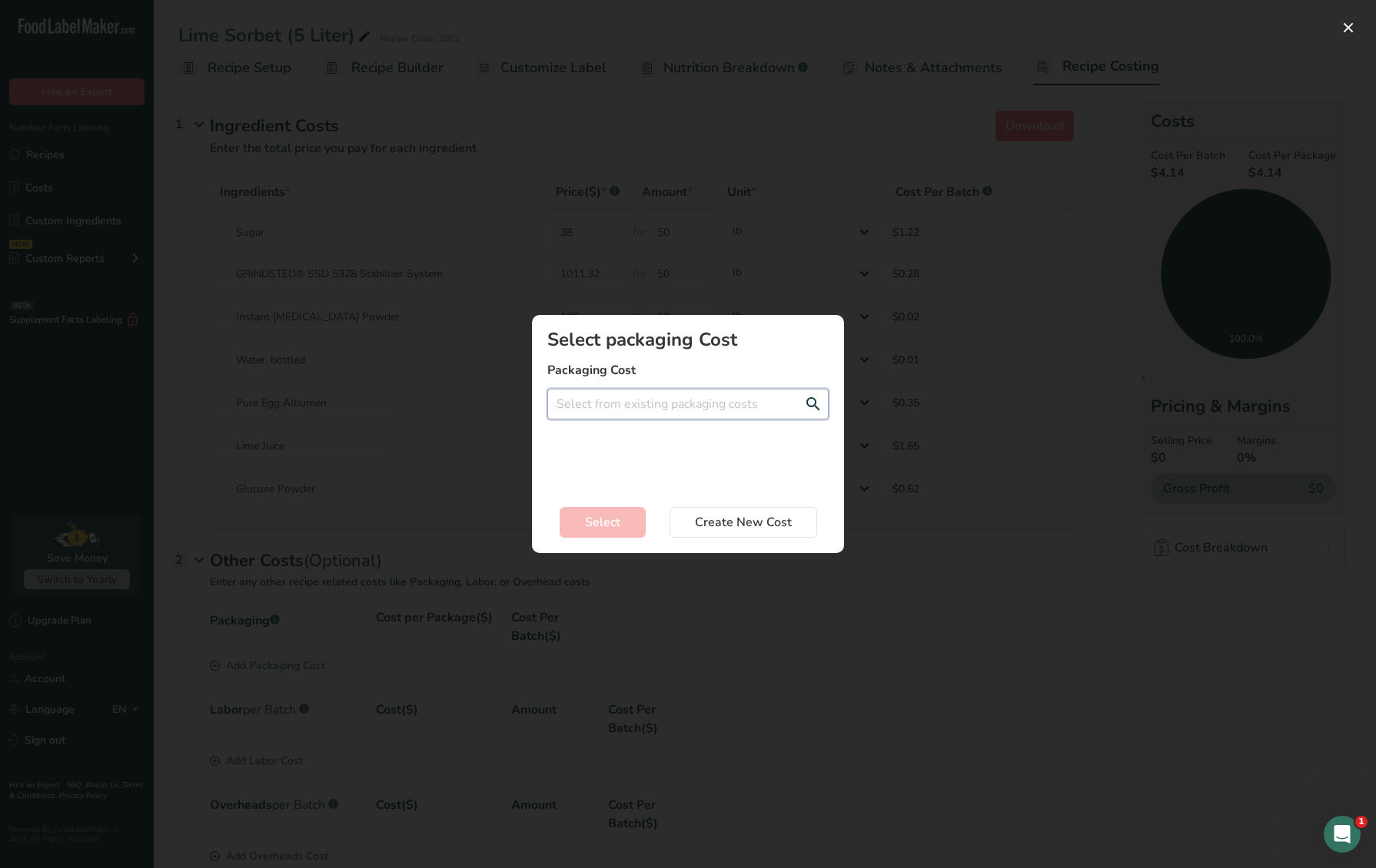
click at [624, 412] on input "Add New Recipe Cost Modal" at bounding box center [688, 404] width 282 height 31
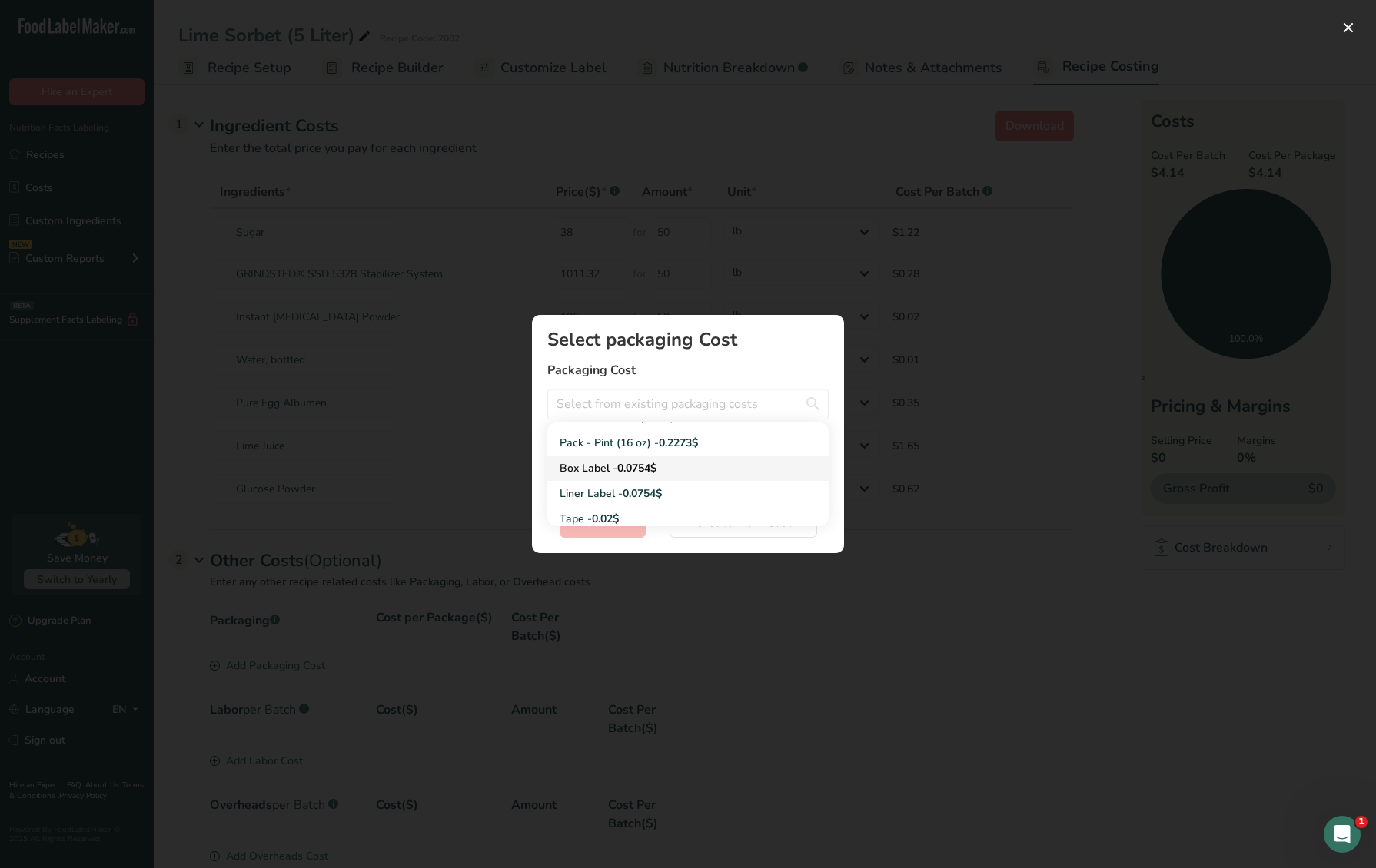
click at [631, 461] on span "0.0754$" at bounding box center [637, 468] width 40 height 14
type input "Box Label - 0.0754$"
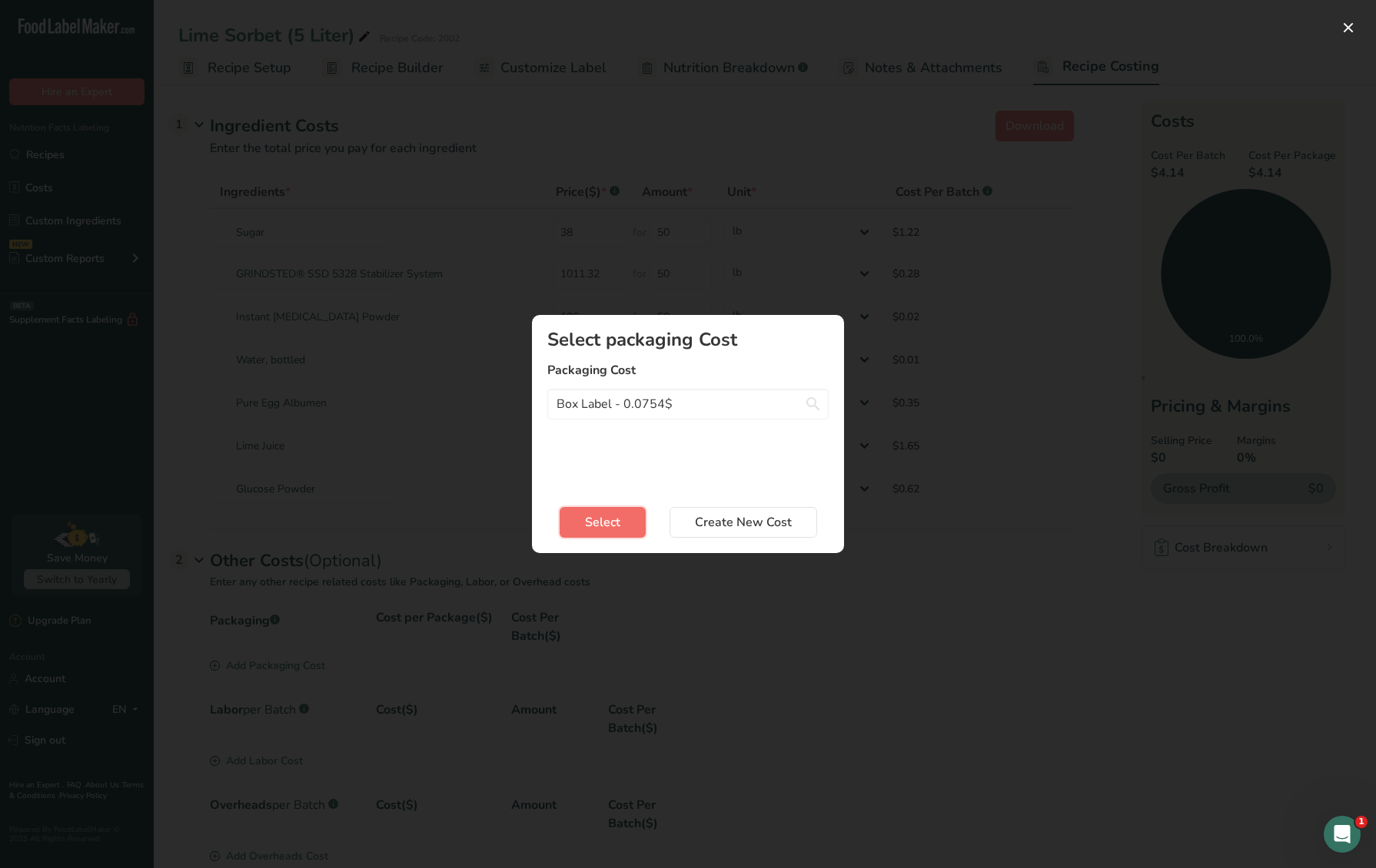
click at [607, 523] on span "Select" at bounding box center [602, 523] width 35 height 18
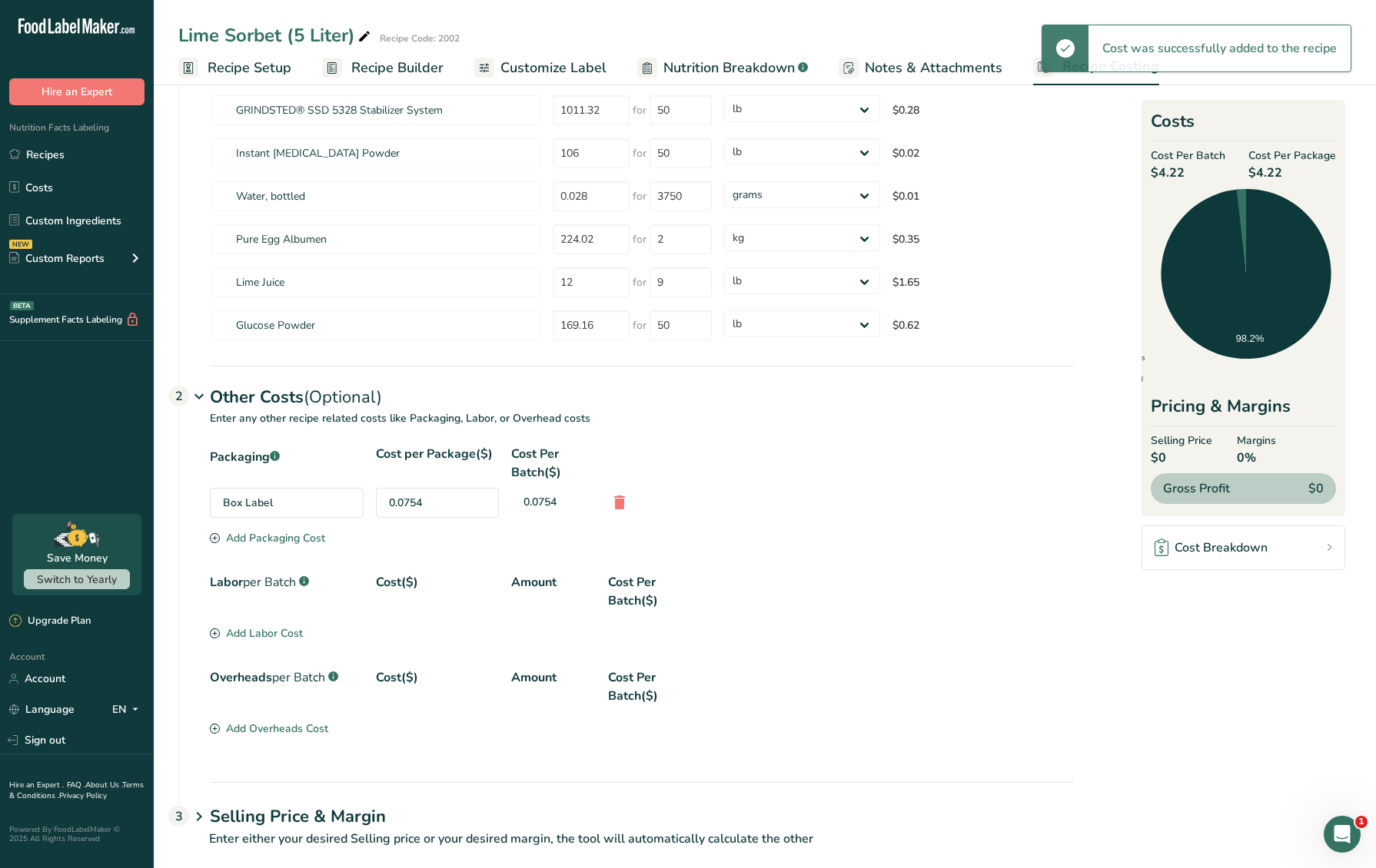
scroll to position [165, 0]
click at [325, 534] on section "Packaging .a-a{fill:#347362;}.b-a{fill:#fff;} Cost per Package($) Cost Per Batc…" at bounding box center [642, 496] width 864 height 103
click at [313, 534] on div "Add Packaging Cost" at bounding box center [267, 537] width 115 height 16
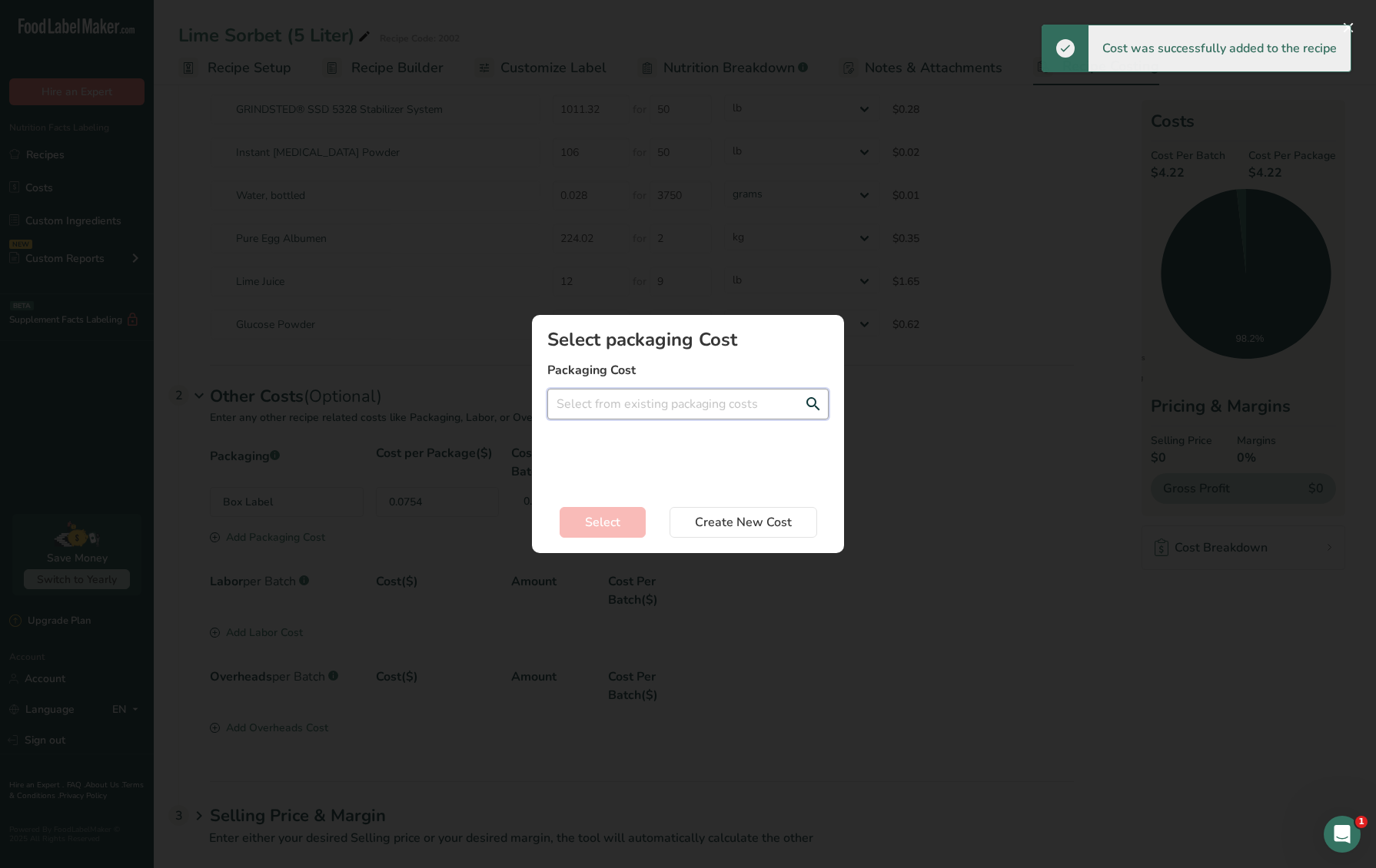
click at [655, 400] on input "Add New Recipe Cost Modal" at bounding box center [688, 404] width 282 height 31
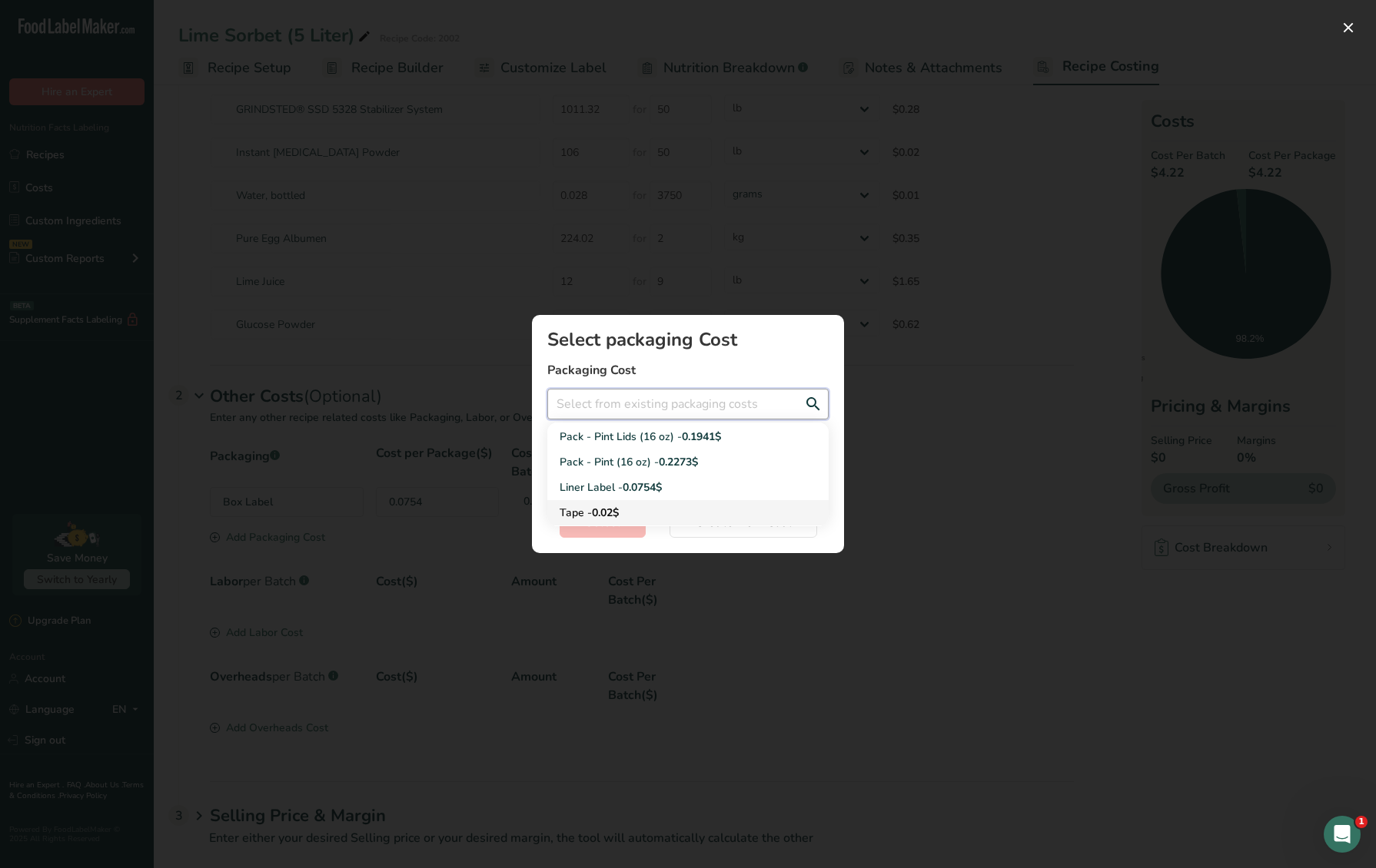
scroll to position [250, 0]
click at [606, 486] on div "Liner Label - 0.0754$" at bounding box center [676, 489] width 232 height 16
type input "Liner Label - 0.0754$"
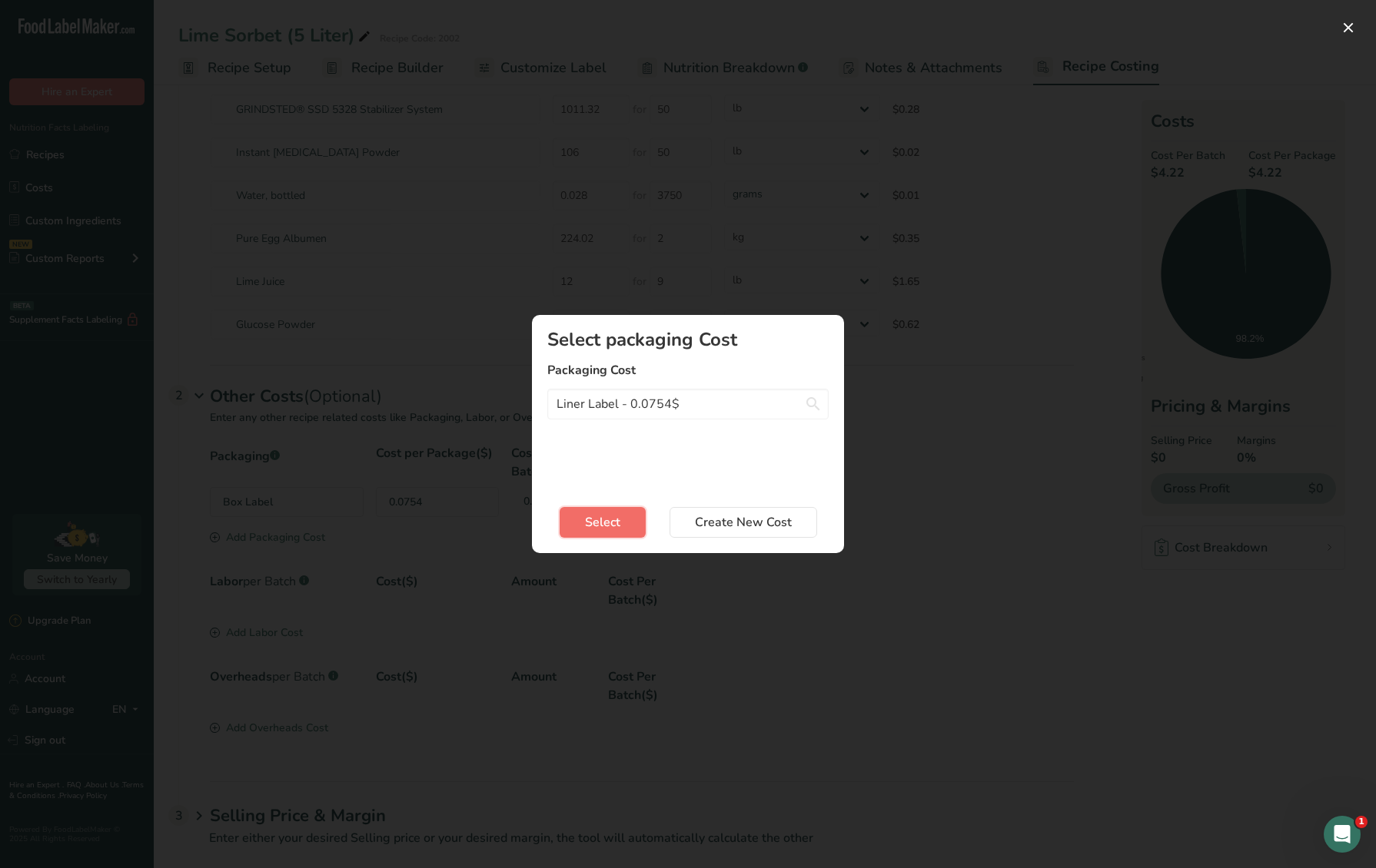
click at [598, 513] on button "Select" at bounding box center [603, 523] width 86 height 31
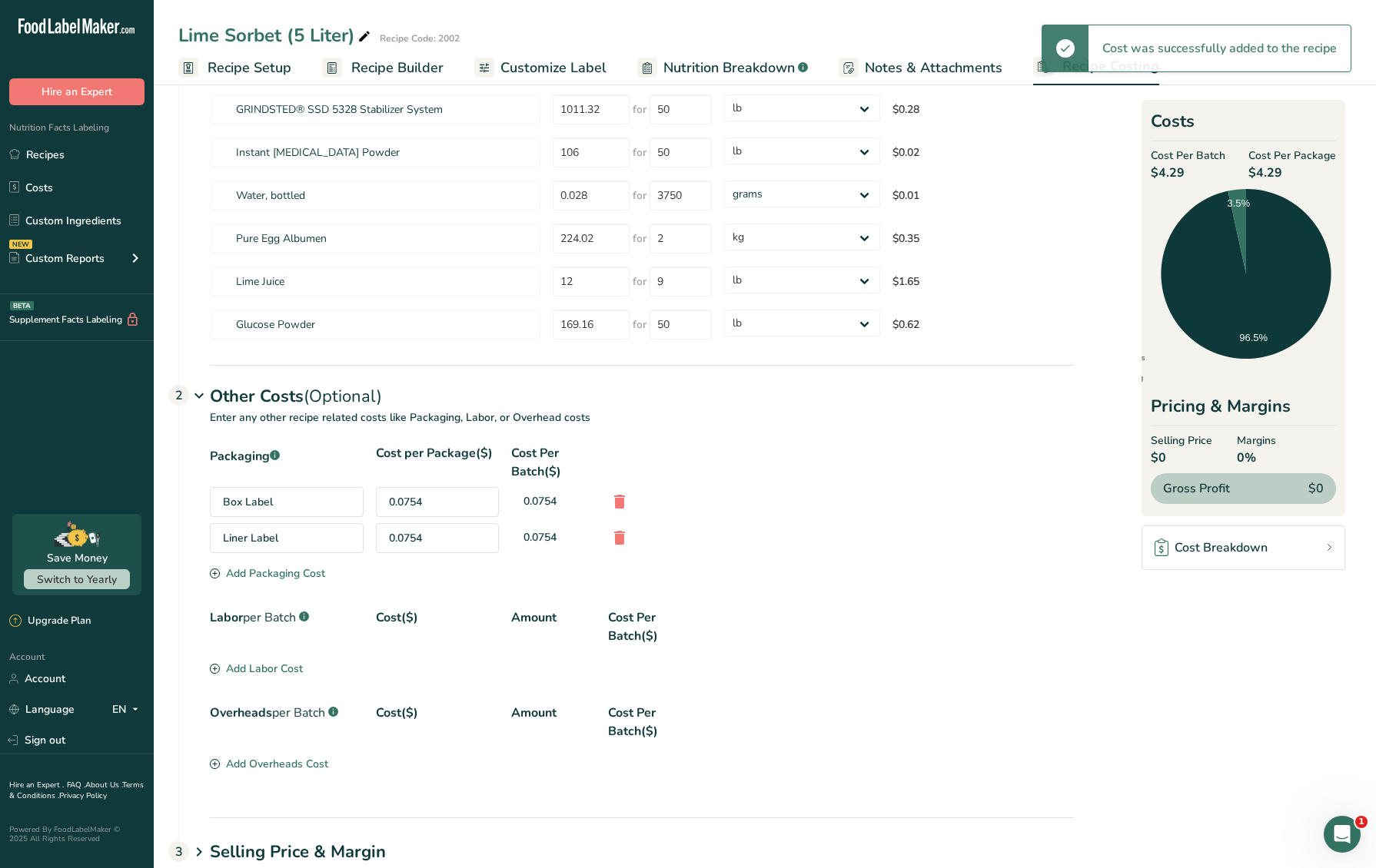
click at [313, 569] on div "Add Packaging Cost" at bounding box center [267, 574] width 115 height 16
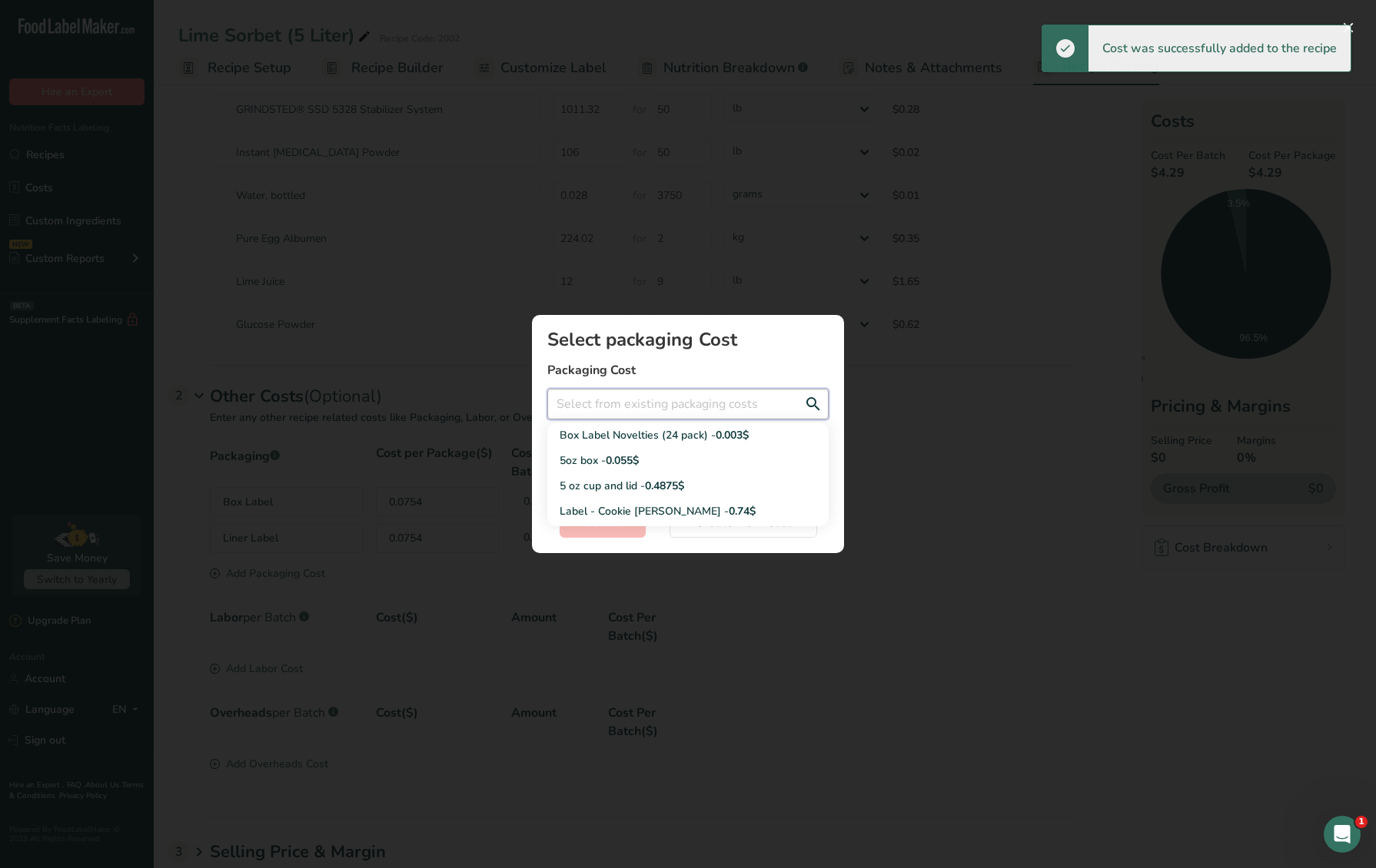
click at [623, 397] on input "Add New Recipe Cost Modal" at bounding box center [688, 404] width 282 height 31
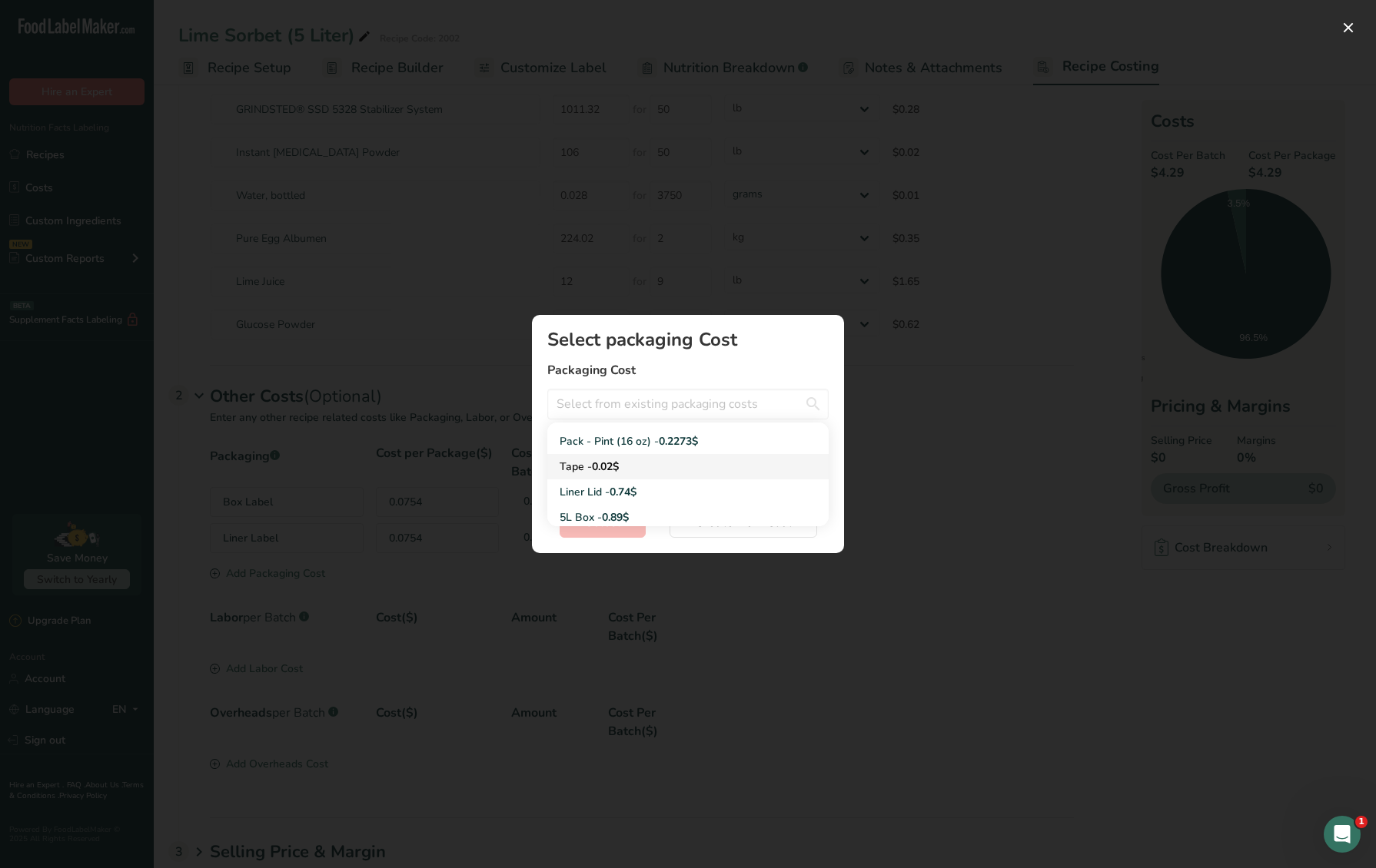
scroll to position [273, 0]
click at [584, 467] on div "Tape - 0.02$" at bounding box center [676, 466] width 232 height 16
type input "Tape - 0.02$"
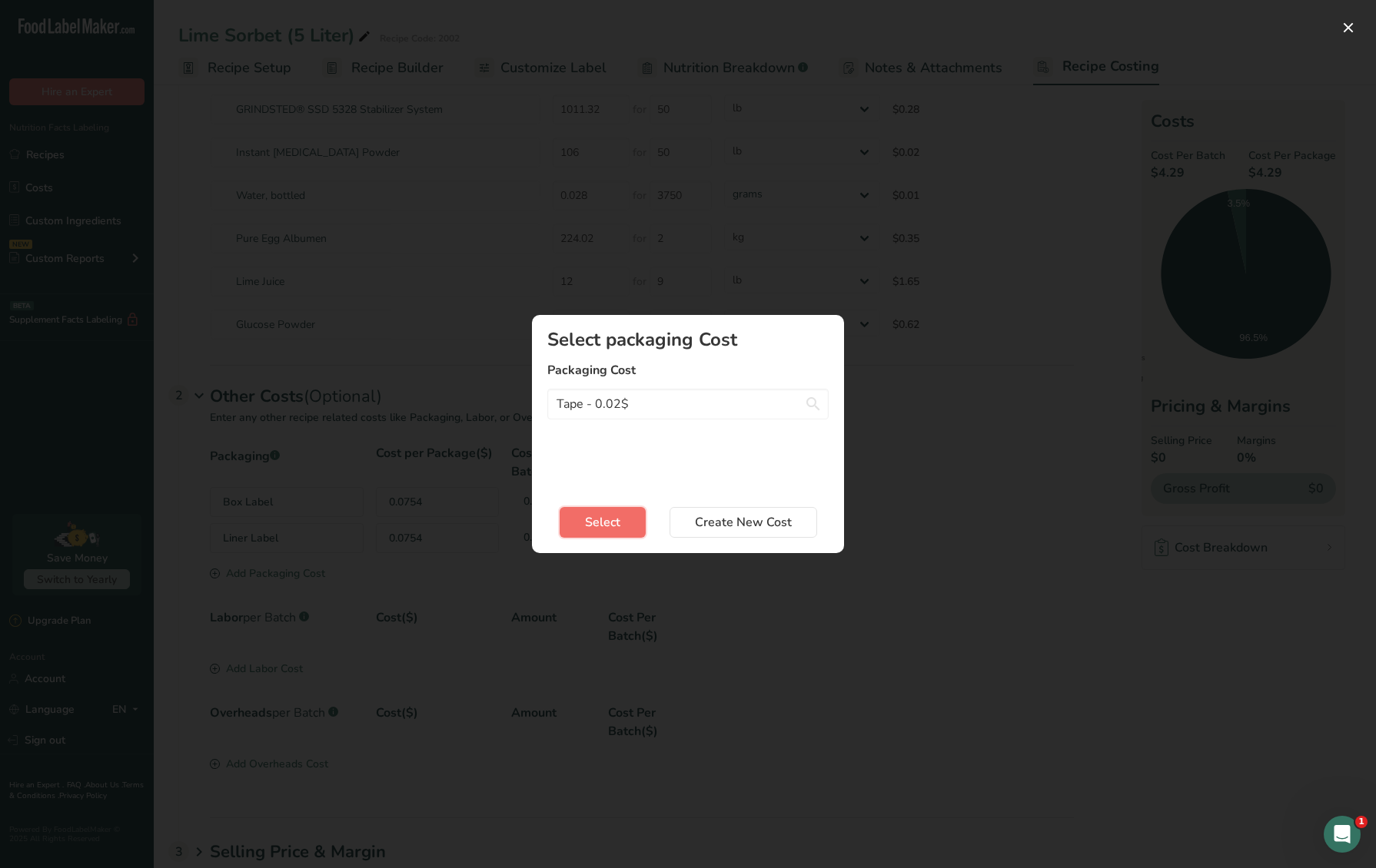
click at [579, 527] on button "Select" at bounding box center [603, 523] width 86 height 31
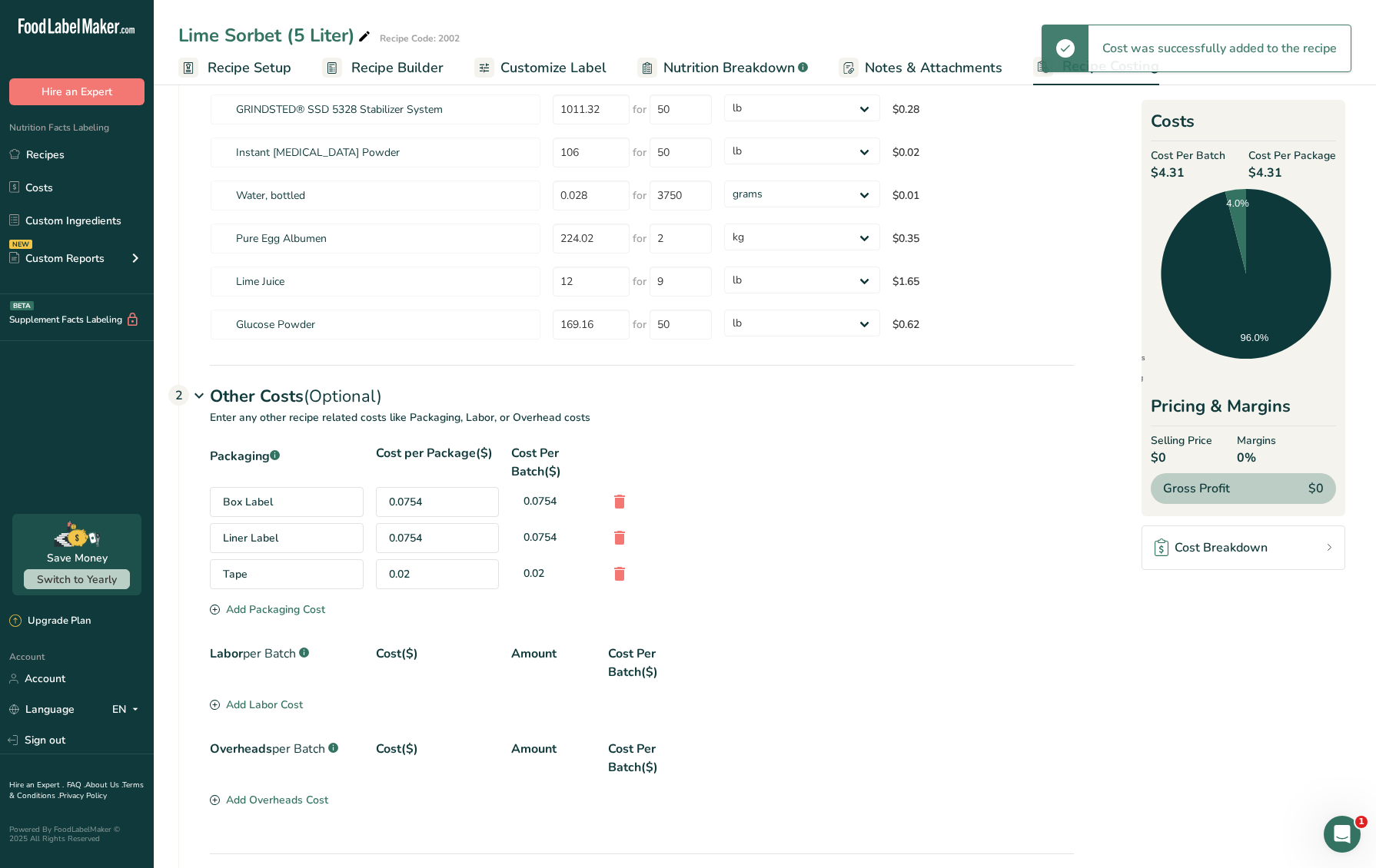
click at [287, 613] on div "Add Packaging Cost" at bounding box center [267, 610] width 115 height 16
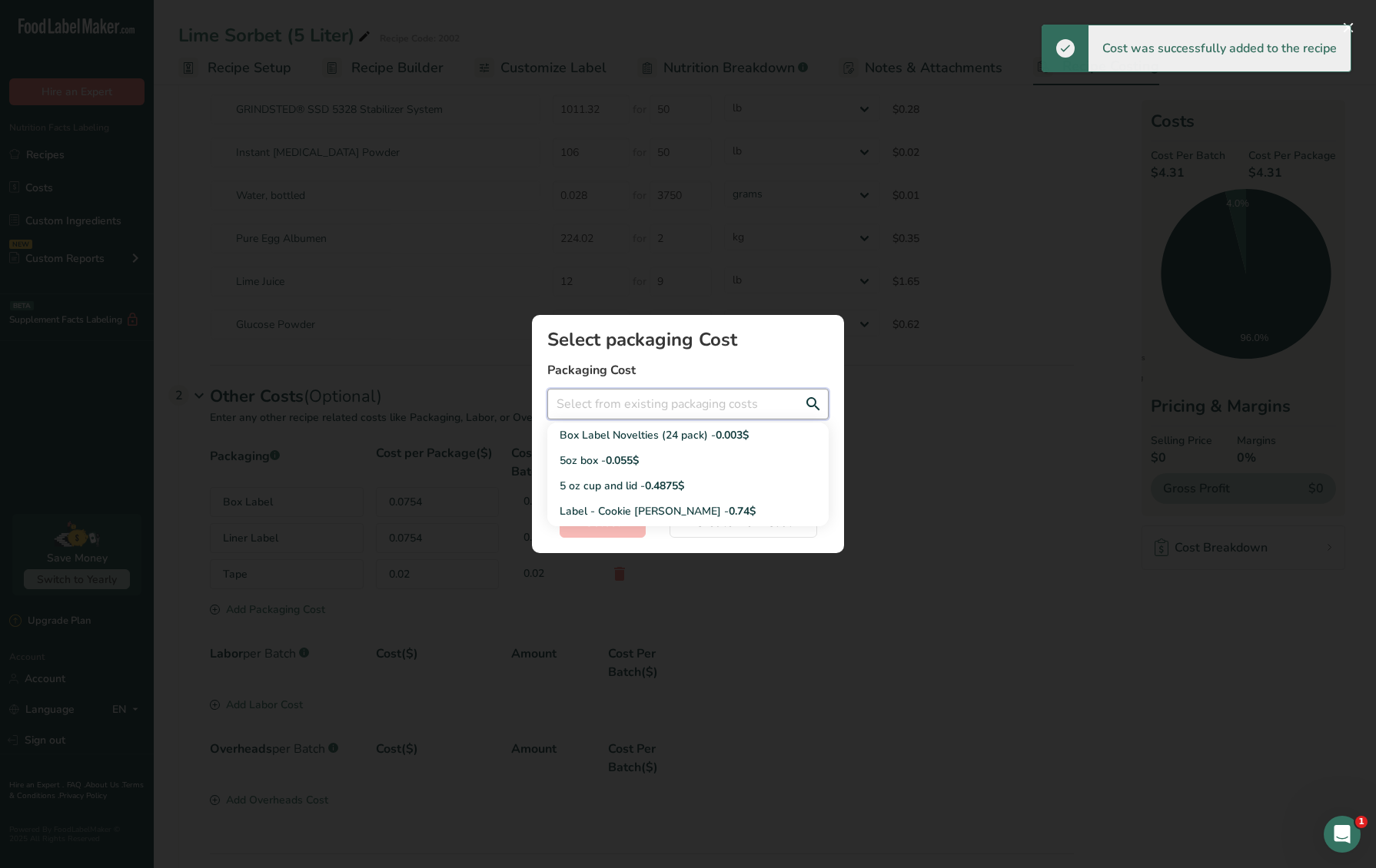
click at [632, 404] on input "Add New Recipe Cost Modal" at bounding box center [688, 404] width 282 height 31
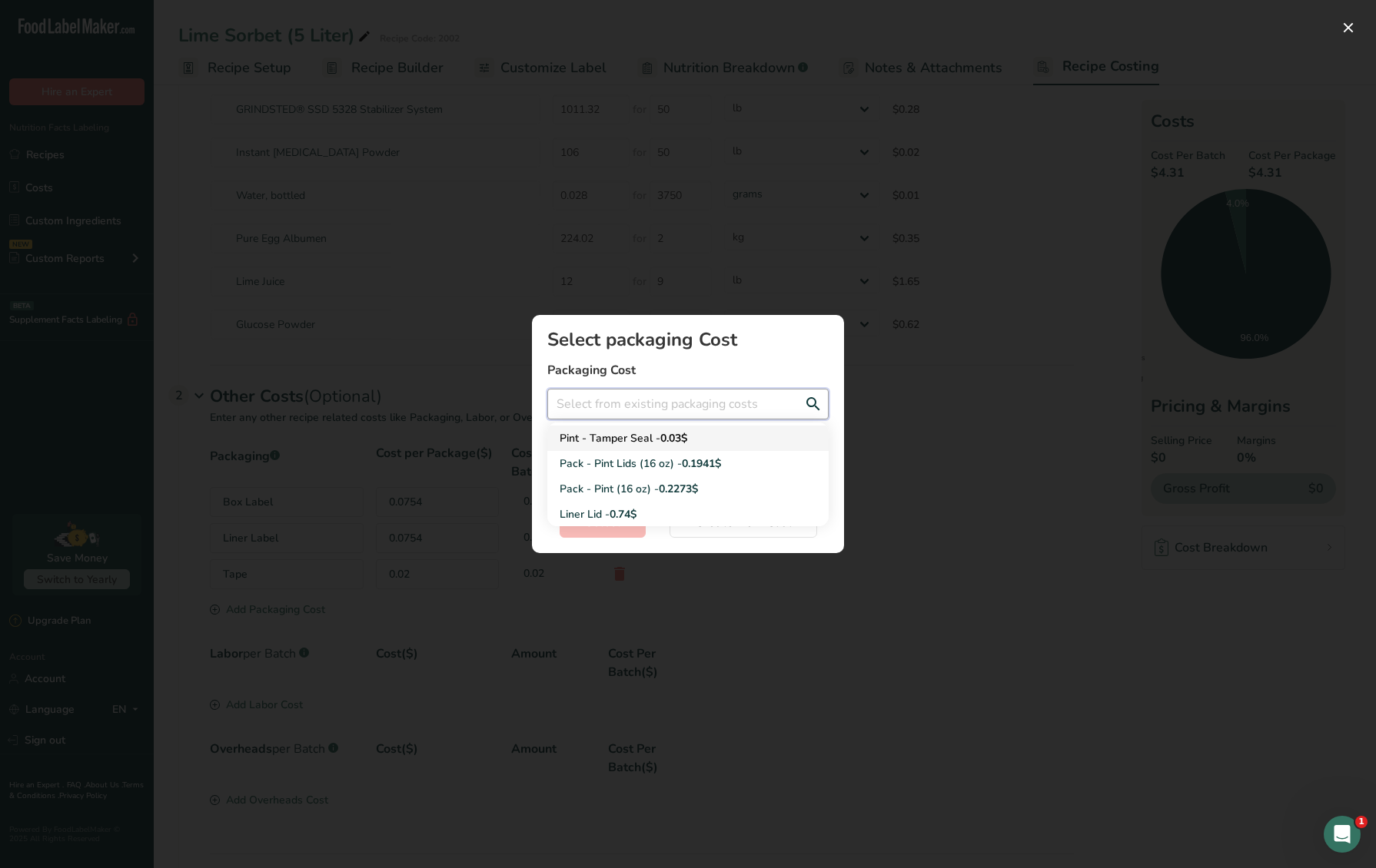
scroll to position [235, 0]
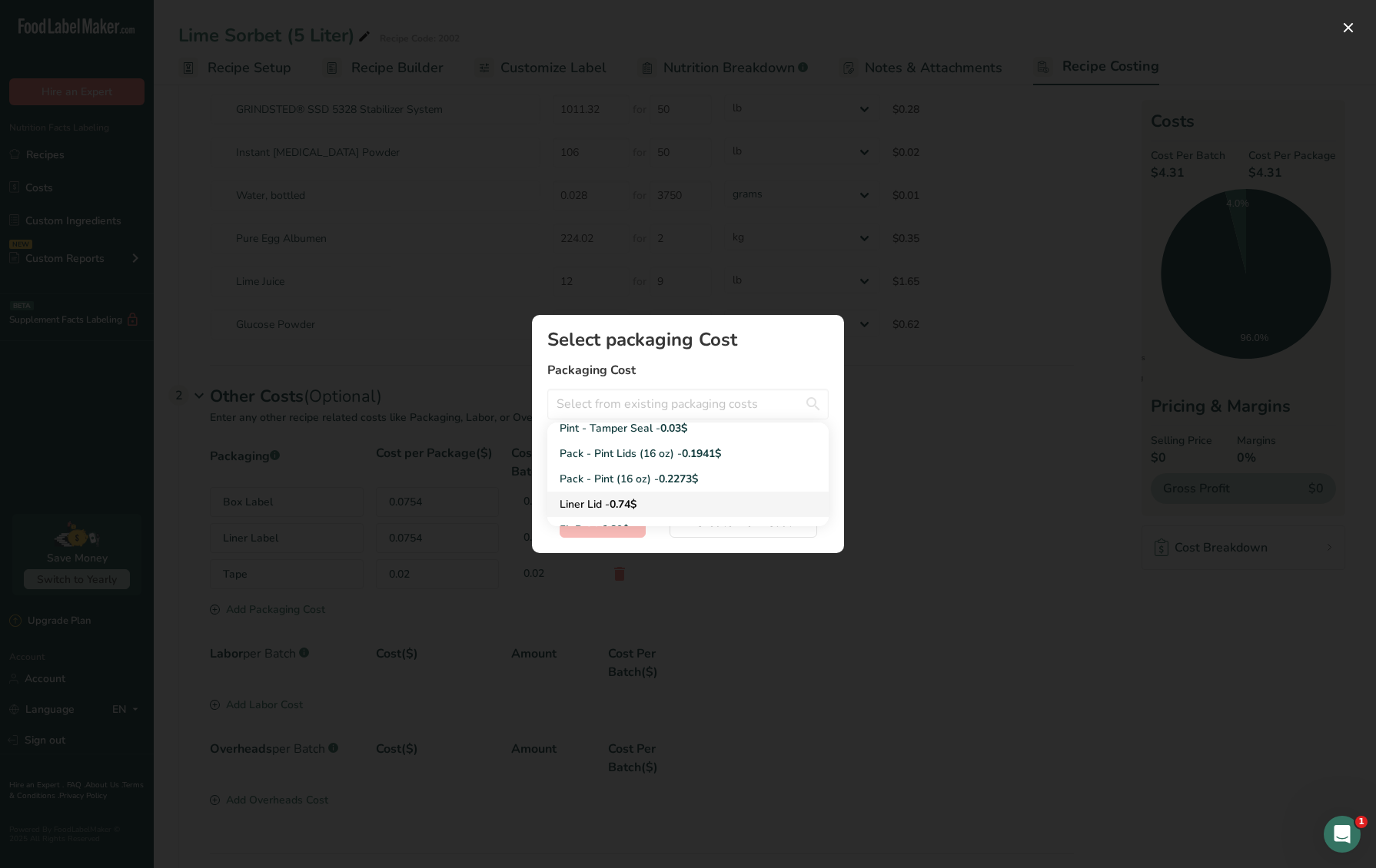
click at [594, 499] on div "Liner Lid - 0.74$" at bounding box center [676, 505] width 232 height 16
type input "Liner Lid - 0.74$"
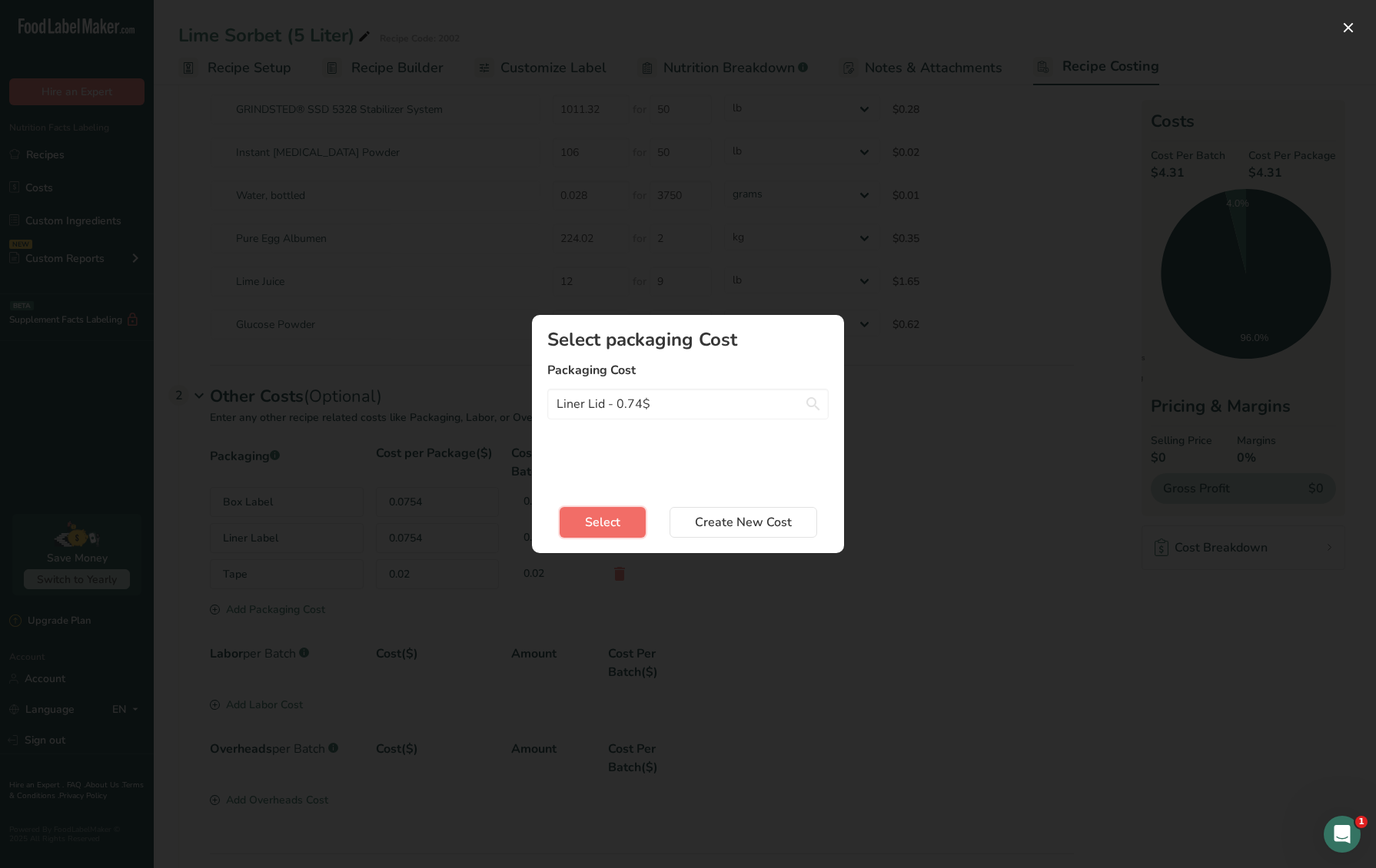
click at [593, 514] on span "Select" at bounding box center [602, 523] width 35 height 18
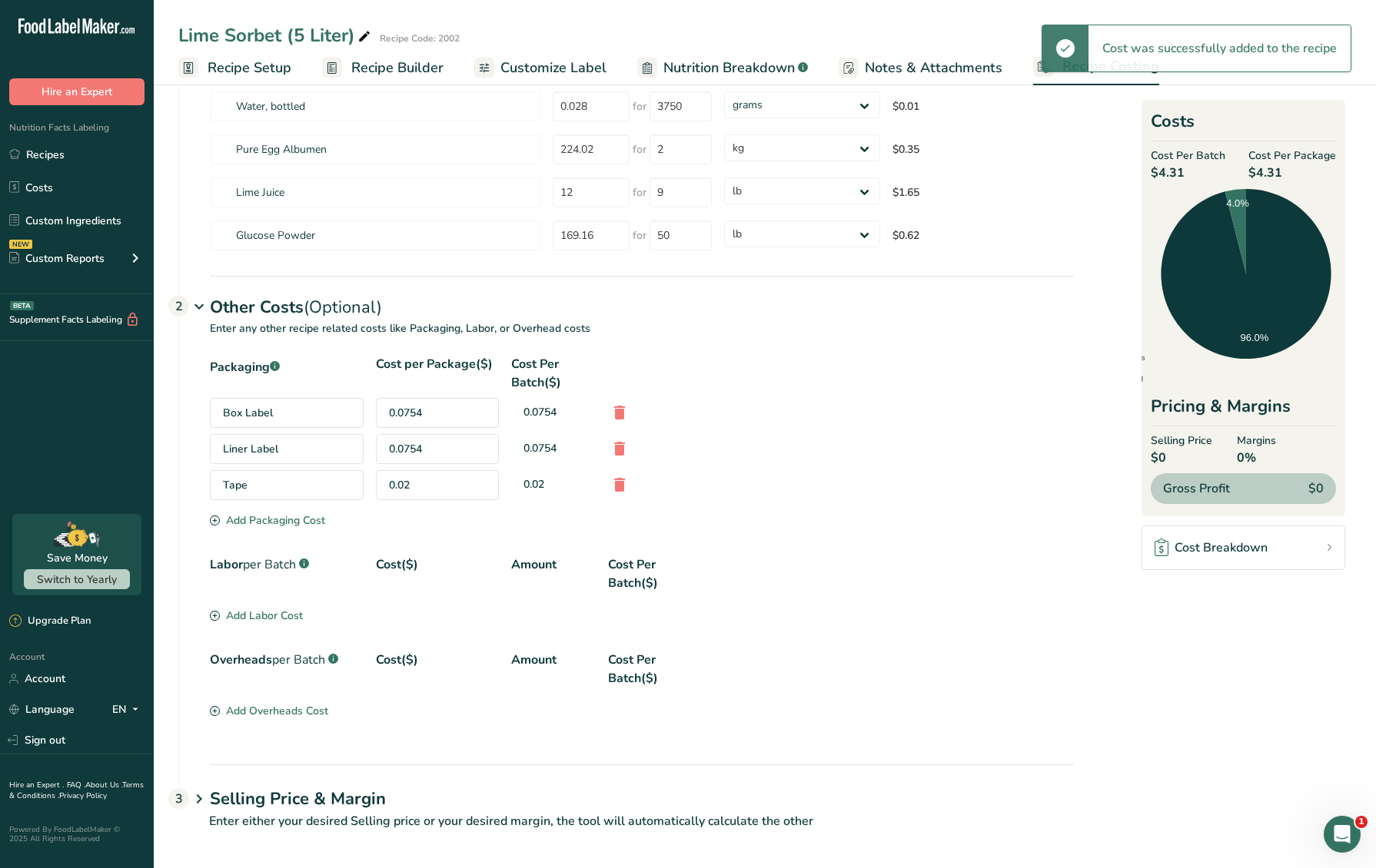
scroll to position [255, 0]
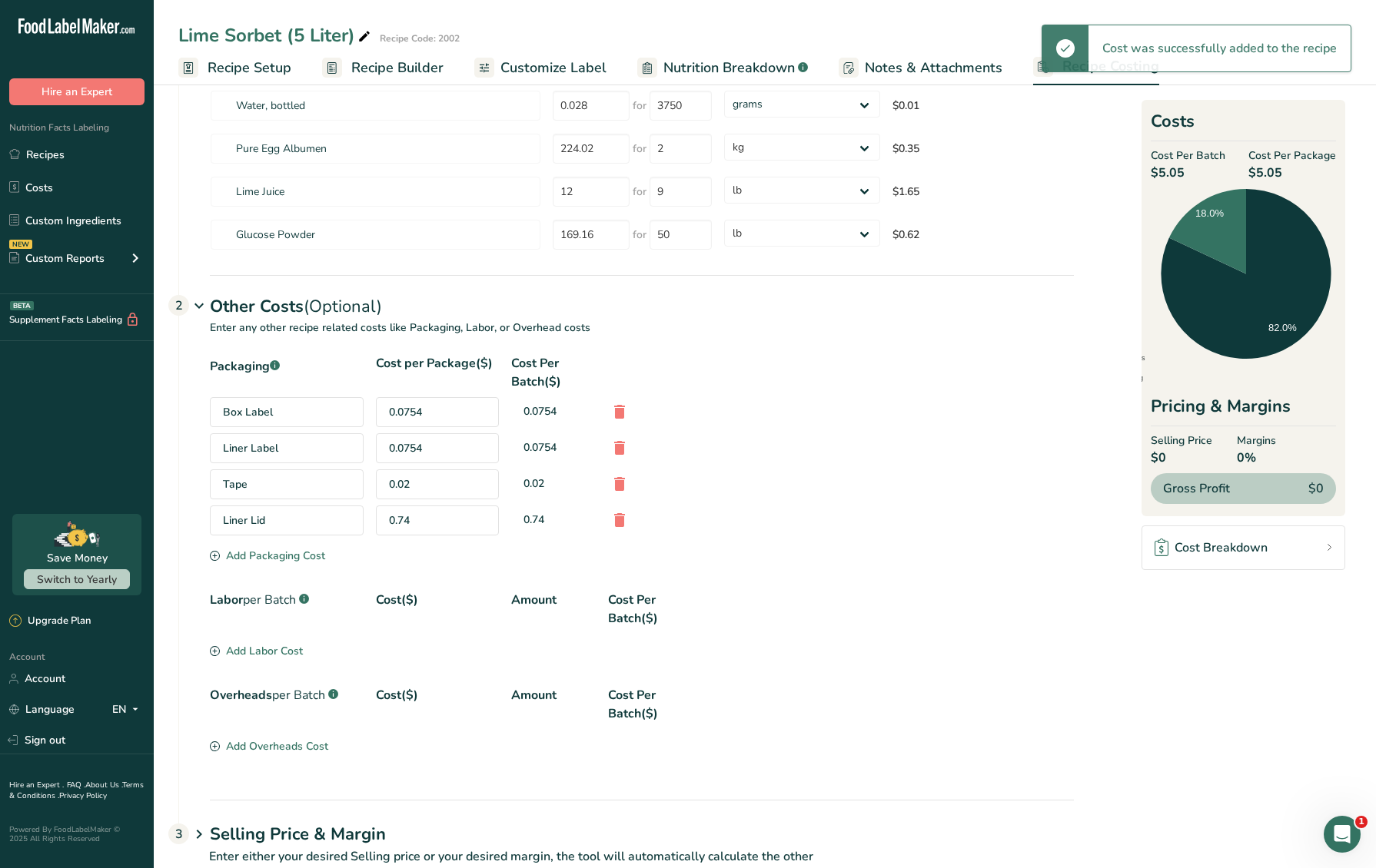
click at [300, 555] on div "Add Packaging Cost" at bounding box center [267, 556] width 115 height 16
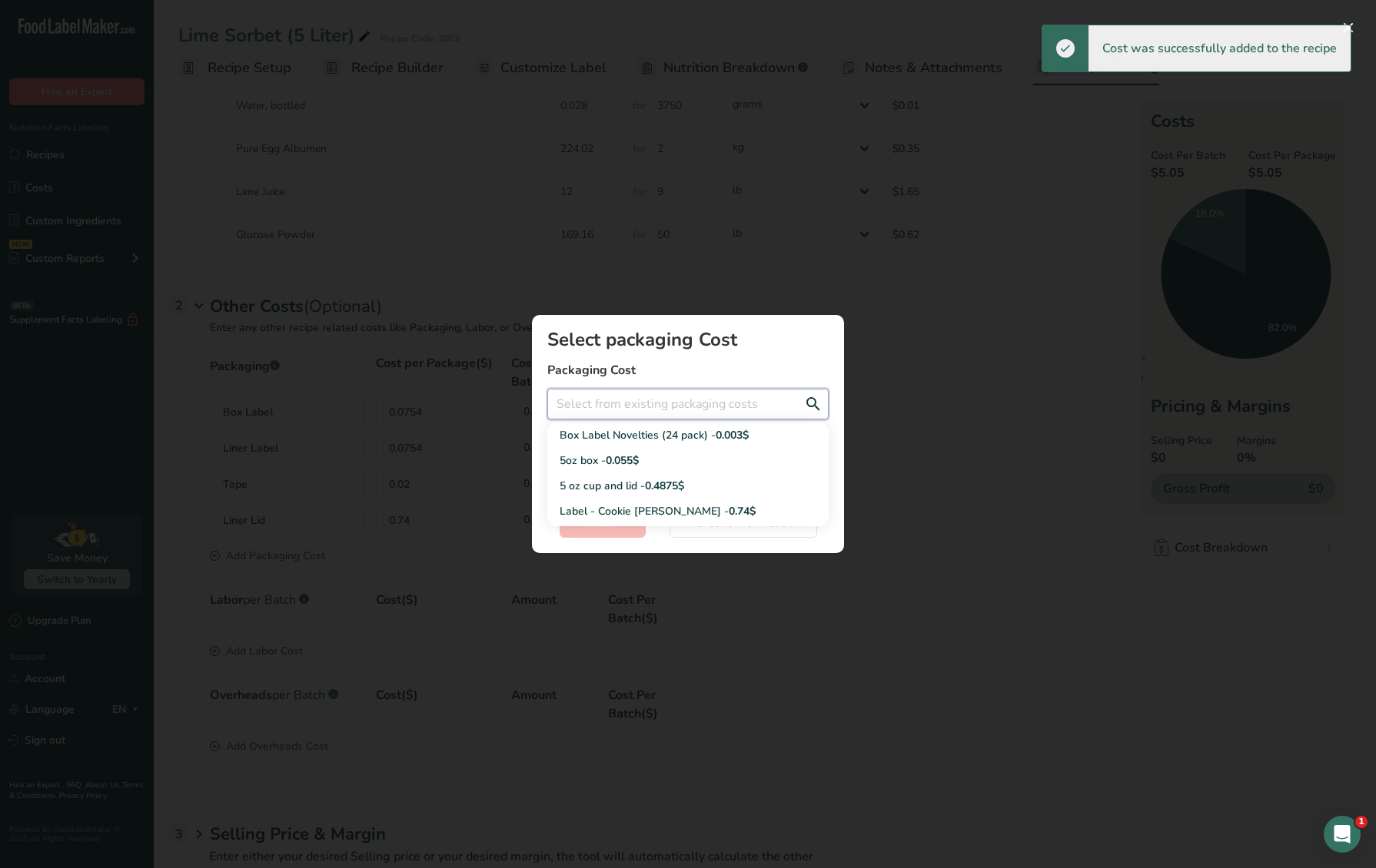
click at [663, 398] on input "Add New Recipe Cost Modal" at bounding box center [688, 404] width 282 height 31
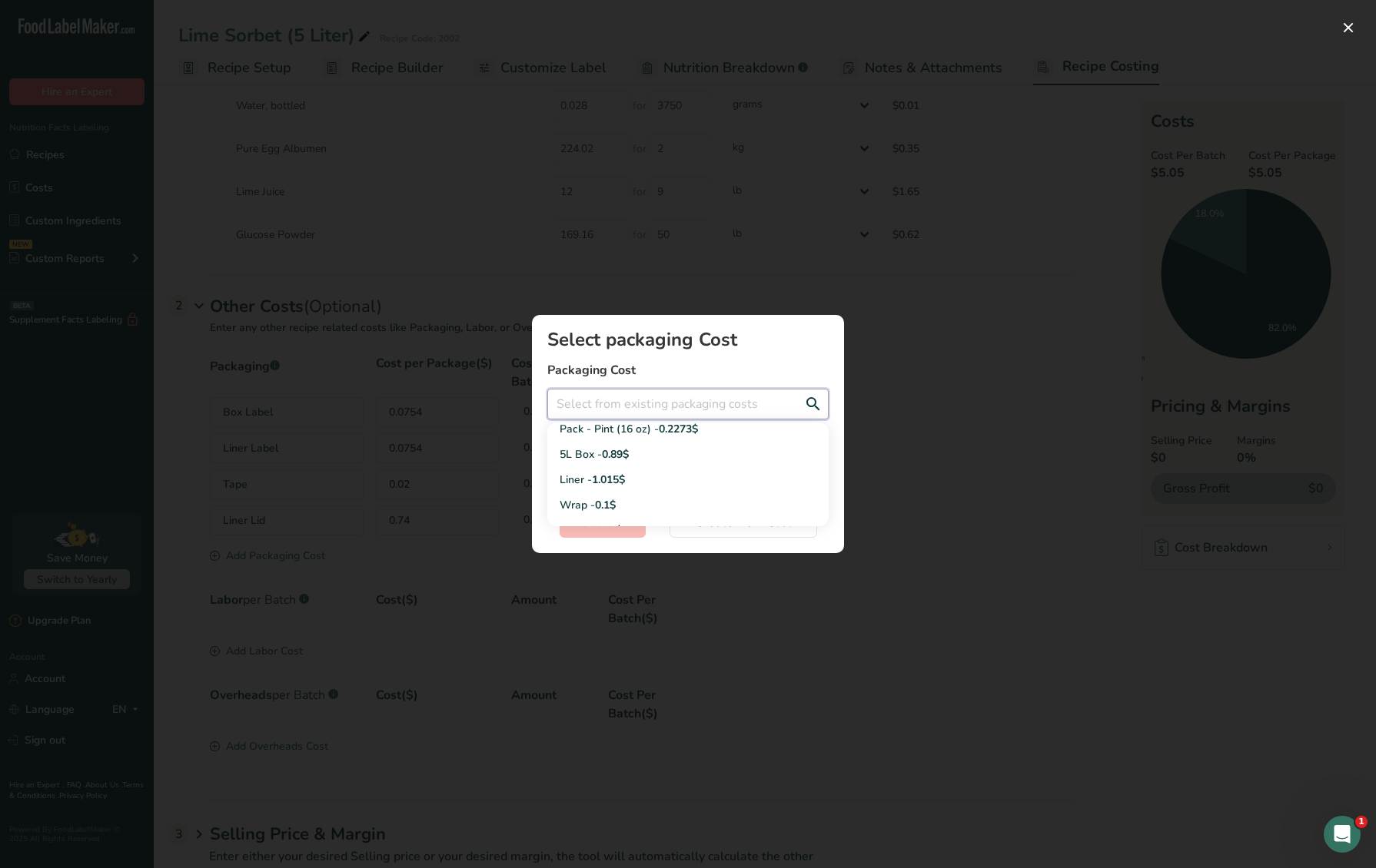
scroll to position [286, 0]
click at [623, 458] on span "0.89$" at bounding box center [616, 453] width 27 height 14
type input "5L Box - 0.89$"
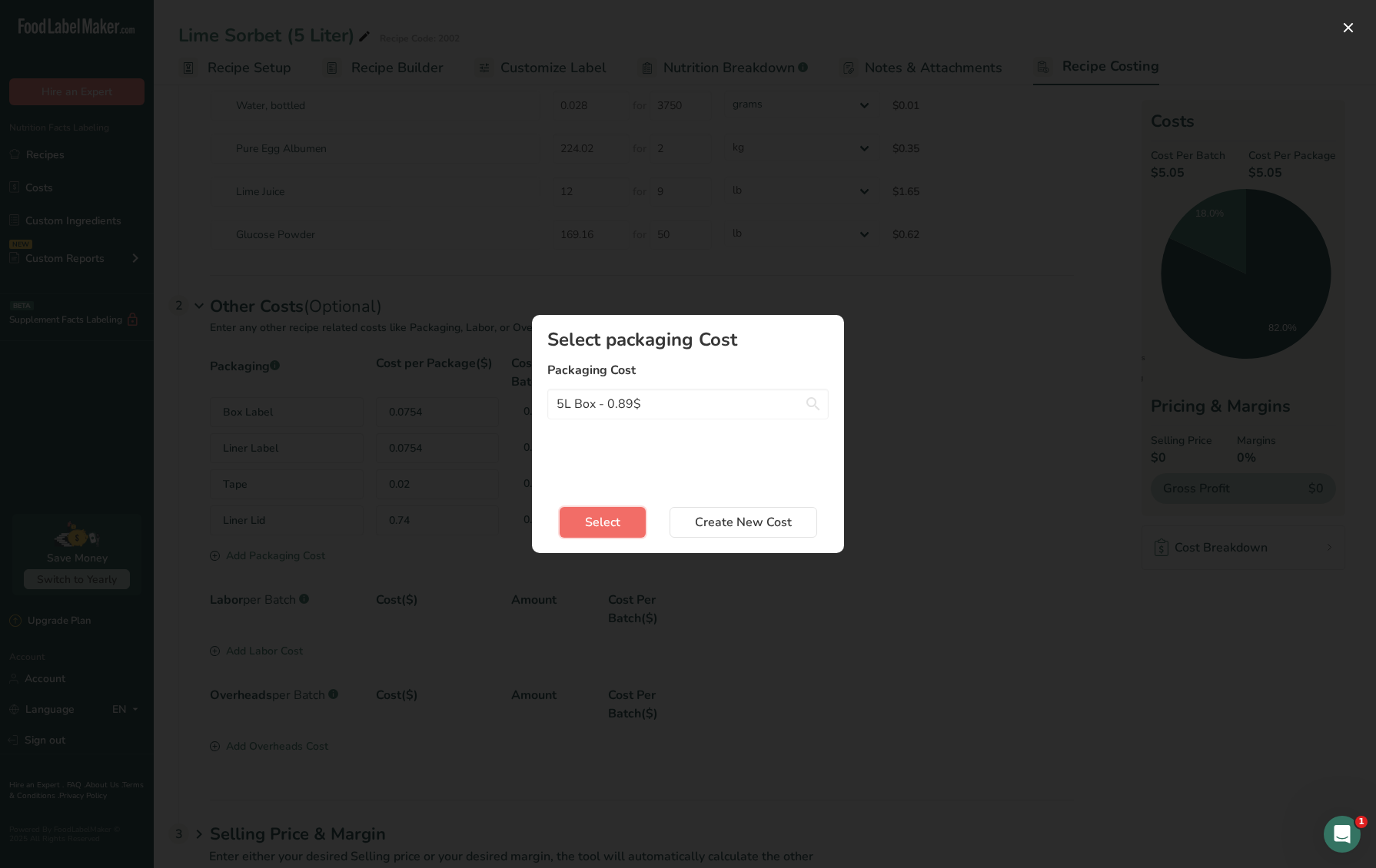
click at [598, 529] on span "Select" at bounding box center [602, 523] width 35 height 18
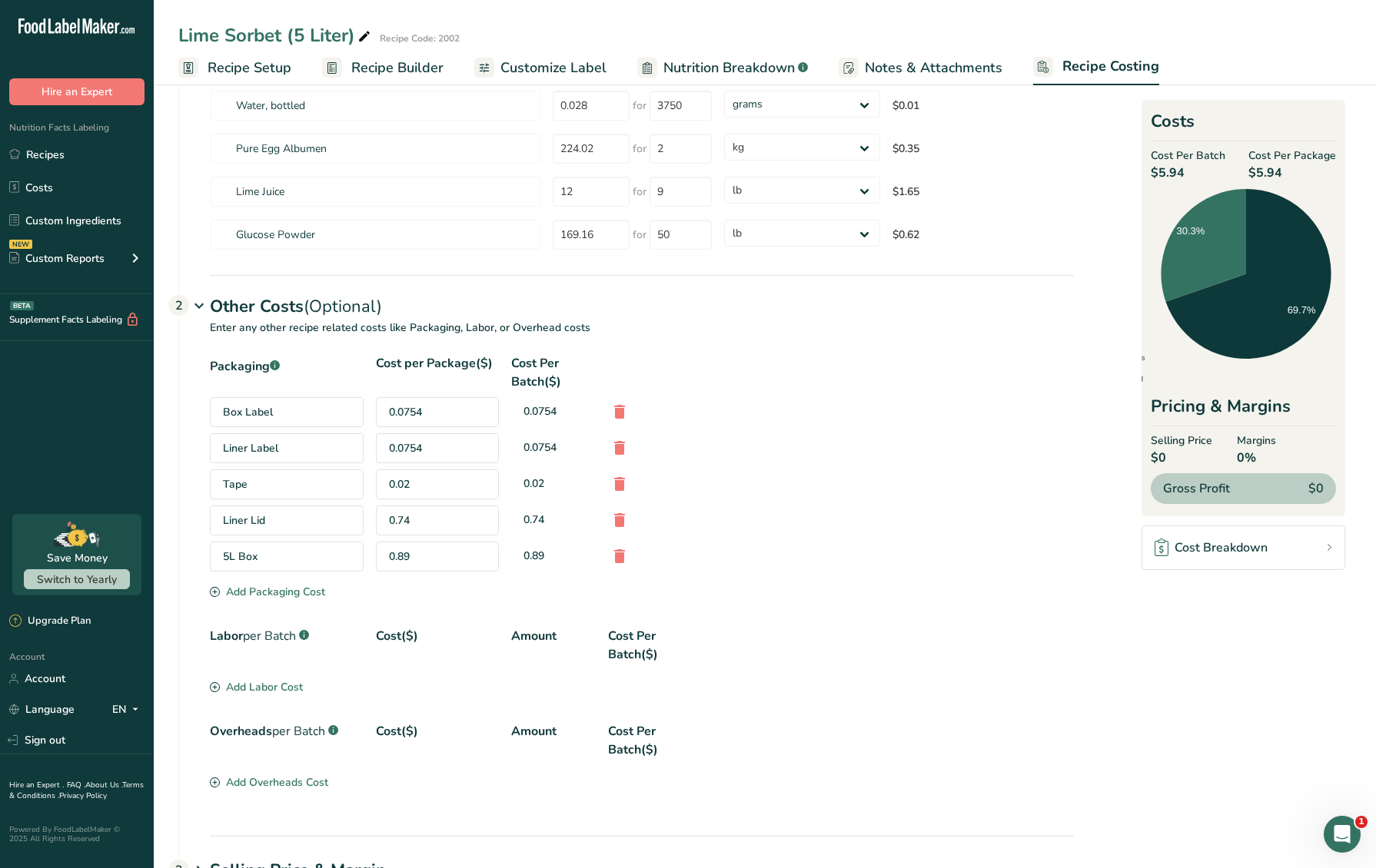
click at [295, 587] on div "Add Packaging Cost" at bounding box center [267, 592] width 115 height 16
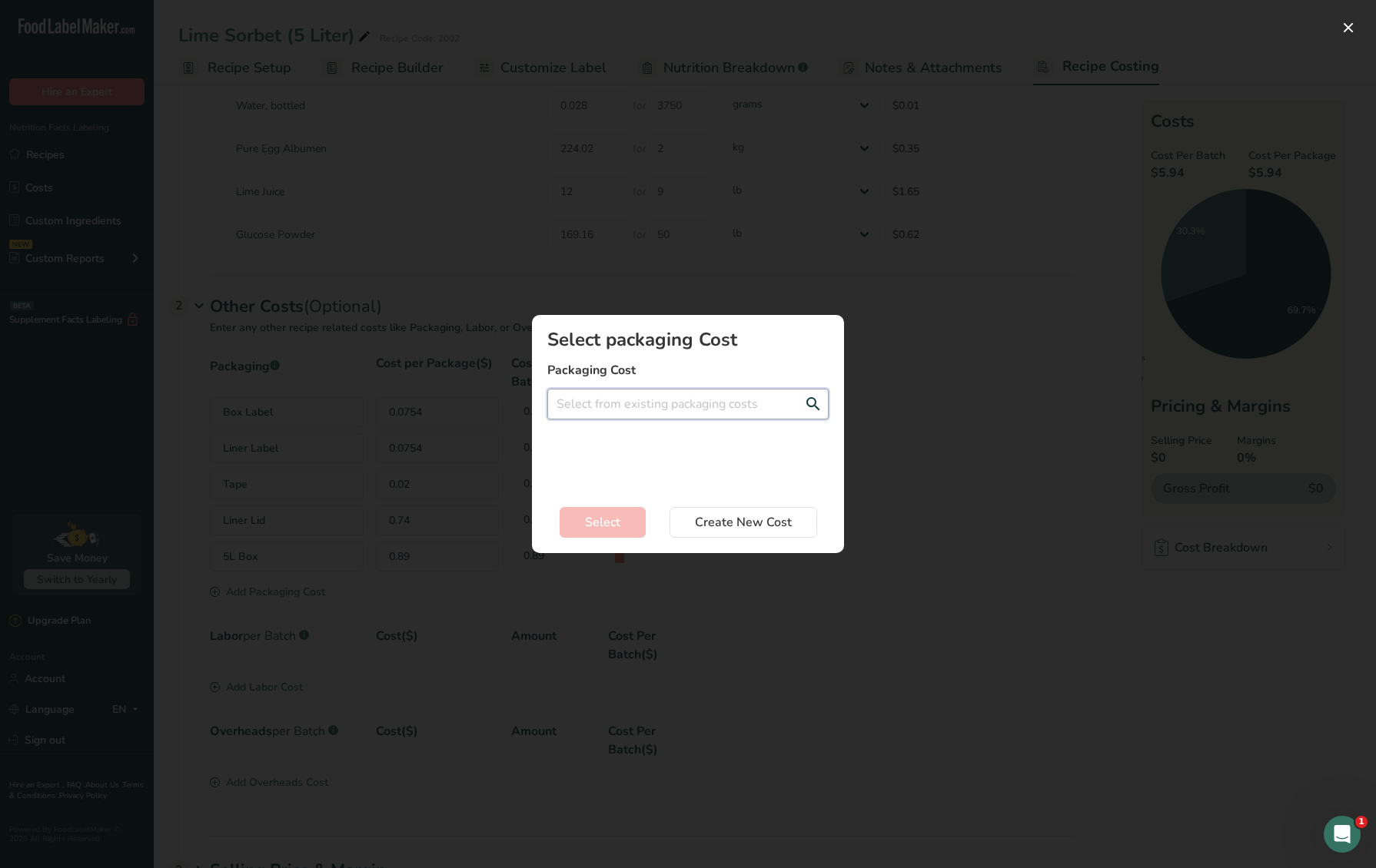
click at [592, 418] on input "Add New Recipe Cost Modal" at bounding box center [688, 404] width 282 height 31
click at [961, 667] on div "Add New Recipe Cost Modal" at bounding box center [688, 434] width 1376 height 868
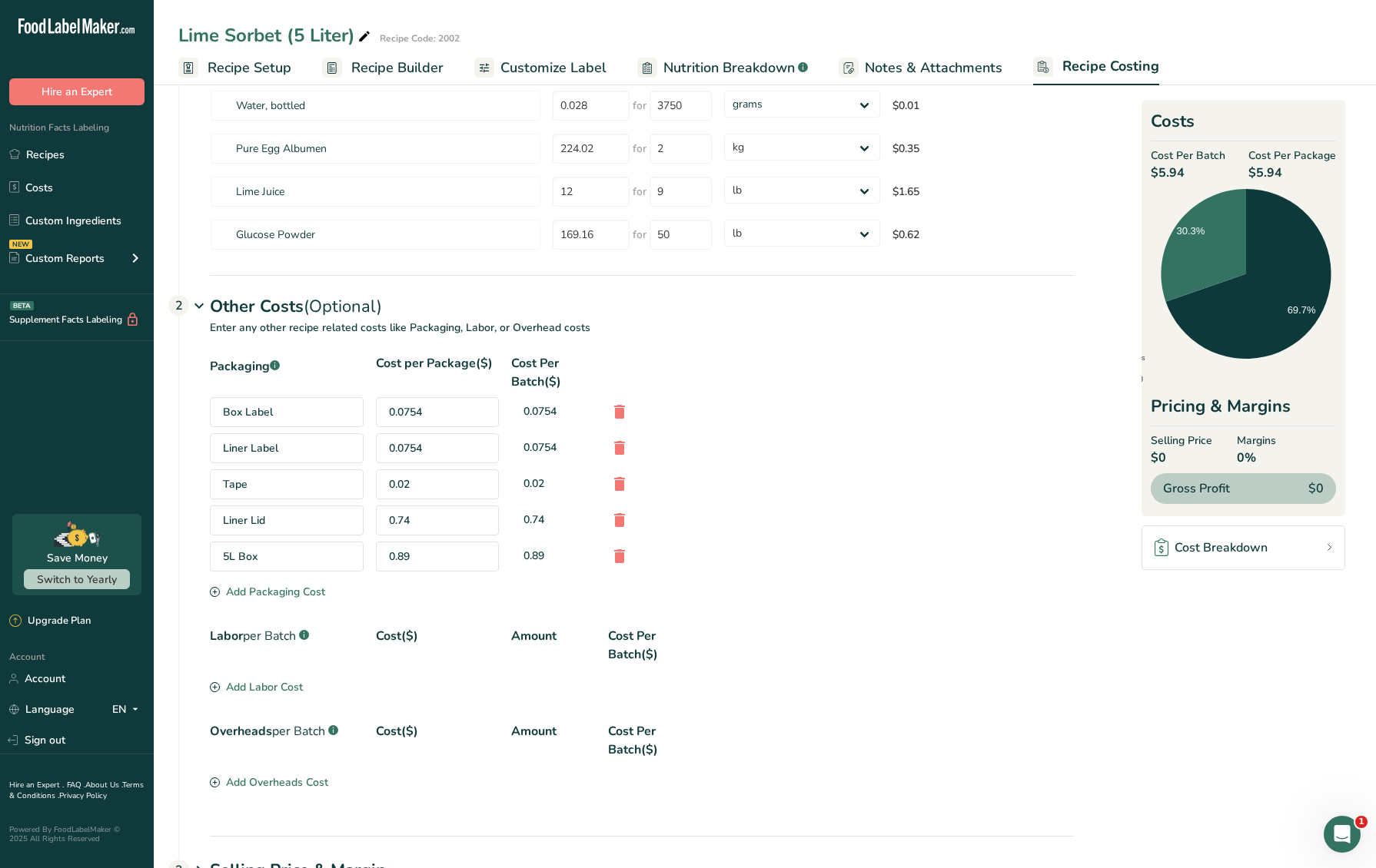
click at [266, 584] on div "Add Packaging Cost" at bounding box center [267, 592] width 115 height 16
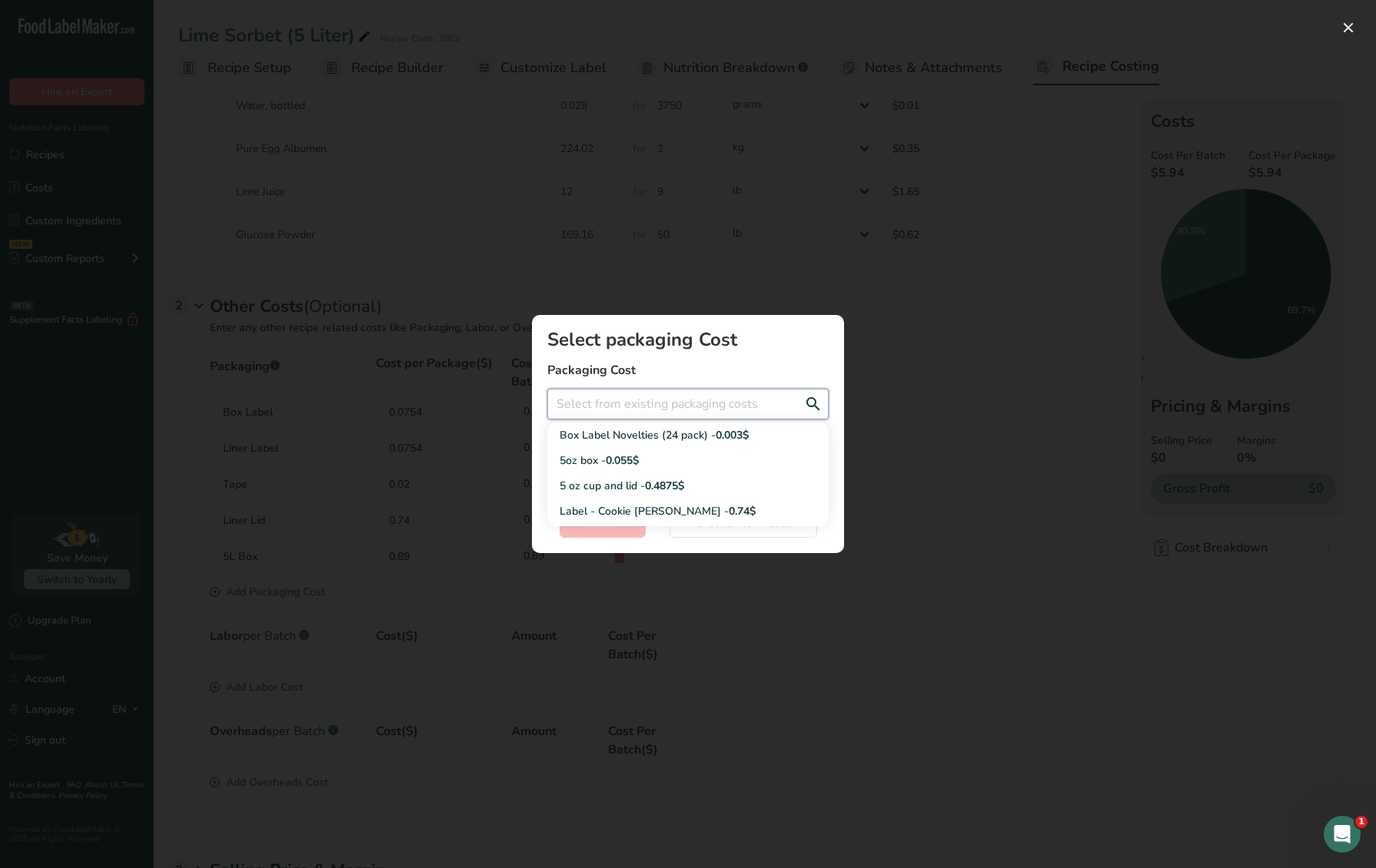
click at [611, 400] on input "Add New Recipe Cost Modal" at bounding box center [688, 404] width 282 height 31
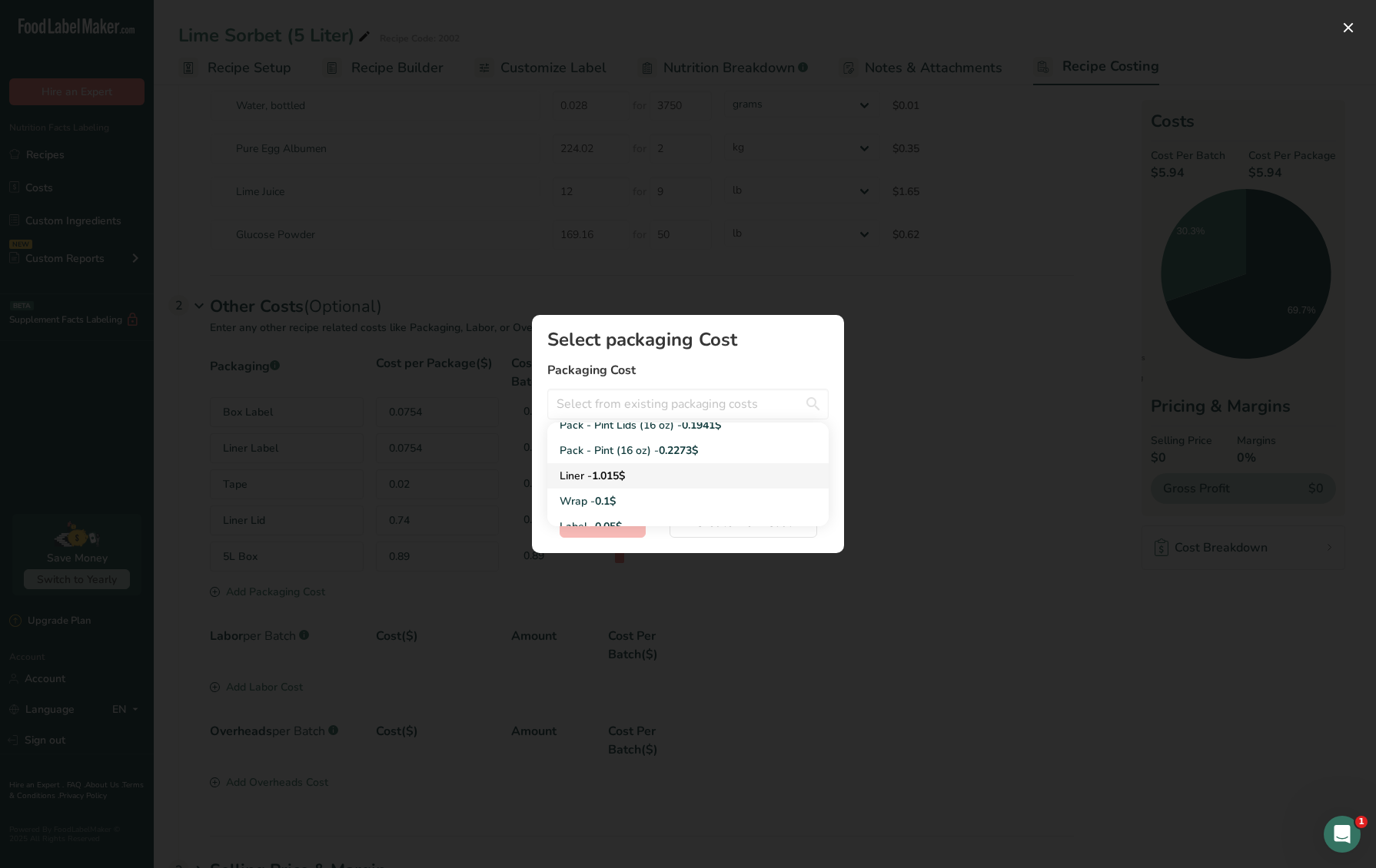
click at [594, 469] on span "1.015$" at bounding box center [608, 476] width 33 height 14
type input "Liner - 1.015$"
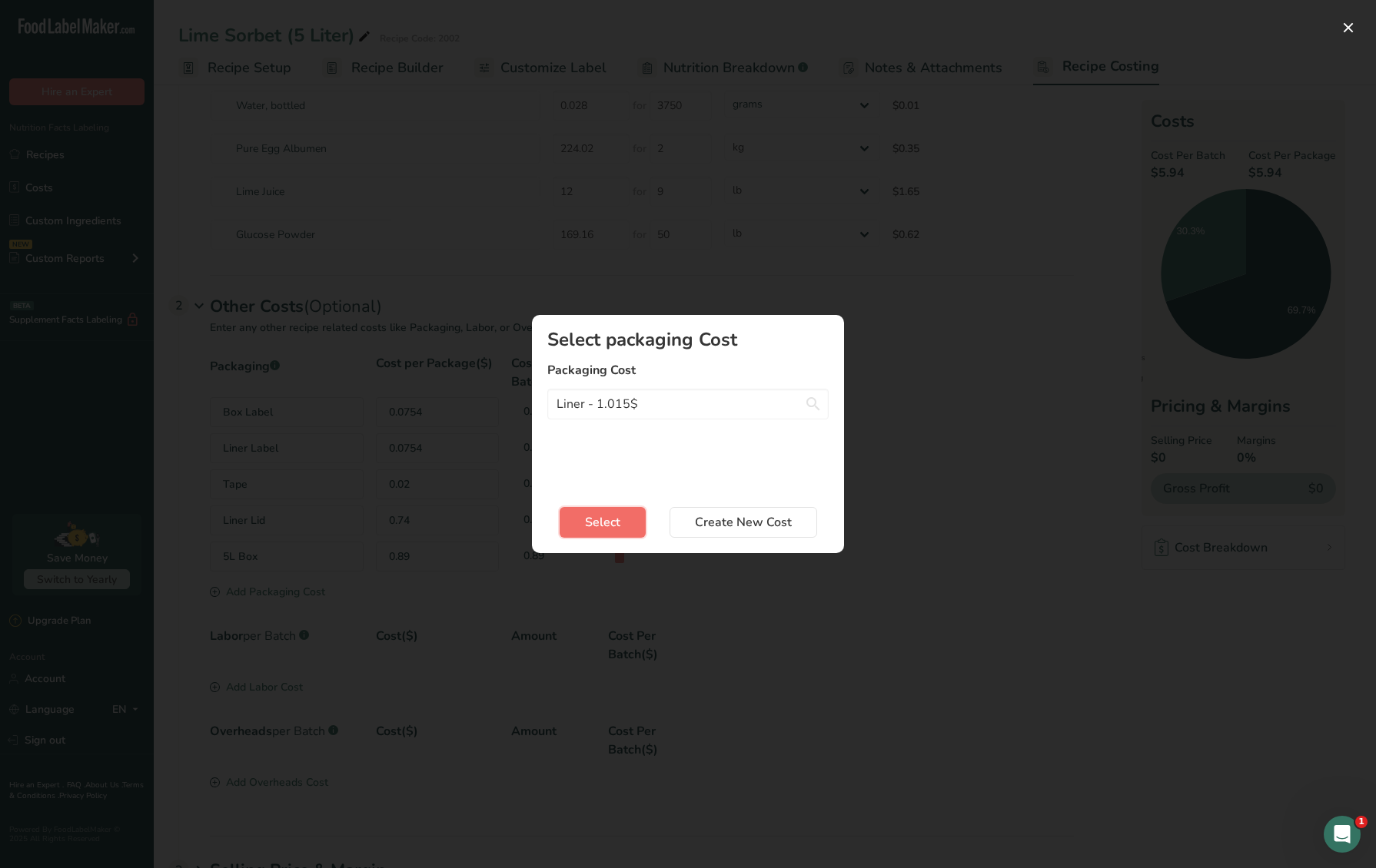
click at [596, 510] on button "Select" at bounding box center [603, 523] width 86 height 31
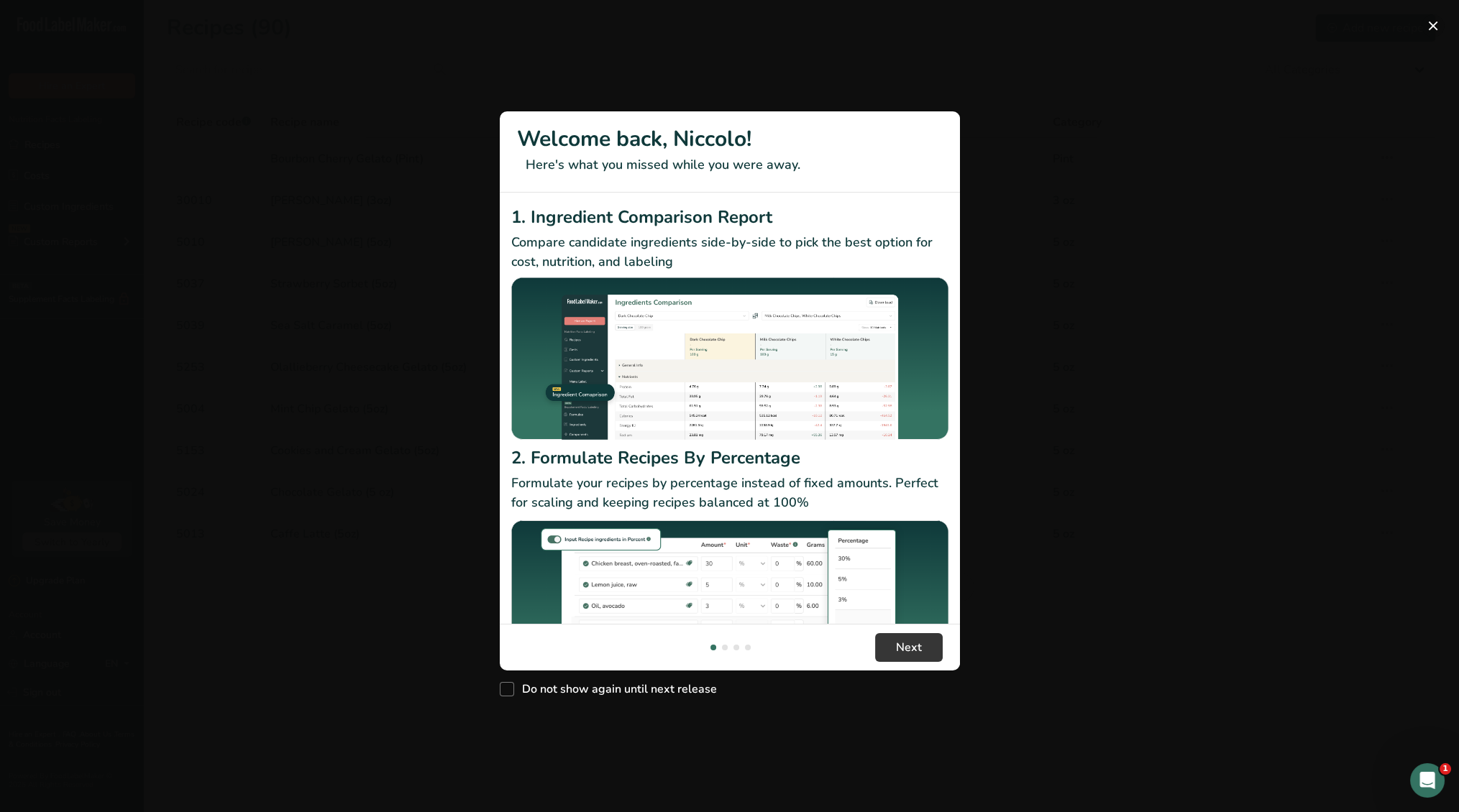
click at [1435, 29] on button "New Features" at bounding box center [1432, 25] width 23 height 23
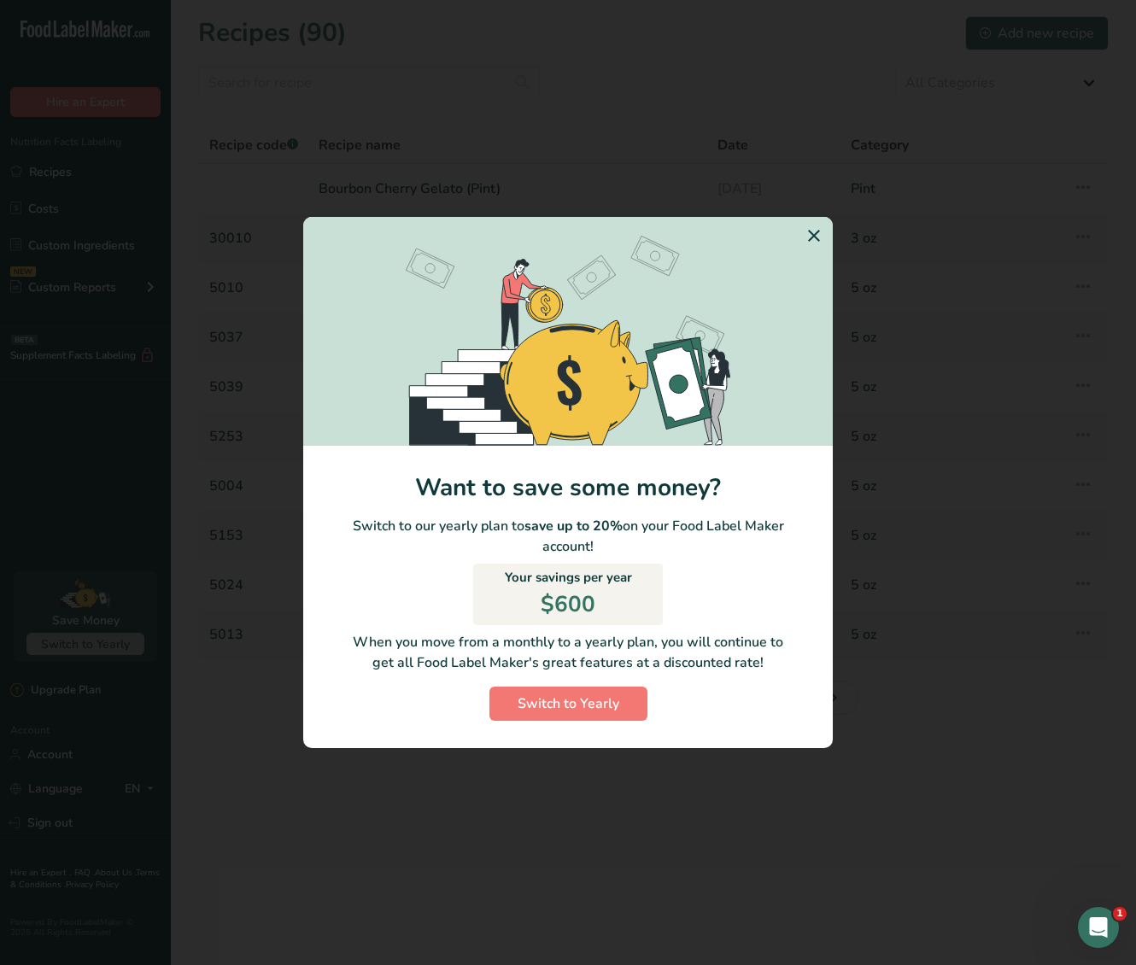
click at [808, 236] on icon "Switch to Yearly Modal" at bounding box center [814, 235] width 20 height 31
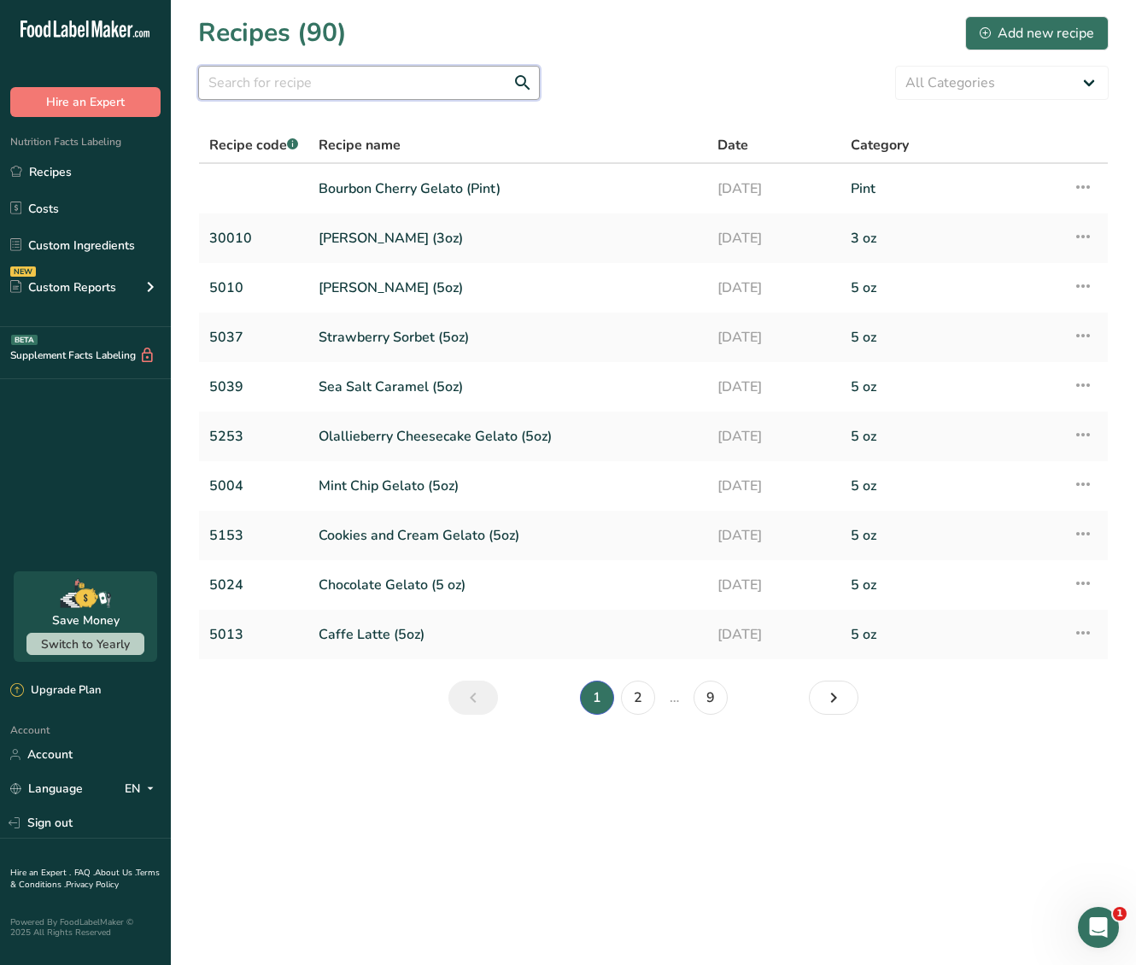
click at [365, 86] on input "text" at bounding box center [369, 83] width 342 height 34
type input "lemon"
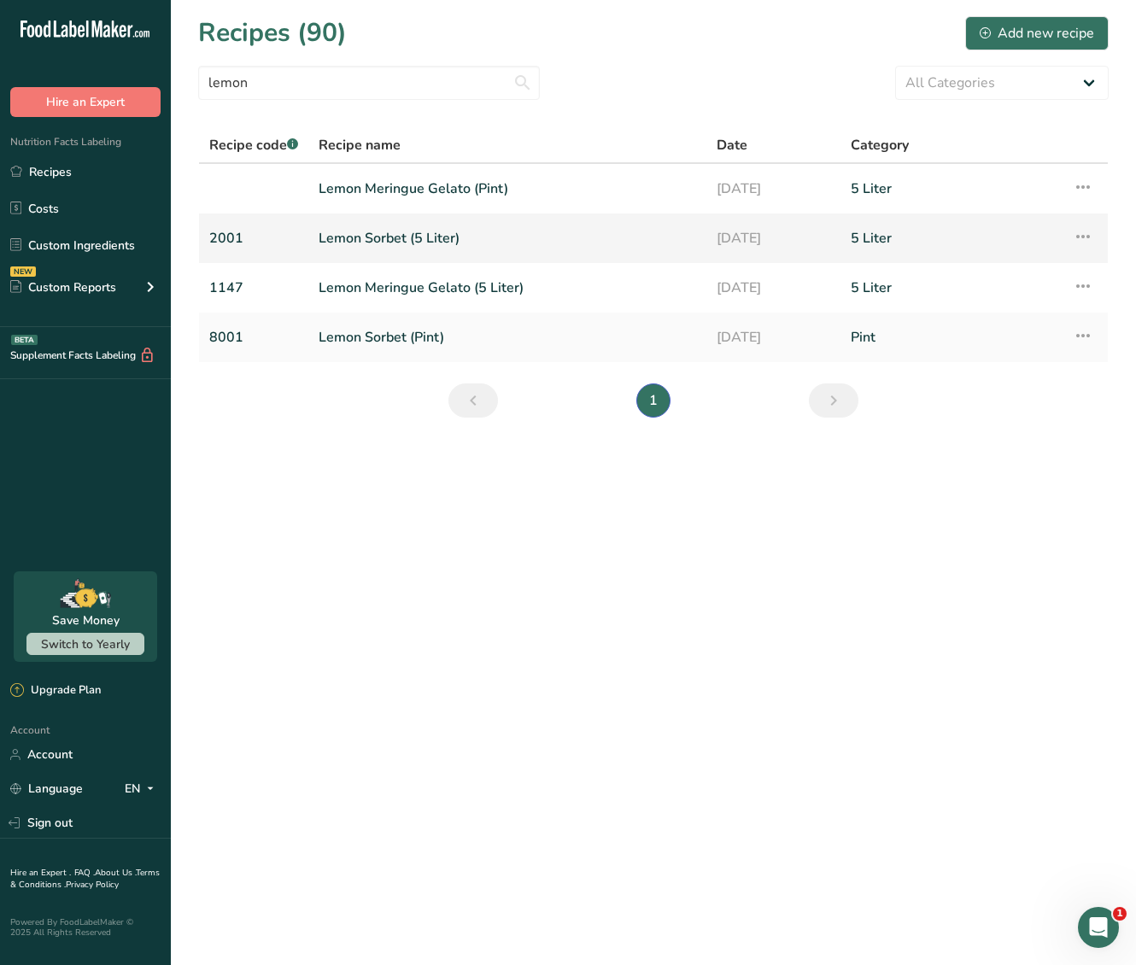
click at [425, 243] on link "Lemon Sorbet (5 Liter)" at bounding box center [507, 238] width 377 height 36
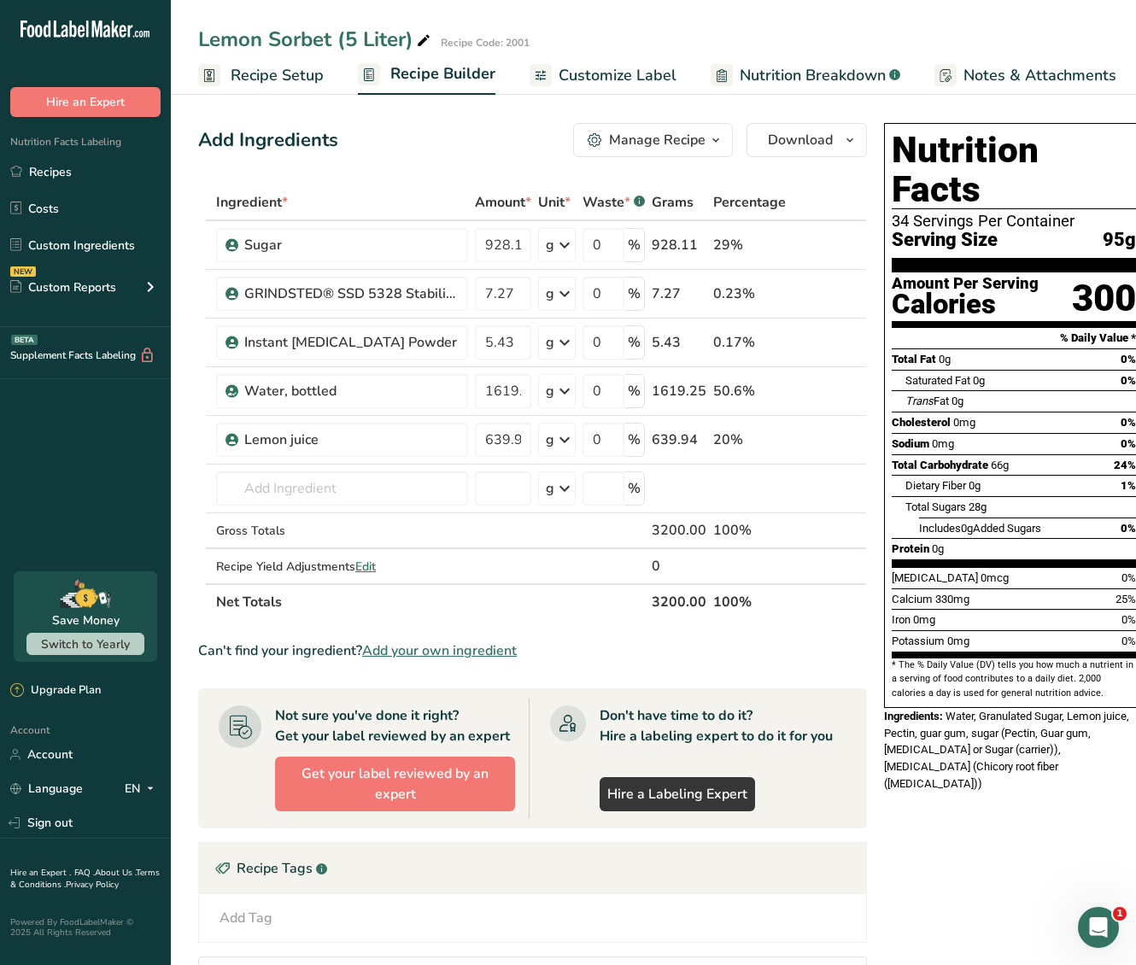
click at [229, 85] on link "Recipe Setup" at bounding box center [261, 75] width 126 height 38
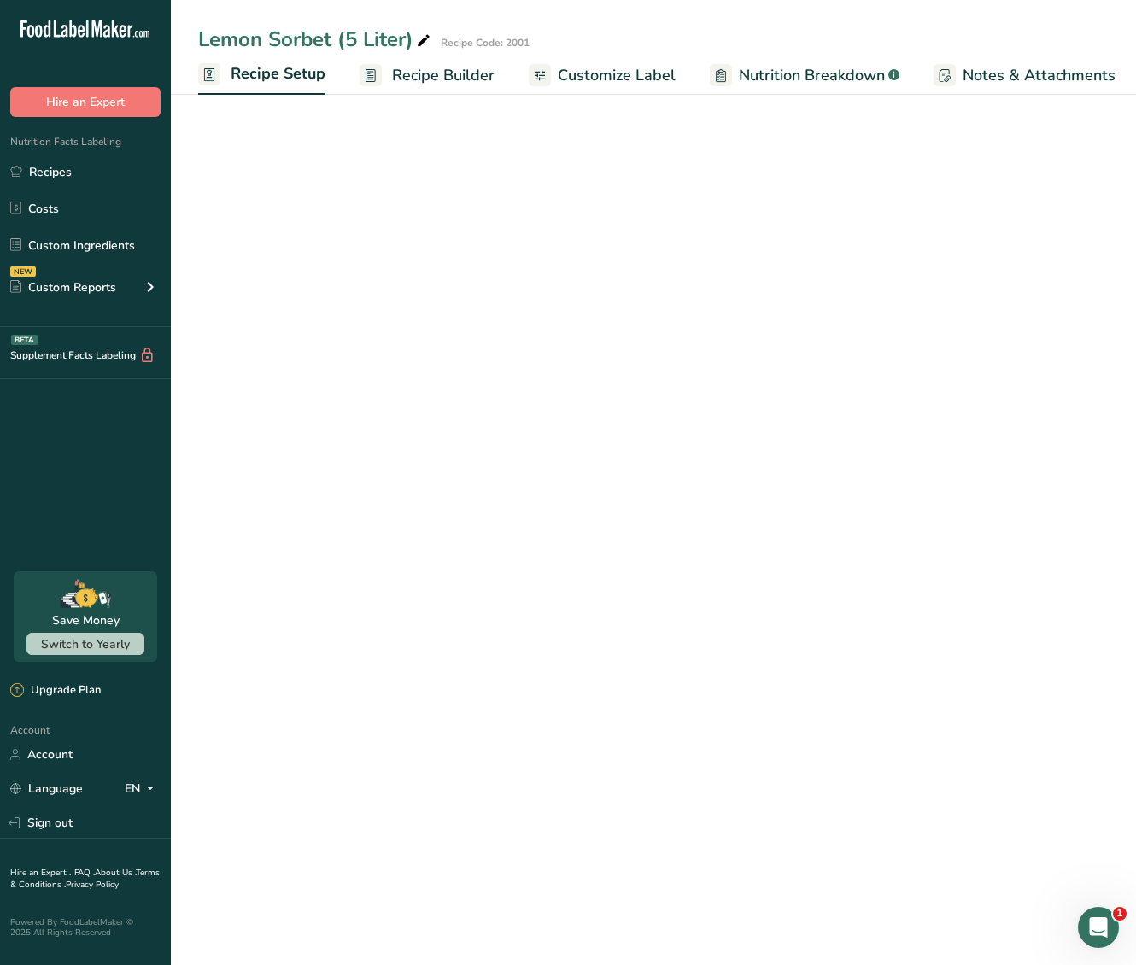
scroll to position [0, 6]
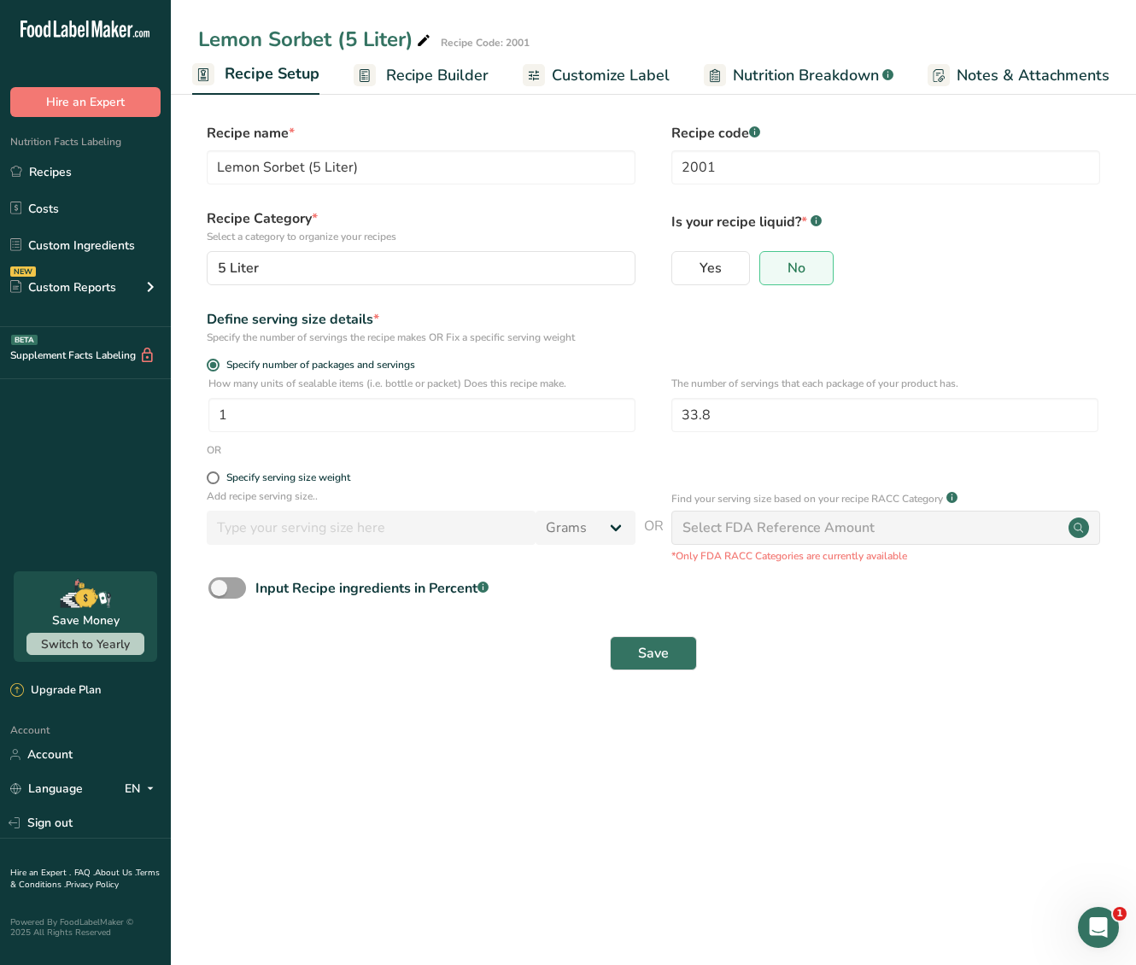
click at [426, 77] on span "Recipe Builder" at bounding box center [437, 75] width 102 height 23
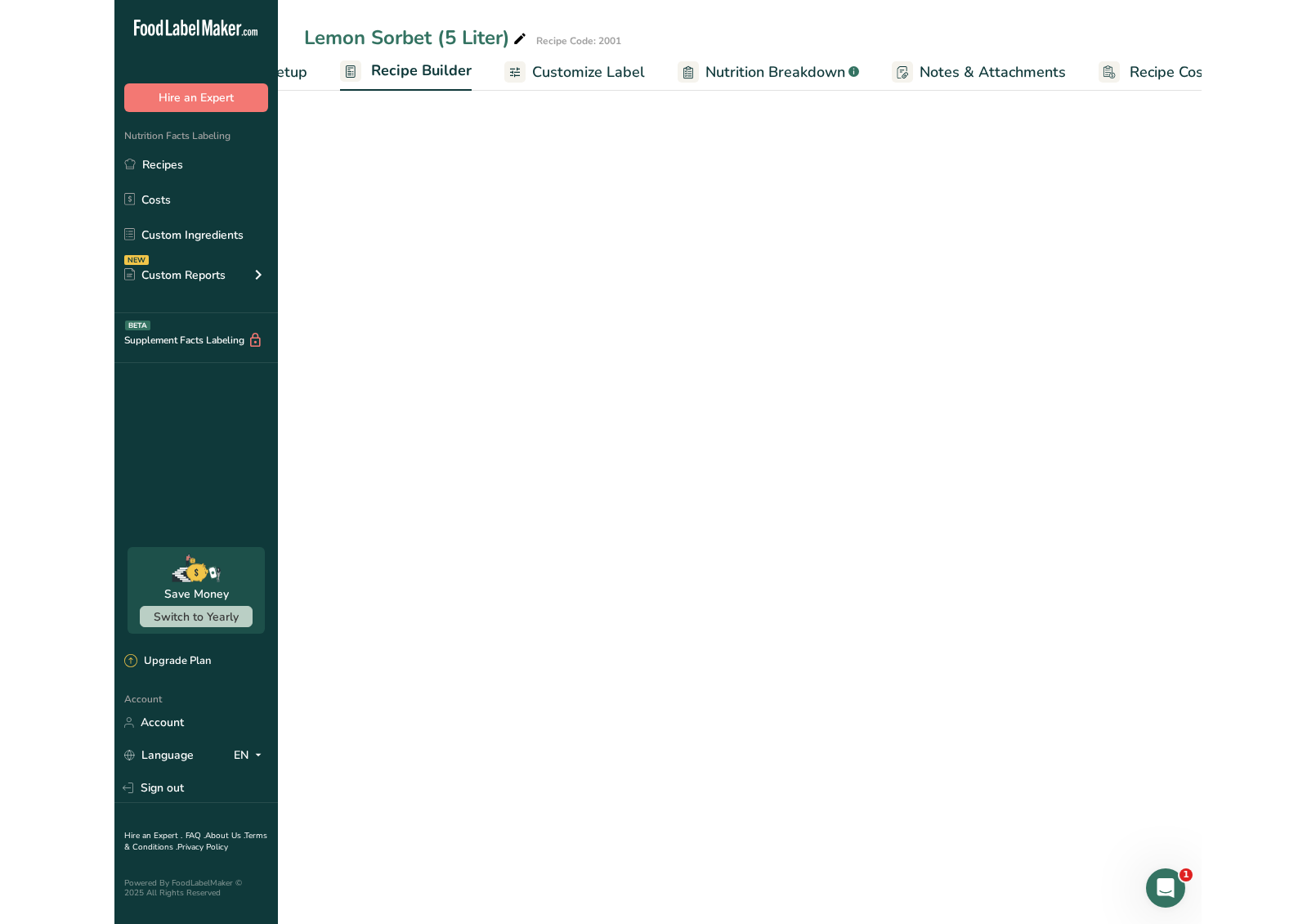
scroll to position [0, 157]
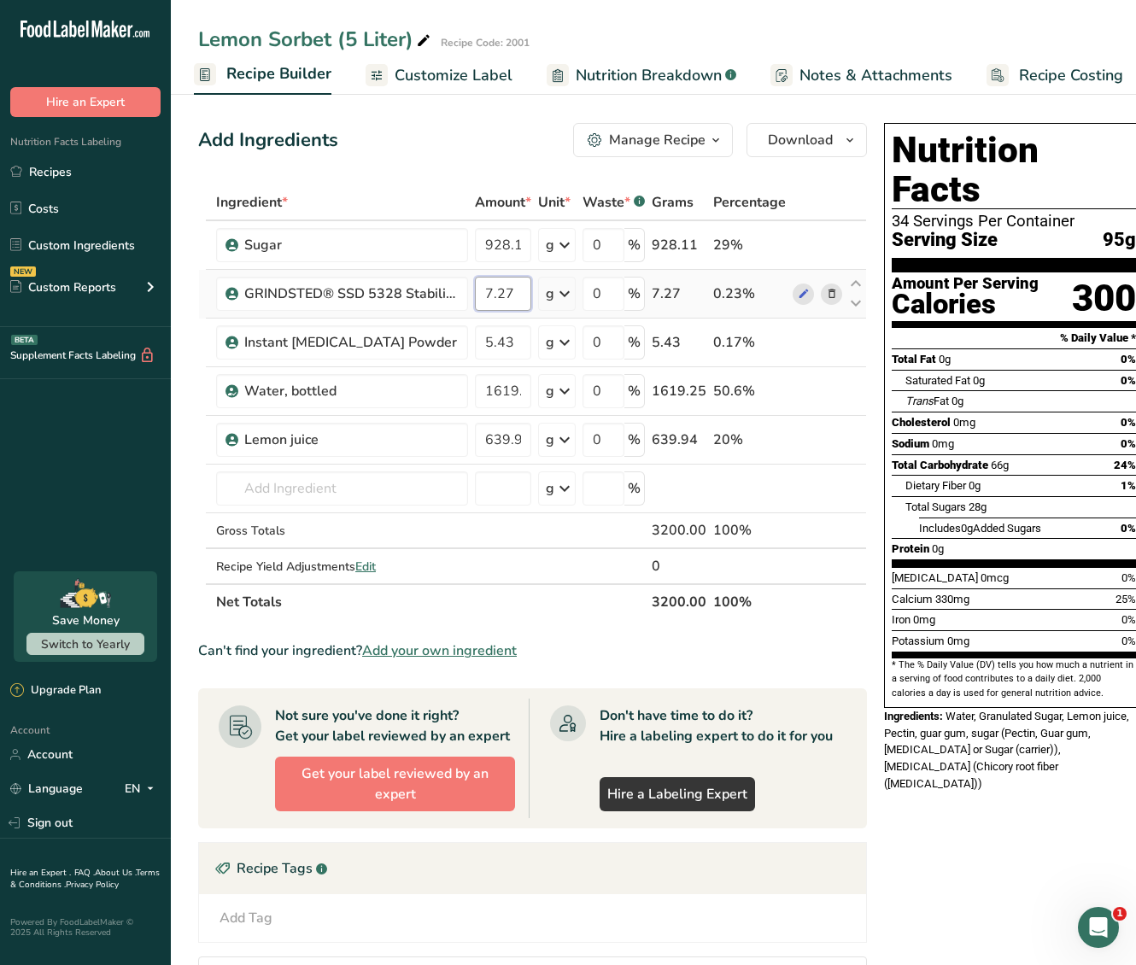
click at [492, 296] on input "7.27" at bounding box center [503, 294] width 56 height 34
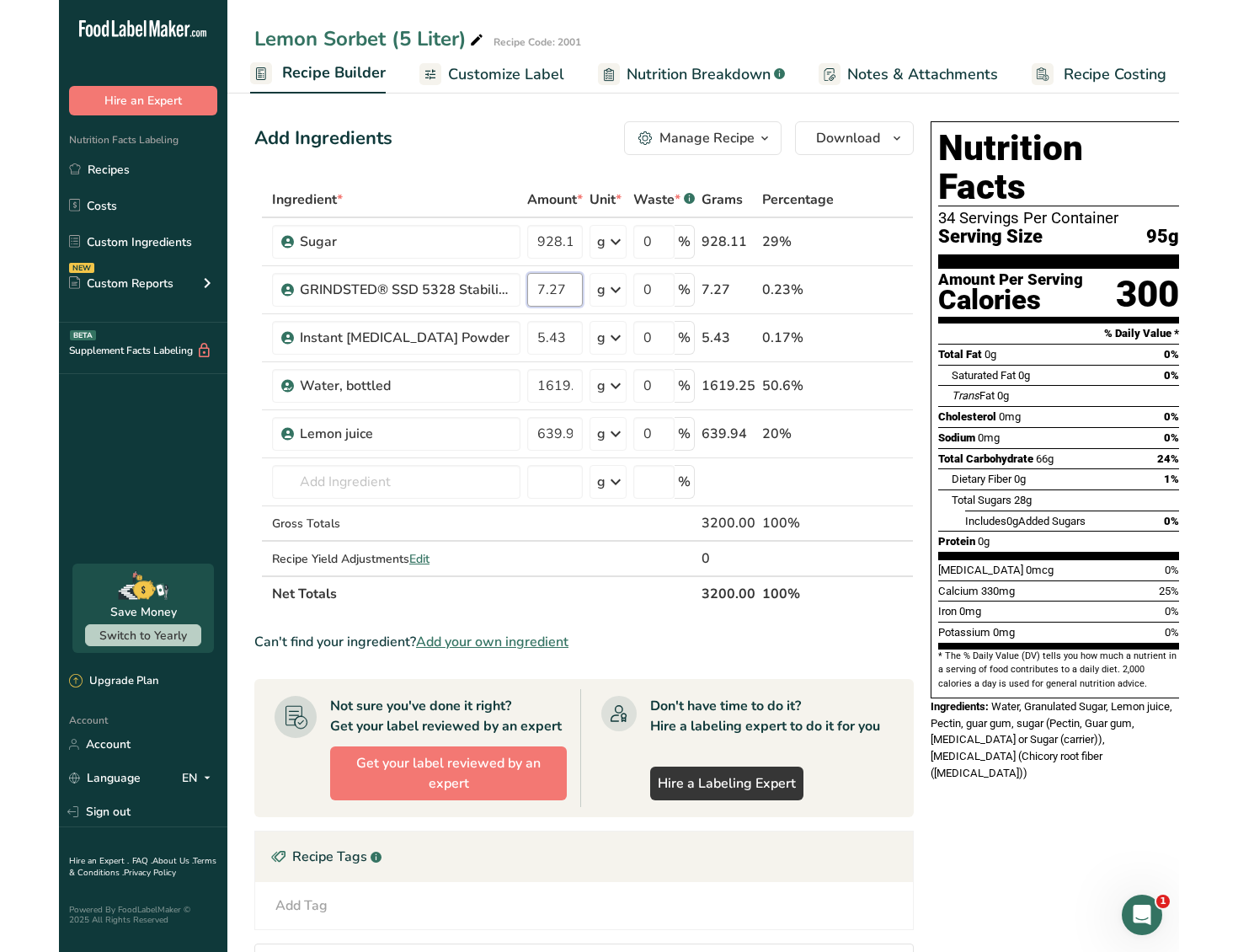
scroll to position [0, 0]
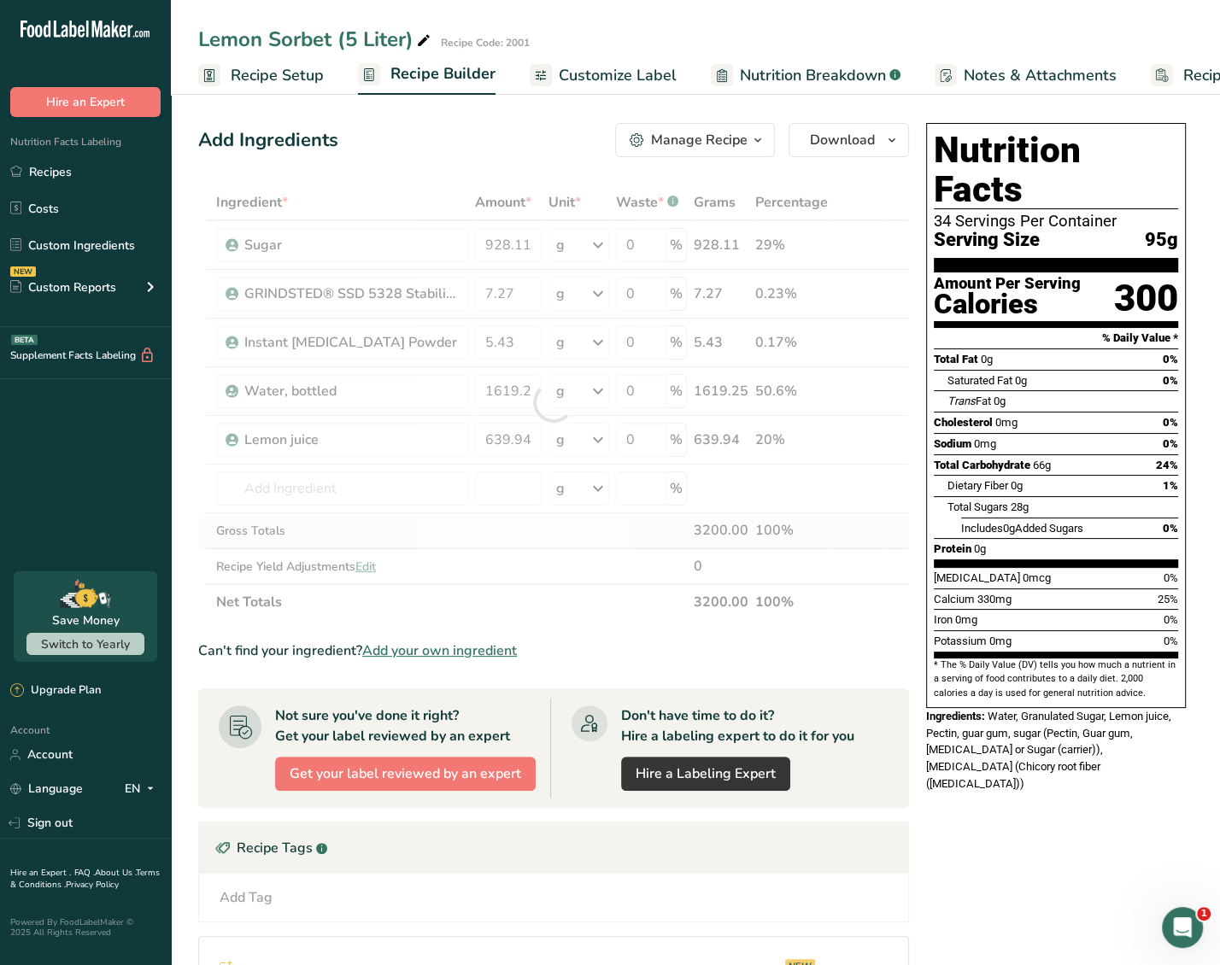
click at [852, 530] on div "Ingredient * Amount * Unit * Waste * .a-a{fill:#347362;}.b-a{fill:#fff;} Grams …" at bounding box center [553, 402] width 711 height 436
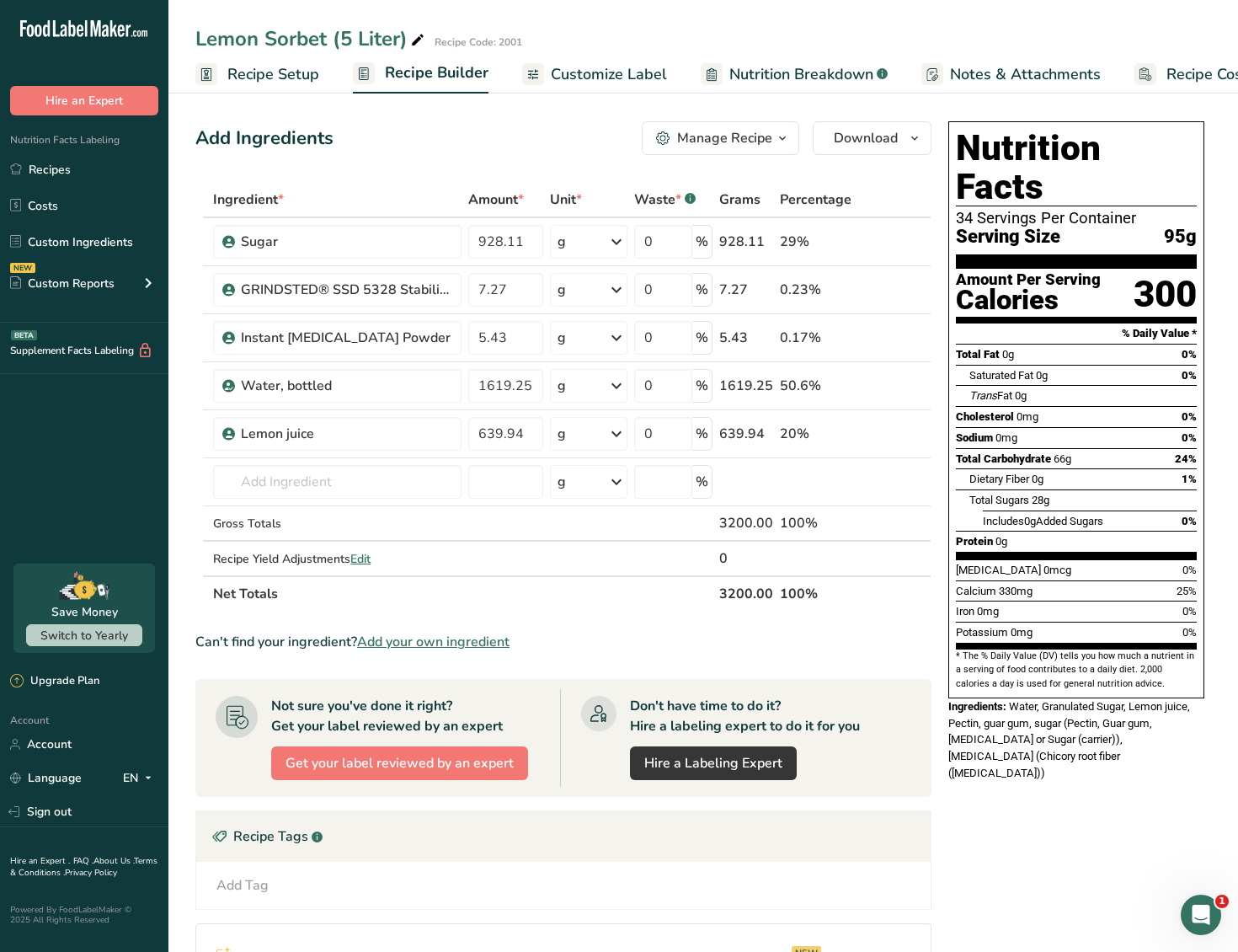
click at [241, 72] on span "Recipe Setup" at bounding box center [273, 74] width 92 height 23
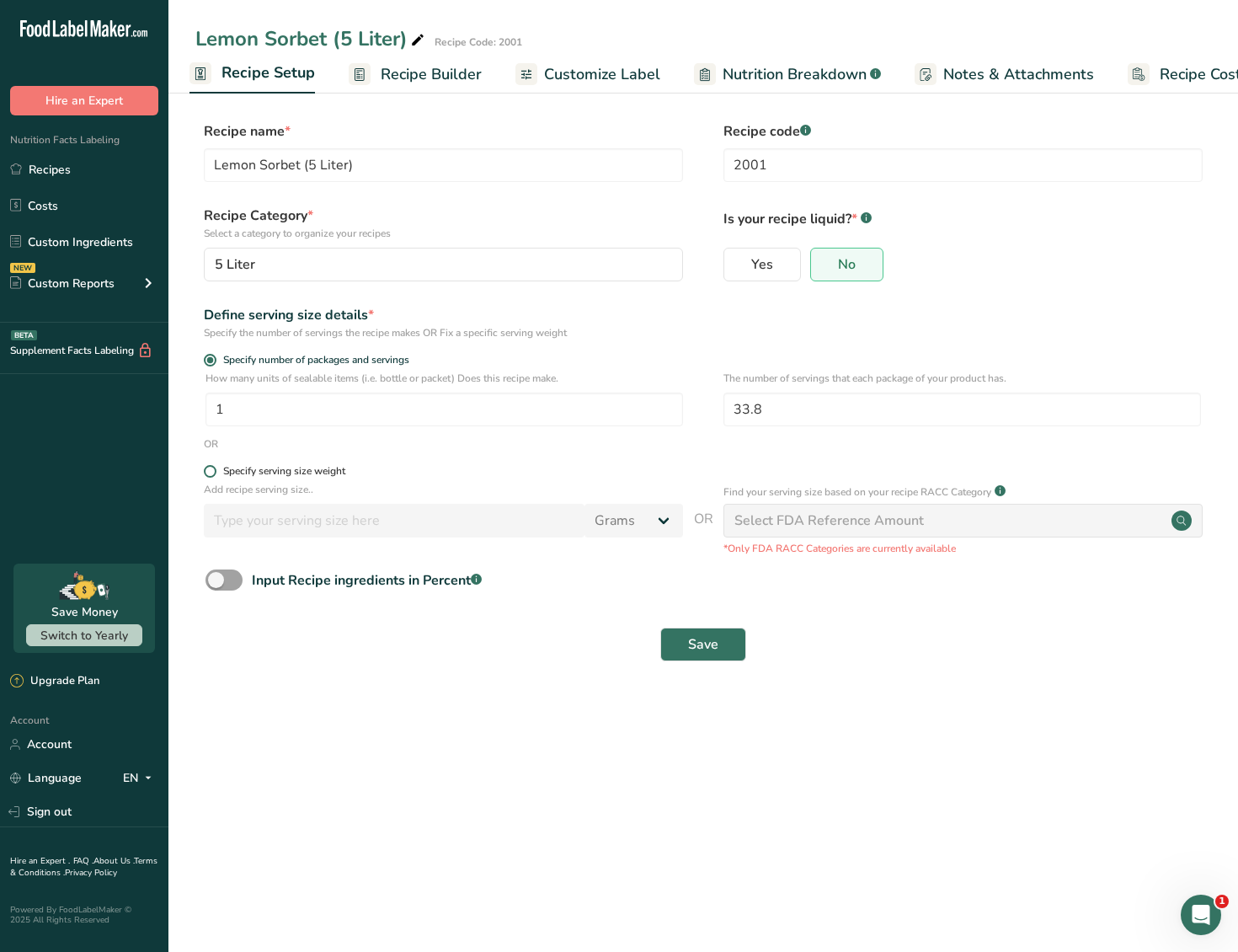
click at [214, 473] on span at bounding box center [210, 471] width 13 height 13
click at [214, 473] on input "Specify serving size weight" at bounding box center [209, 471] width 11 height 11
radio input "true"
radio input "false"
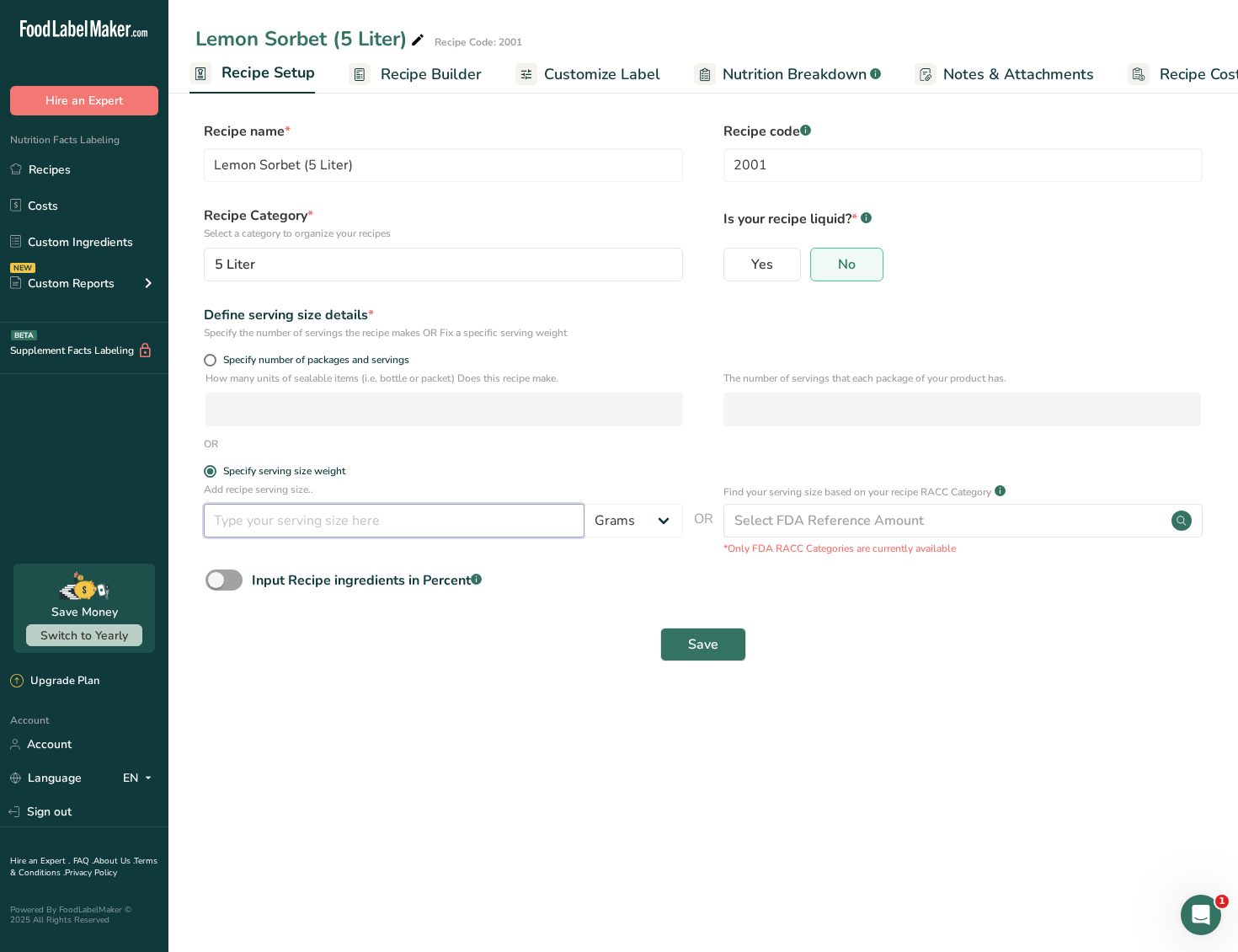
click at [317, 528] on input "number" at bounding box center [395, 521] width 381 height 34
type input "95"
click at [576, 689] on section "Recipe name * Lemon Sorbet (5 Liter) Recipe code .a-a{fill:#347362;}.b-a{fill:#…" at bounding box center [703, 393] width 1070 height 611
click at [700, 649] on span "Save" at bounding box center [703, 644] width 31 height 20
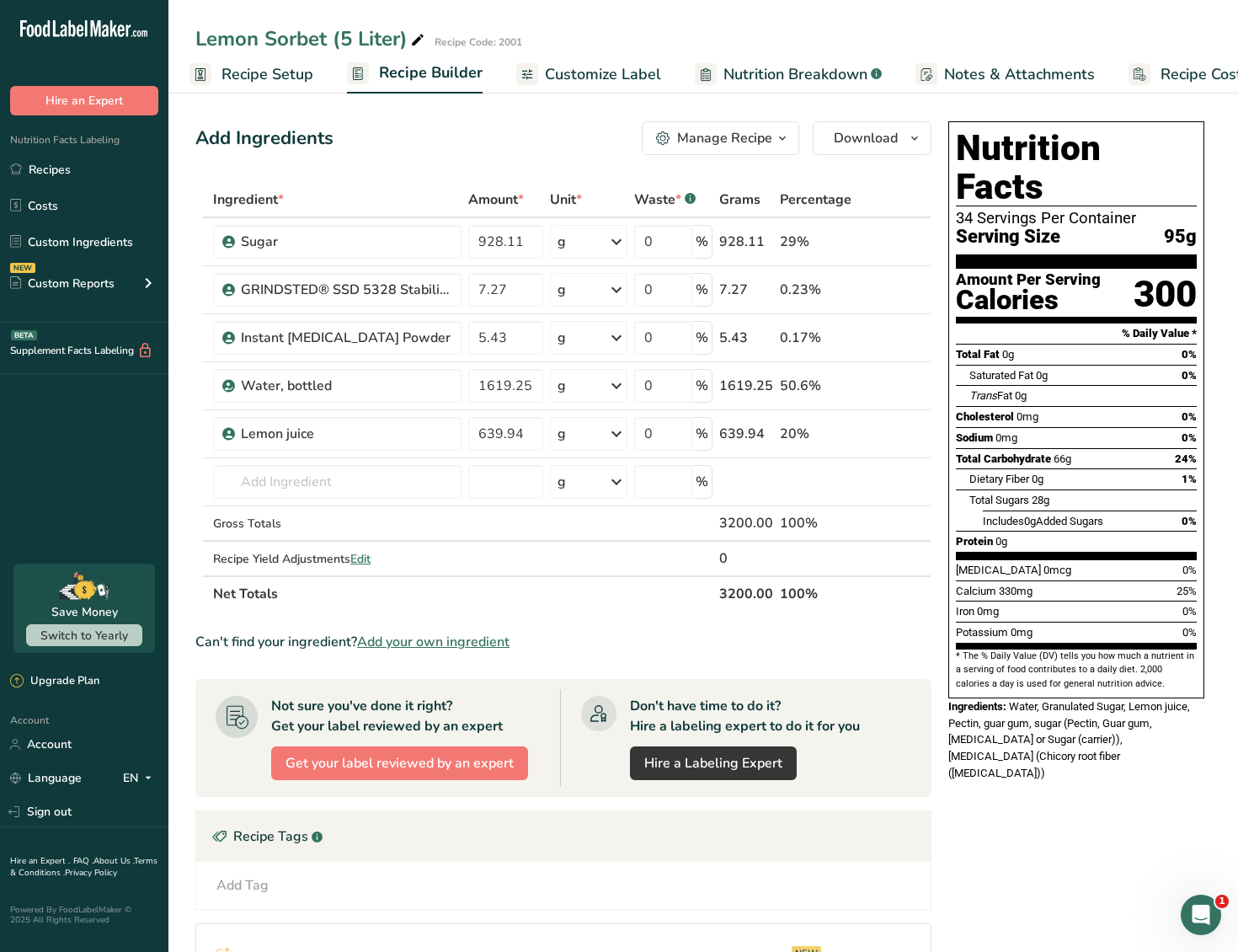
click at [286, 84] on span "Recipe Setup" at bounding box center [267, 74] width 92 height 23
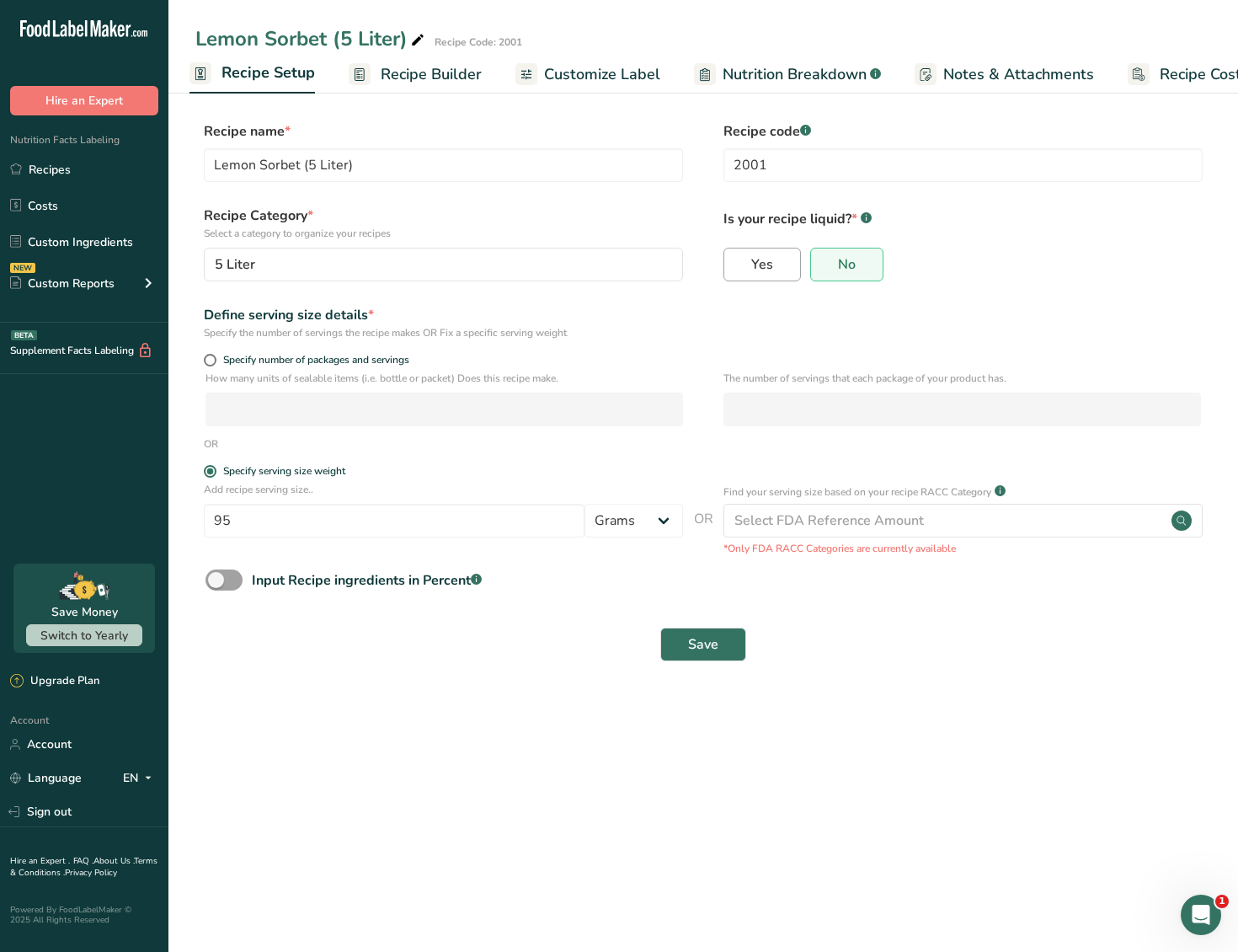
click at [750, 259] on label "Yes" at bounding box center [763, 264] width 78 height 34
click at [736, 259] on input "Yes" at bounding box center [730, 263] width 11 height 11
radio input "true"
radio input "false"
select select "22"
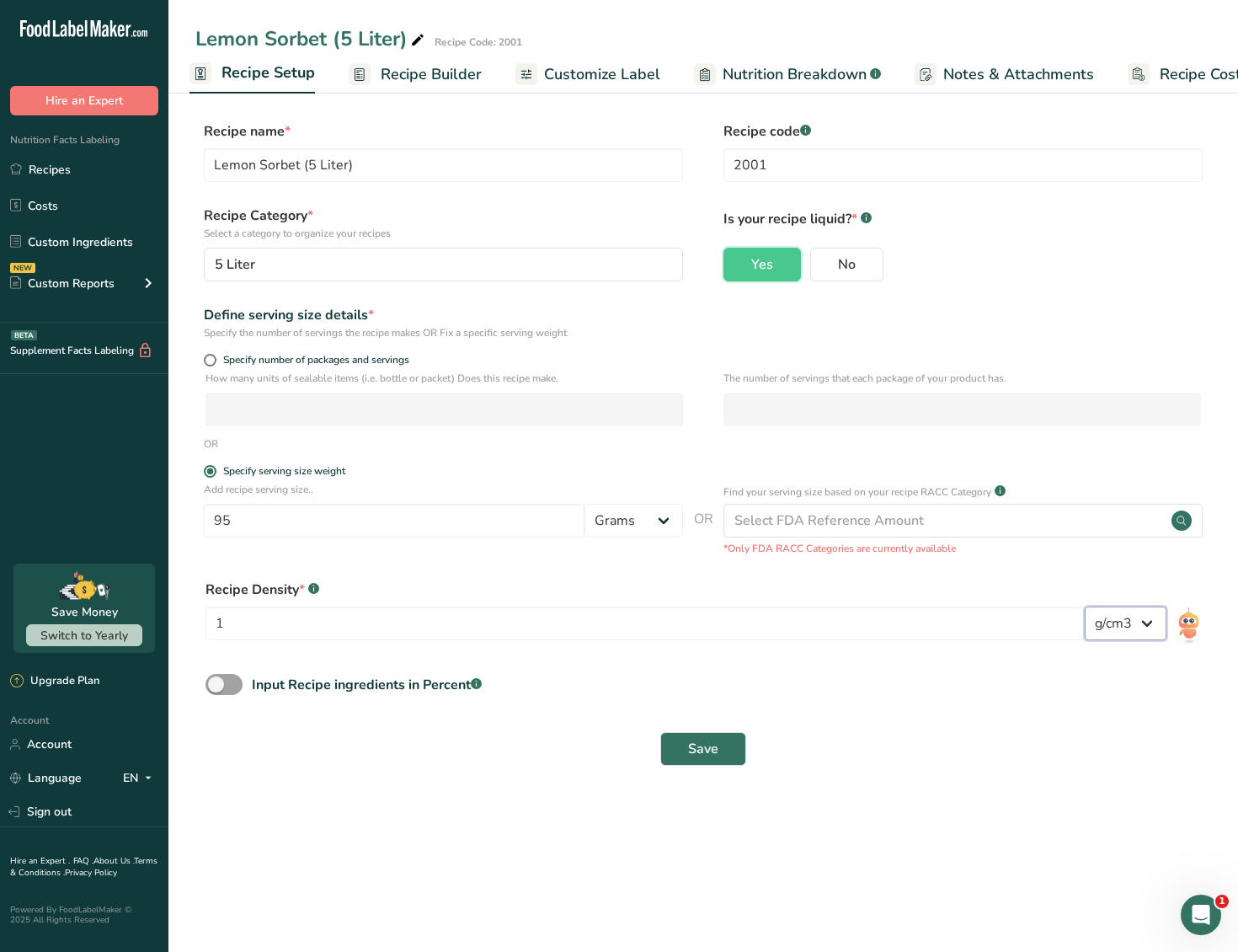
click at [1126, 632] on select "lb/ft3 g/cm3" at bounding box center [1126, 623] width 82 height 34
click at [341, 616] on input "1" at bounding box center [645, 623] width 880 height 34
type input "0.85"
click at [718, 752] on button "Save" at bounding box center [703, 749] width 86 height 34
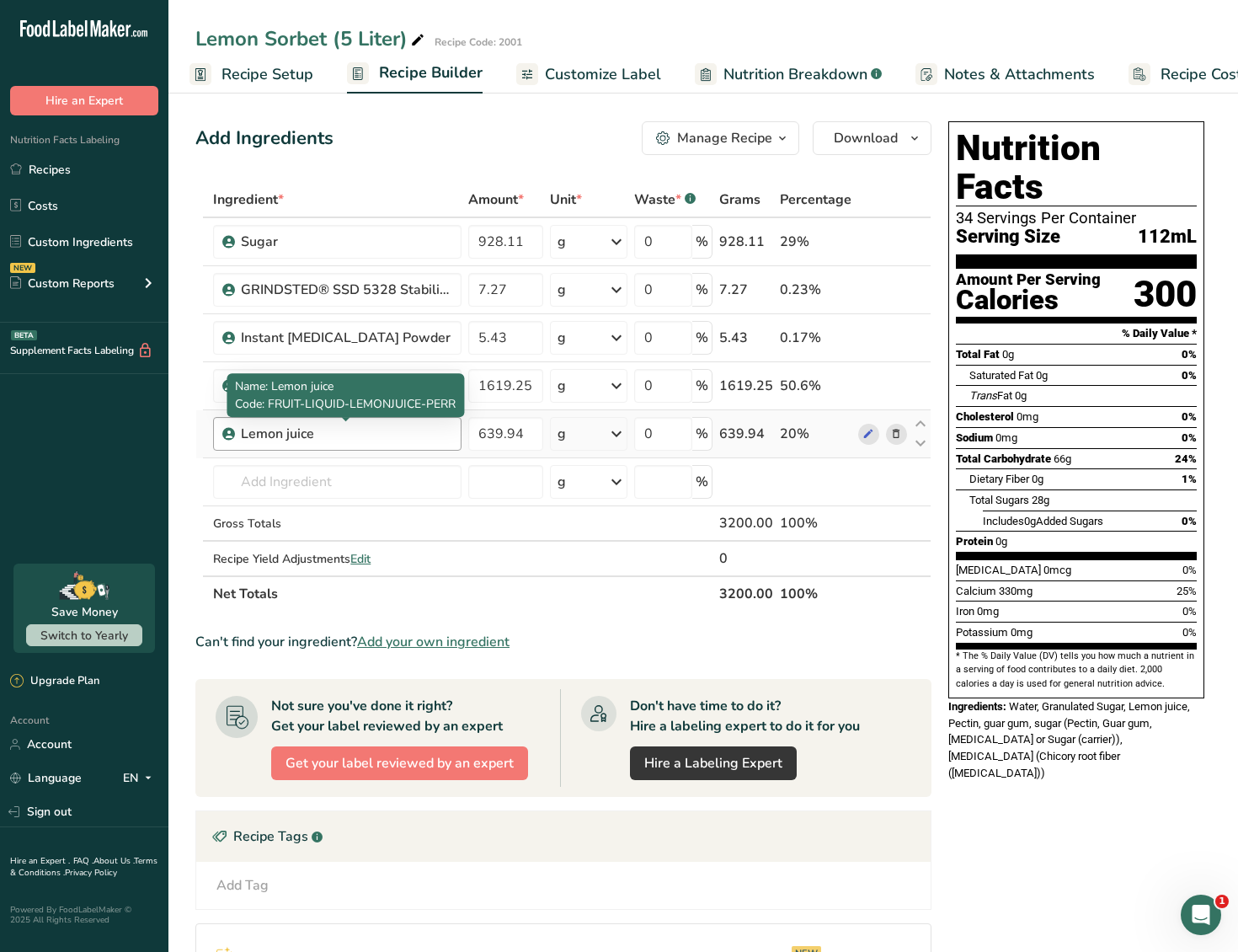
click at [342, 430] on div "Lemon juice" at bounding box center [346, 434] width 211 height 20
click at [303, 432] on div "Lemon juice" at bounding box center [346, 434] width 211 height 20
copy div "Lemon juice"
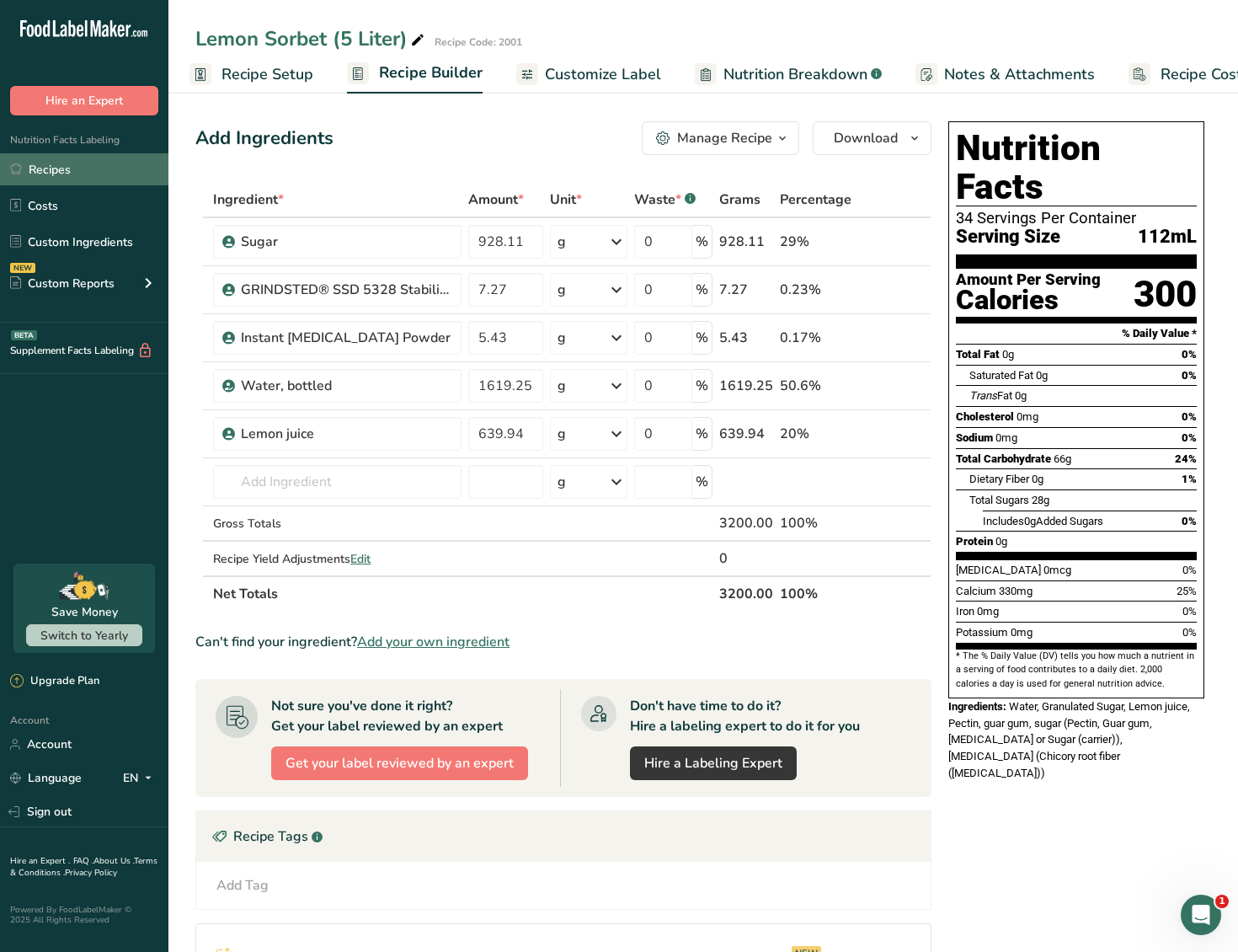
click at [99, 174] on link "Recipes" at bounding box center [84, 169] width 169 height 32
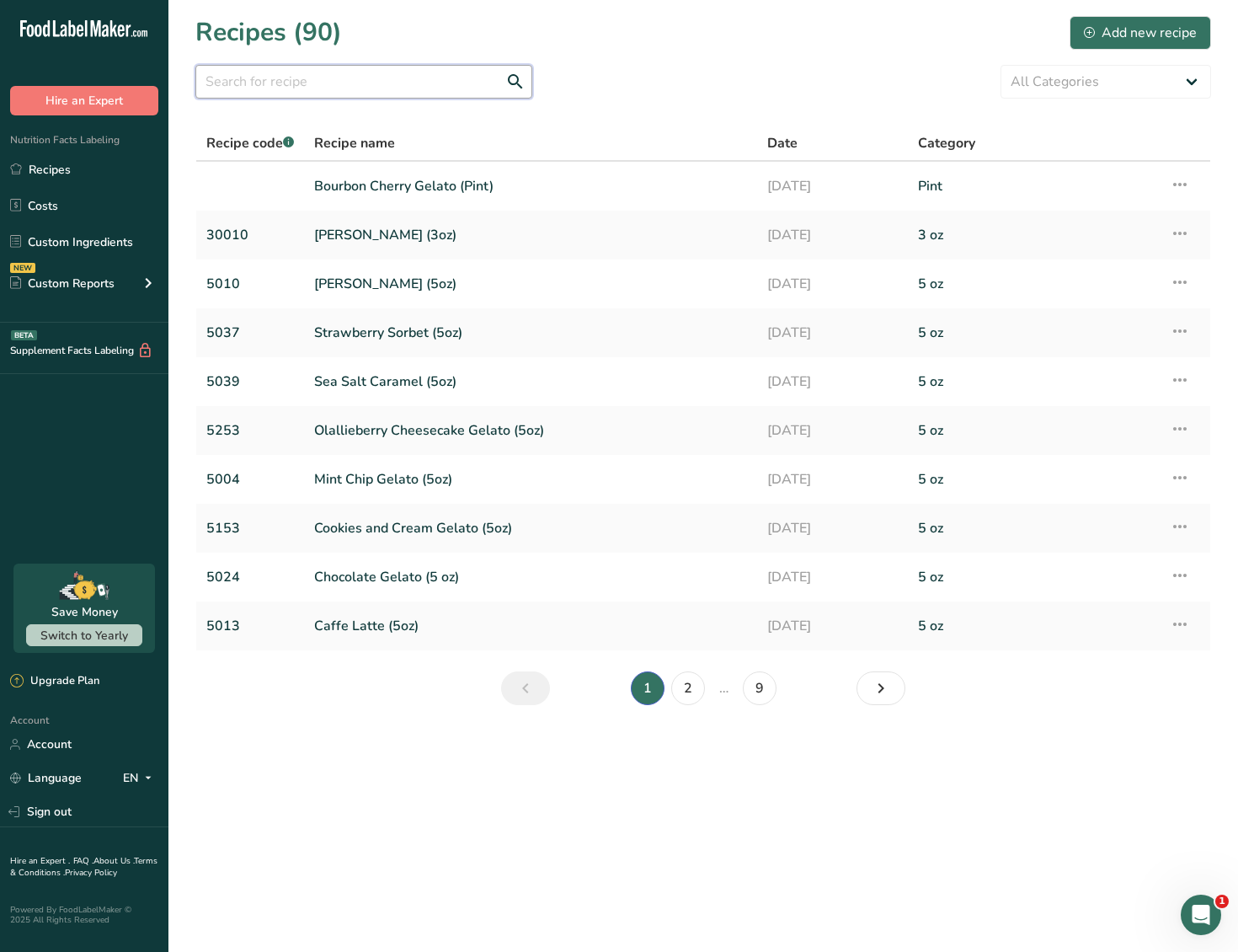
click at [307, 85] on input "text" at bounding box center [364, 82] width 337 height 34
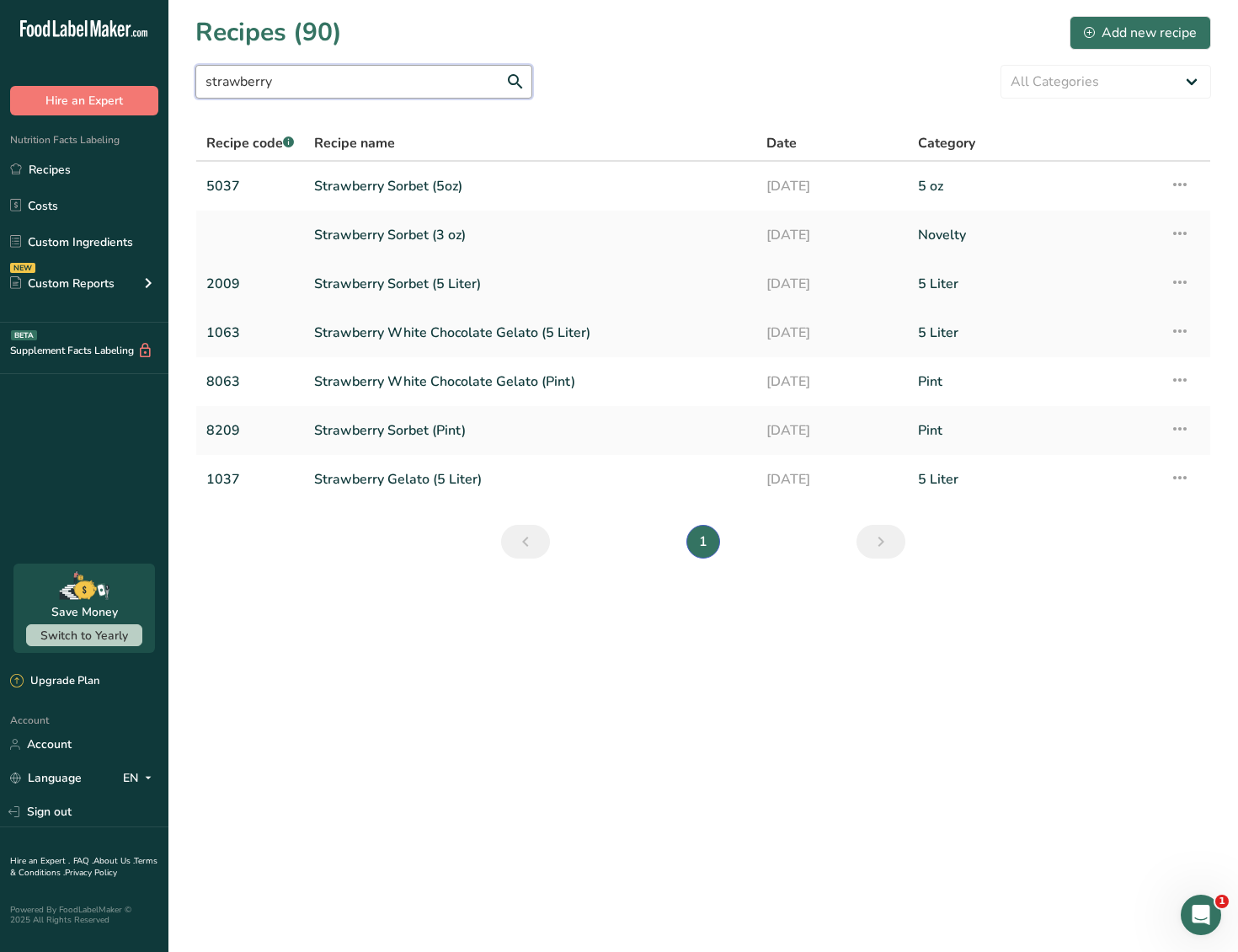
type input "strawberry"
click at [500, 294] on link "Strawberry Sorbet (5 Liter)" at bounding box center [531, 284] width 432 height 36
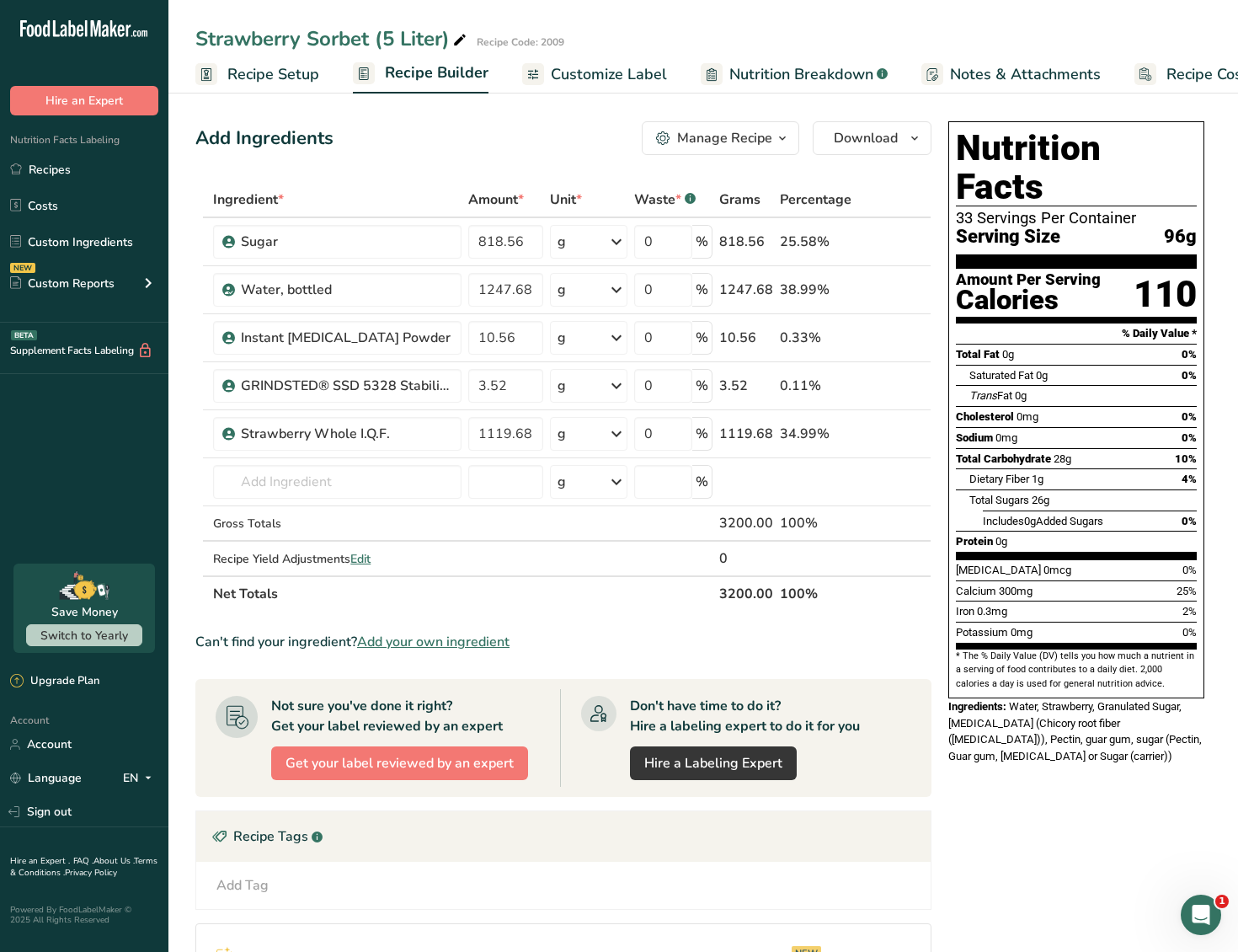
click at [753, 147] on div "Manage Recipe" at bounding box center [725, 138] width 96 height 20
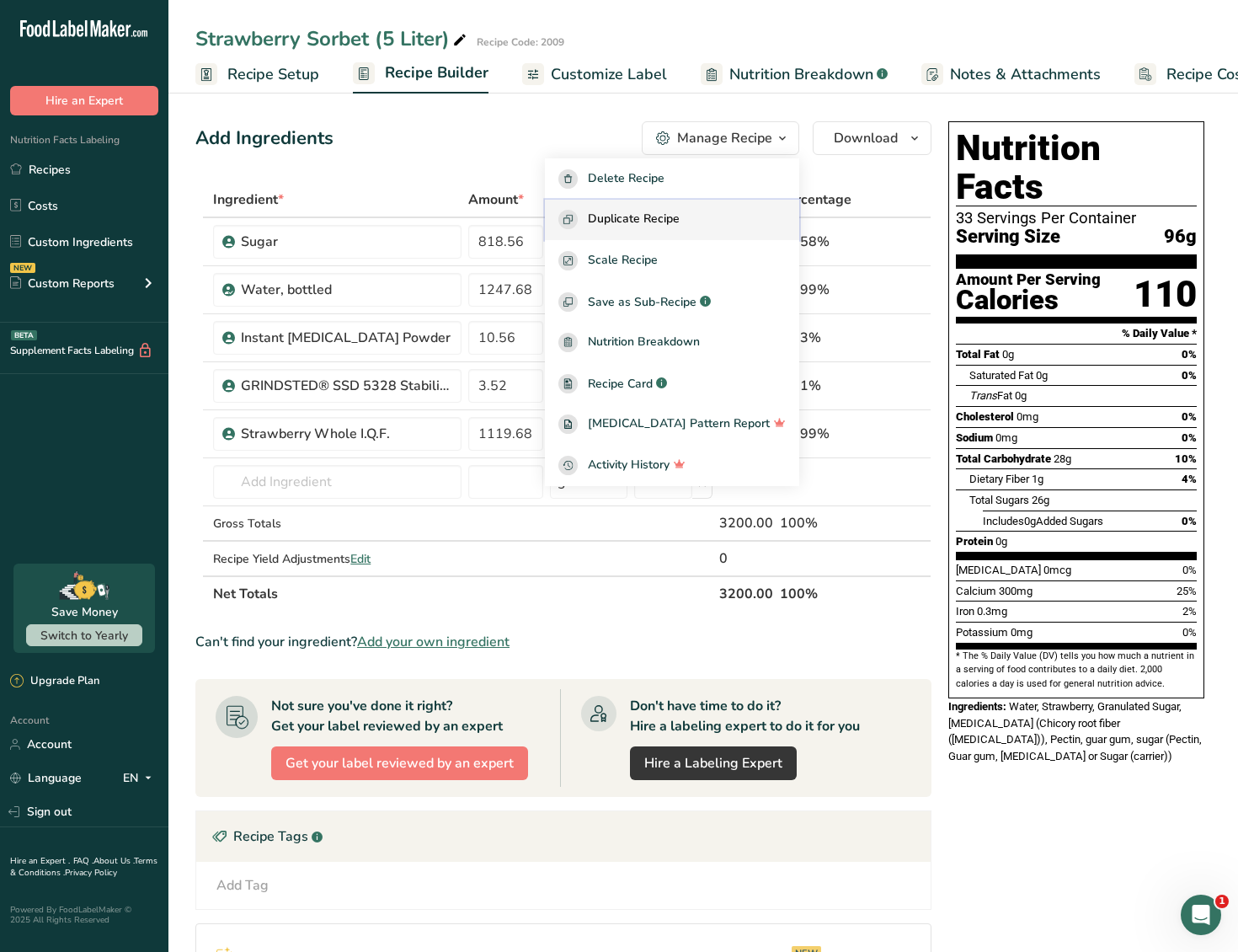
click at [680, 216] on span "Duplicate Recipe" at bounding box center [633, 220] width 92 height 20
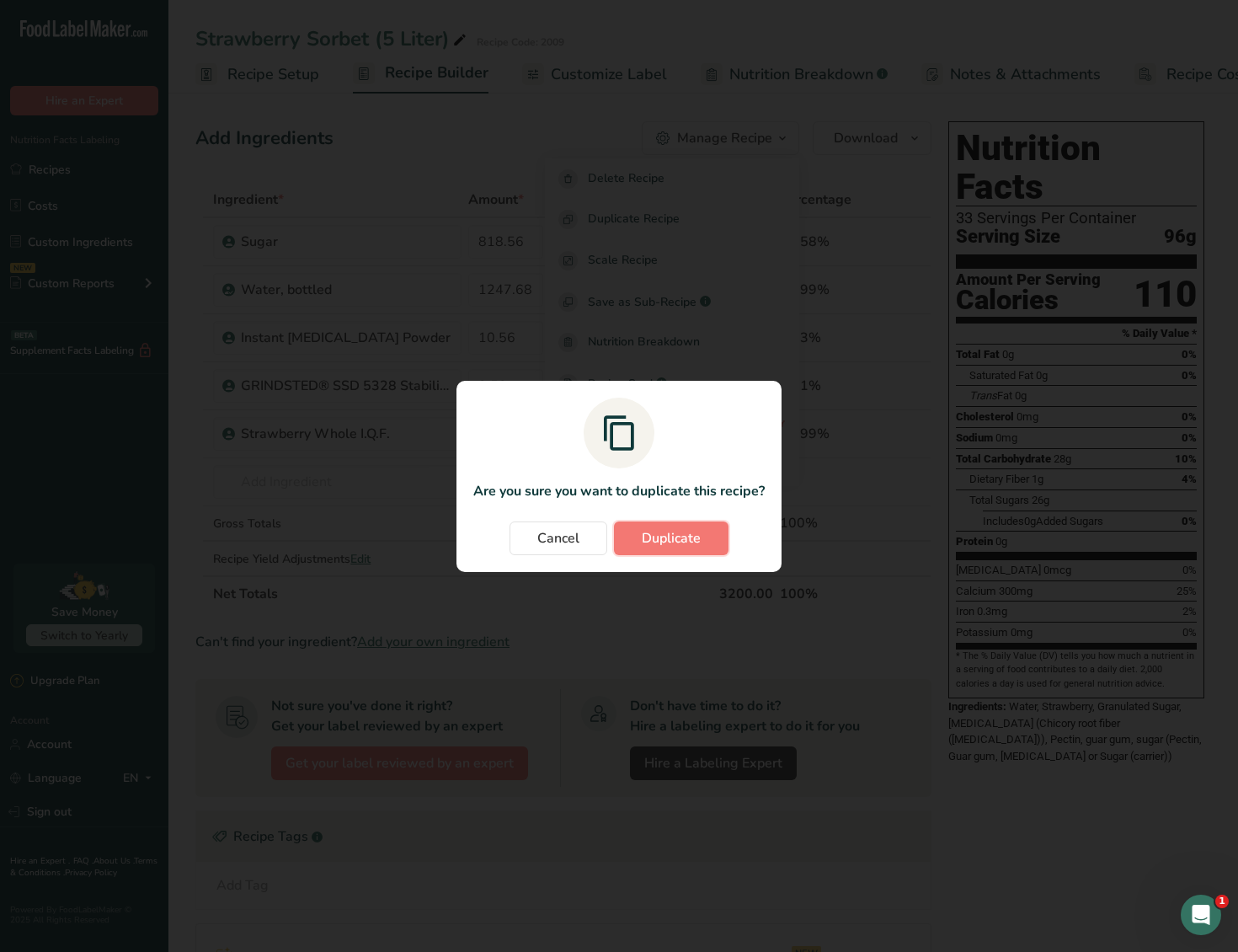
click at [653, 538] on span "Duplicate" at bounding box center [672, 539] width 59 height 20
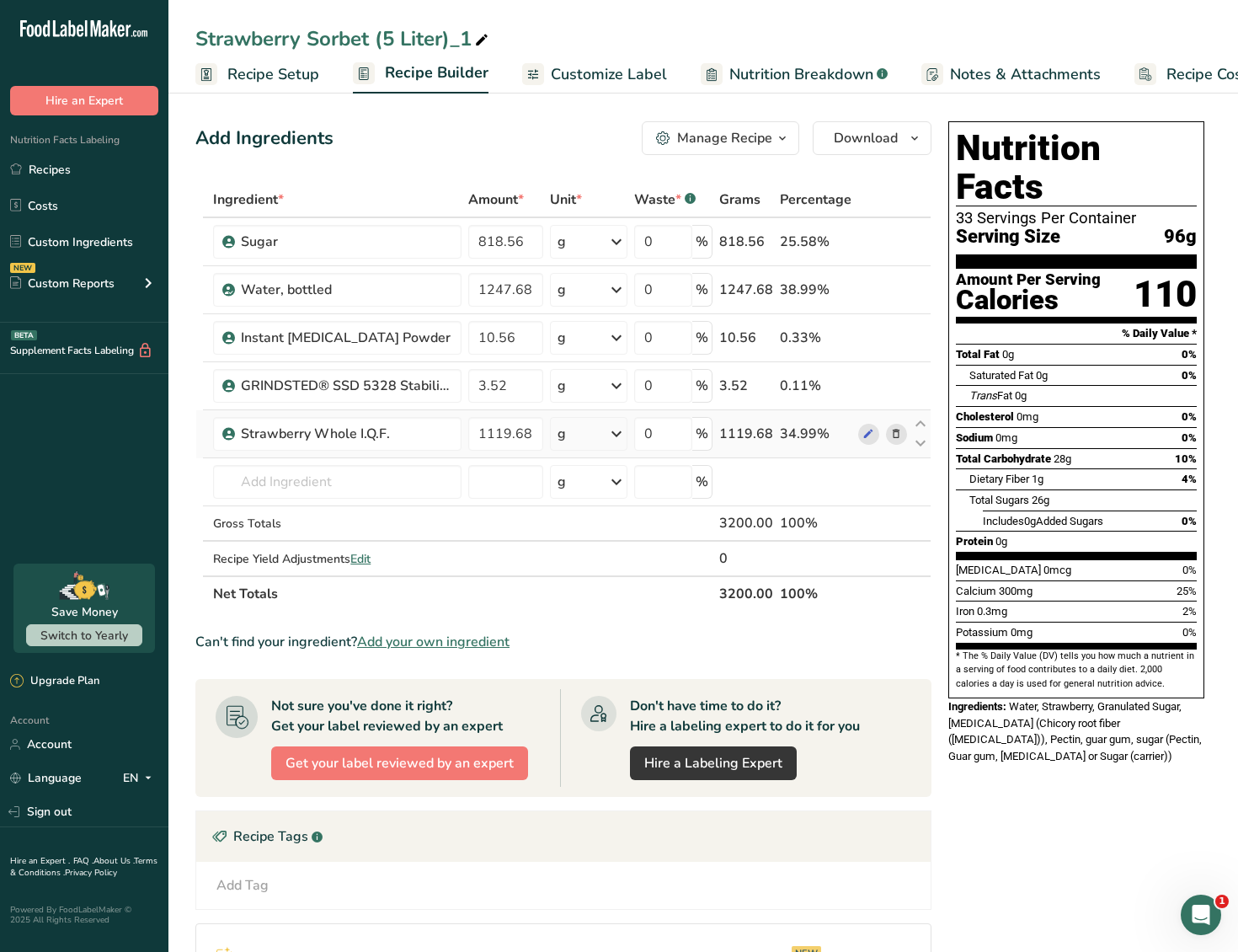
click at [895, 430] on icon at bounding box center [897, 434] width 12 height 18
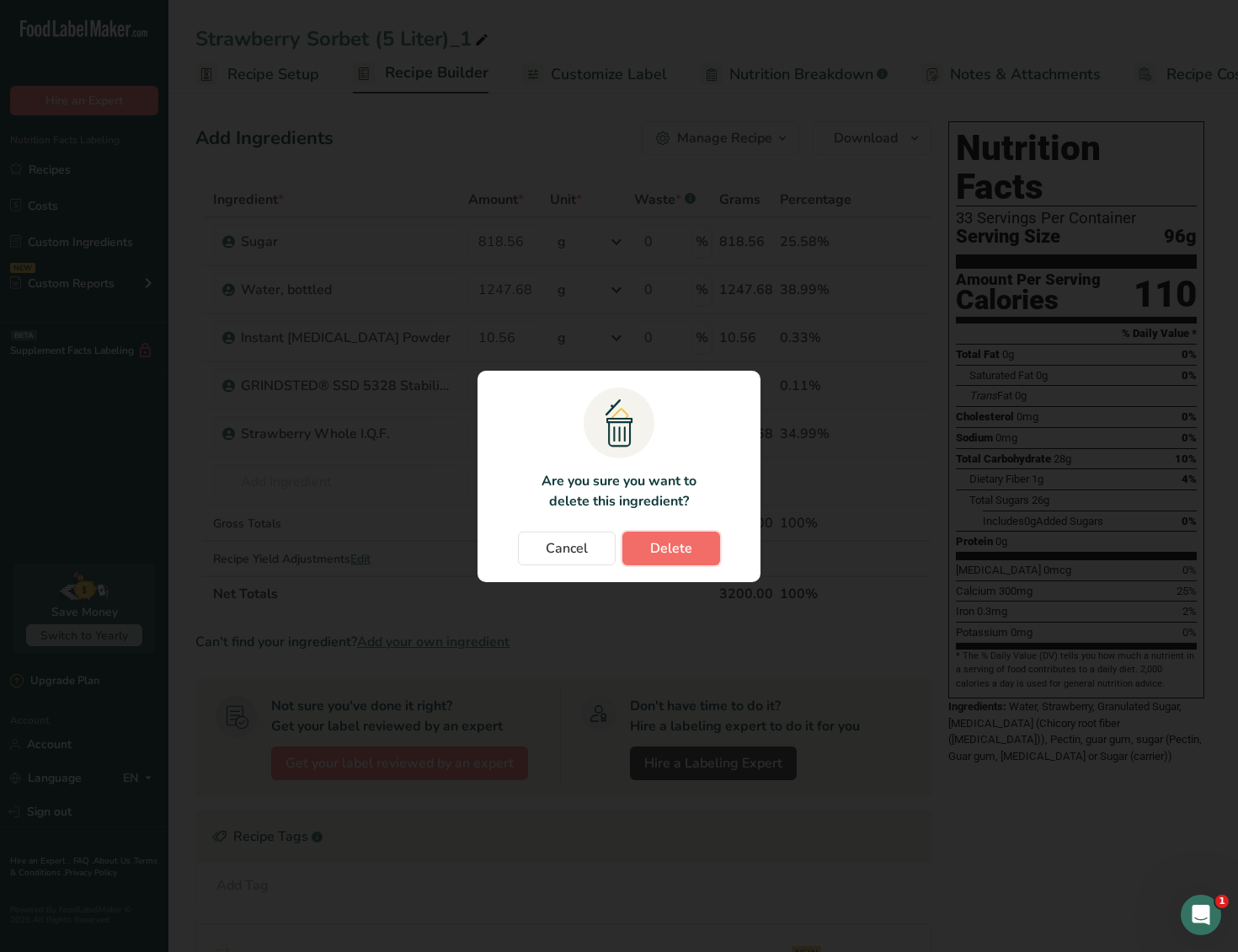
click at [670, 560] on button "Delete" at bounding box center [671, 549] width 98 height 34
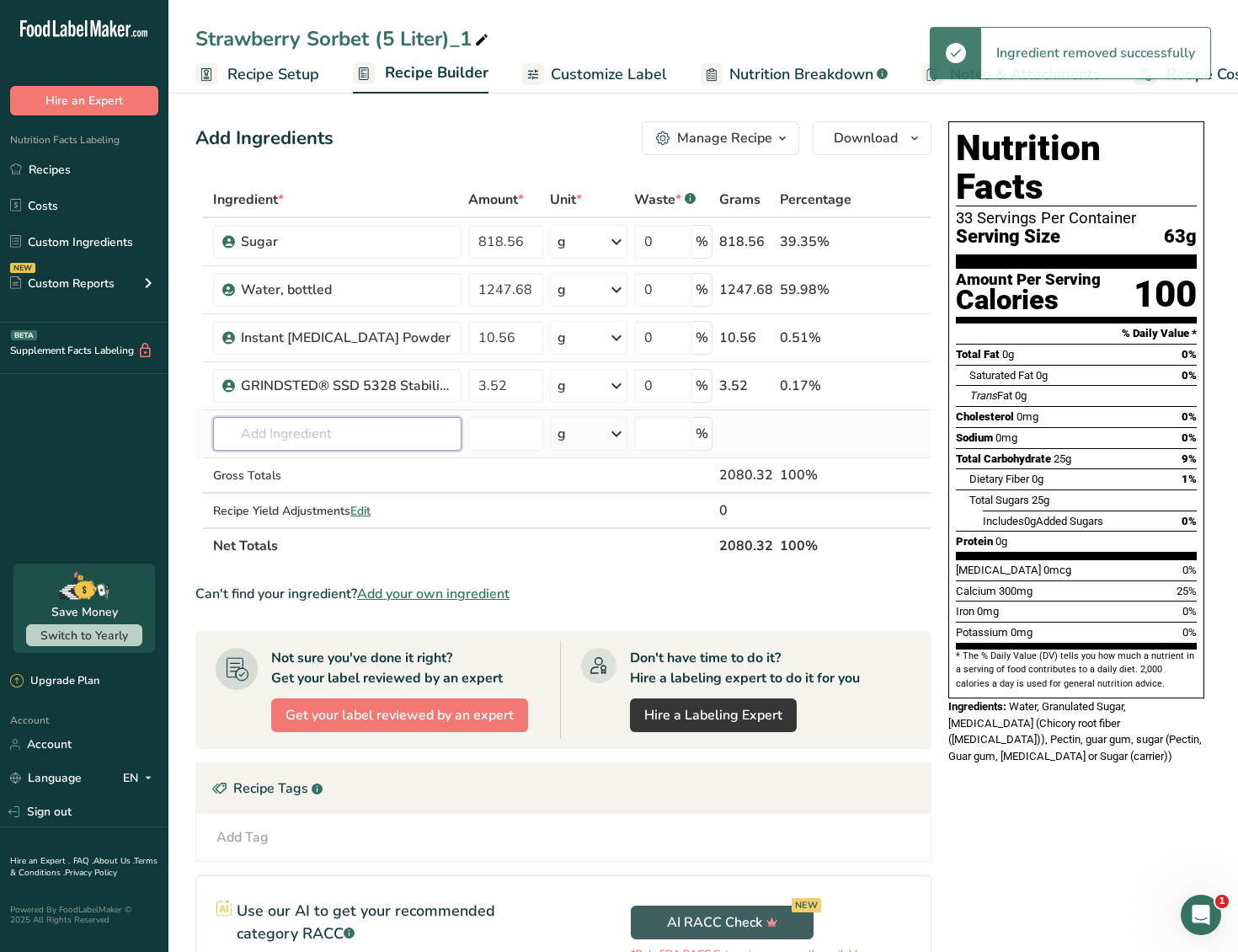
click at [349, 436] on input "text" at bounding box center [337, 434] width 249 height 34
paste input "Lemon juice"
type input "Lemon juice"
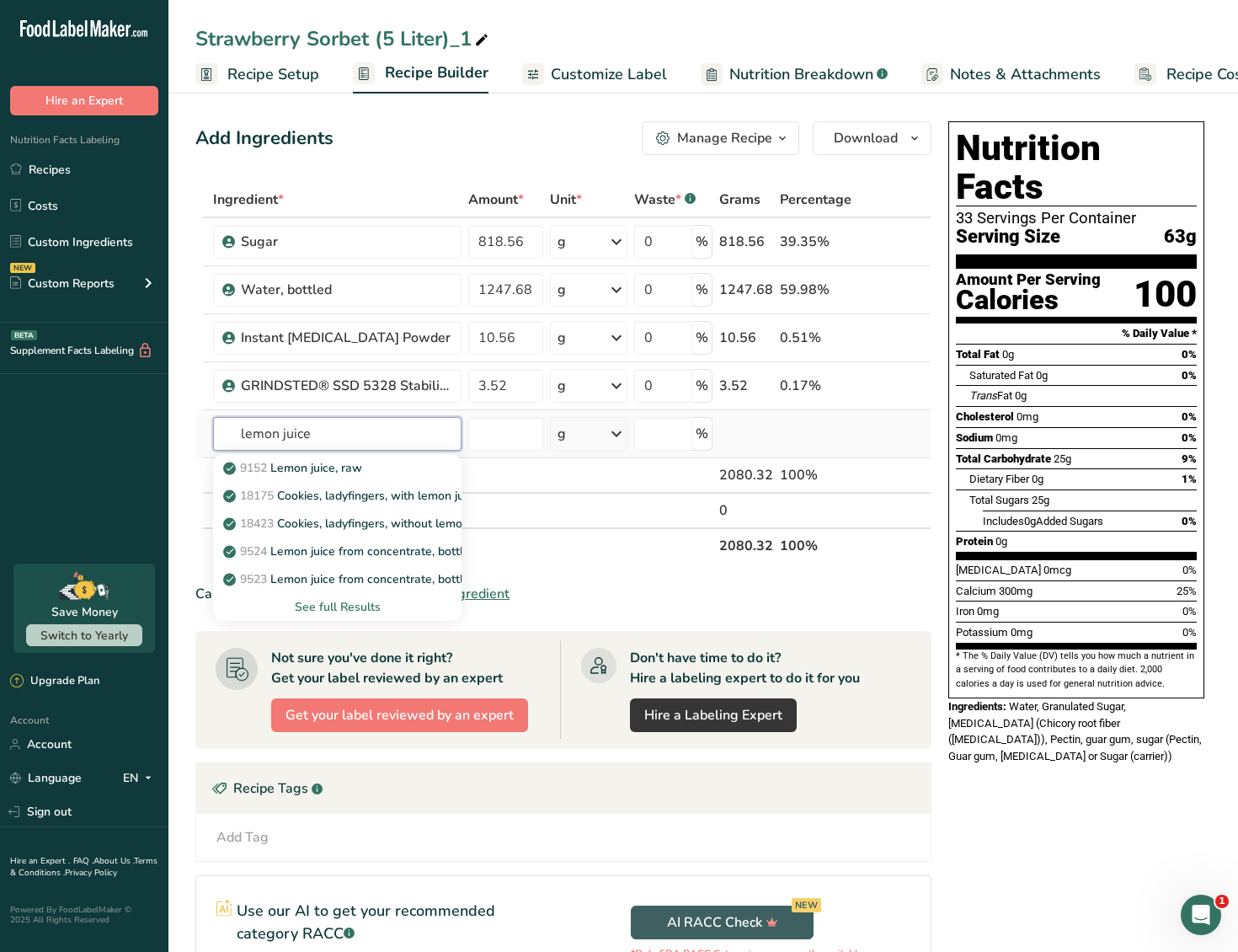
type input "lemon juice"
click at [321, 604] on div "See full Results" at bounding box center [337, 607] width 222 height 18
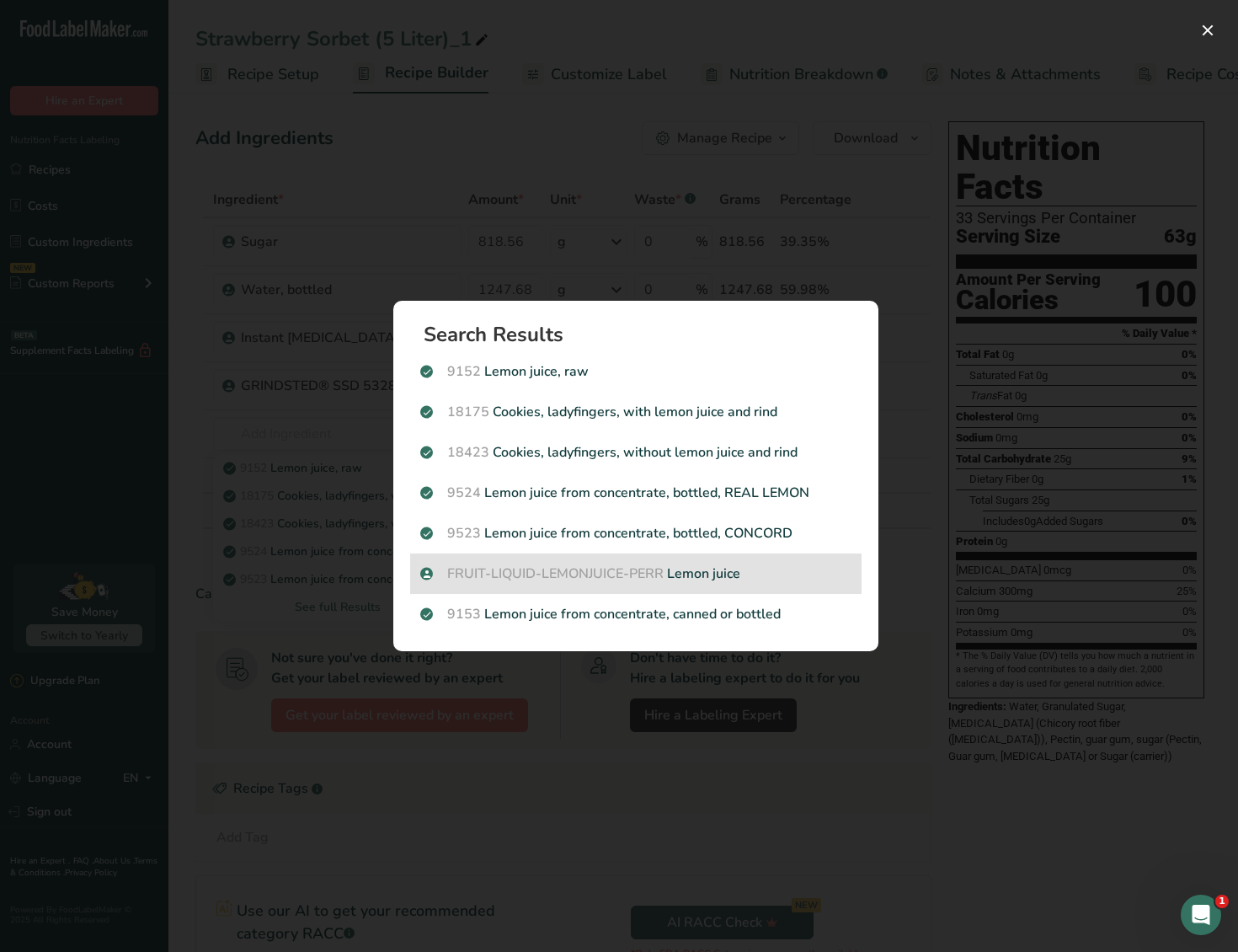
click at [563, 581] on span "FRUIT-LIQUID-LEMONJUICE-PERR" at bounding box center [555, 573] width 216 height 19
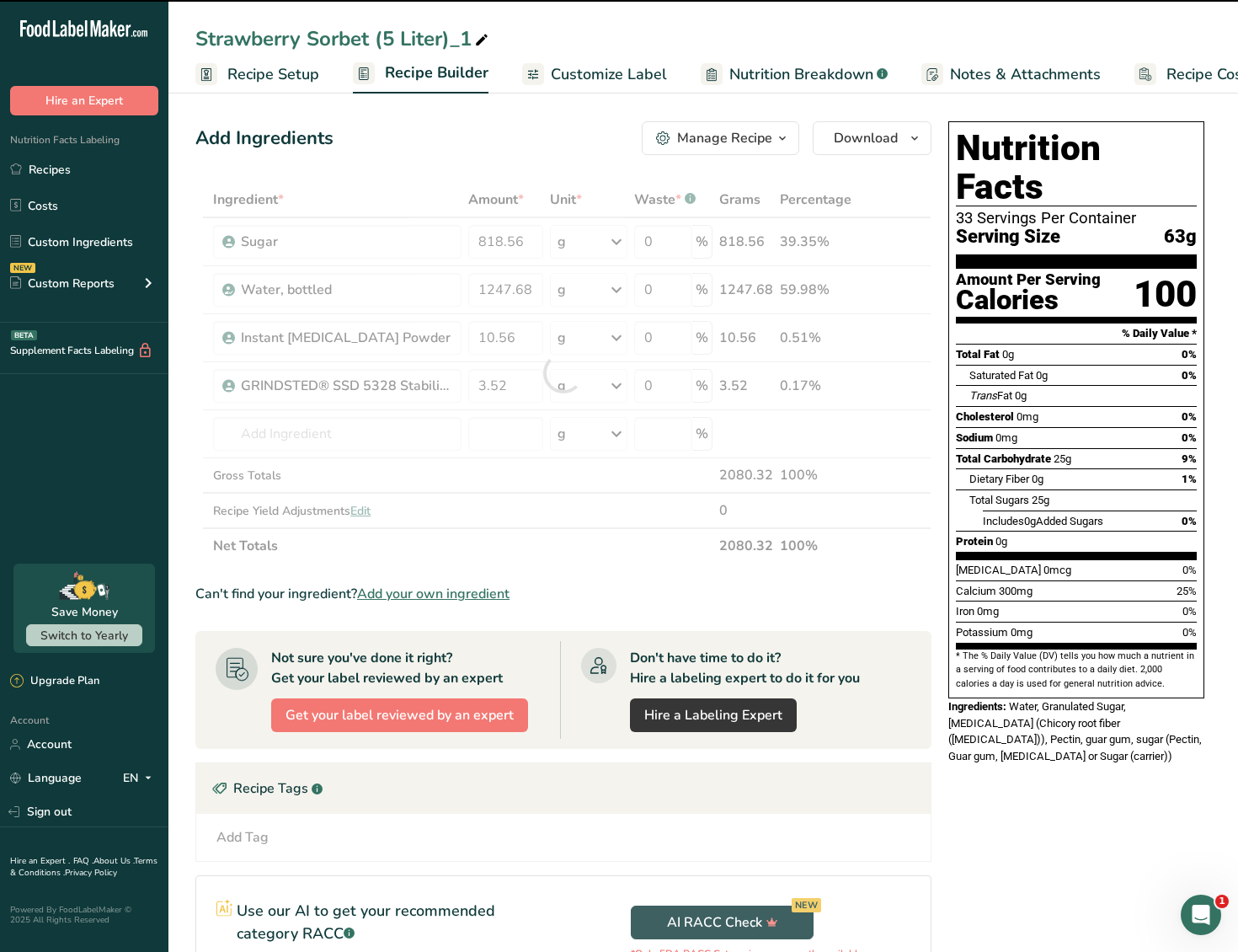
type input "0"
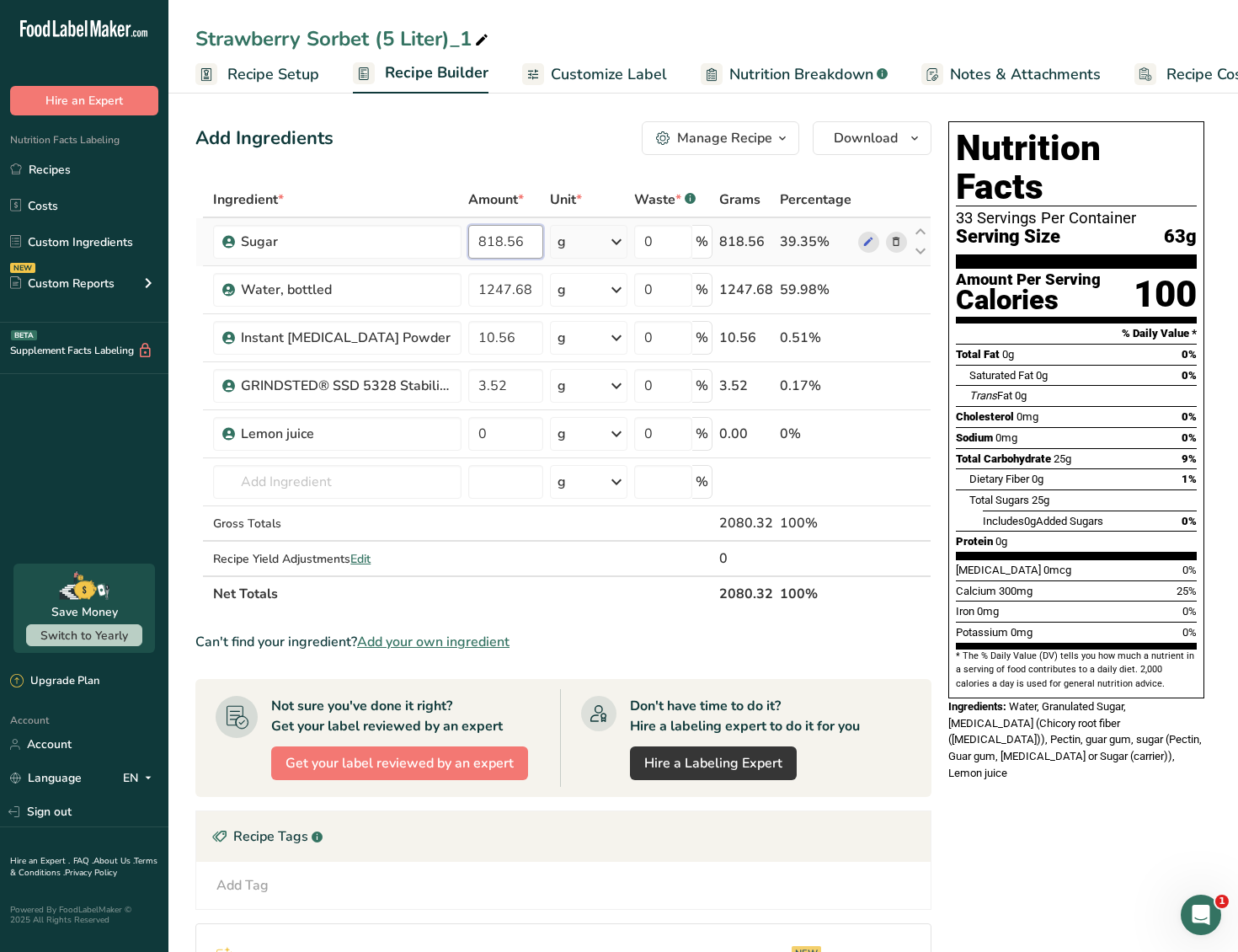
click at [489, 233] on input "818.56" at bounding box center [506, 242] width 75 height 34
click at [500, 242] on input "818.56" at bounding box center [506, 242] width 75 height 34
type input "928.11"
click at [508, 289] on div "Ingredient * Amount * Unit * Waste * .a-a{fill:#347362;}.b-a{fill:#fff;} Grams …" at bounding box center [563, 397] width 736 height 430
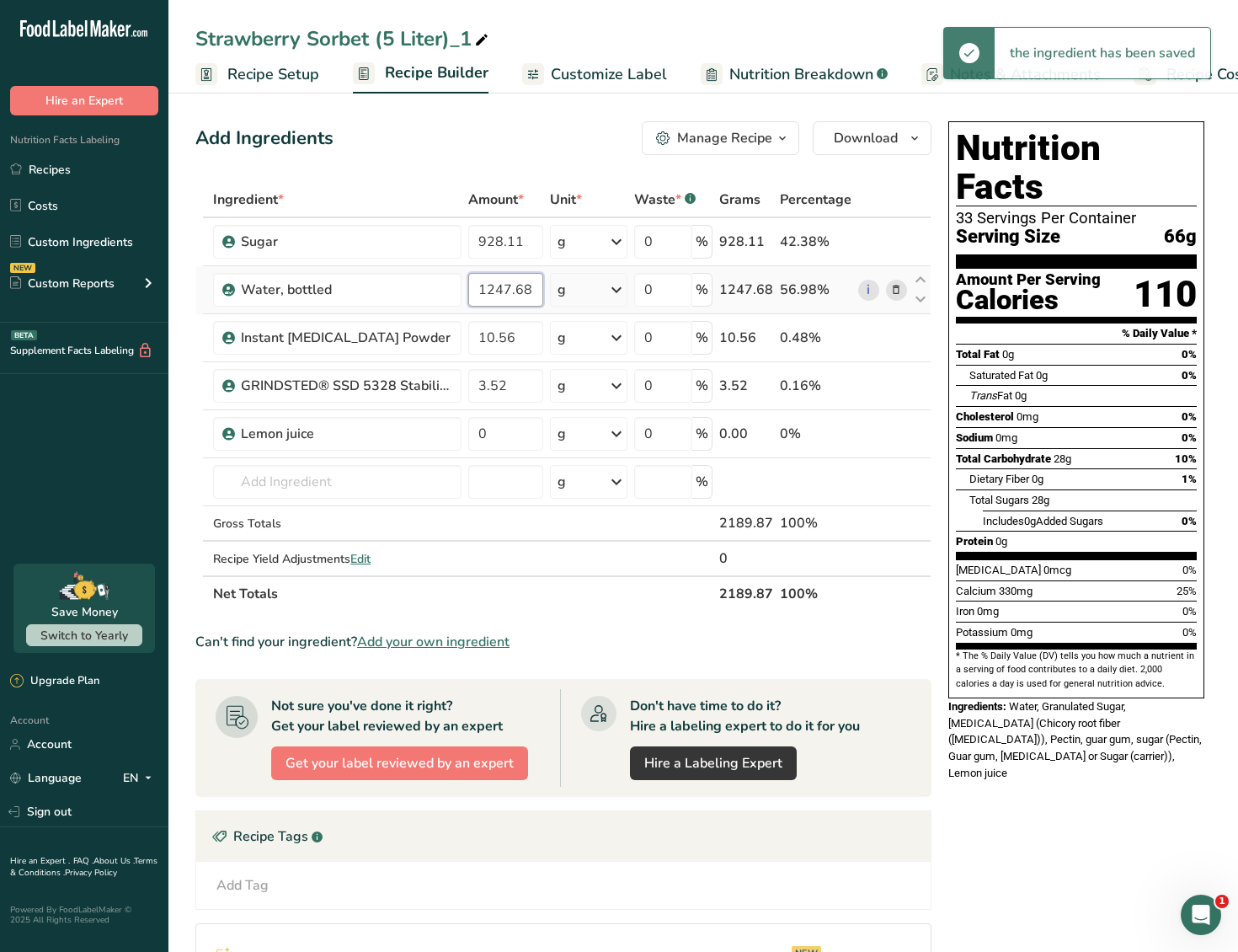
click at [505, 287] on input "1247.68" at bounding box center [506, 290] width 75 height 34
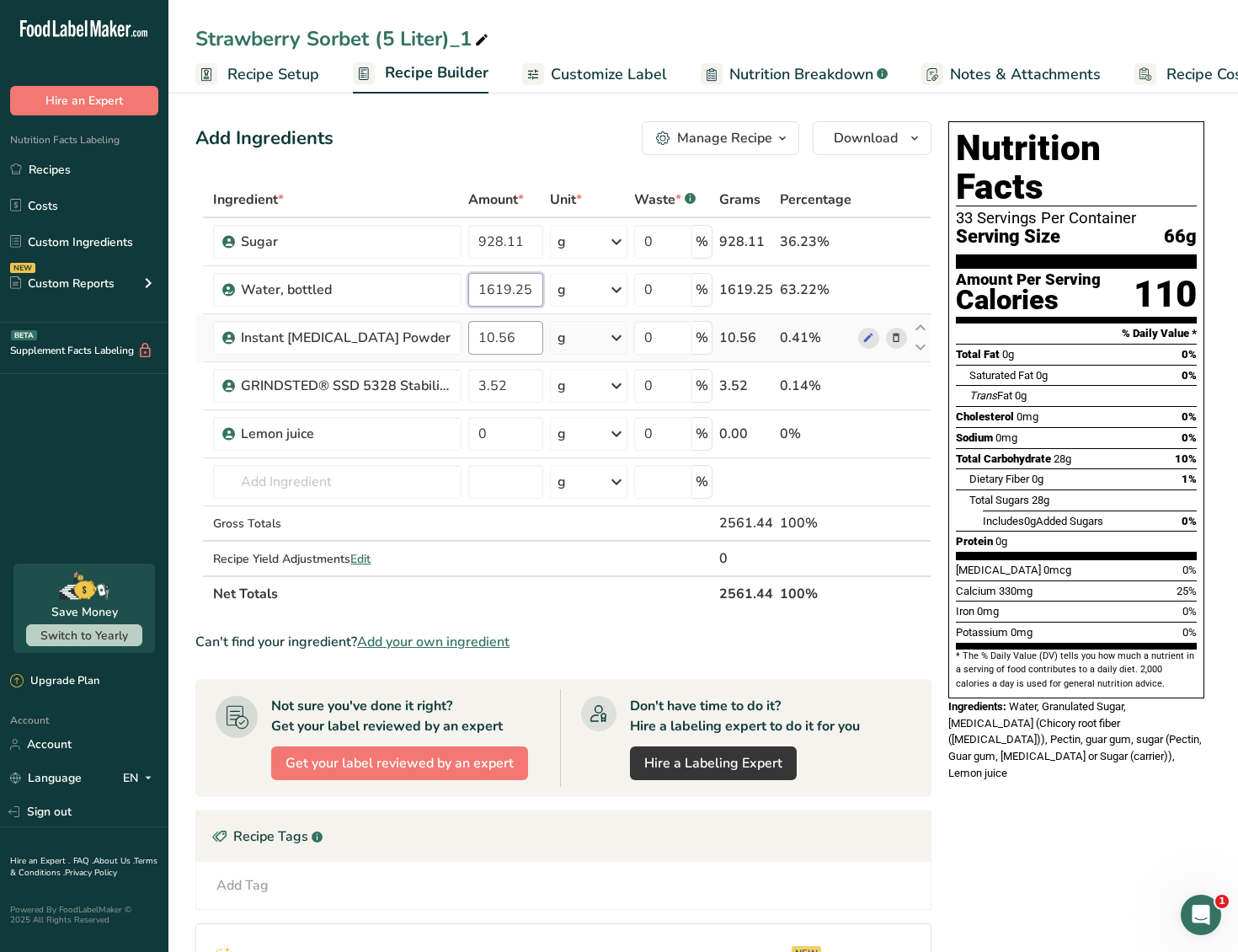
type input "1619.25"
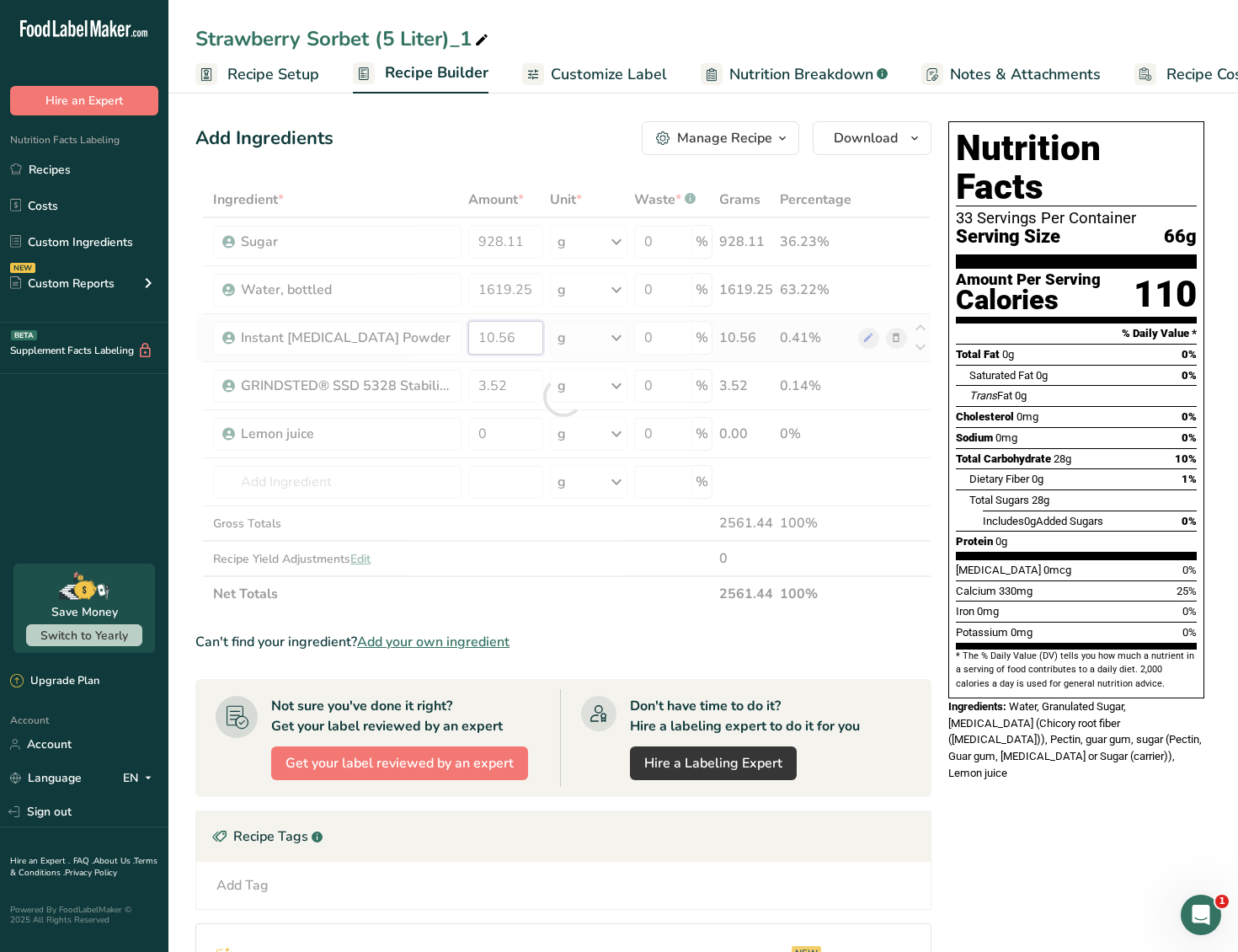
click at [517, 322] on div "Ingredient * Amount * Unit * Waste * .a-a{fill:#347362;}.b-a{fill:#fff;} Grams …" at bounding box center [563, 397] width 736 height 430
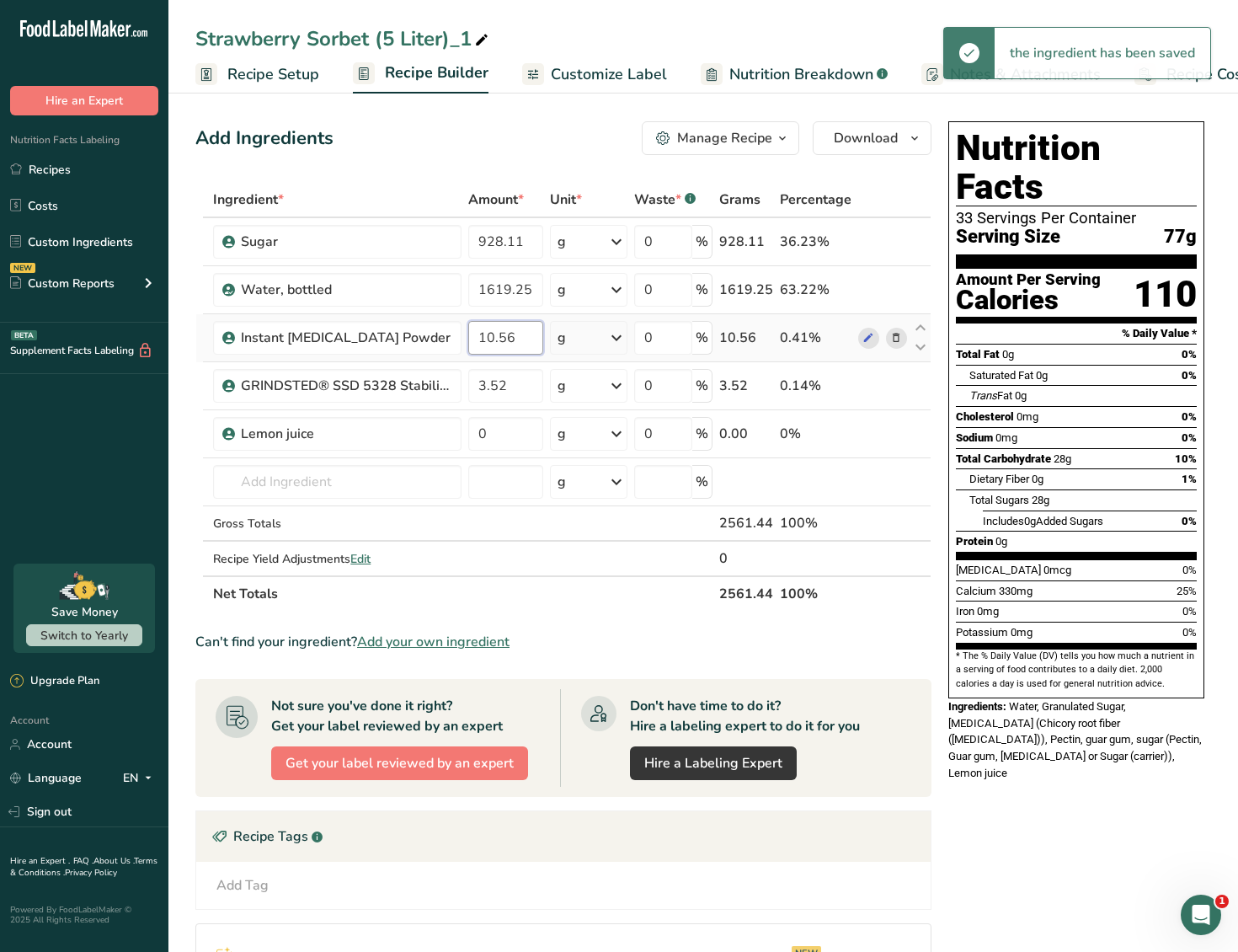
click at [498, 334] on input "10.56" at bounding box center [506, 337] width 75 height 34
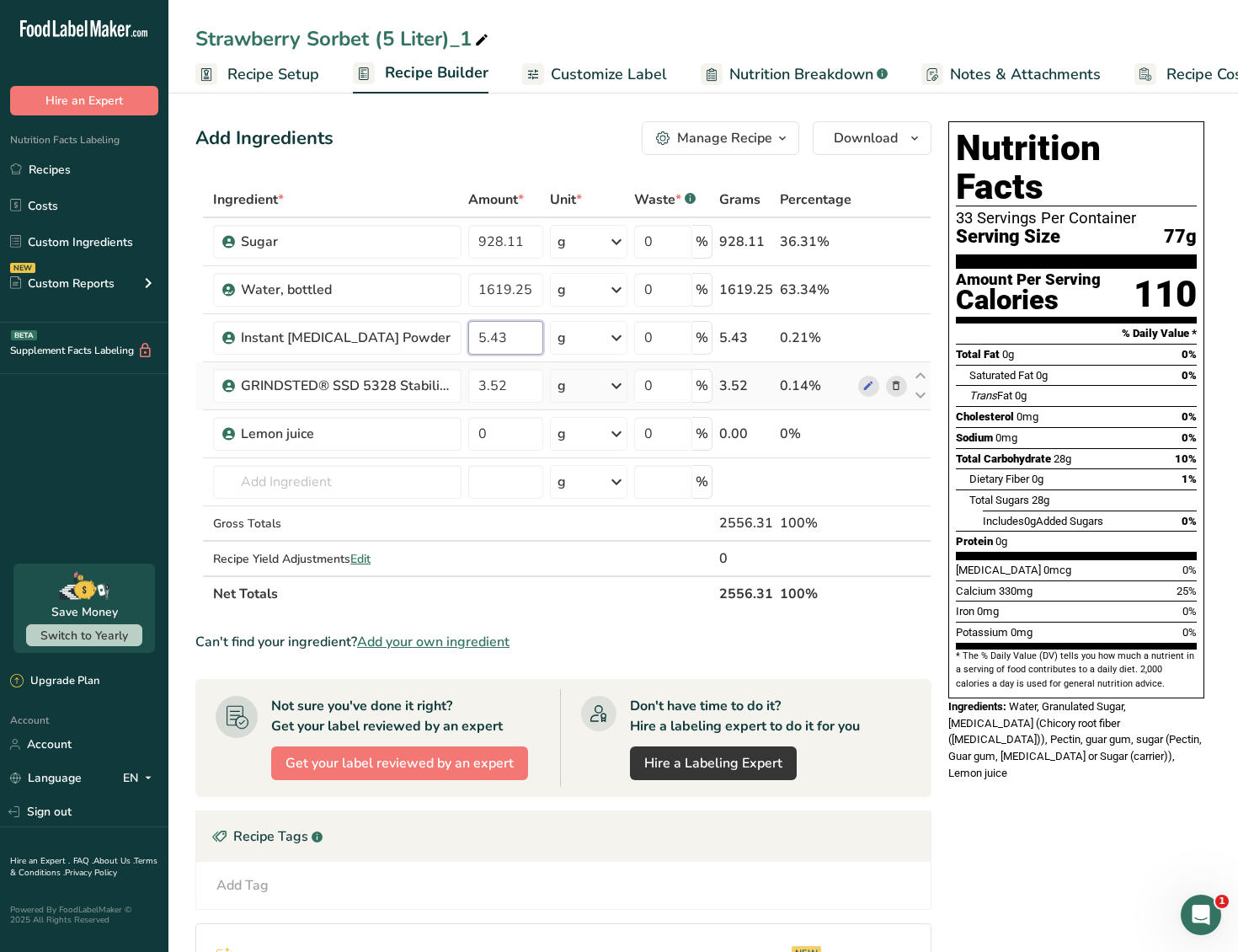
type input "5.43"
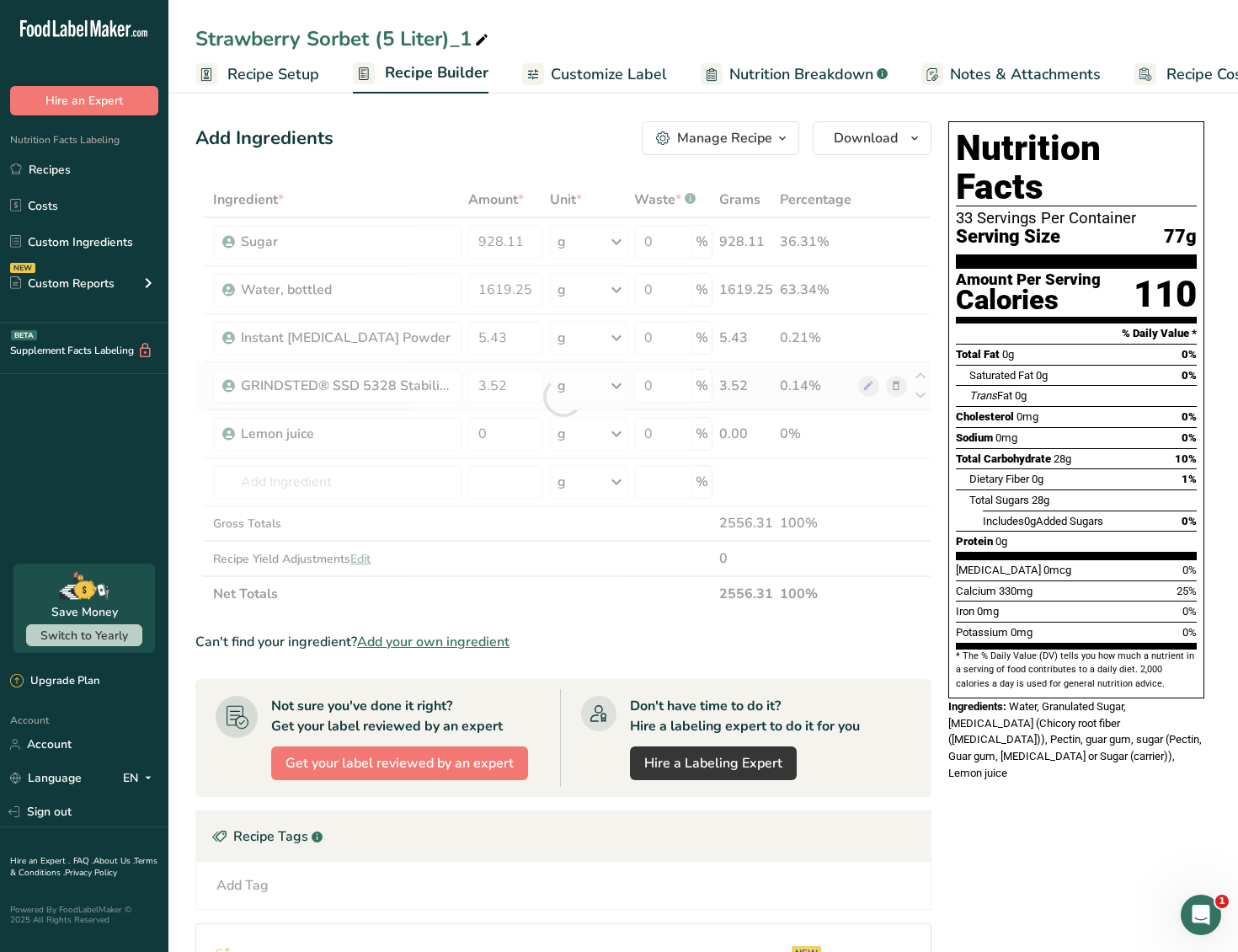
click at [475, 402] on div "Ingredient * Amount * Unit * Waste * .a-a{fill:#347362;}.b-a{fill:#fff;} Grams …" at bounding box center [563, 397] width 736 height 430
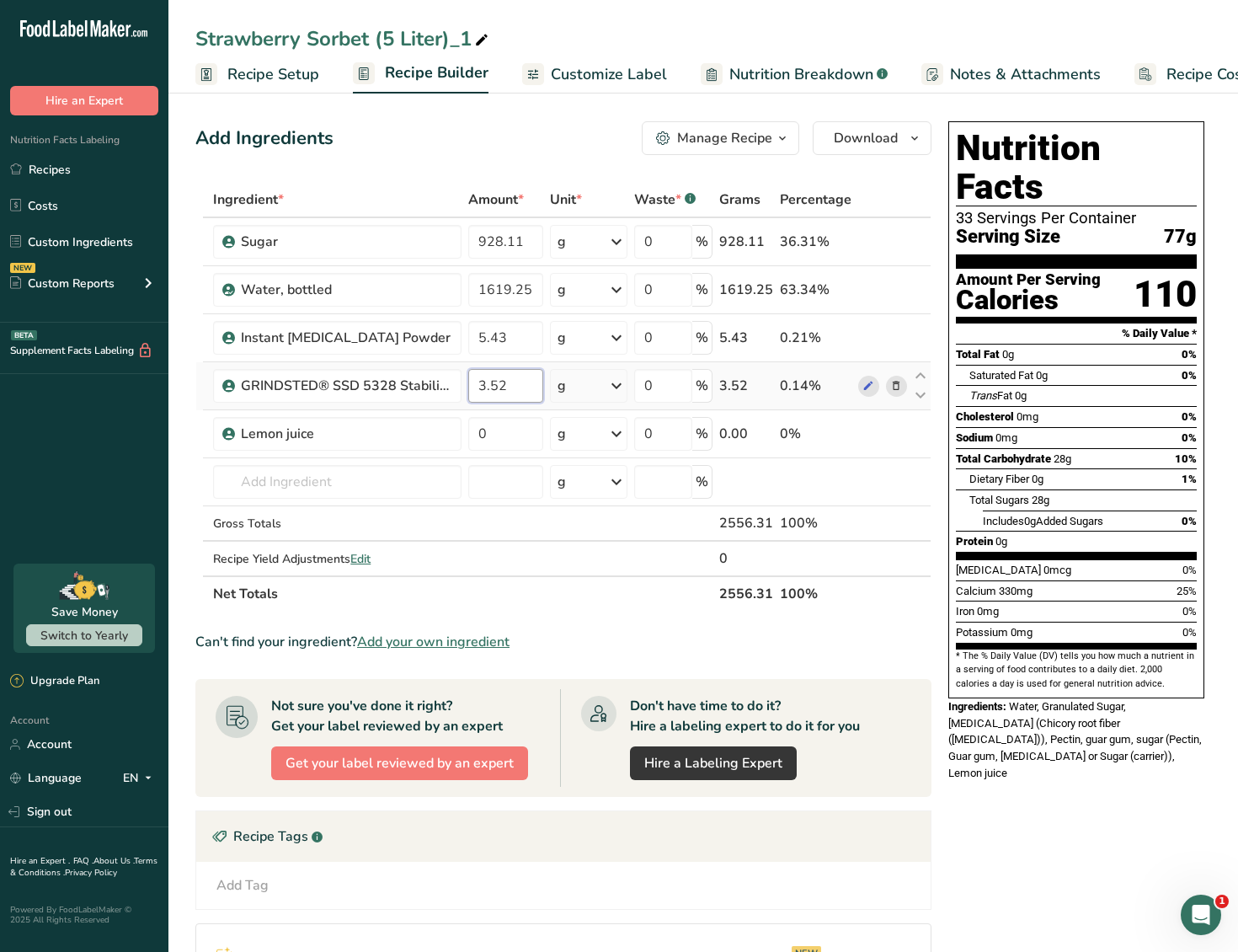
click at [496, 392] on input "3.52" at bounding box center [506, 386] width 75 height 34
type input "7.27"
click at [545, 544] on div "Ingredient * Amount * Unit * Waste * .a-a{fill:#347362;}.b-a{fill:#fff;} Grams …" at bounding box center [563, 397] width 736 height 430
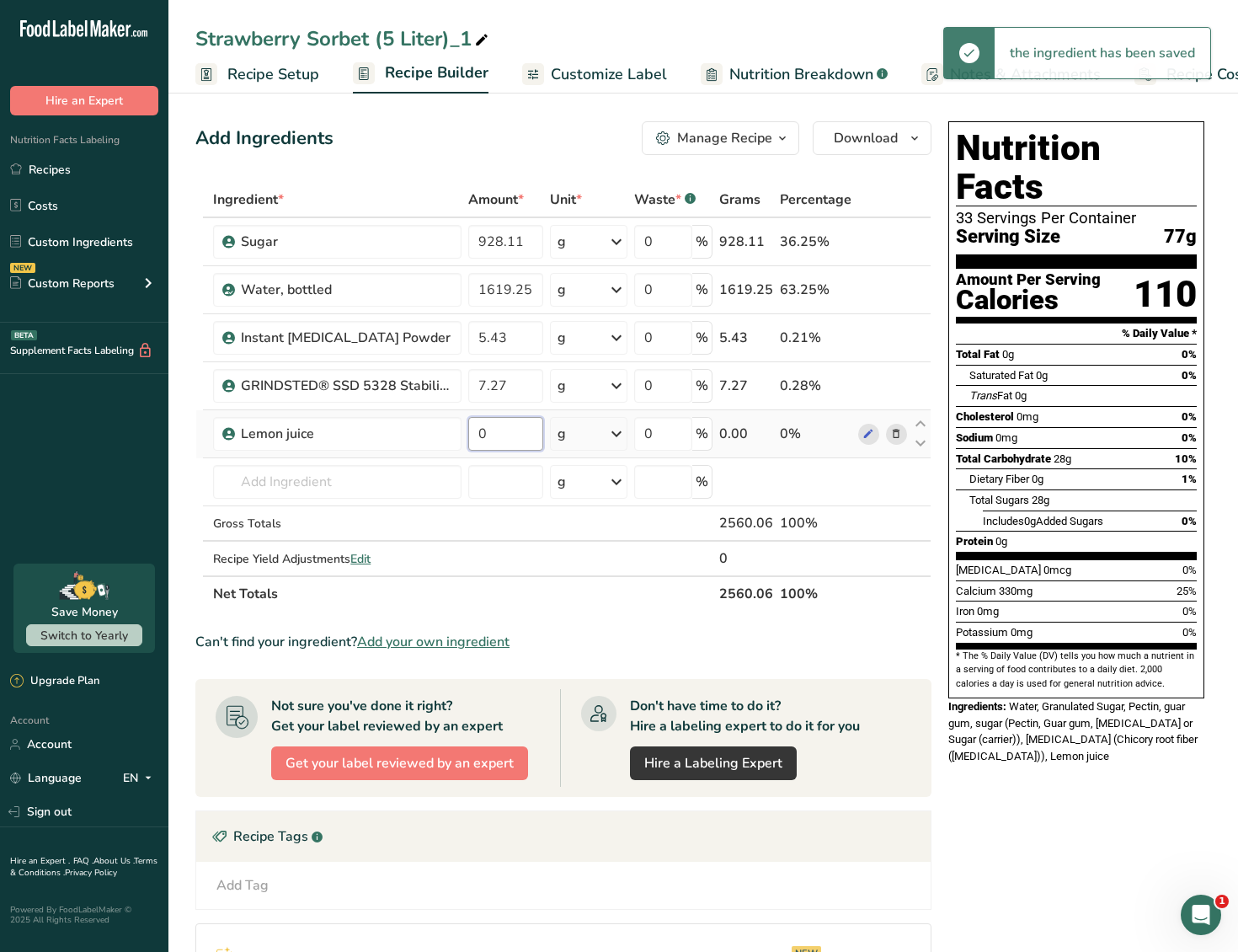
click at [507, 434] on input "0" at bounding box center [506, 434] width 75 height 34
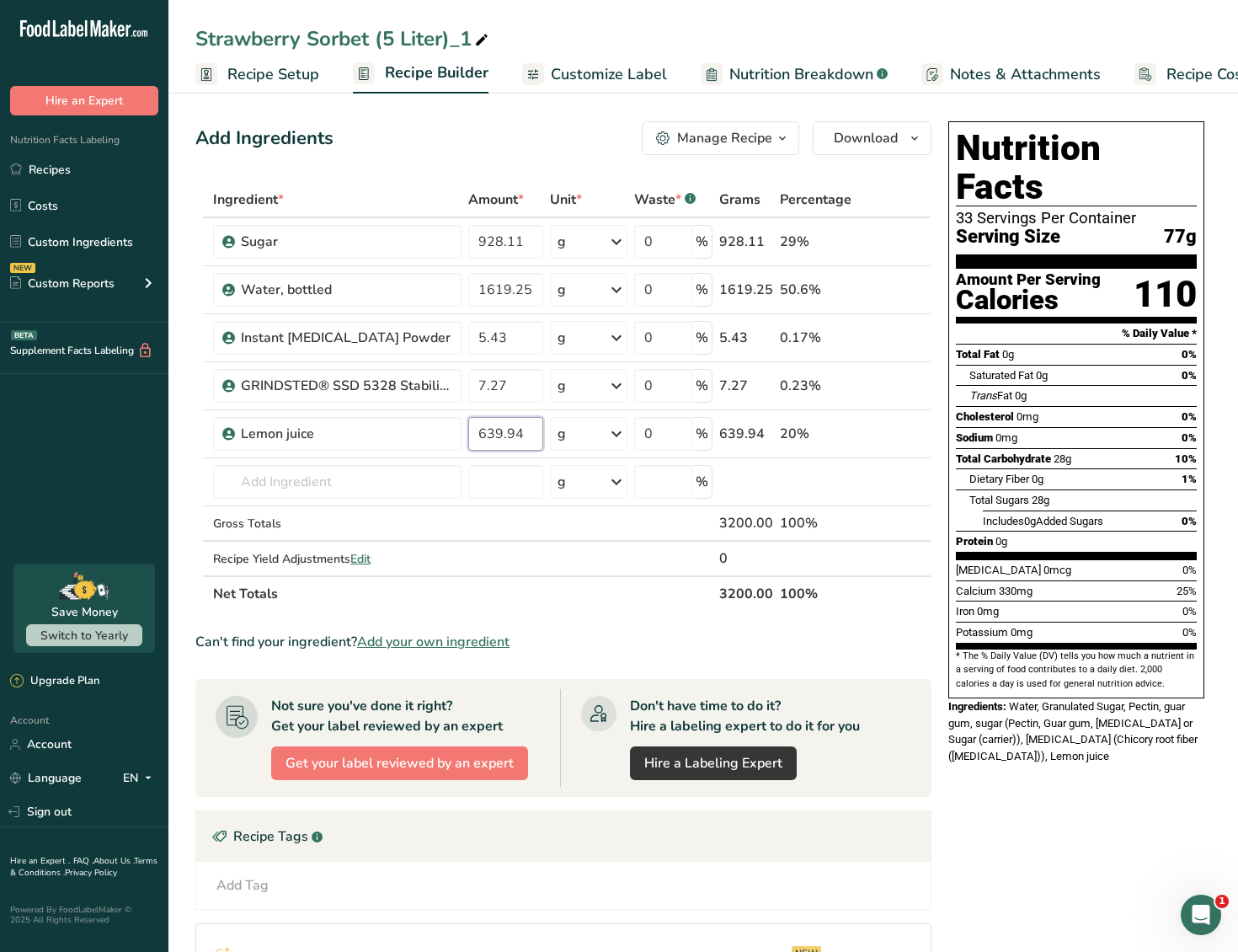
type input "639.94"
click at [777, 599] on div "Ingredient * Amount * Unit * Waste * .a-a{fill:#347362;}.b-a{fill:#fff;} Grams …" at bounding box center [563, 397] width 736 height 430
click at [100, 231] on link "Custom Ingredients" at bounding box center [84, 242] width 169 height 32
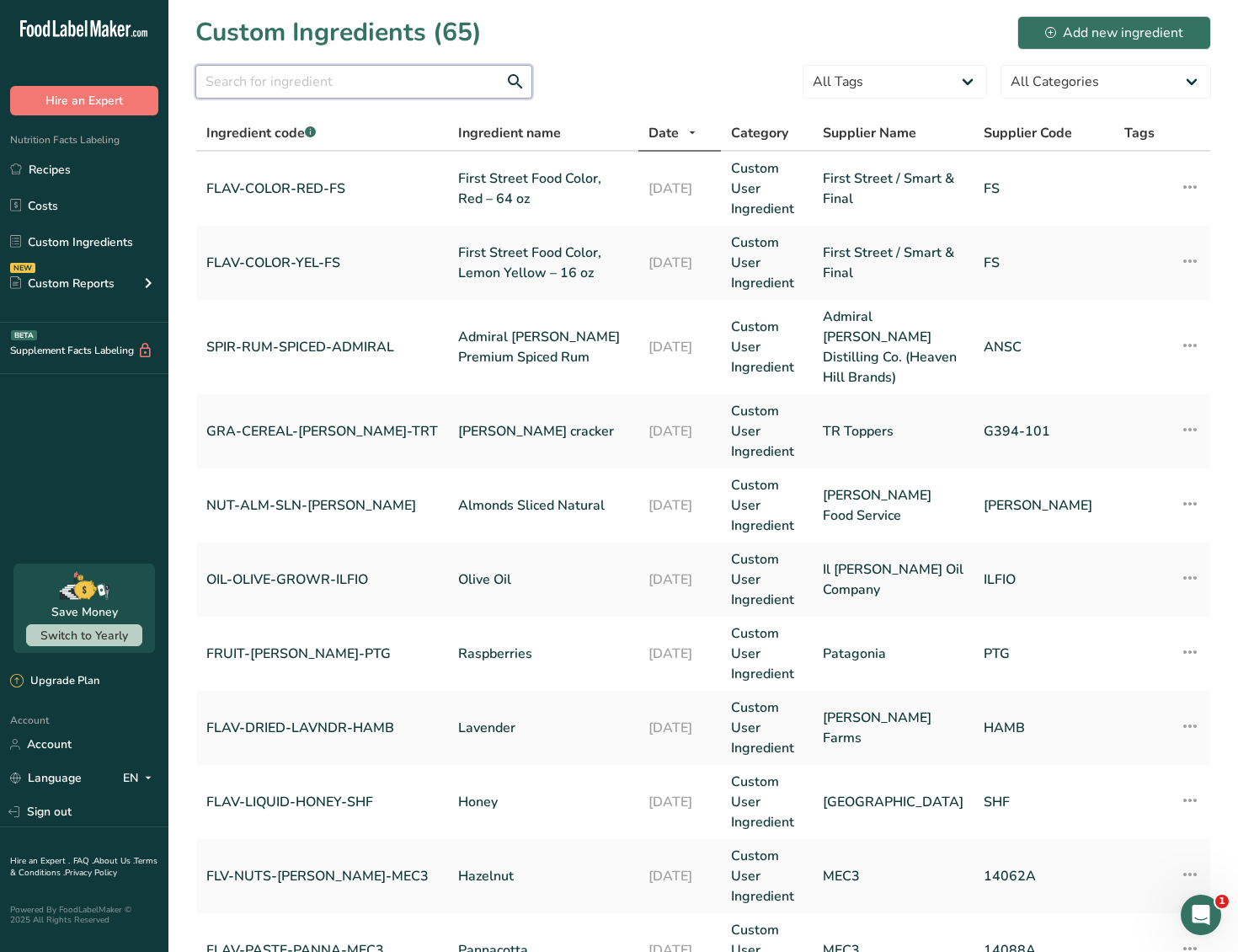
click at [295, 90] on input "text" at bounding box center [364, 82] width 337 height 34
type input "lemon"
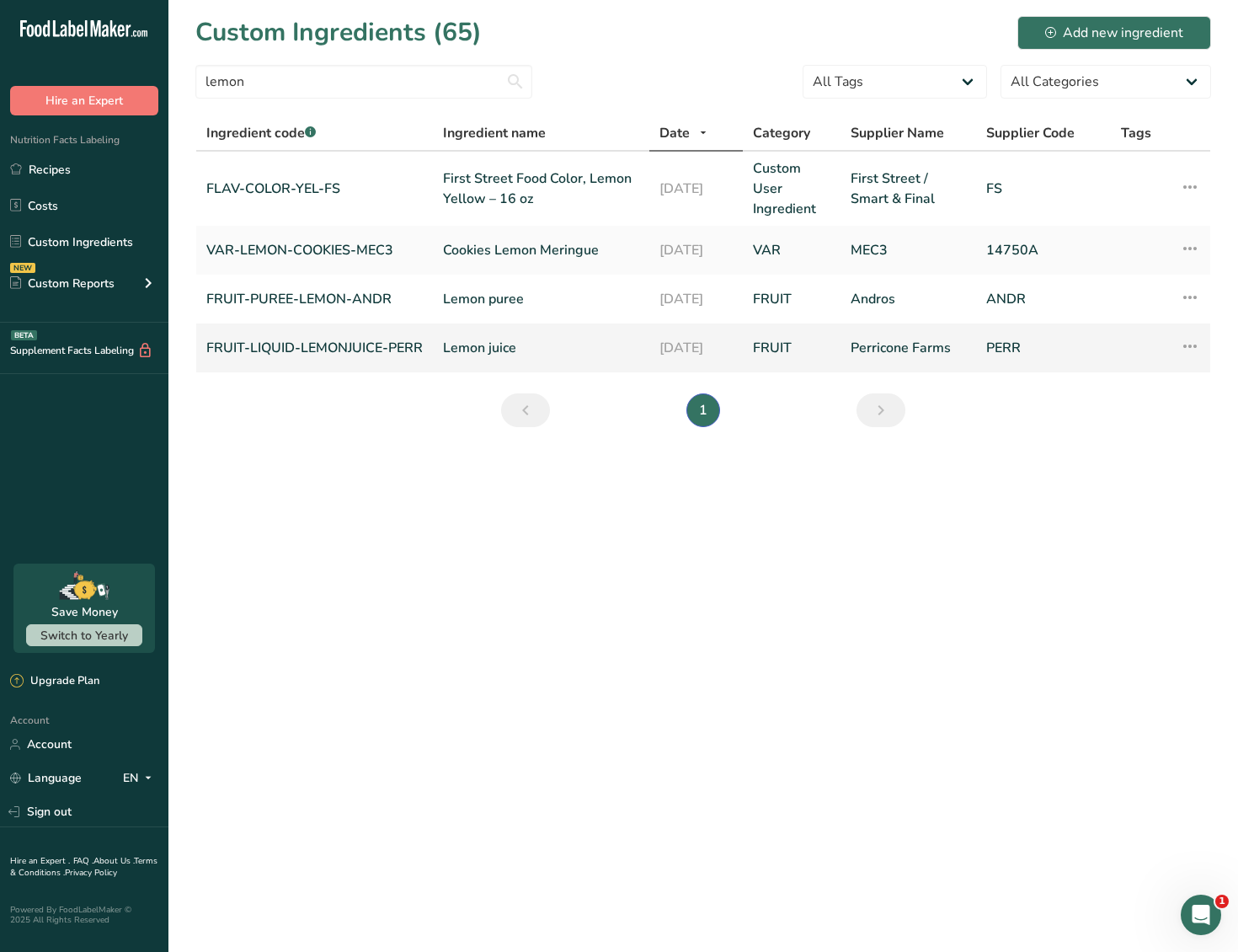
click at [315, 352] on link "FRUIT-LIQUID-LEMONJUICE-PERR" at bounding box center [314, 347] width 216 height 20
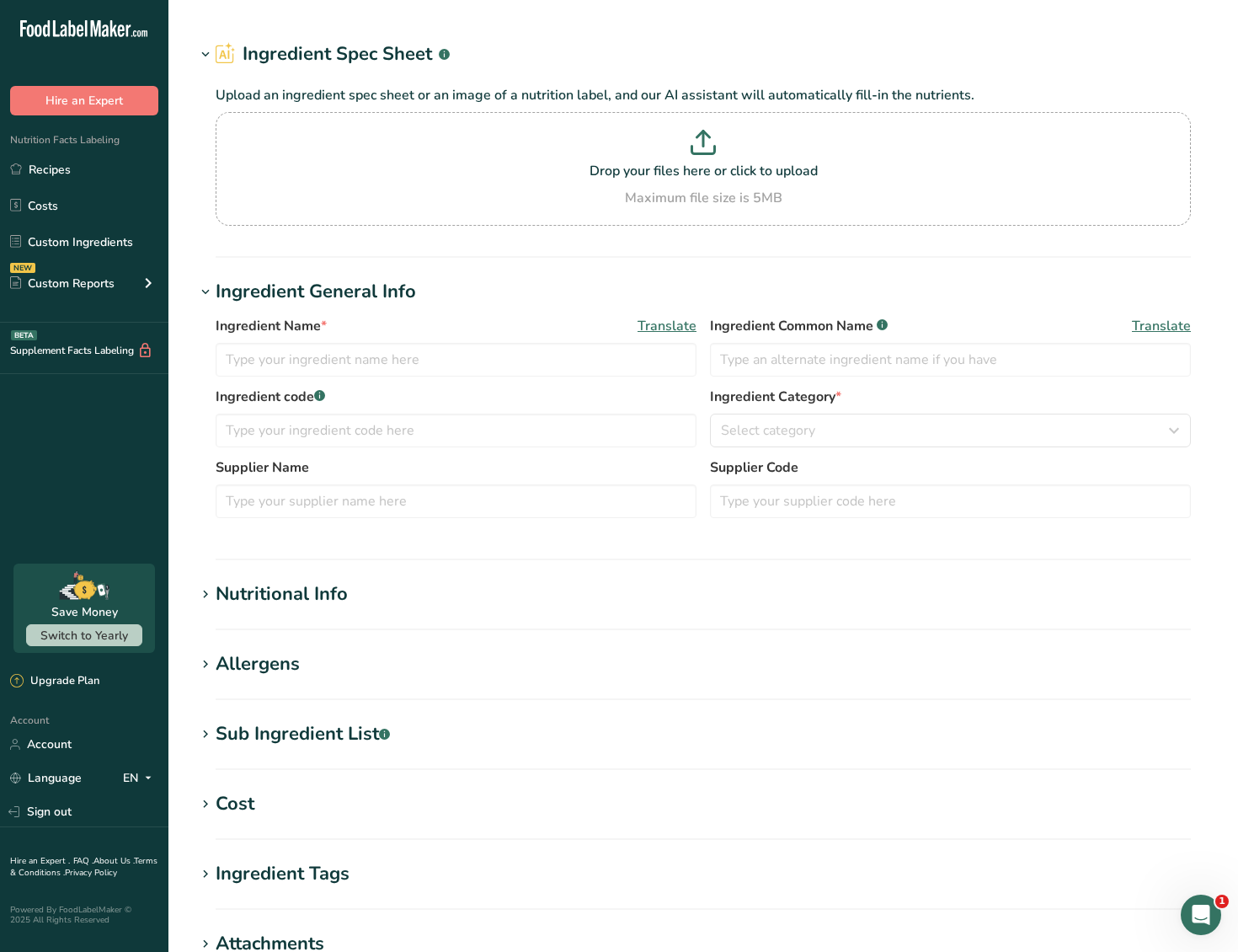
type input "Lemon juice"
type input "FRUIT-LIQUID-LEMONJUICE-PERR"
type input "Perricone Farms"
type input "PERR"
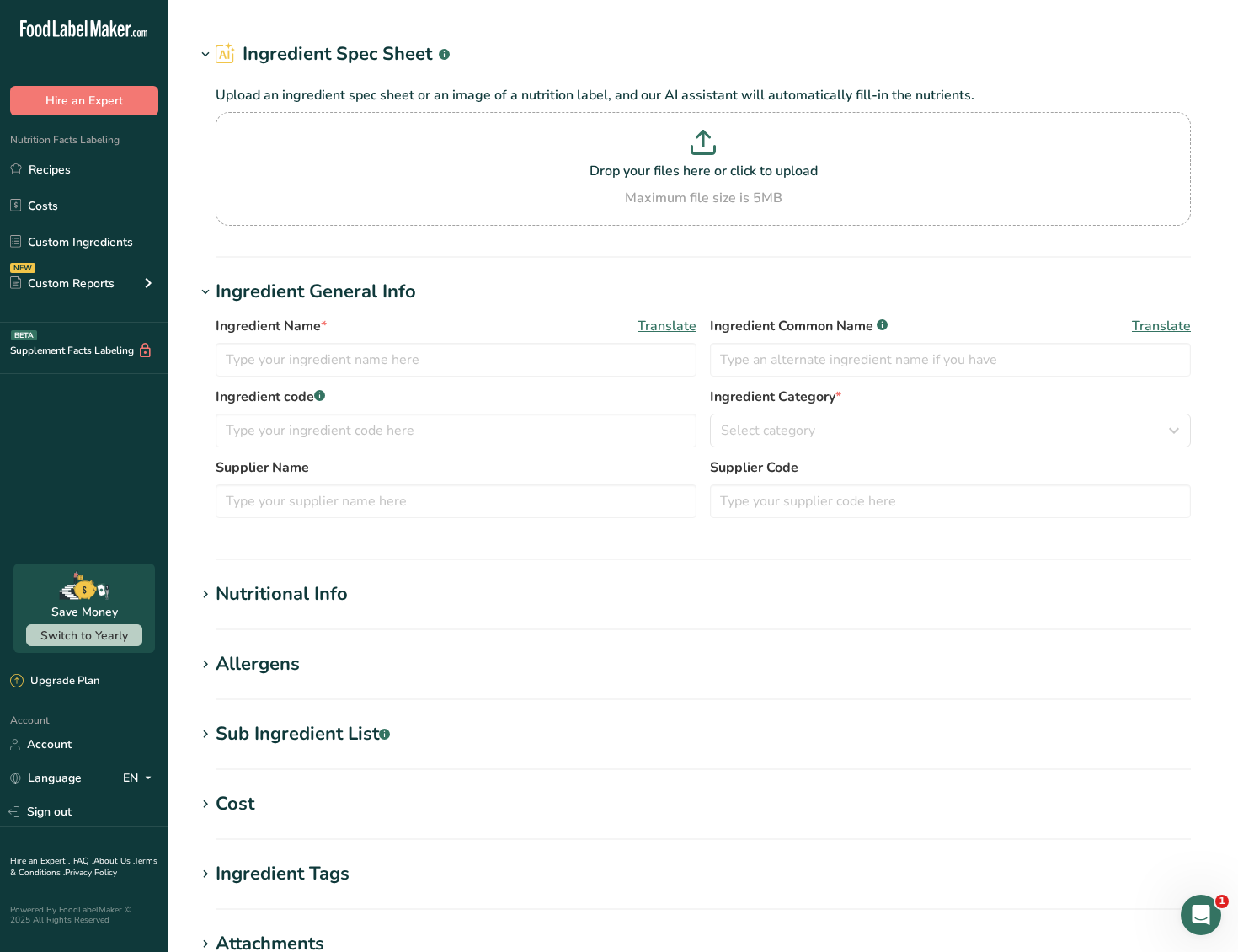
type input "1"
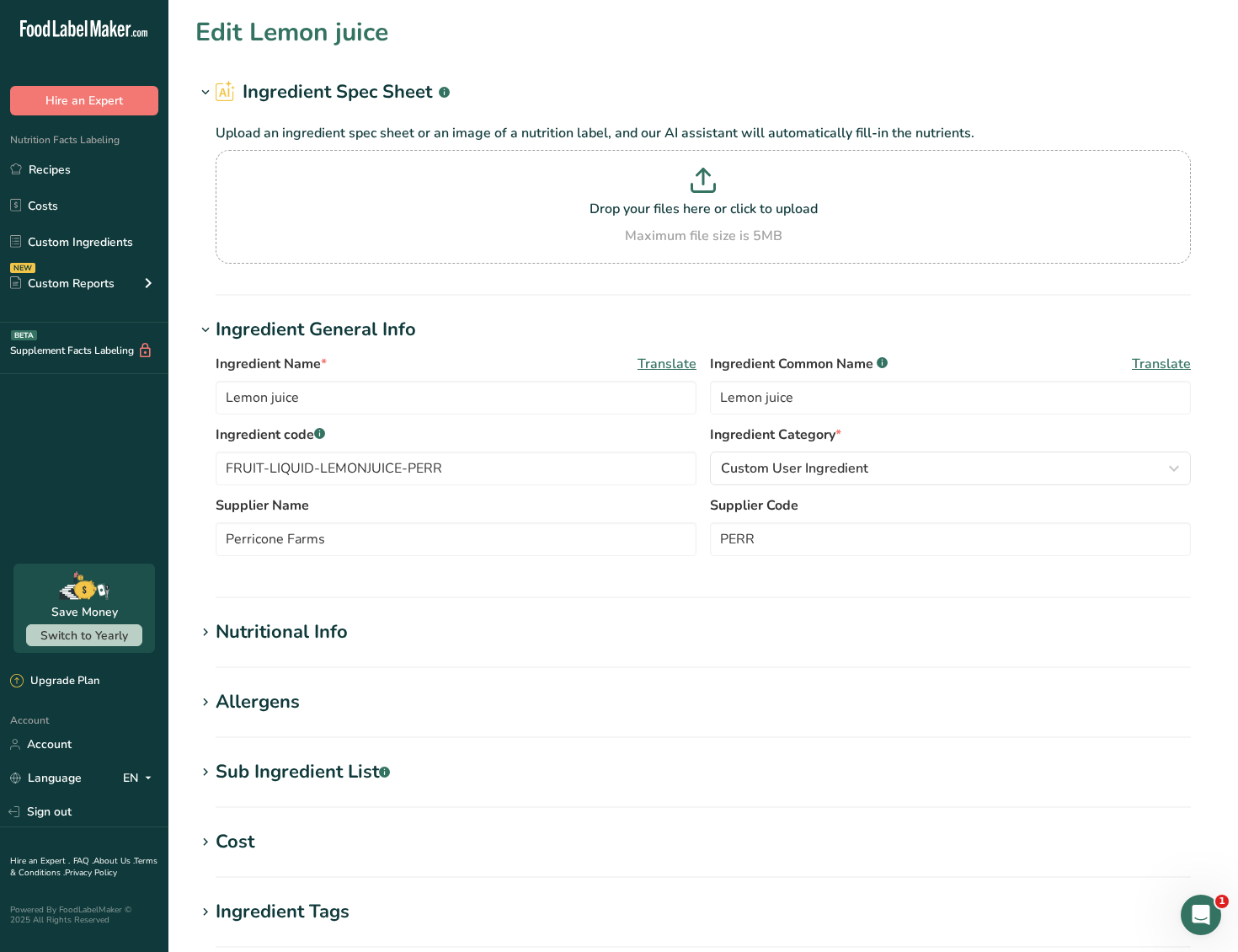
type input "10"
type KJ "41.84"
type Fat "0"
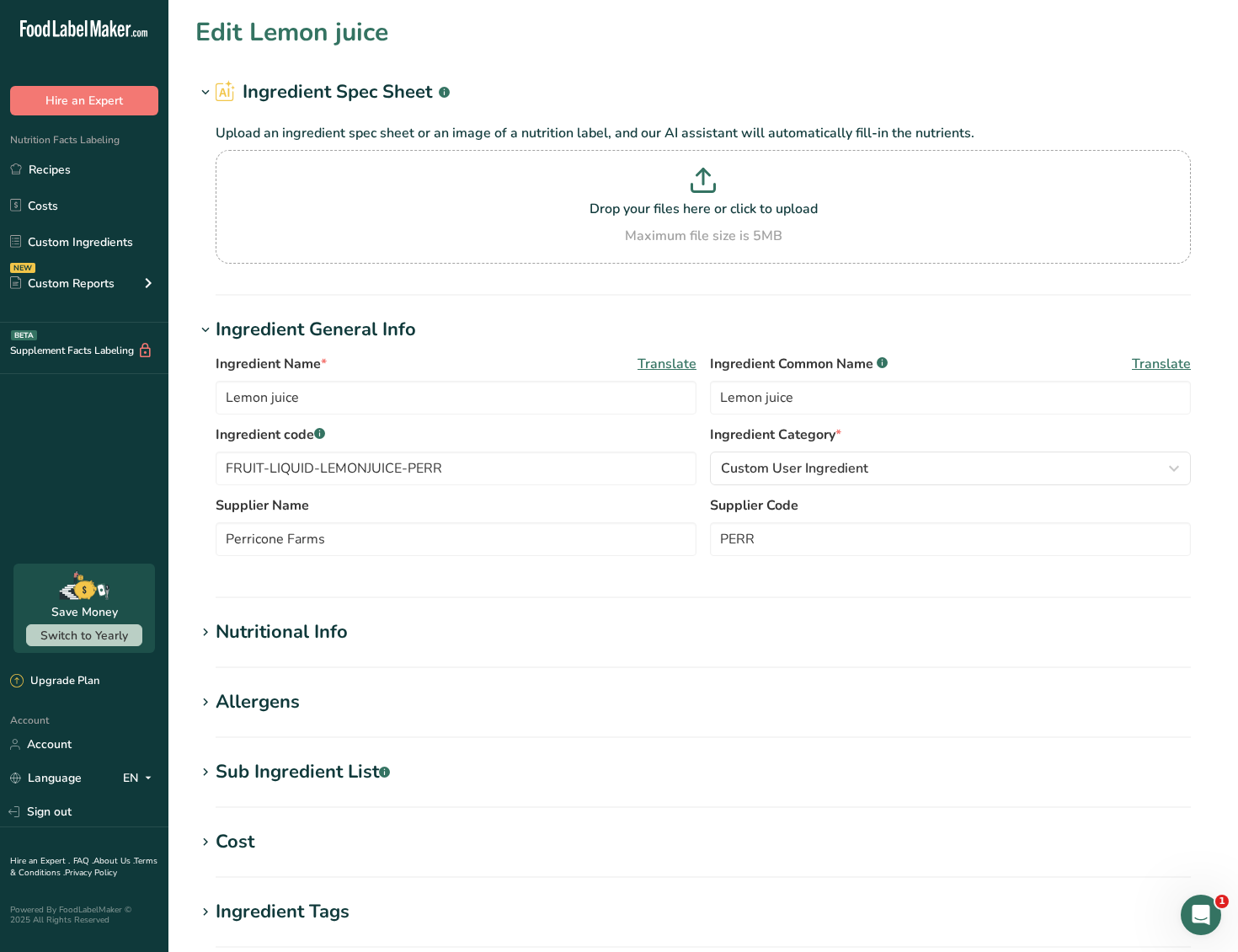
type input "0"
type Carbohydrates "2"
type Fiber "0"
type Sugars "0"
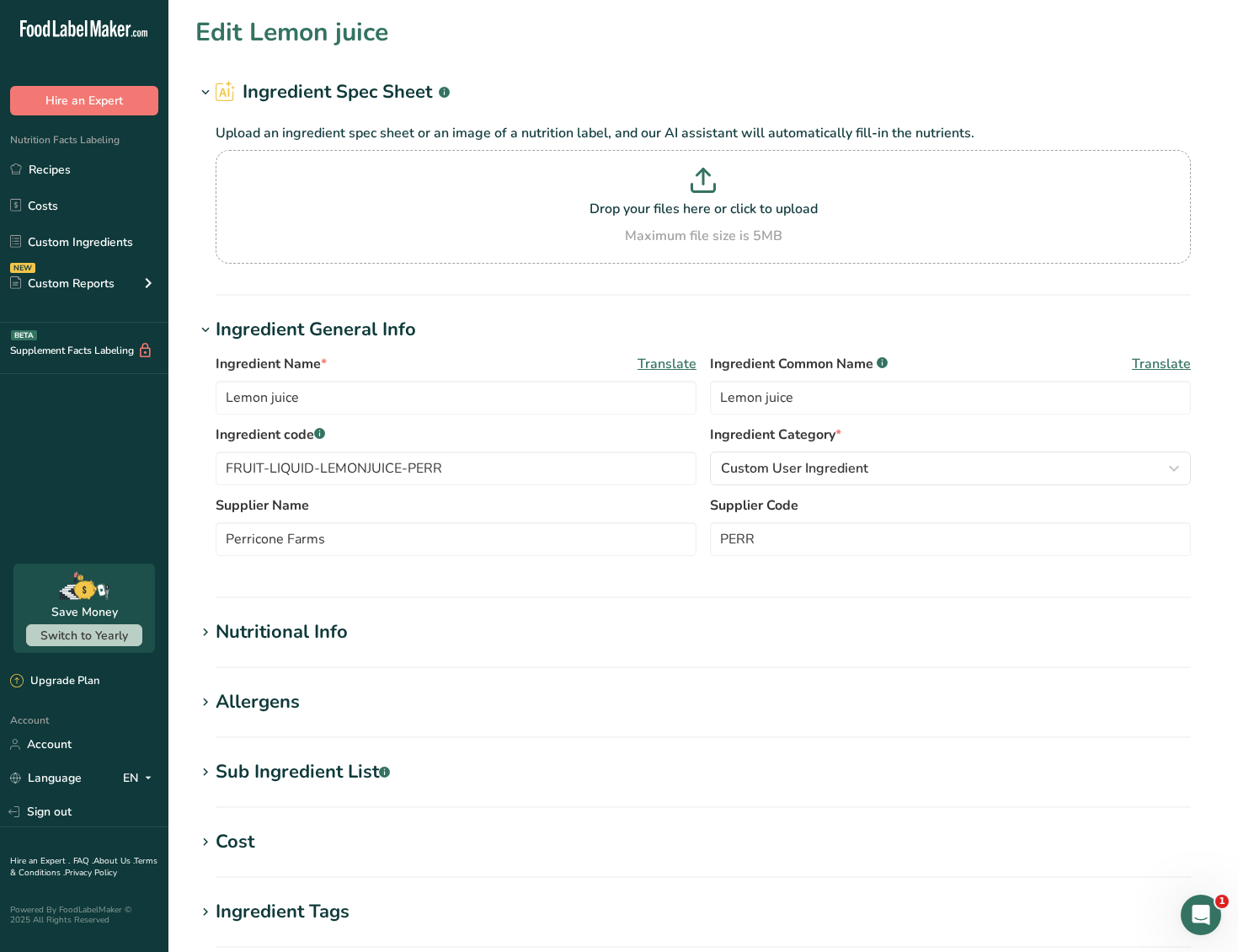
type Sugars "0"
type input "0"
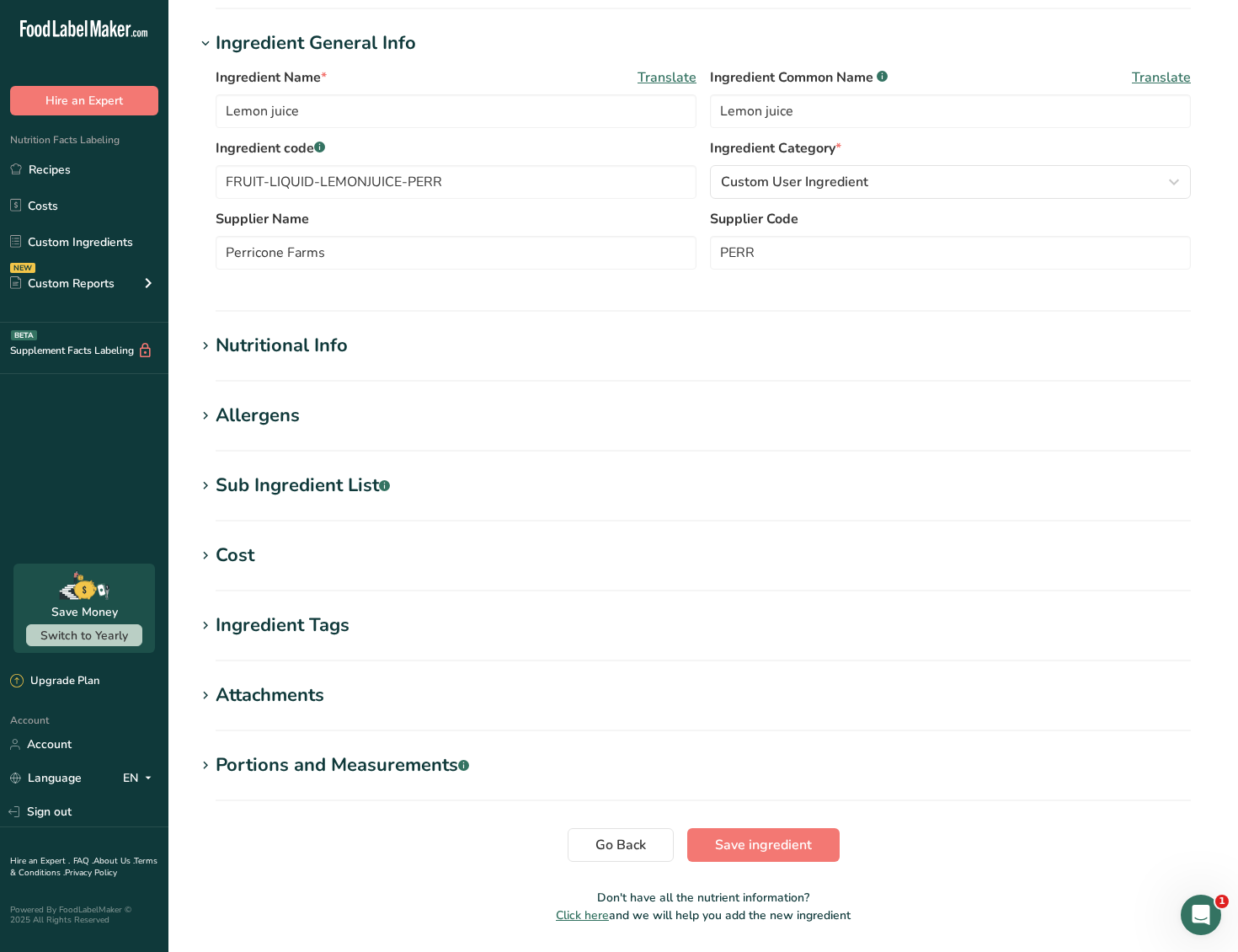
scroll to position [285, 0]
click at [276, 350] on div "Nutritional Info" at bounding box center [282, 347] width 132 height 28
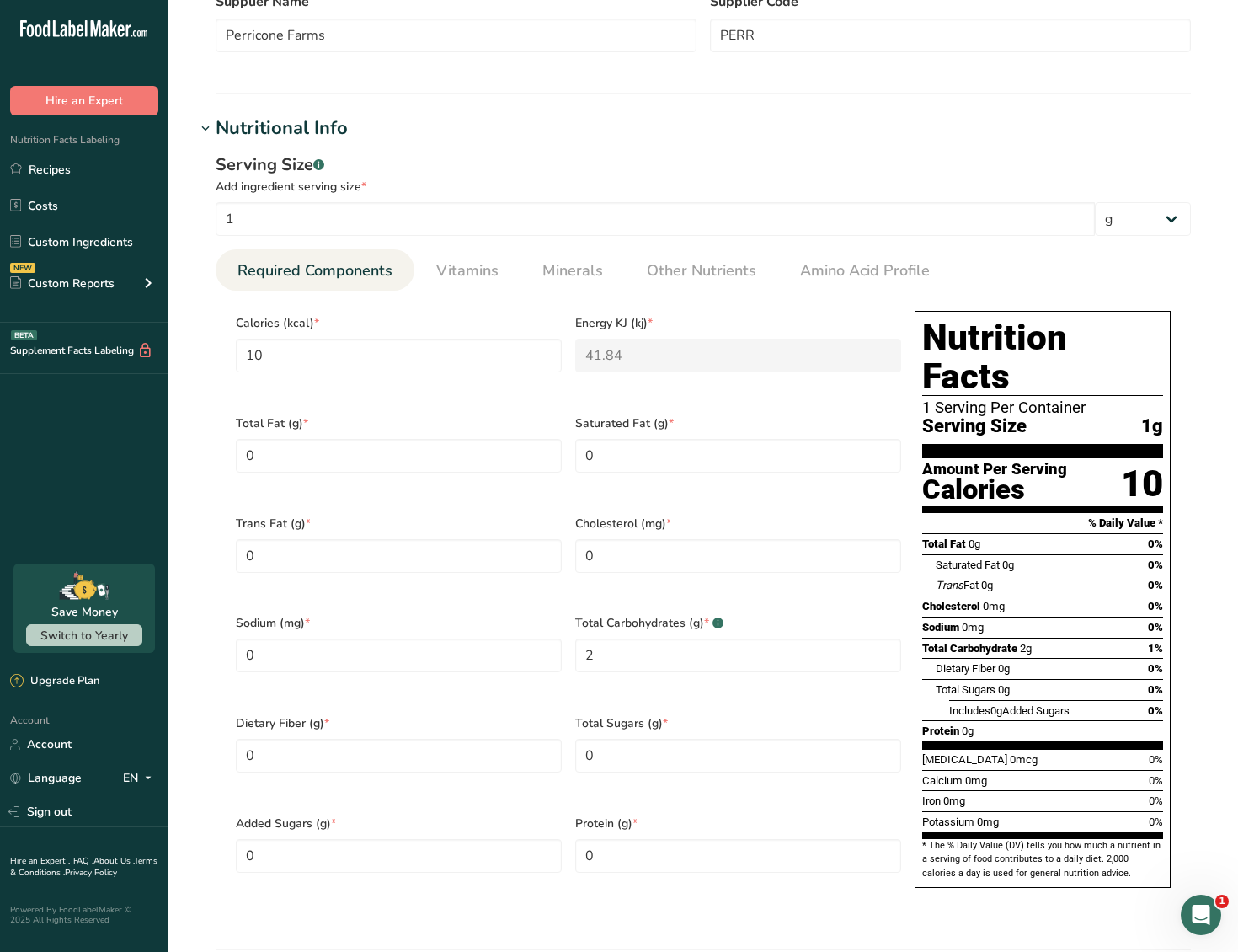
scroll to position [530, 0]
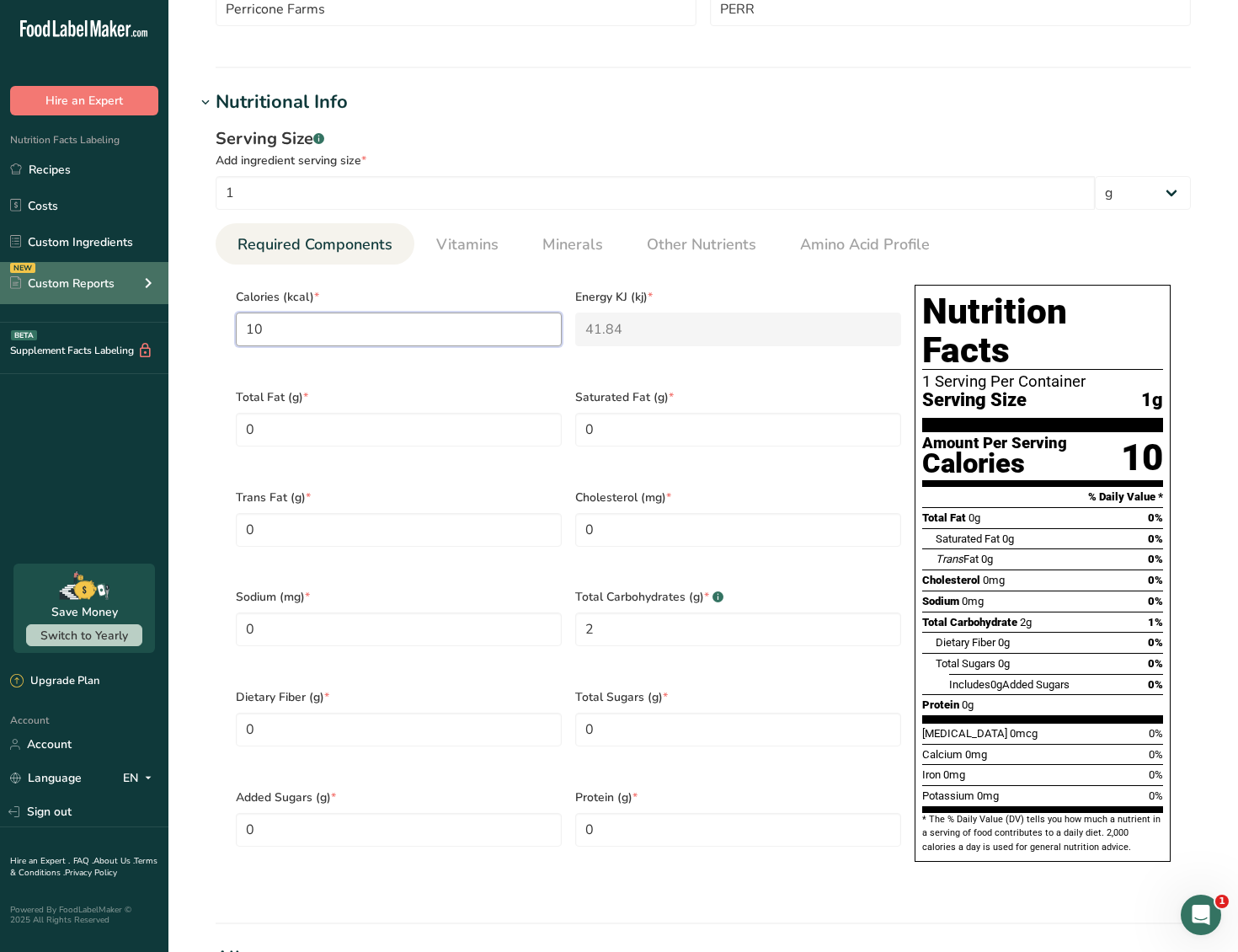
drag, startPoint x: 334, startPoint y: 329, endPoint x: 0, endPoint y: 292, distance: 336.0
click at [0, 292] on div ".a-20{fill:#fff;} Hire an Expert Nutrition Facts Labeling Recipes Costs Custom …" at bounding box center [619, 509] width 1238 height 2078
type input "1"
type KJ "4.2"
type input "12"
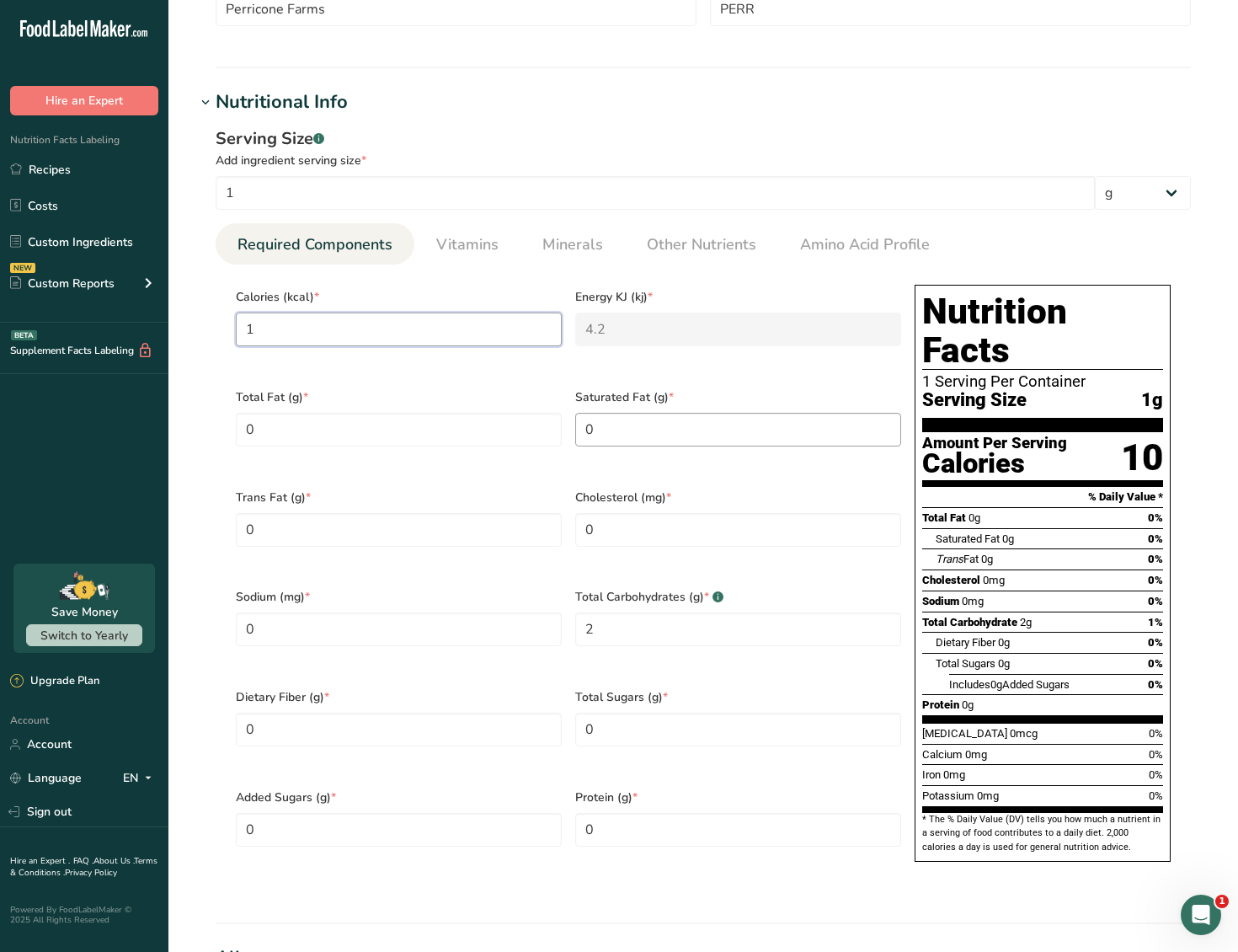
type KJ "50.2"
type input "120"
type KJ "502.1"
type input "120"
click at [399, 198] on input "1" at bounding box center [656, 193] width 880 height 34
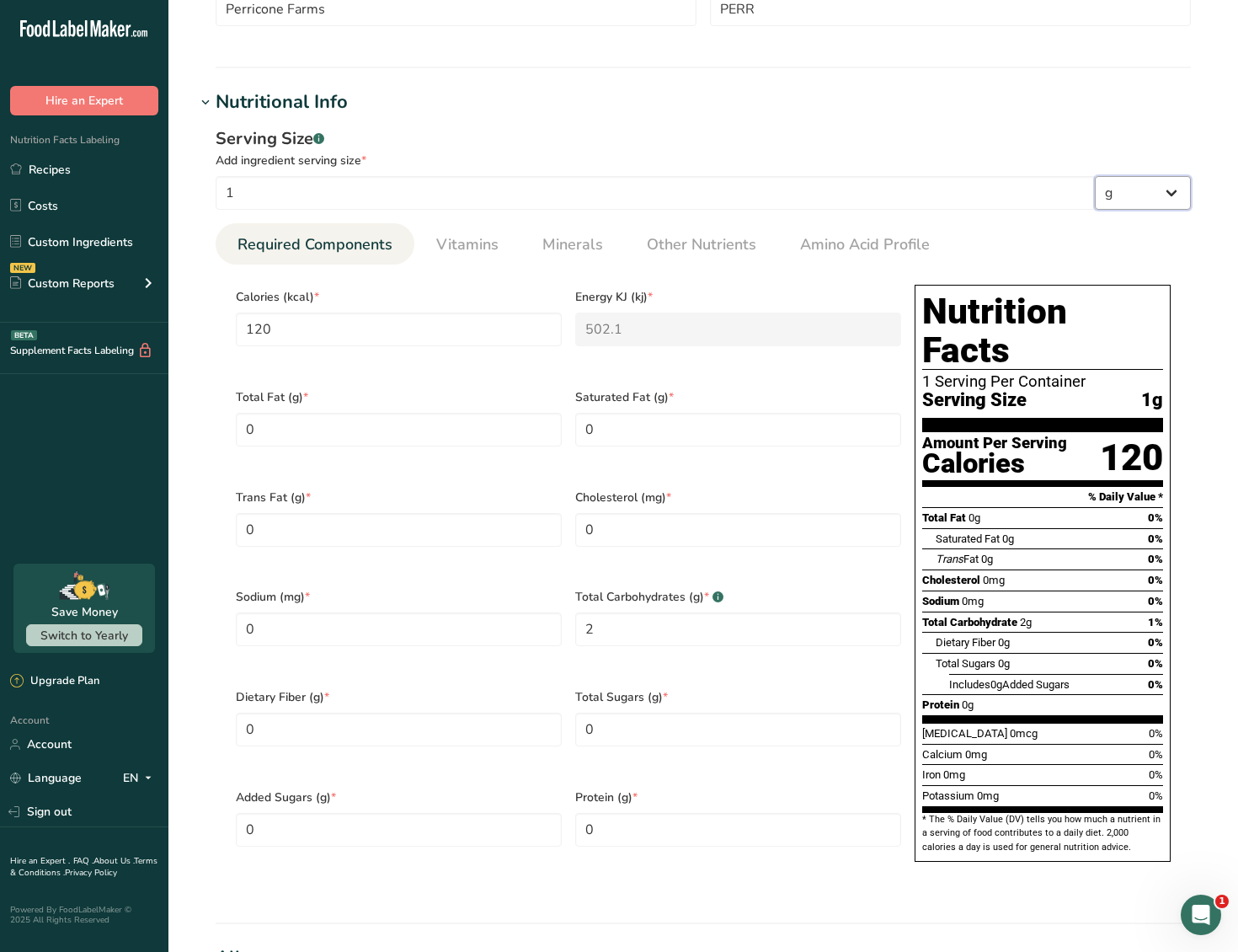
click at [1169, 195] on select "g kg mg mcg lb oz l mL fl oz tbsp tsp cup qt gallon" at bounding box center [1142, 193] width 96 height 34
select select "18"
click at [1095, 177] on select "g kg mg mcg lb oz l mL fl oz tbsp tsp cup qt gallon" at bounding box center [1142, 193] width 96 height 34
type input "295.74"
type KJ "1237.3762"
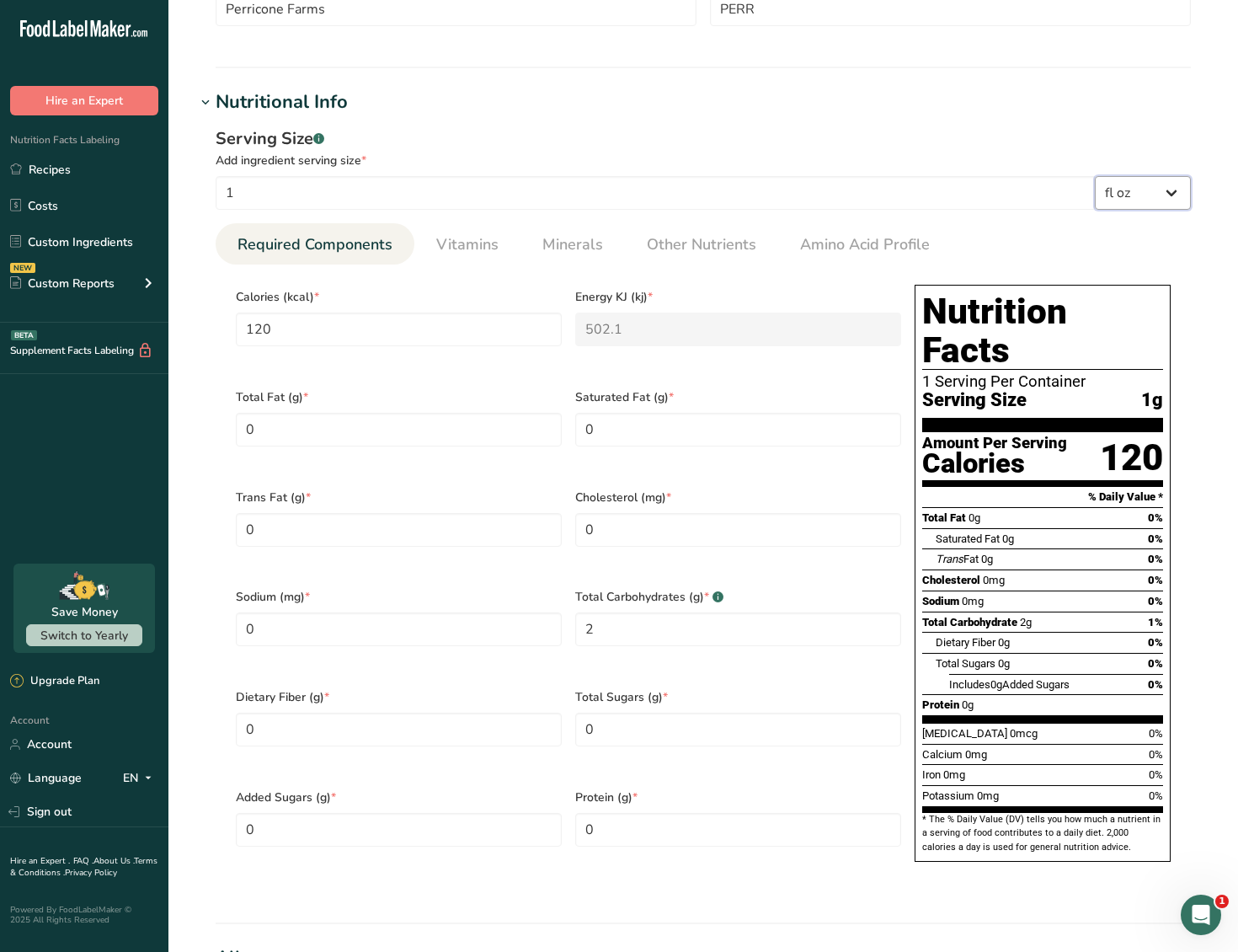
type Carbohydrates "59.148"
select select "22"
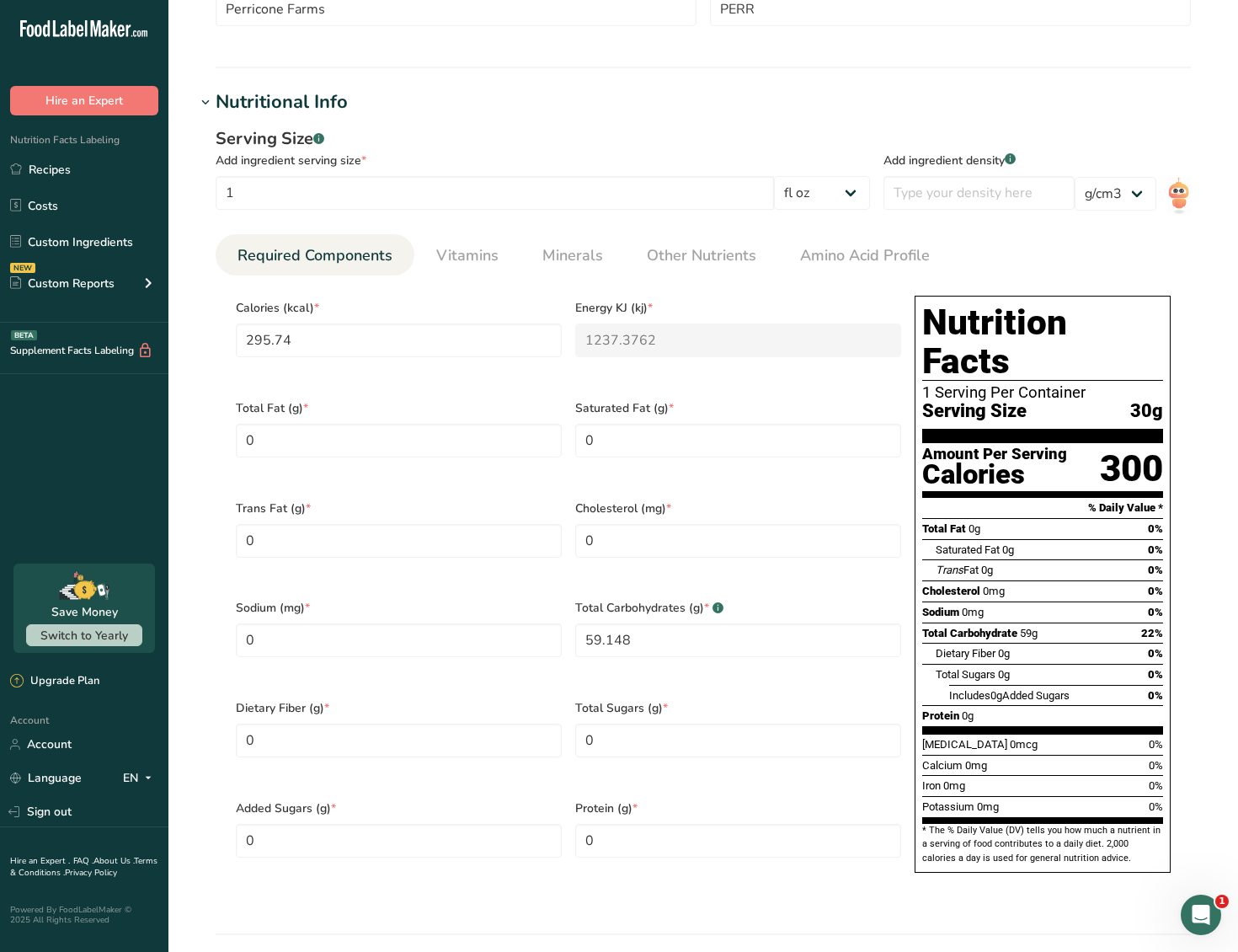
click at [428, 208] on div "Serving Size .a-a{fill:#347362;}.b-a{fill:#fff;} Add ingredient serving size * …" at bounding box center [544, 174] width 655 height 95
click at [323, 189] on input "1" at bounding box center [495, 193] width 558 height 34
type input "8"
type input "2365.92"
type KJ "9899.0093"
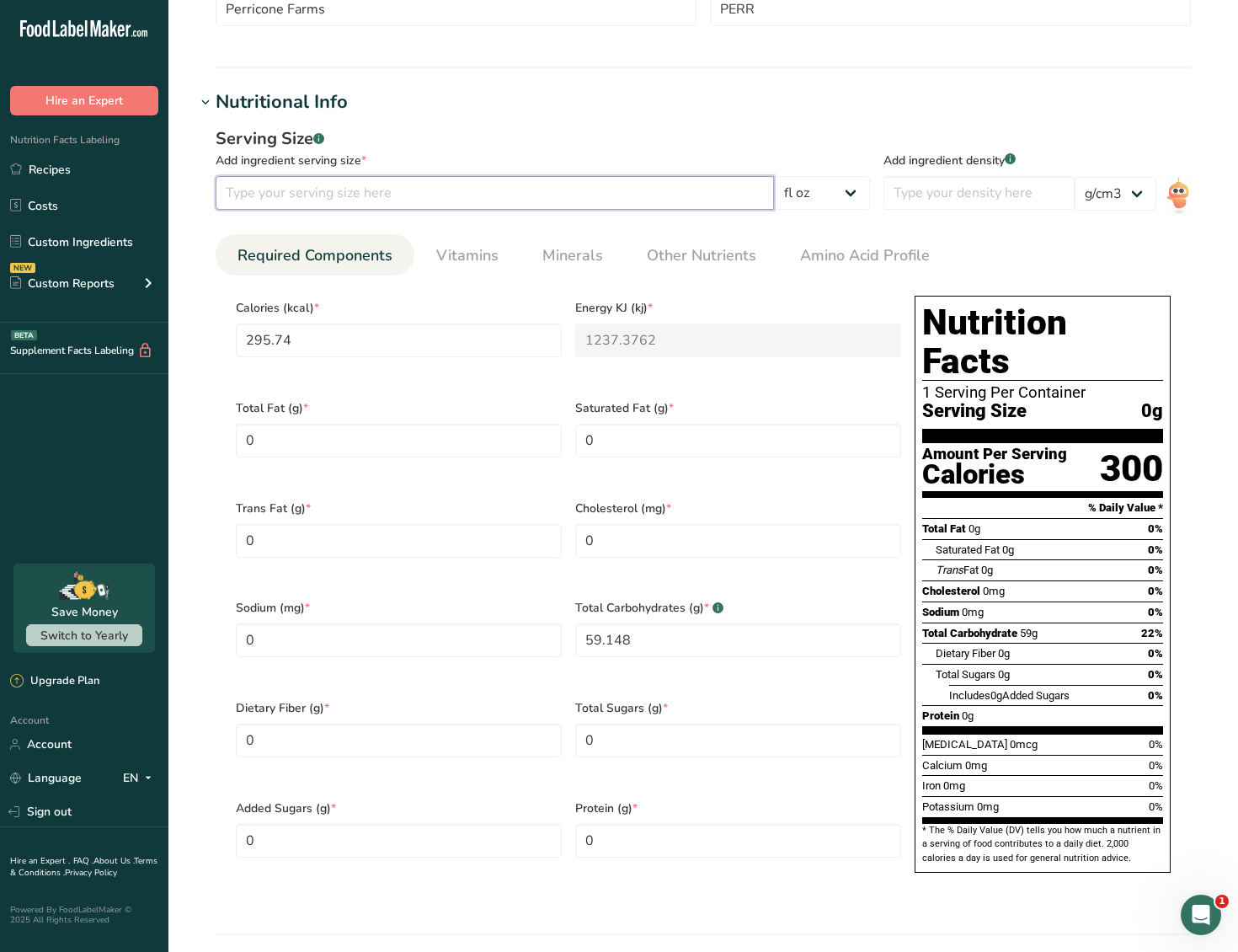
type Carbohydrates "473.184"
type input "8"
click at [563, 133] on div "Serving Size .a-a{fill:#347362;}.b-a{fill:#fff;}" at bounding box center [544, 139] width 655 height 26
click at [995, 210] on div "Add ingredient density .a-a{fill:#347362;}.b-a{fill:#fff;} lb/ft3 g/cm3" at bounding box center [1038, 174] width 308 height 95
click at [973, 190] on input "number" at bounding box center [980, 193] width 191 height 34
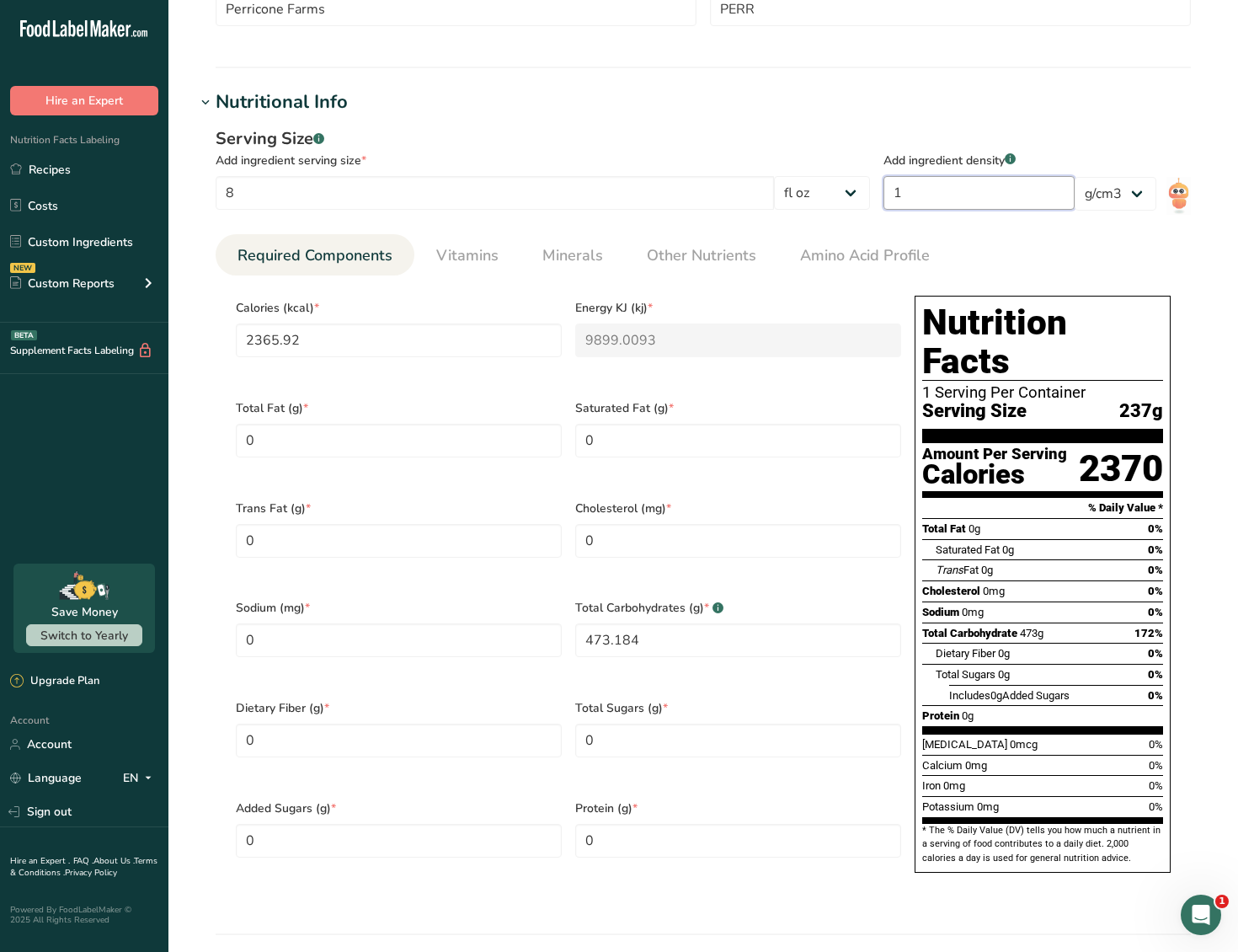
type input "1.0"
type input "2507.8752"
type KJ "10492.9498"
type Carbohydrates "501.575"
type input "1.06"
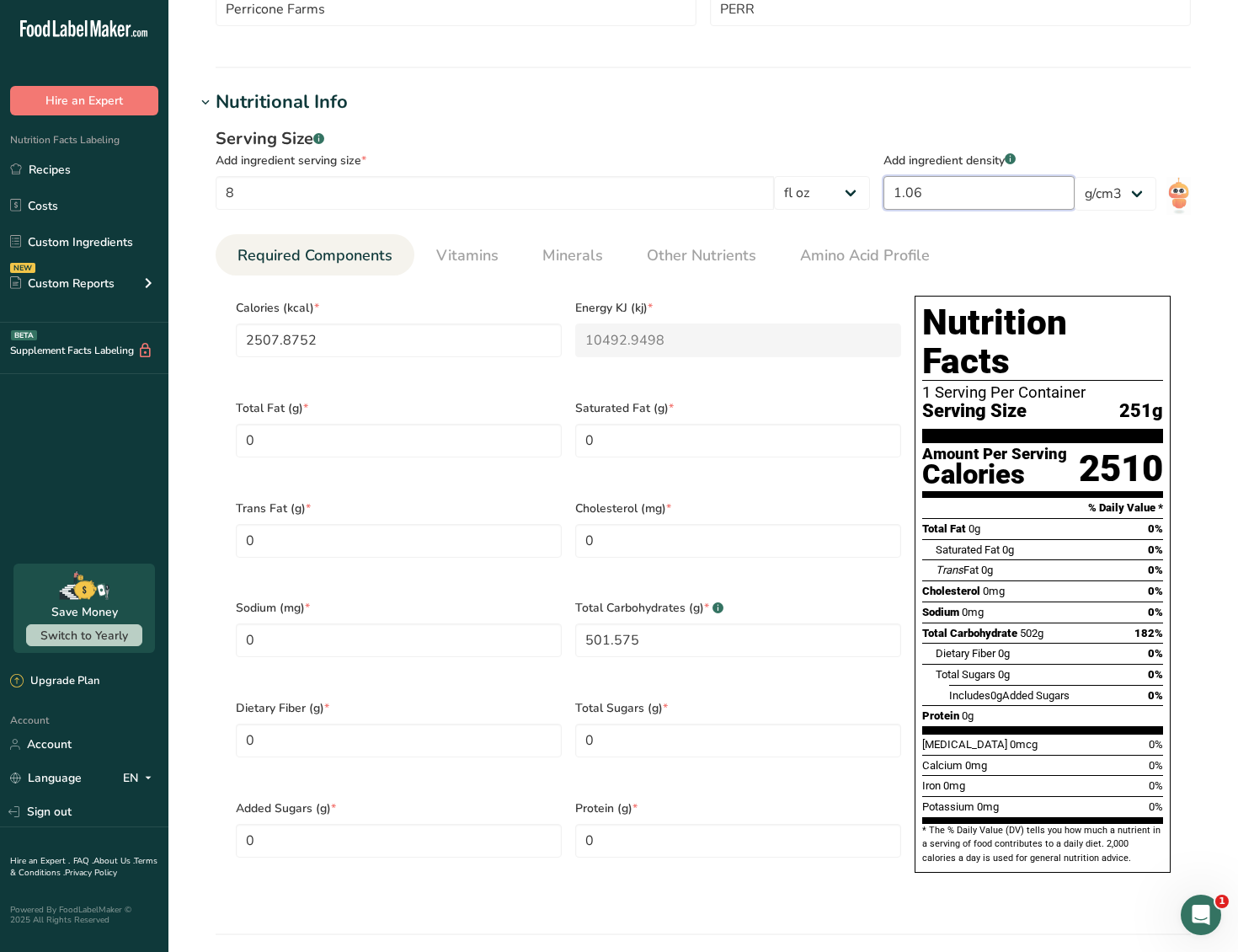
type input "2365.92"
type KJ "9899.0093"
type Carbohydrates "473.184"
type input "1"
type input "30756.96"
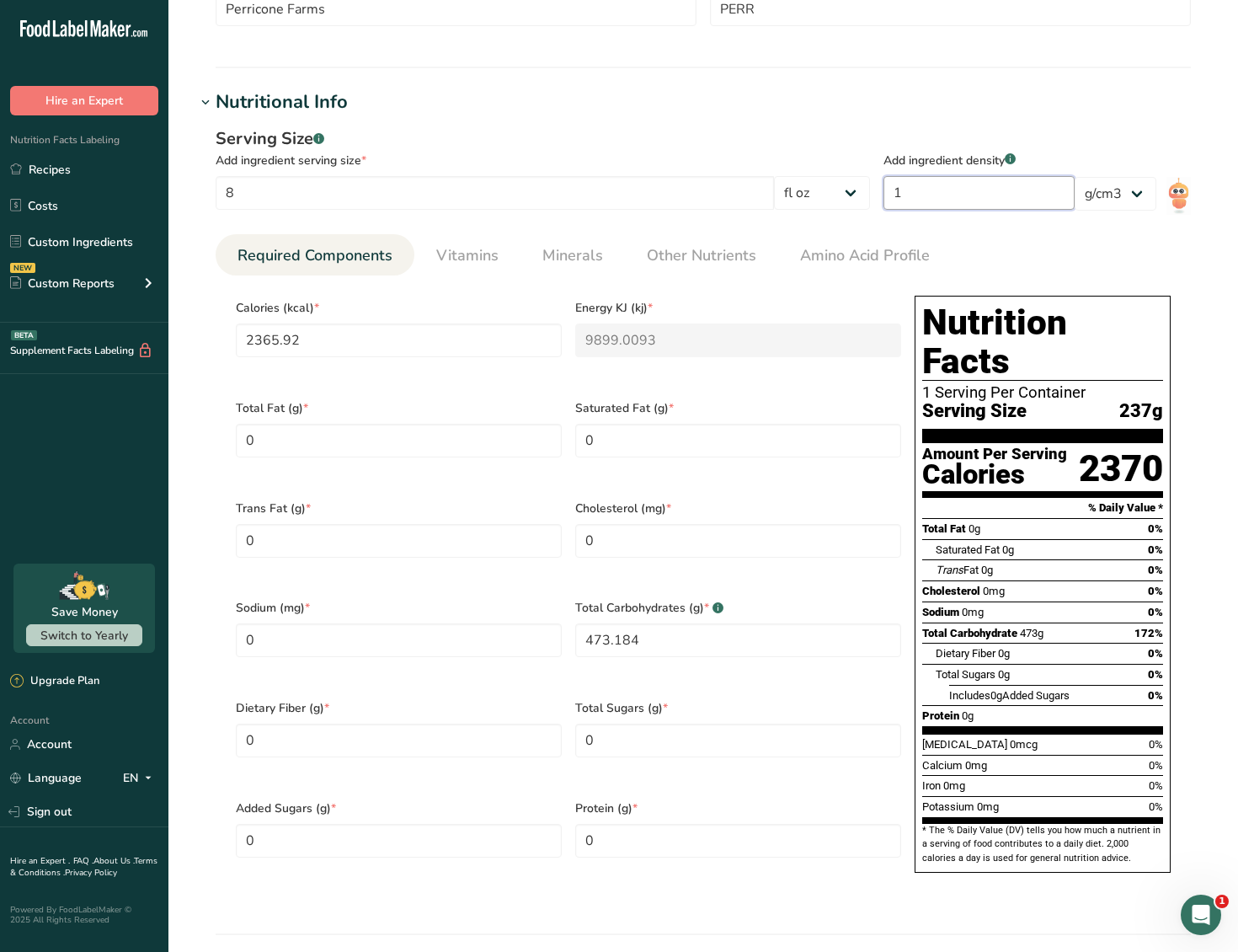
type KJ "128687.1206"
type Carbohydrates "6151.392"
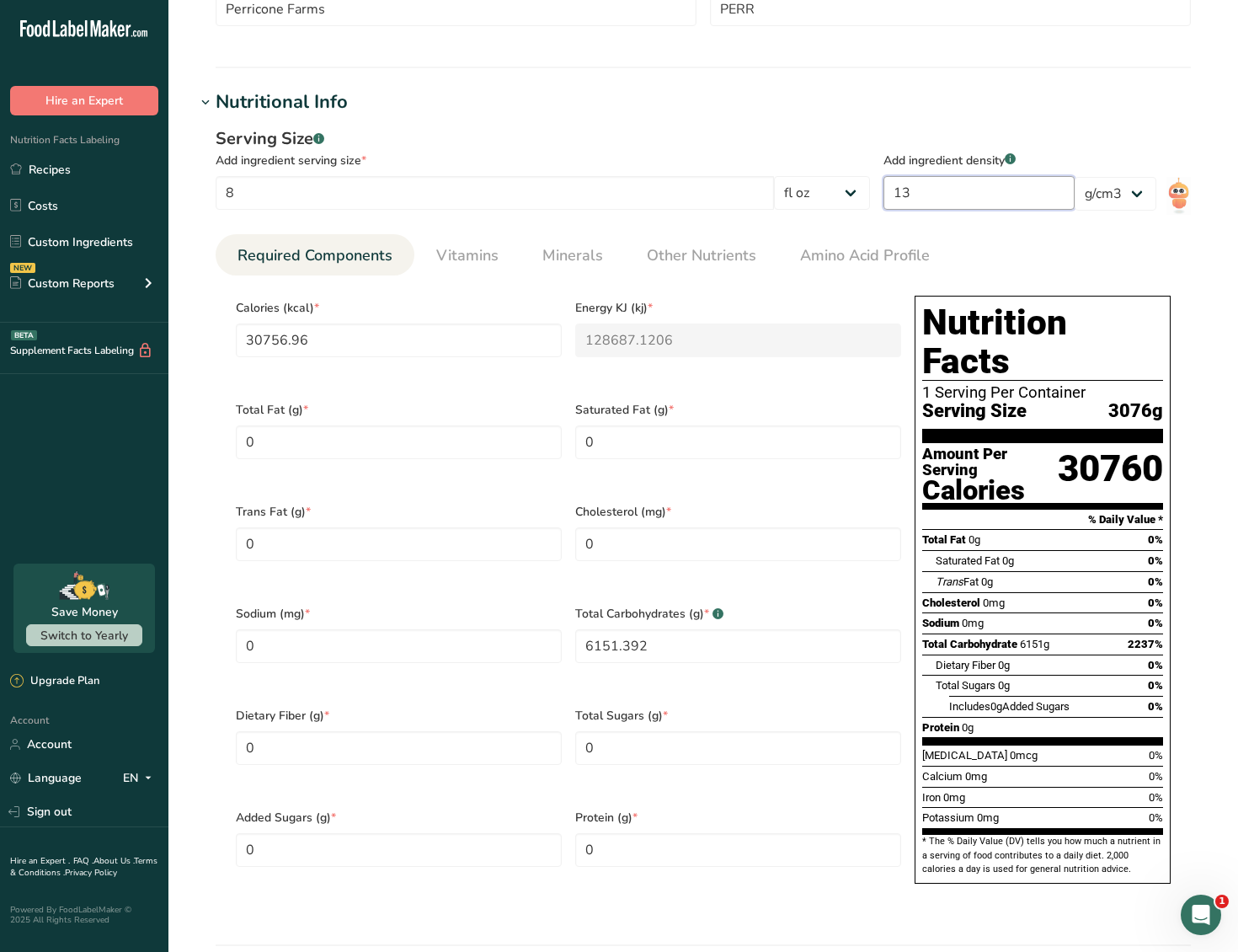
type input "13"
click at [1037, 265] on ul "Required Components Vitamins Minerals Other Nutrients Amino Acid Profile" at bounding box center [703, 255] width 976 height 41
click at [350, 343] on input "30756.96" at bounding box center [399, 340] width 327 height 34
drag, startPoint x: 347, startPoint y: 341, endPoint x: 115, endPoint y: 337, distance: 232.0
click at [116, 337] on div ".a-20{fill:#fff;} Hire an Expert Nutrition Facts Labeling Recipes Costs Custom …" at bounding box center [619, 520] width 1238 height 2099
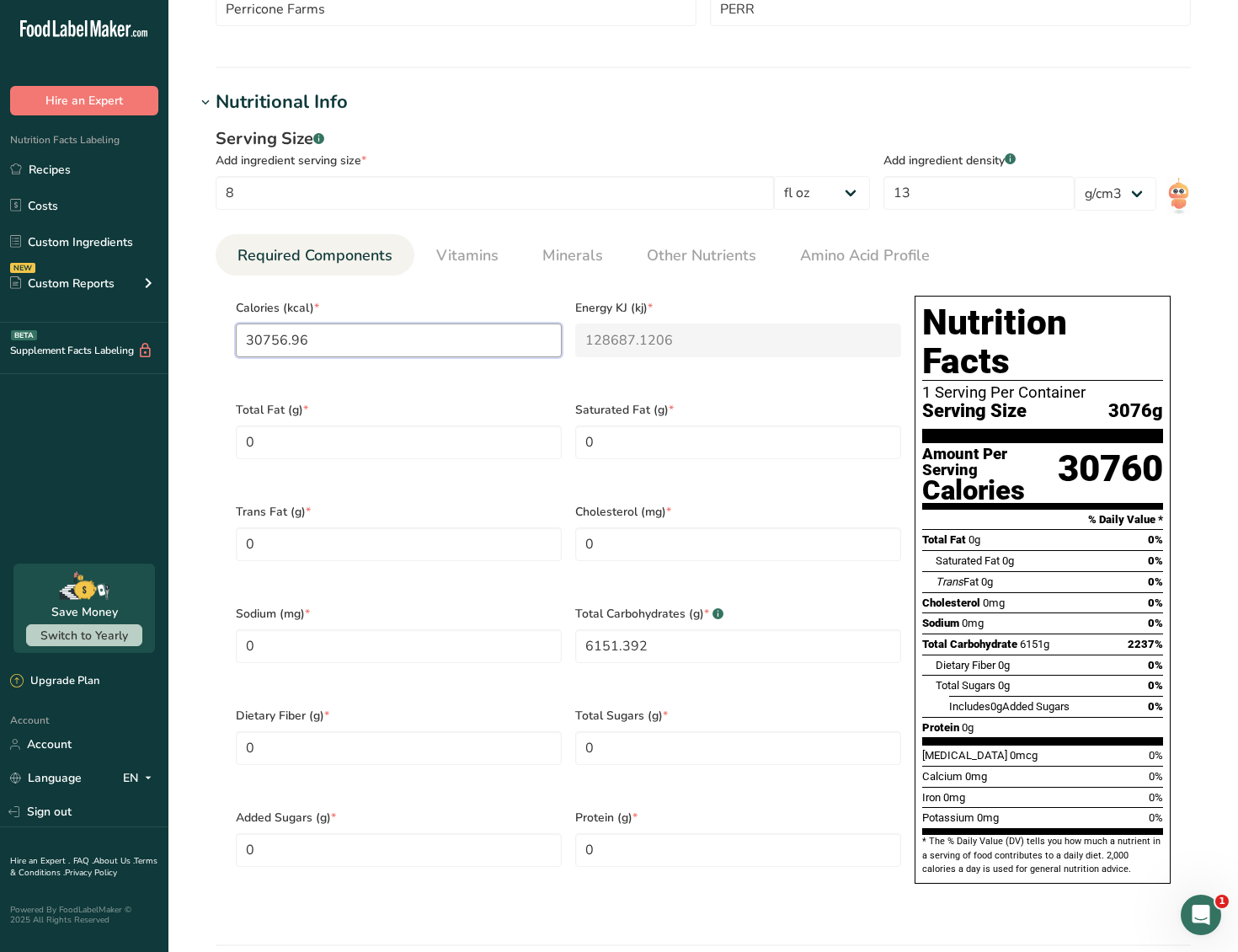
type input "1"
type KJ "4.2"
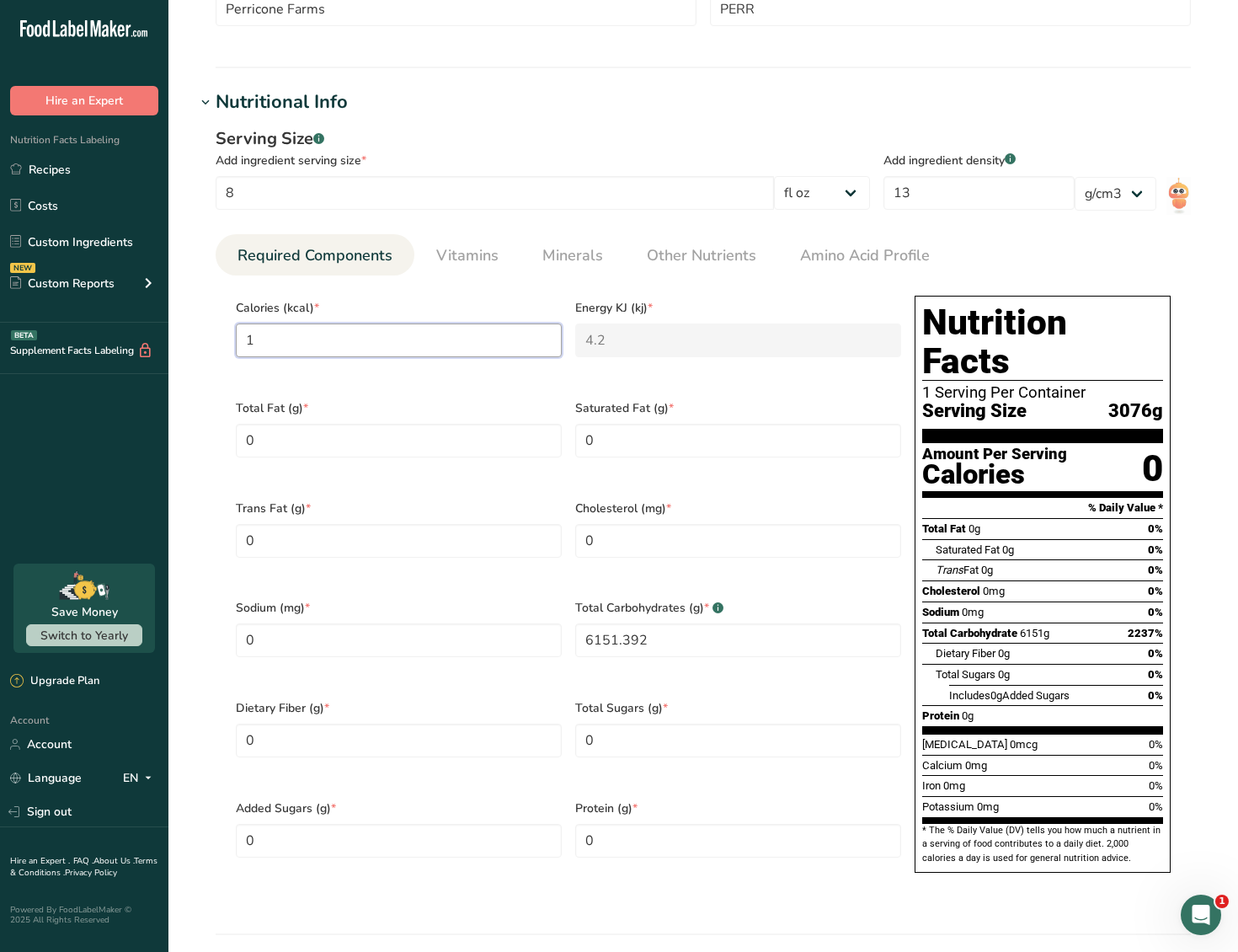
type input "12"
type KJ "50.2"
type input "120"
type KJ "502.1"
type input "120"
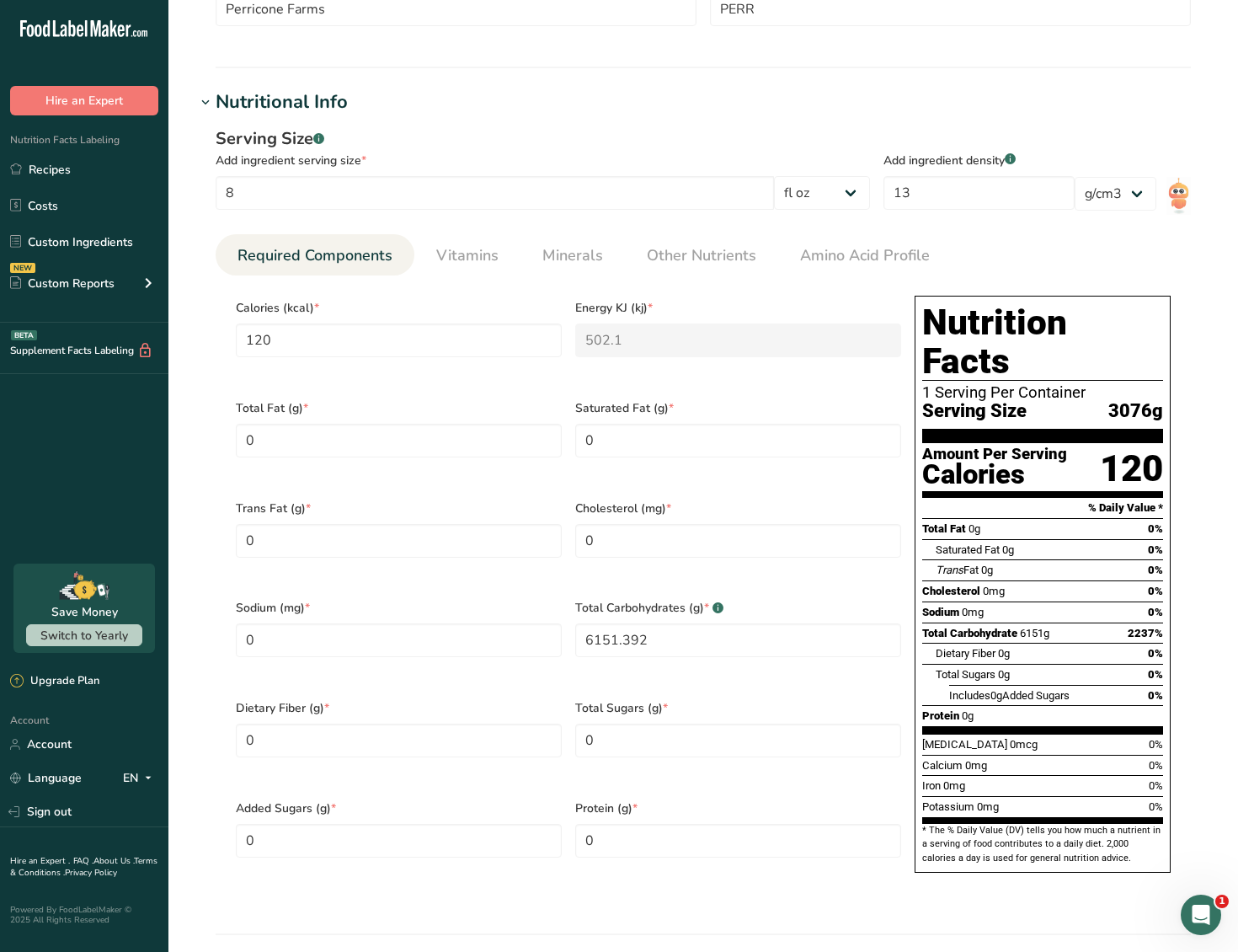
click at [528, 390] on div "Total Fat (g) * 0" at bounding box center [399, 440] width 339 height 101
click at [361, 435] on Fat "0" at bounding box center [399, 441] width 327 height 34
click at [660, 623] on Carbohydrates "6151.392" at bounding box center [738, 640] width 327 height 34
drag, startPoint x: 571, startPoint y: 622, endPoint x: 449, endPoint y: 603, distance: 123.5
click at [448, 616] on div "Calories (kcal) * 120 Energy KJ (kj) * 502.1 Total Fat (g) * 0 Saturated Fat (g…" at bounding box center [568, 589] width 679 height 601
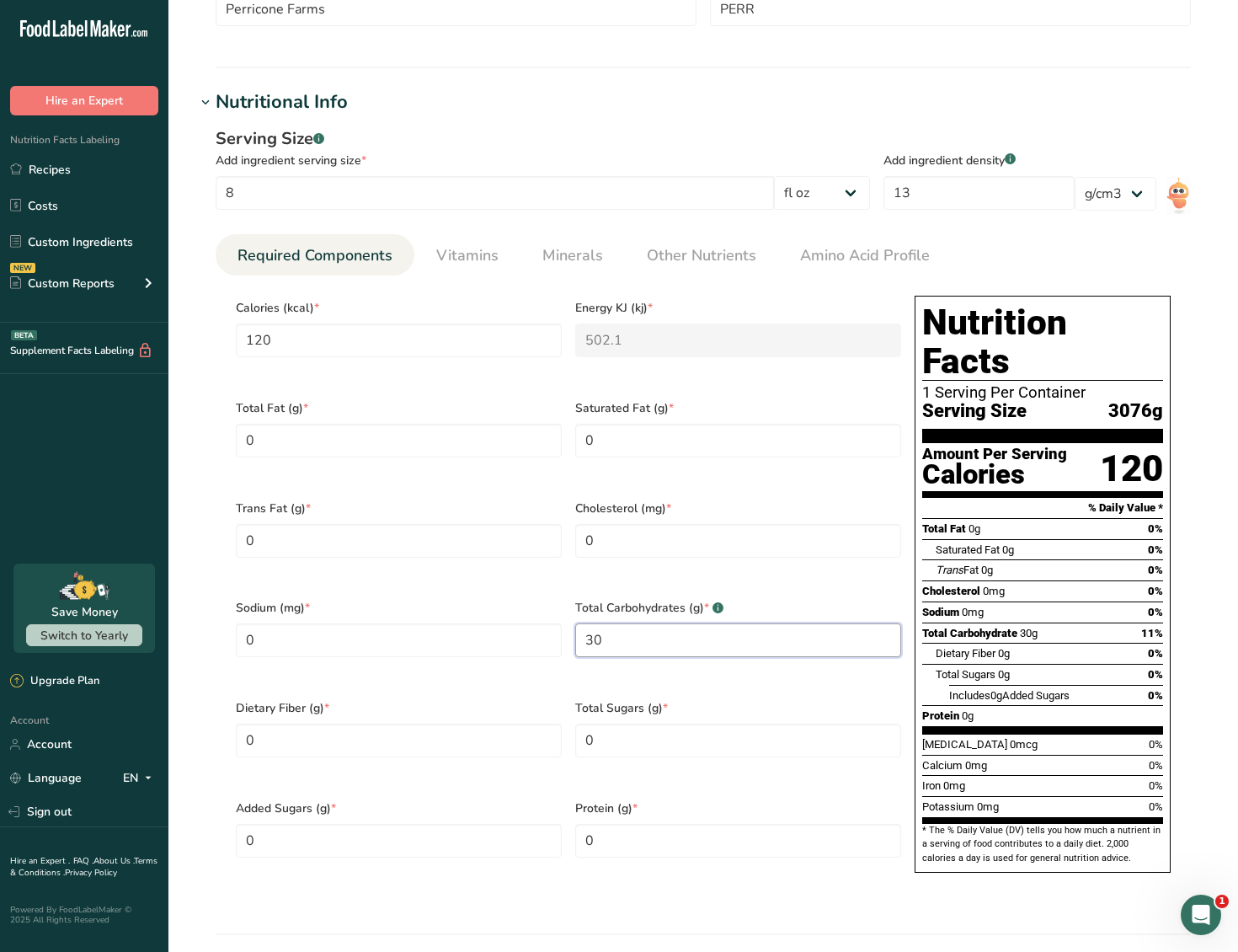
type Carbohydrates "30"
click at [854, 901] on section "Edit Lemon juice Ingredient Spec Sheet .a-a{fill:#347362;}.b-a{fill:#fff;} Uplo…" at bounding box center [703, 487] width 1070 height 2035
click at [636, 724] on Sugars "0" at bounding box center [738, 741] width 327 height 34
type Sugars "28"
click at [748, 873] on section "Nutritional Info Serving Size .a-a{fill:#347362;}.b-a{fill:#fff;} Add ingredien…" at bounding box center [703, 512] width 1016 height 846
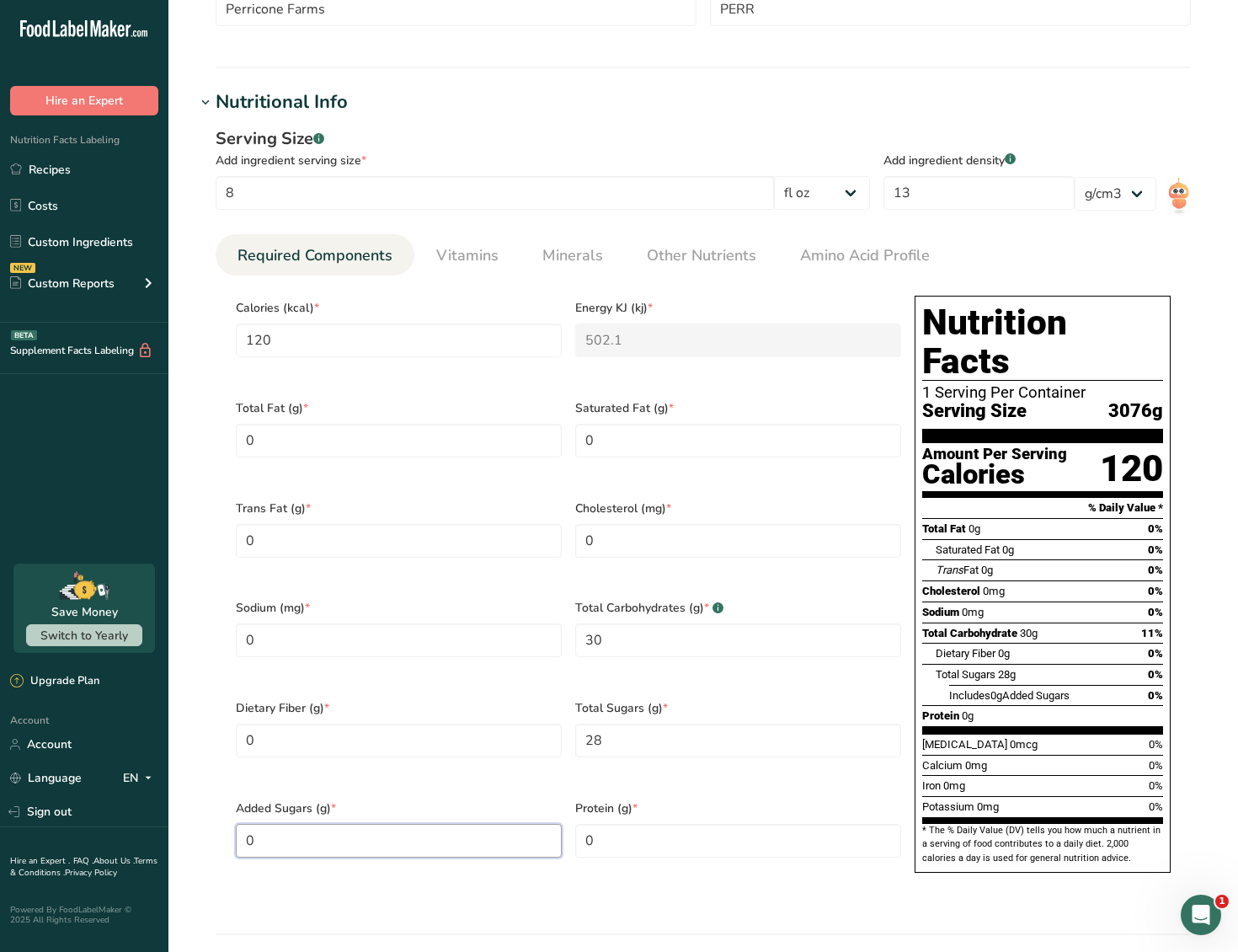
click at [426, 824] on Sugars "0" at bounding box center [399, 841] width 327 height 34
type Sugars "27"
click at [617, 861] on section "Calories (kcal) * 120 Energy KJ (kj) * 502.1 Total Fat (g) * 0 Saturated Fat (g…" at bounding box center [703, 589] width 976 height 627
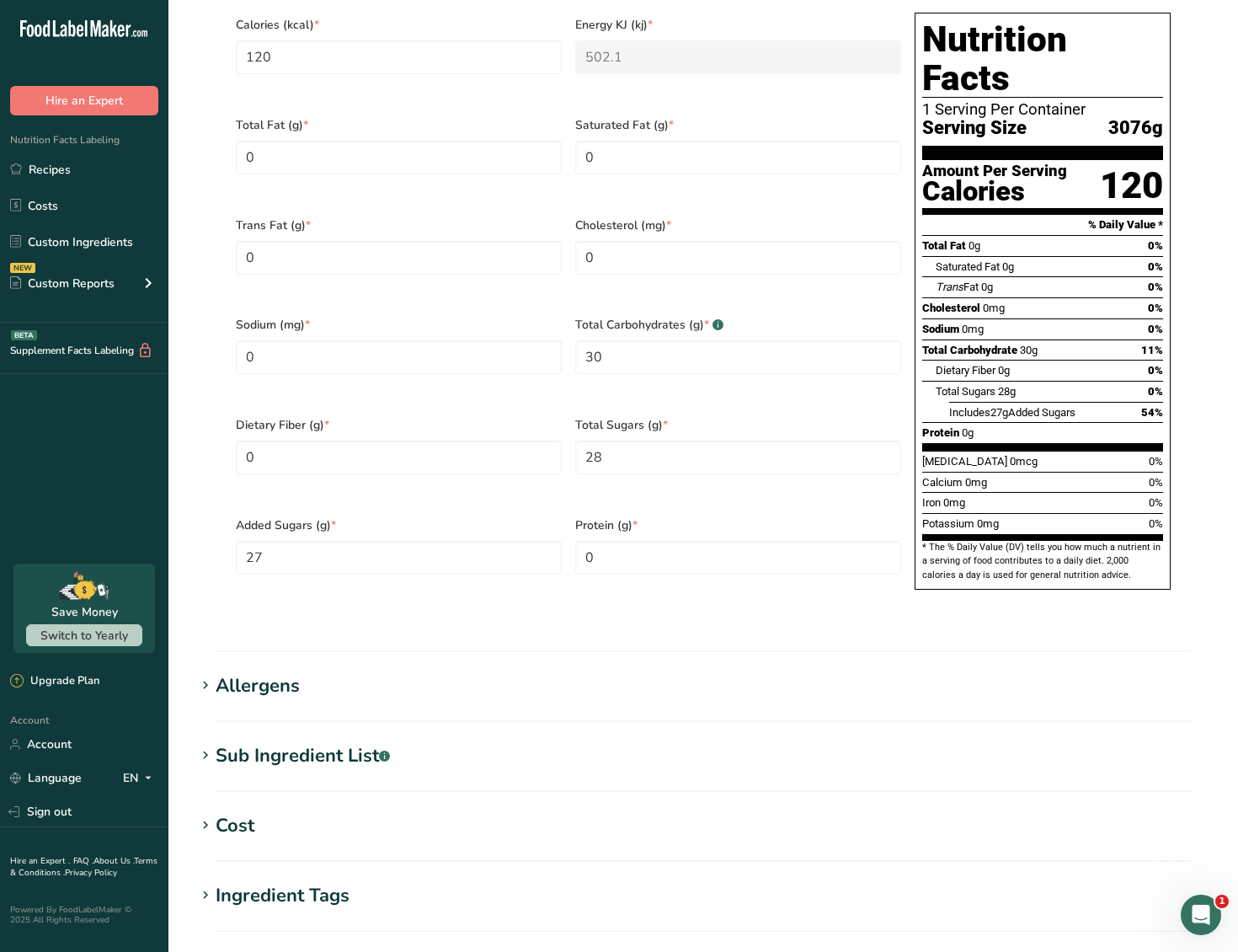
scroll to position [1096, 0]
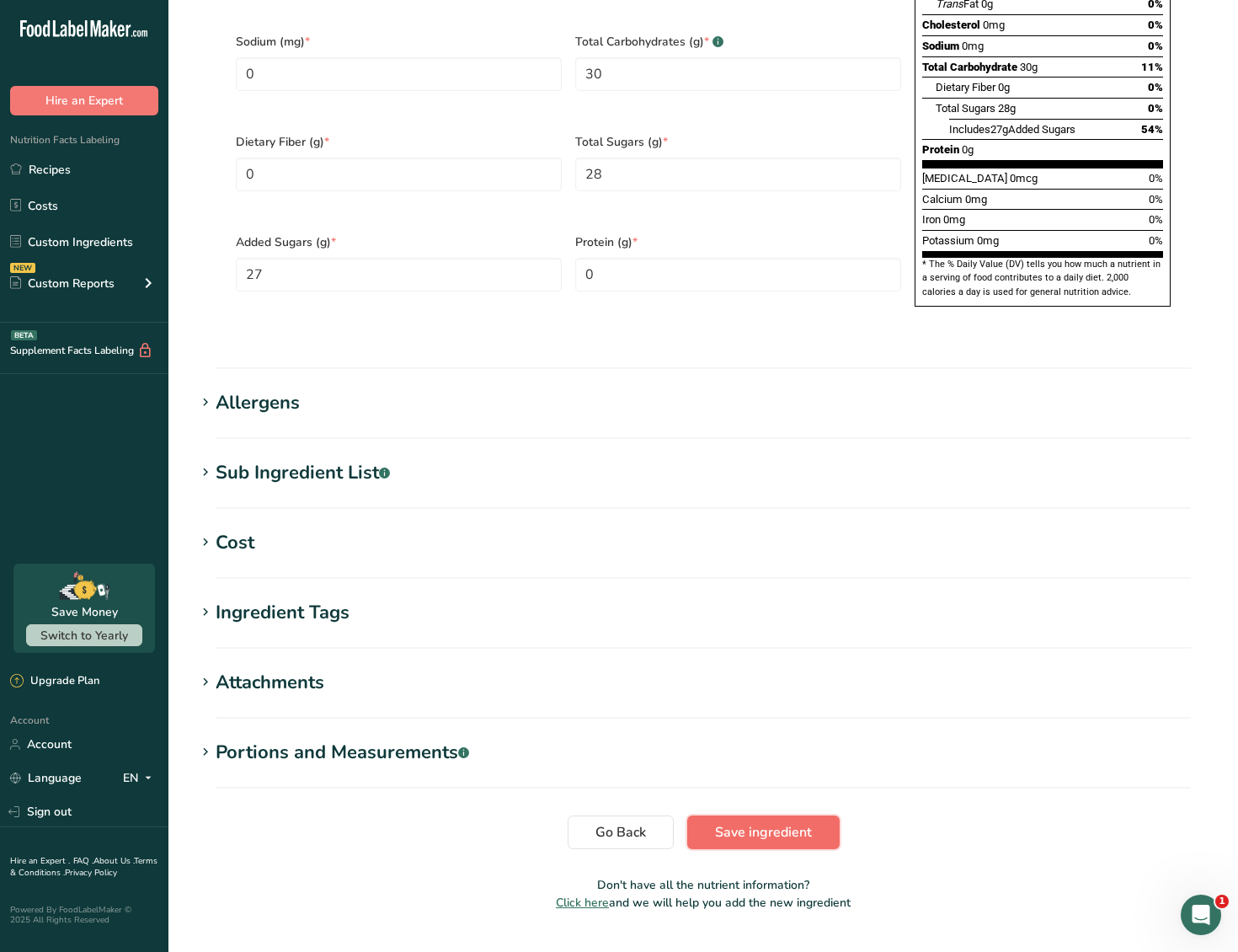
click at [782, 816] on button "Save ingredient" at bounding box center [764, 833] width 153 height 34
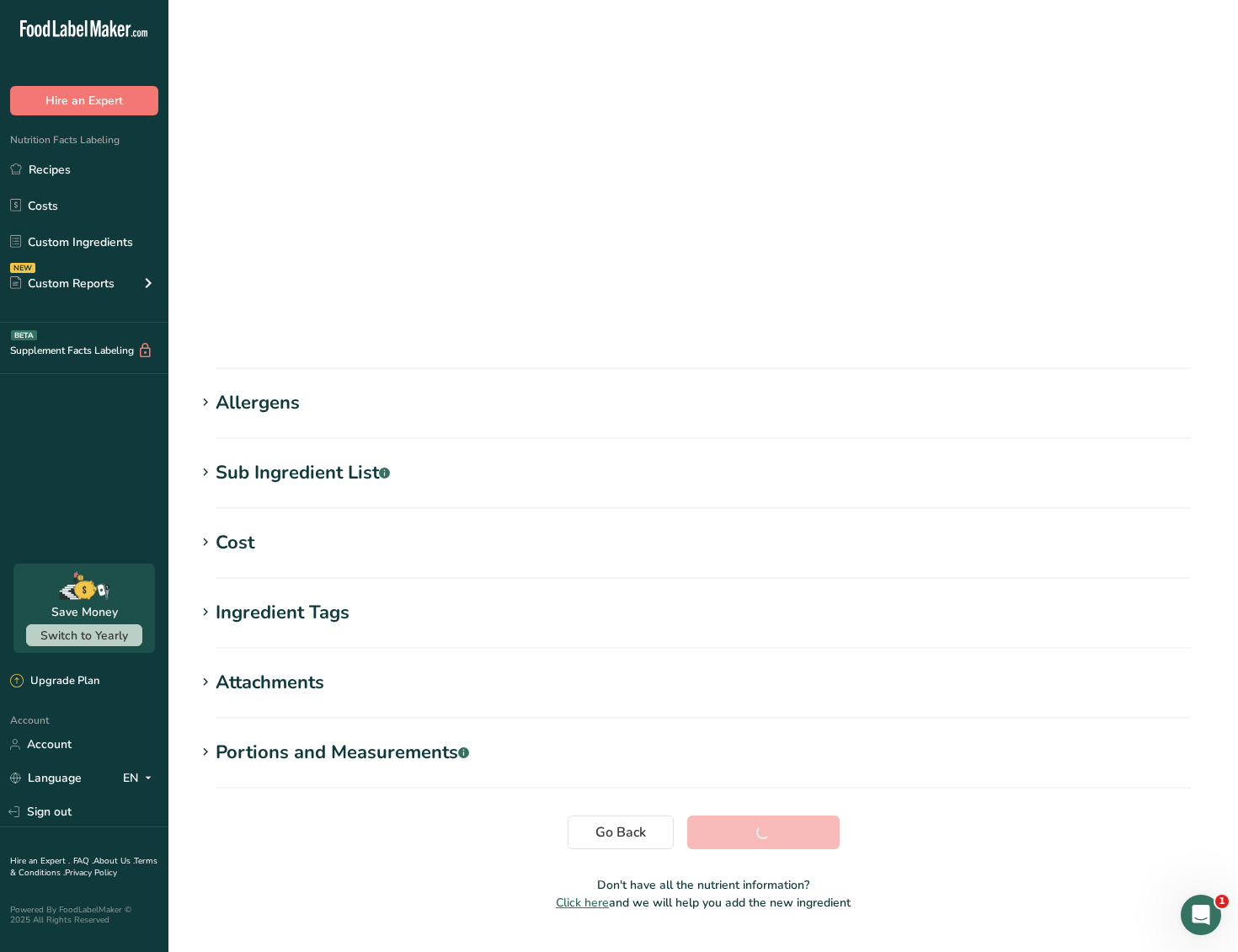
scroll to position [0, 0]
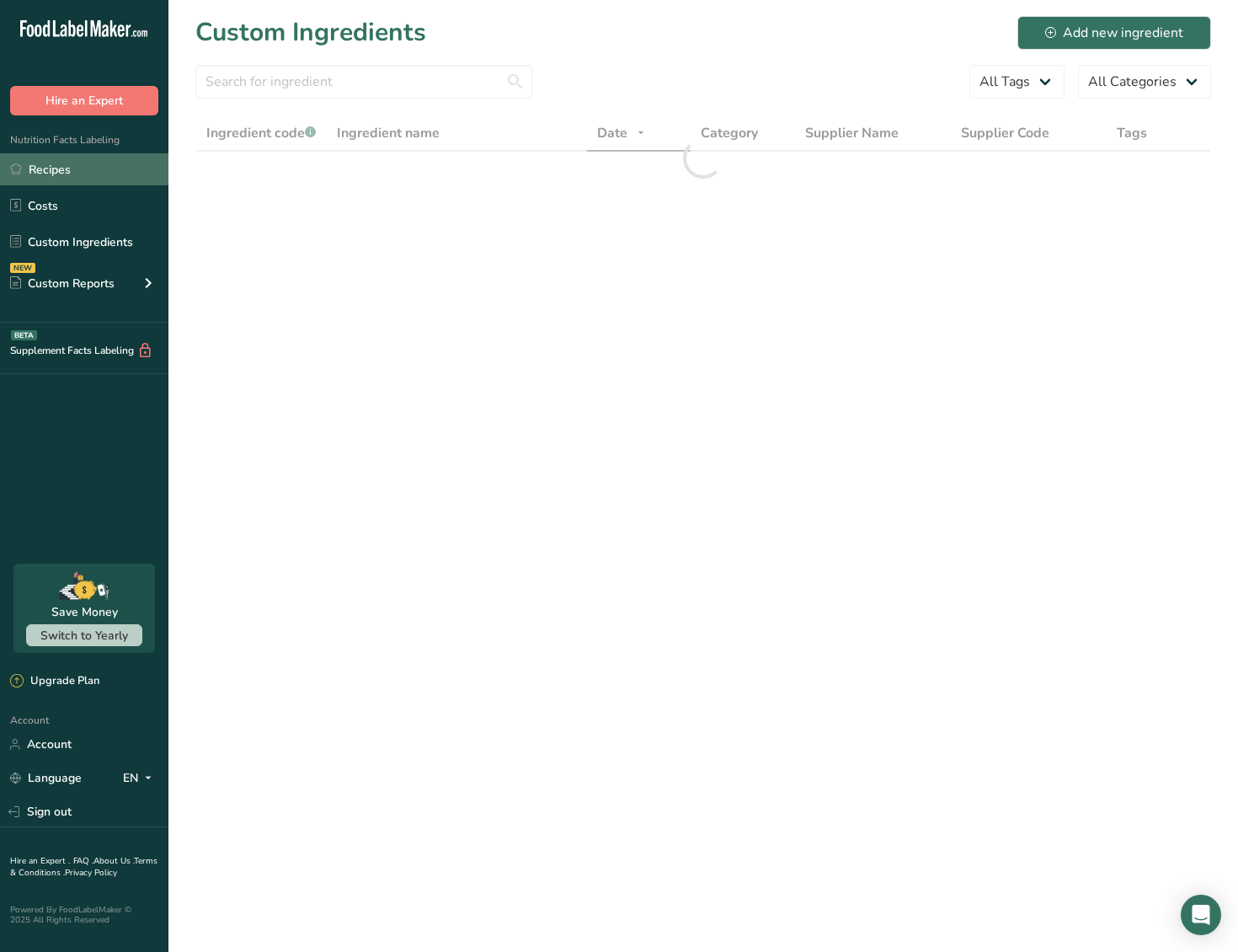
click at [71, 173] on link "Recipes" at bounding box center [84, 169] width 169 height 32
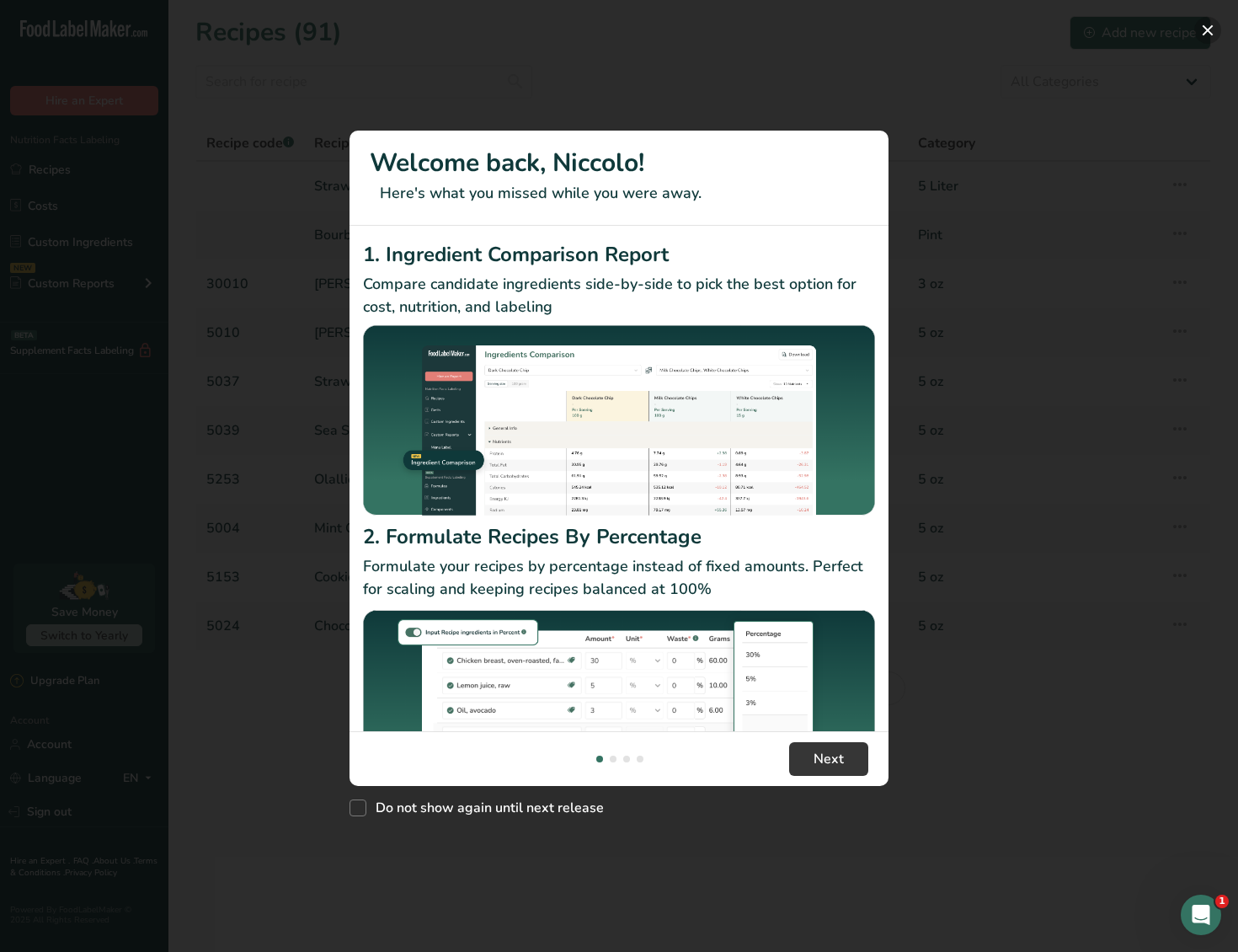
click at [1208, 31] on button "New Features" at bounding box center [1207, 30] width 27 height 27
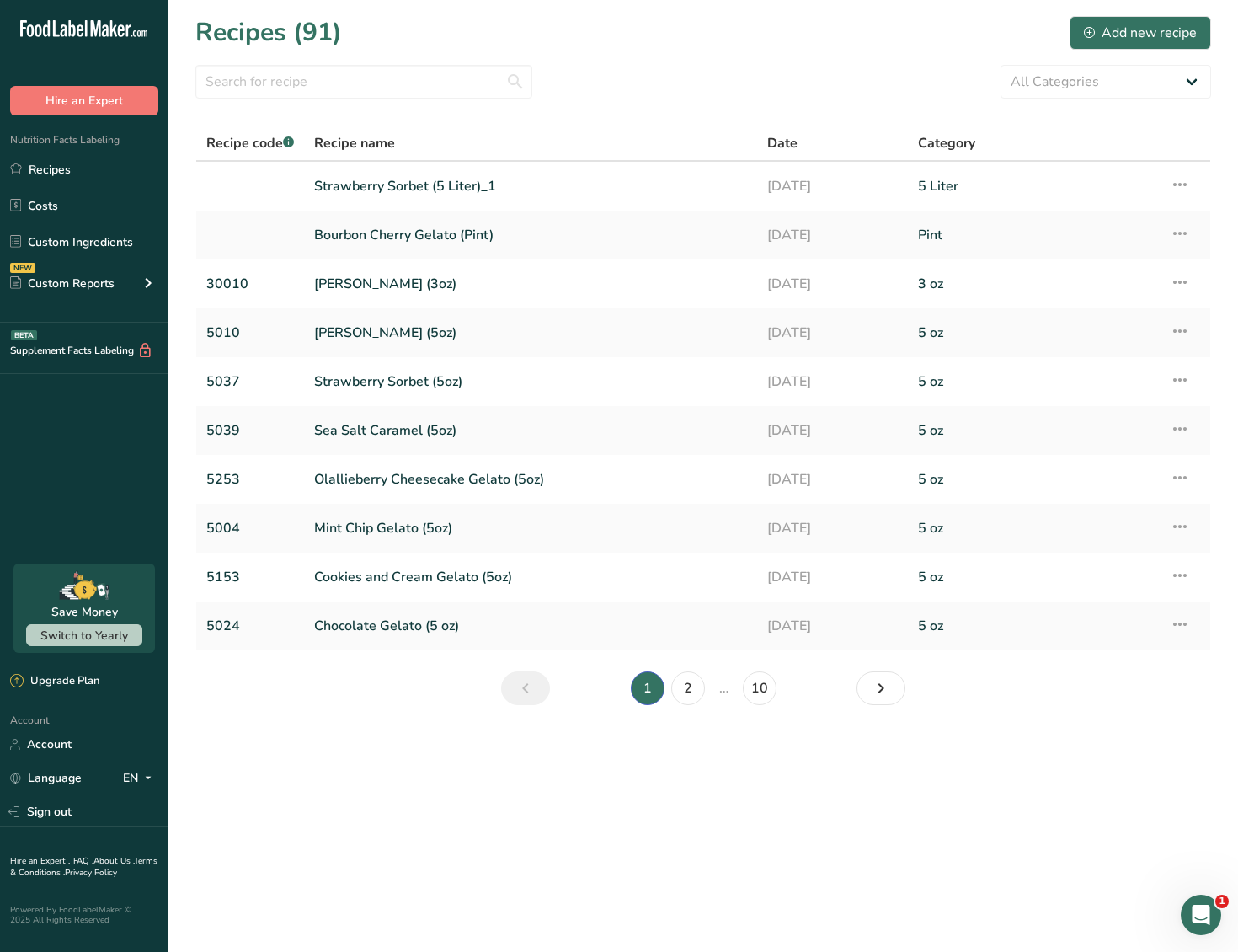
click at [330, 49] on h1 "Recipes (91)" at bounding box center [268, 33] width 147 height 37
click at [306, 86] on input "text" at bounding box center [364, 82] width 337 height 34
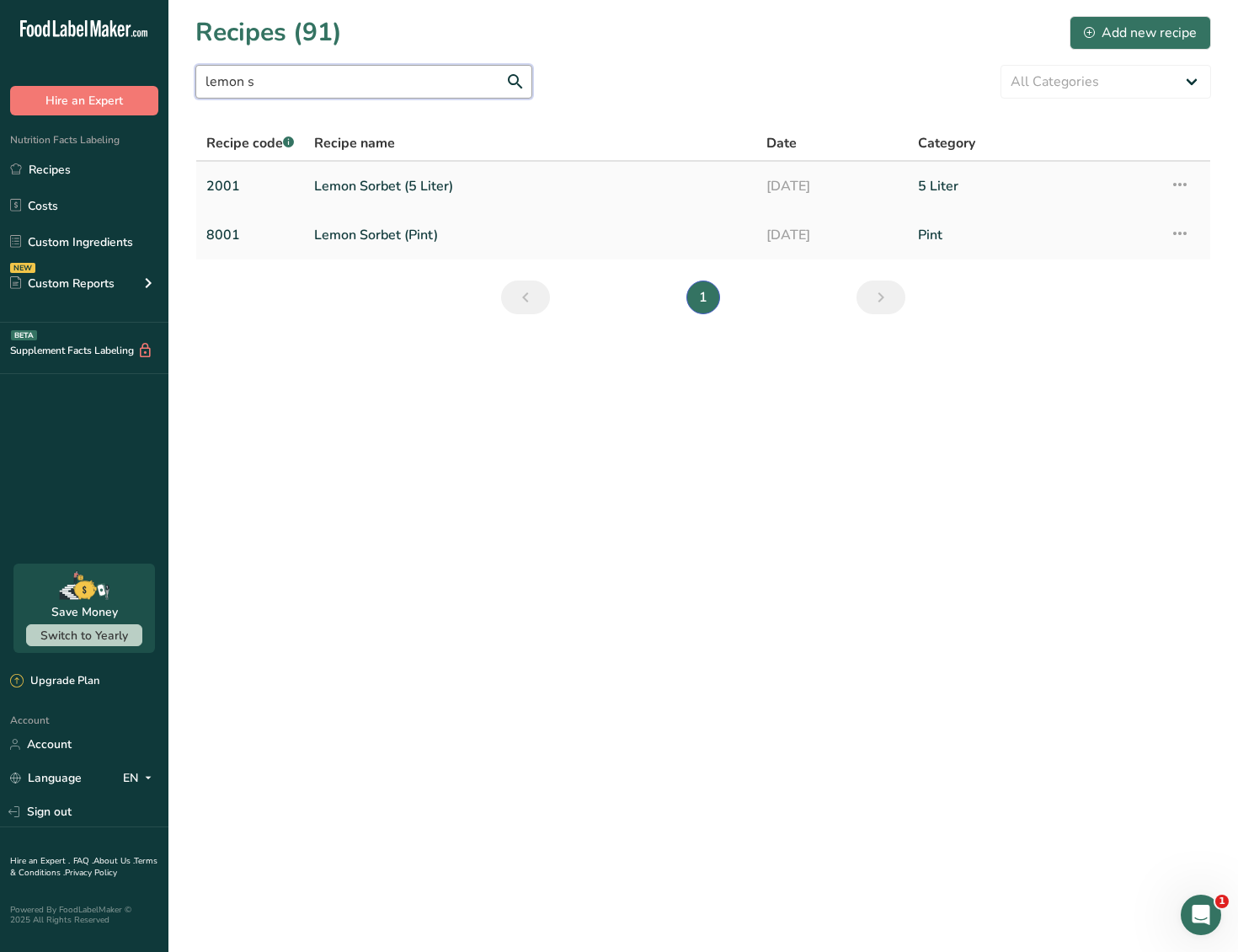
type input "lemon s"
click at [404, 193] on link "Lemon Sorbet (5 Liter)" at bounding box center [531, 186] width 432 height 36
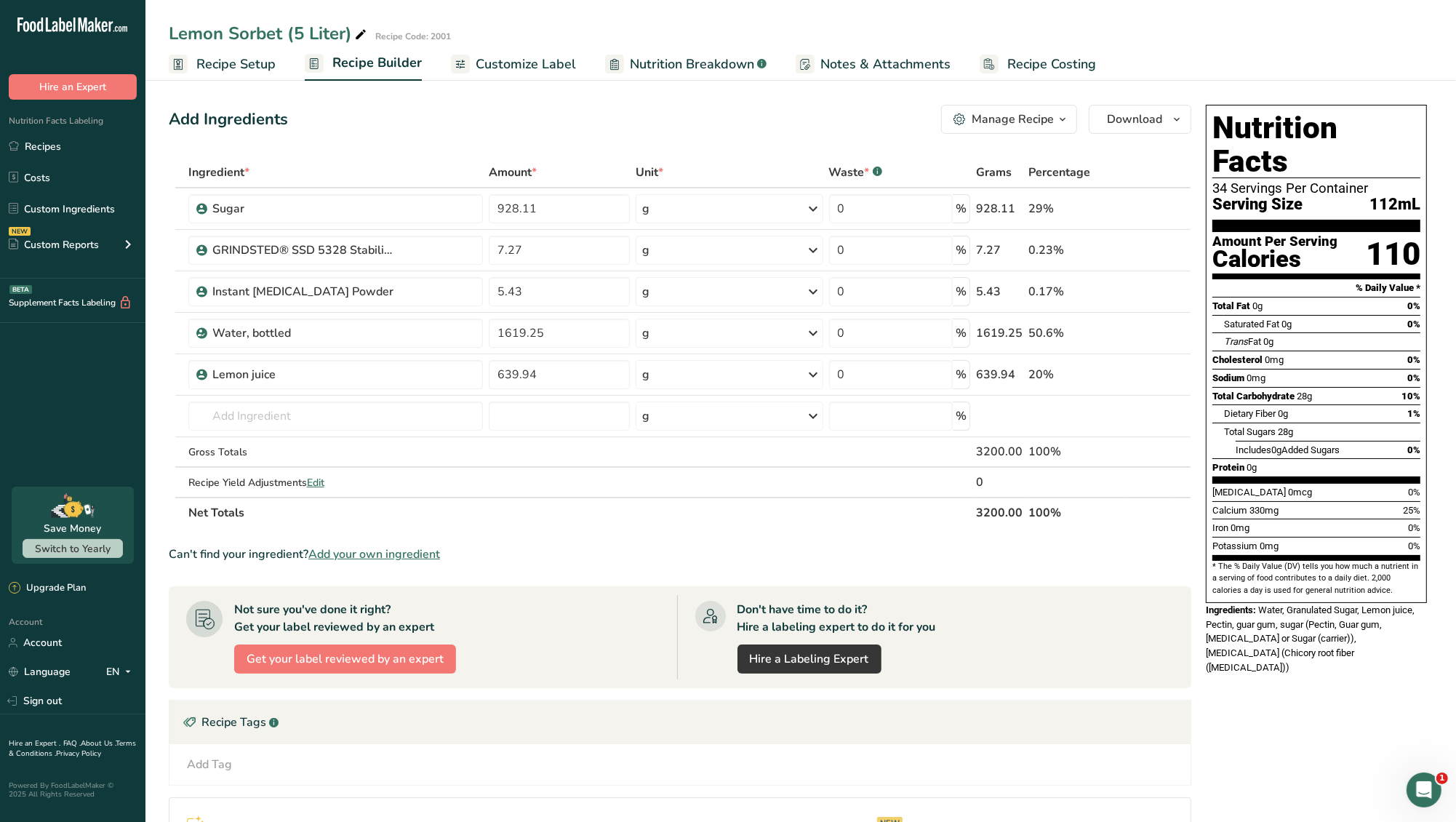
click at [1054, 121] on div "Manage Recipe" at bounding box center [1012, 119] width 83 height 17
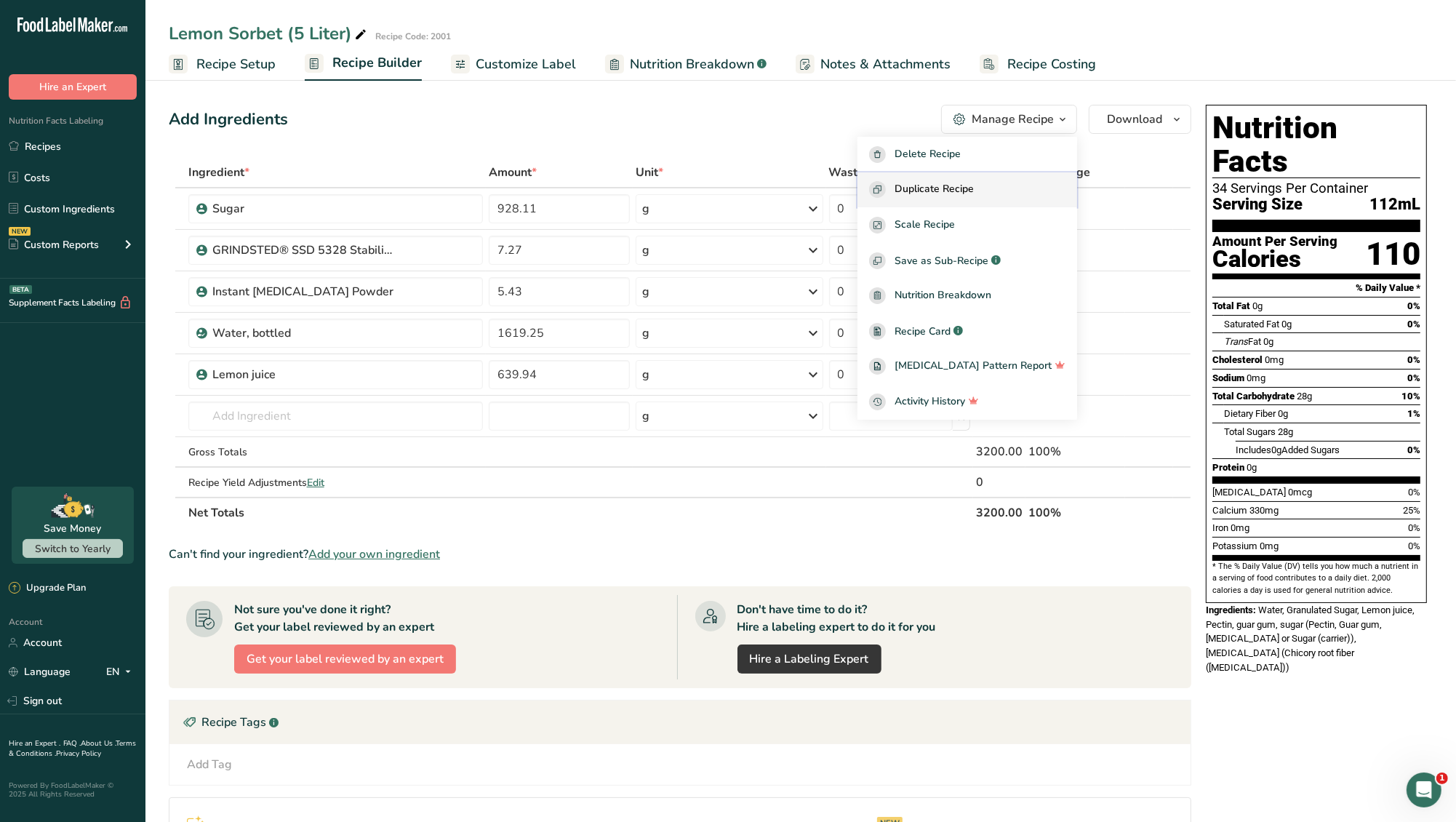
click at [1014, 192] on div "Duplicate Recipe" at bounding box center [967, 190] width 197 height 17
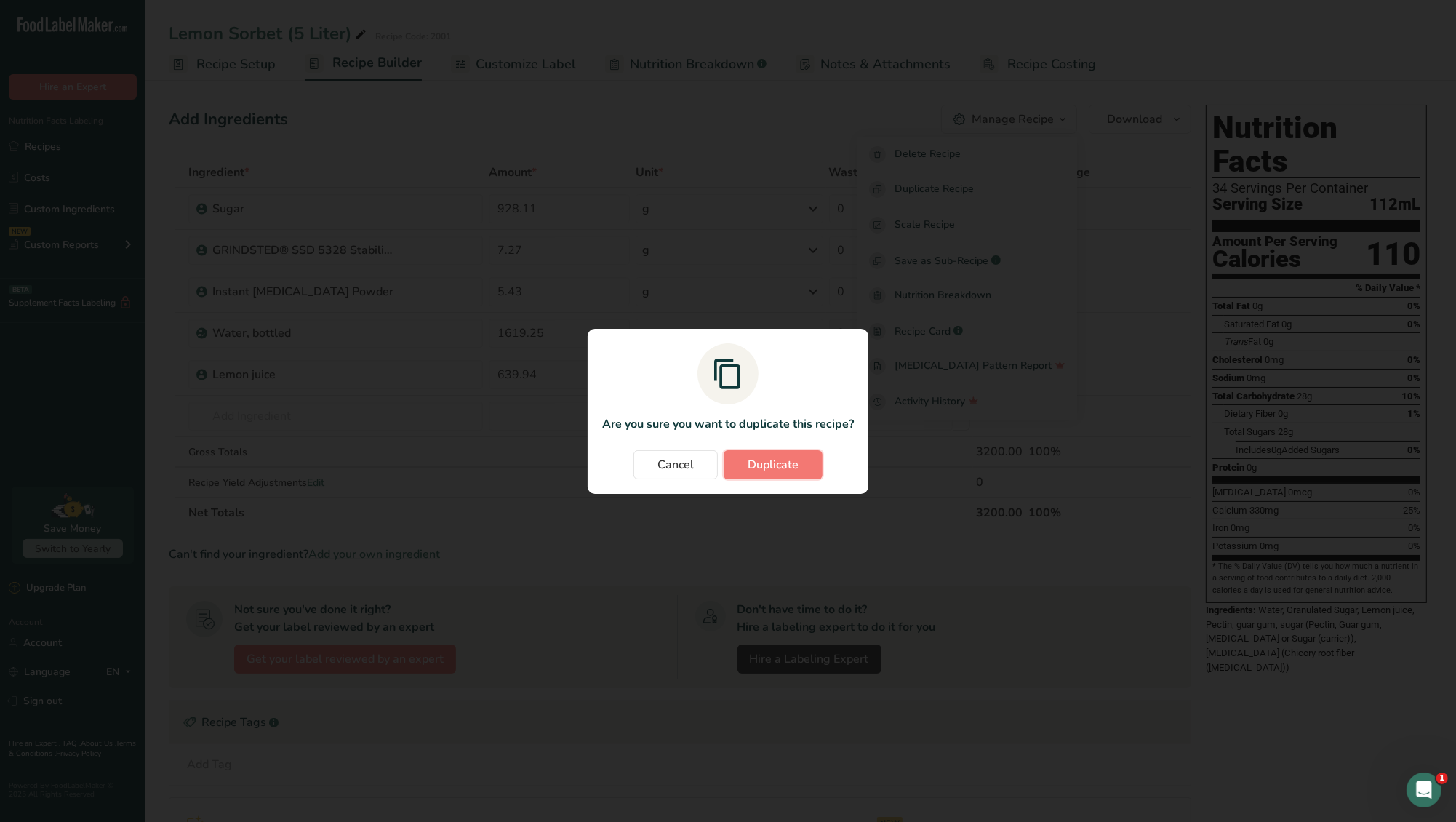
click at [782, 475] on button "Duplicate" at bounding box center [773, 465] width 99 height 29
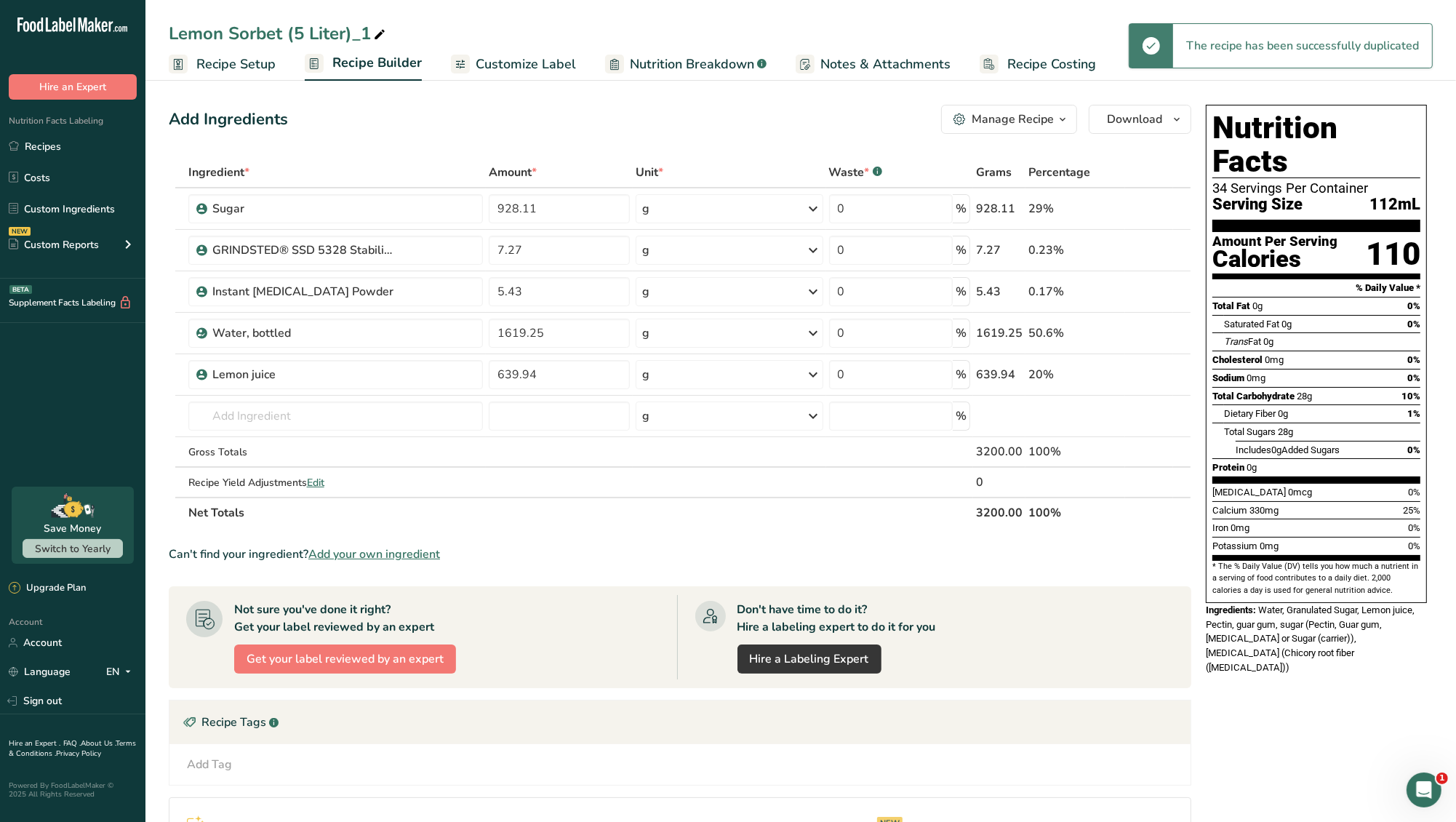
click at [311, 35] on div "Lemon Sorbet (5 Liter)_1" at bounding box center [278, 33] width 220 height 26
click at [192, 34] on input "Lemon Sorbet (5 Liter)_1" at bounding box center [800, 33] width 1264 height 26
click at [368, 32] on input "Lime Sorbet (5 Liter)_1" at bounding box center [800, 33] width 1264 height 26
type input "Lime Sorbet (5 Liter)"
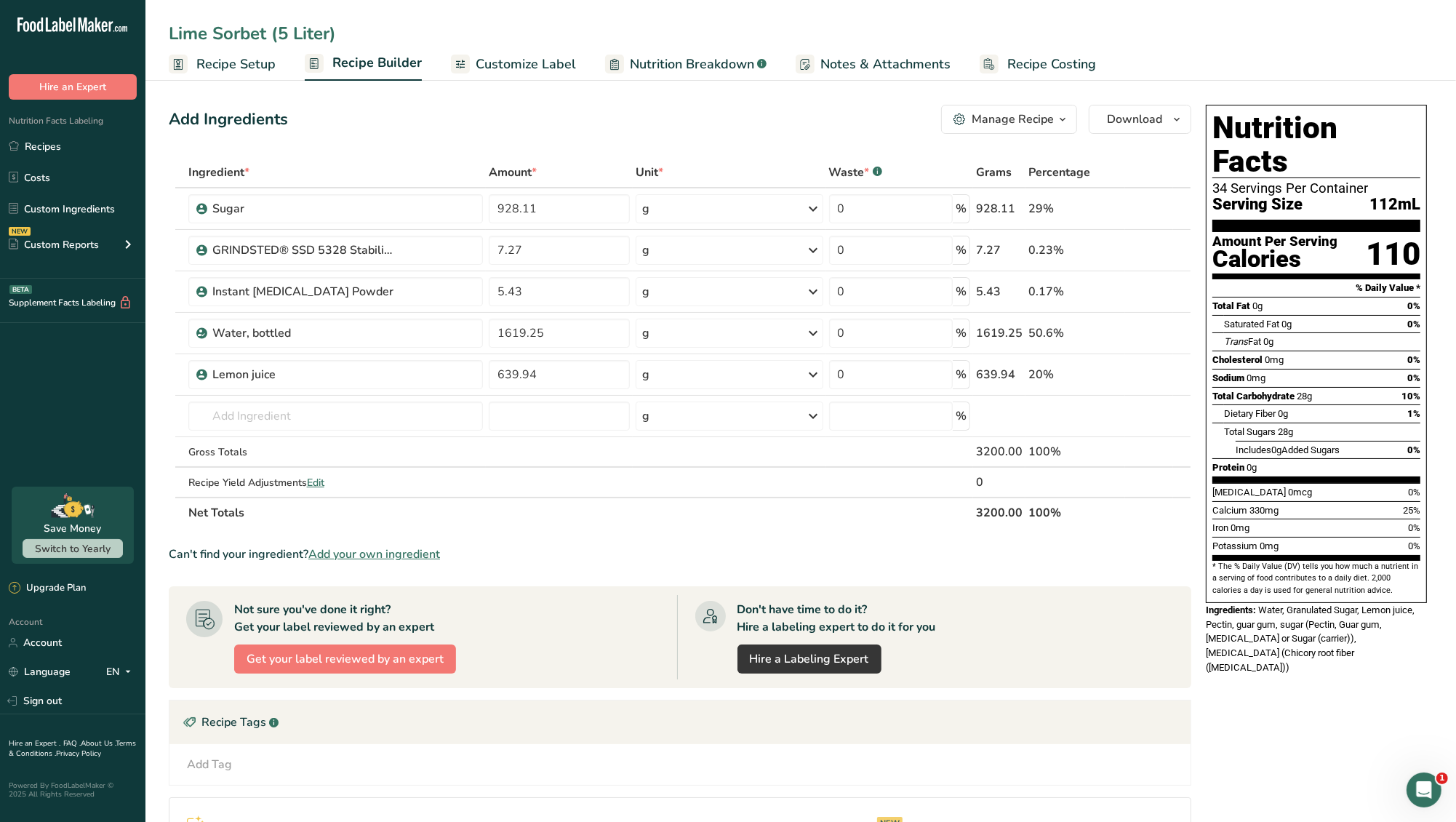
click at [217, 67] on span "Recipe Setup" at bounding box center [236, 64] width 79 height 20
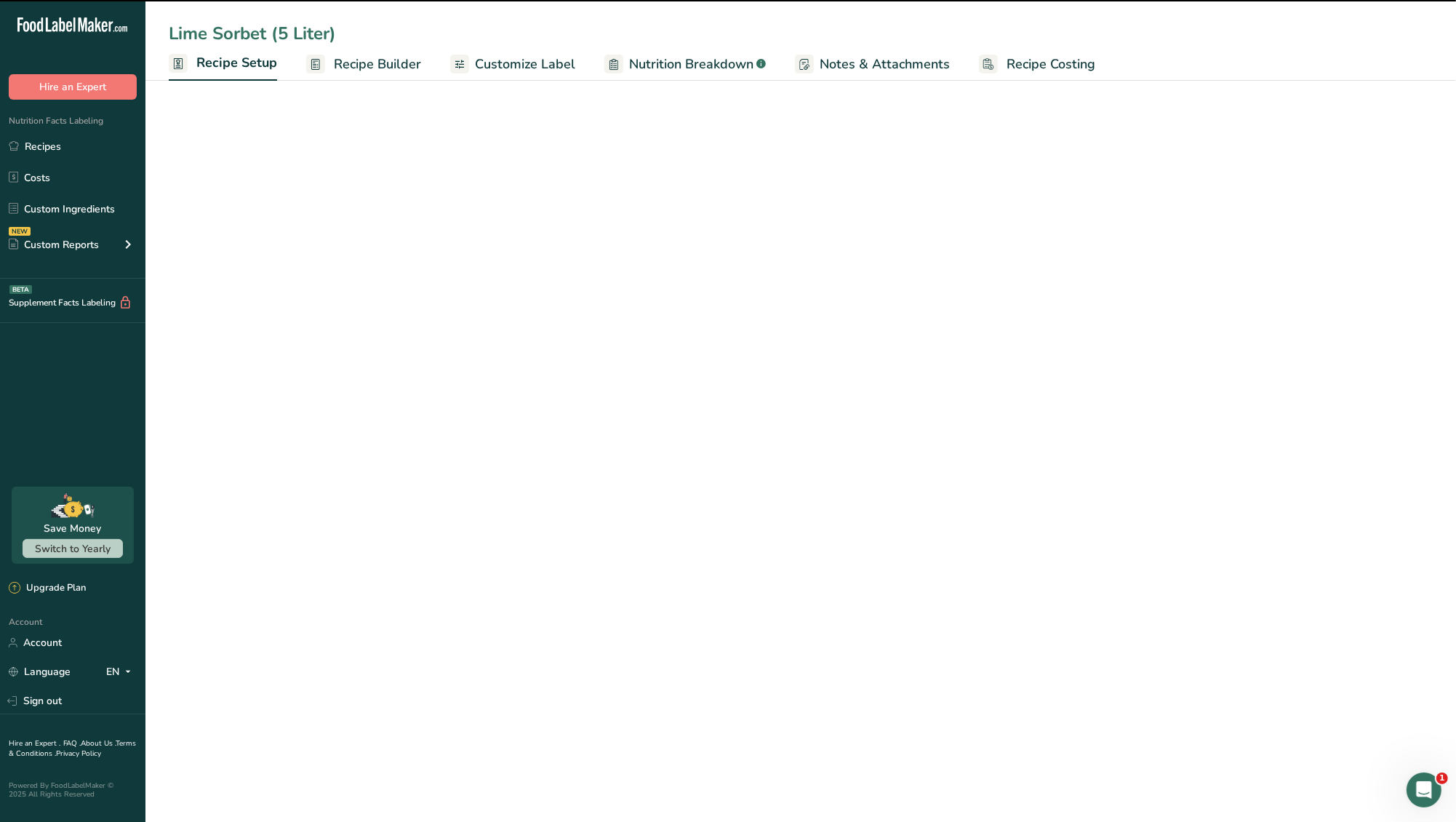
select select "22"
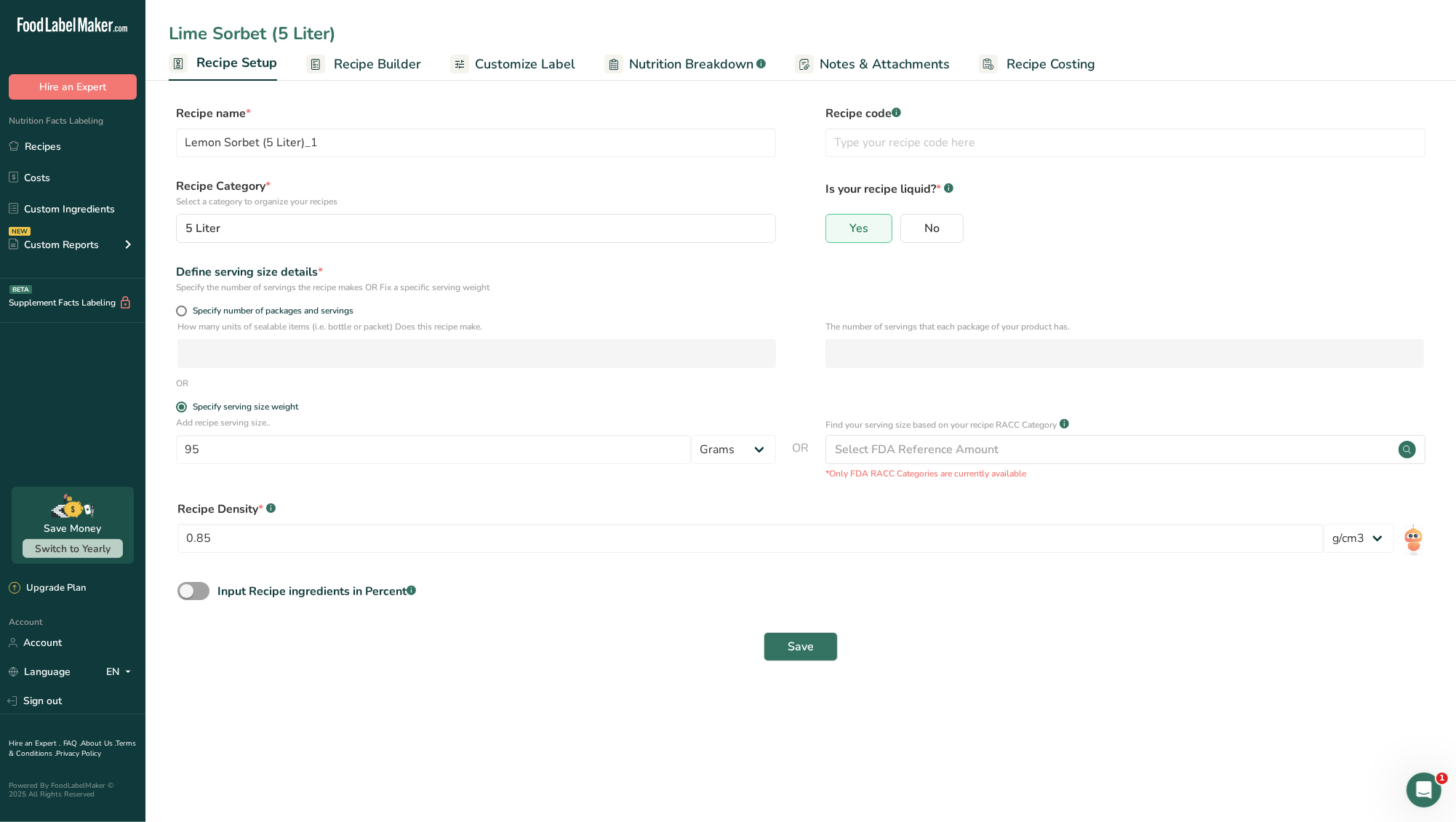
type input "Lime Sorbet (5 Liter)"
click at [880, 145] on input "text" at bounding box center [1125, 142] width 600 height 29
type input "2002"
click at [808, 643] on span "Save" at bounding box center [800, 647] width 26 height 17
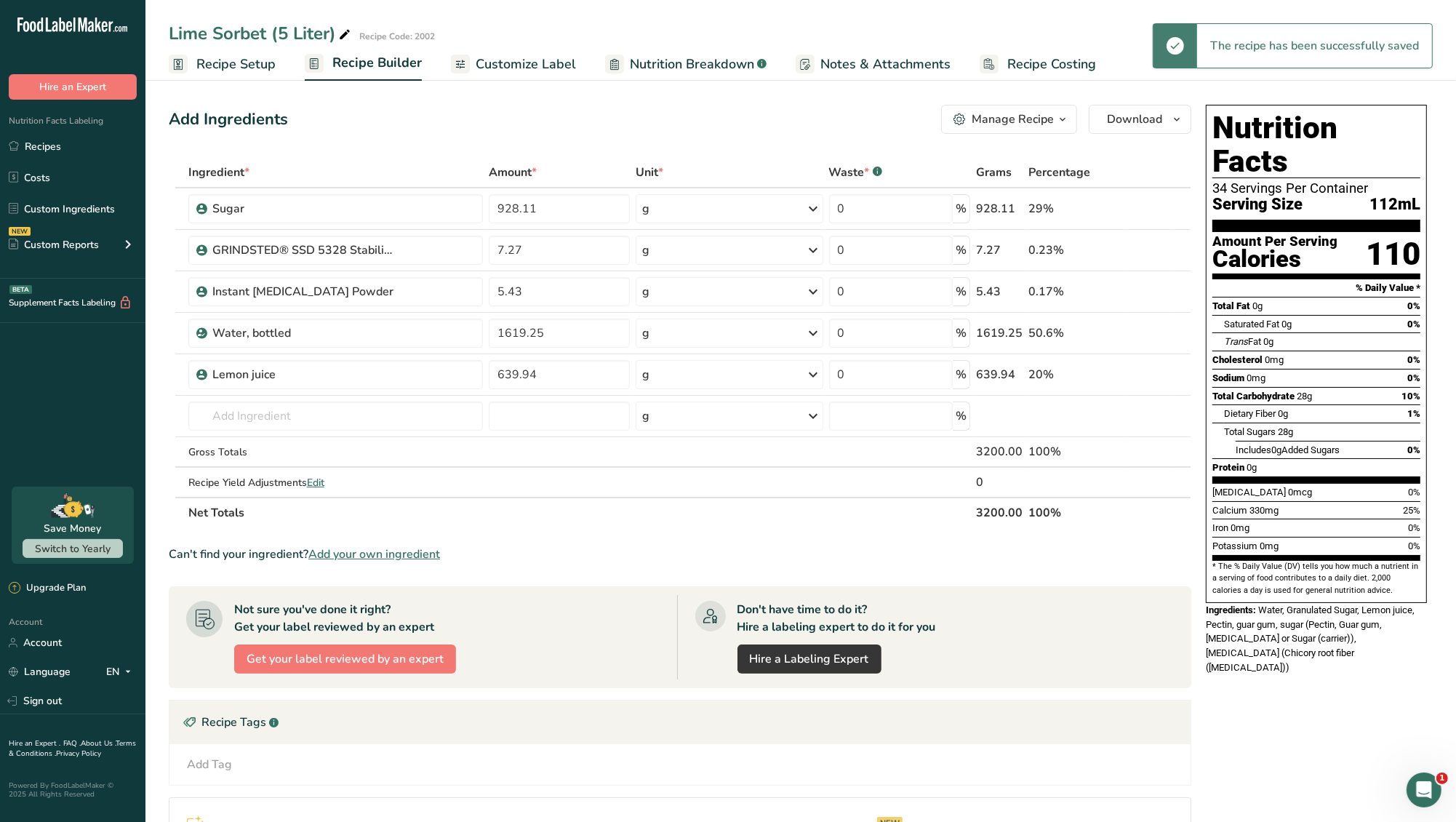
click at [207, 69] on span "Recipe Setup" at bounding box center [236, 64] width 79 height 20
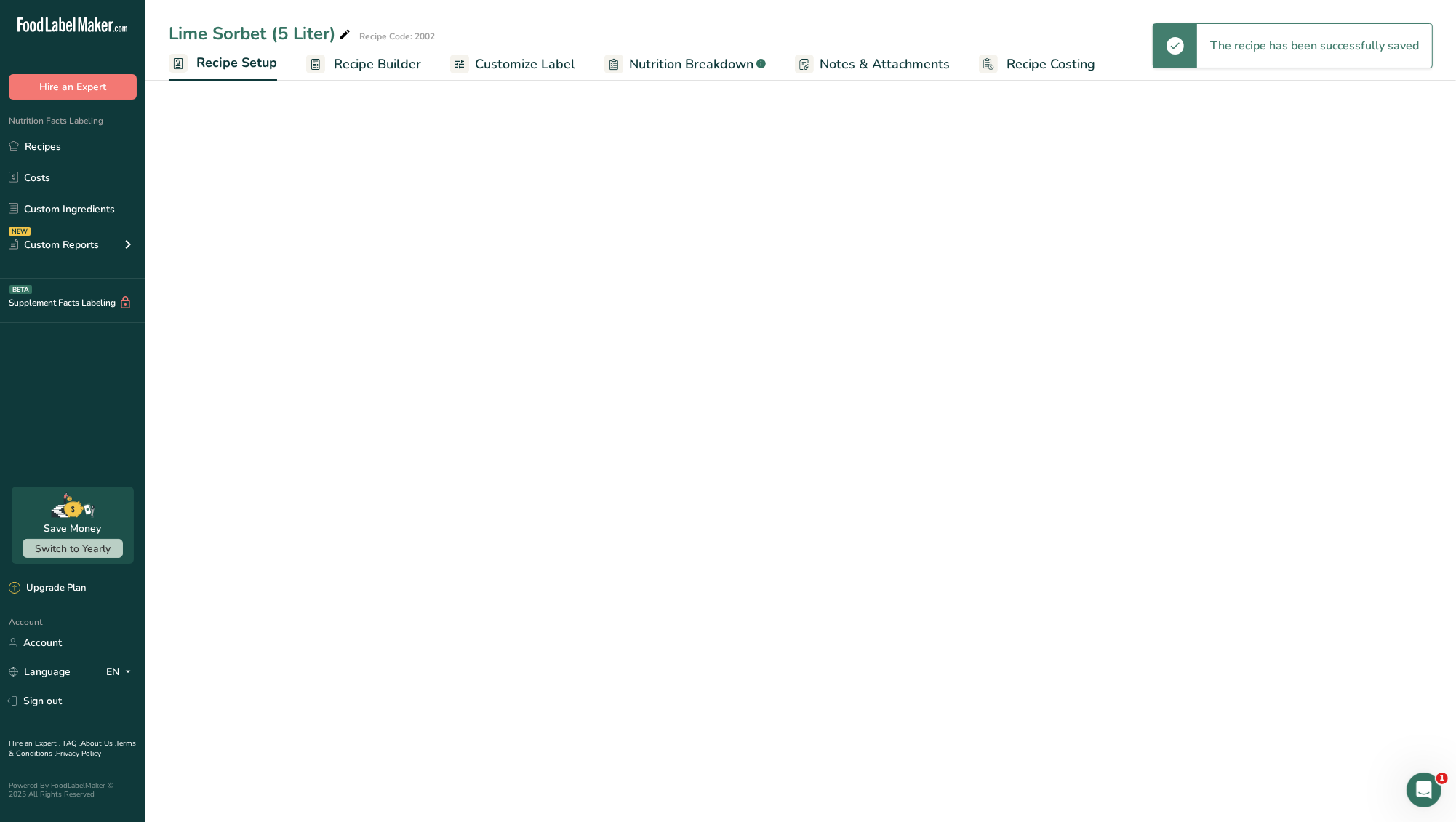
select select "22"
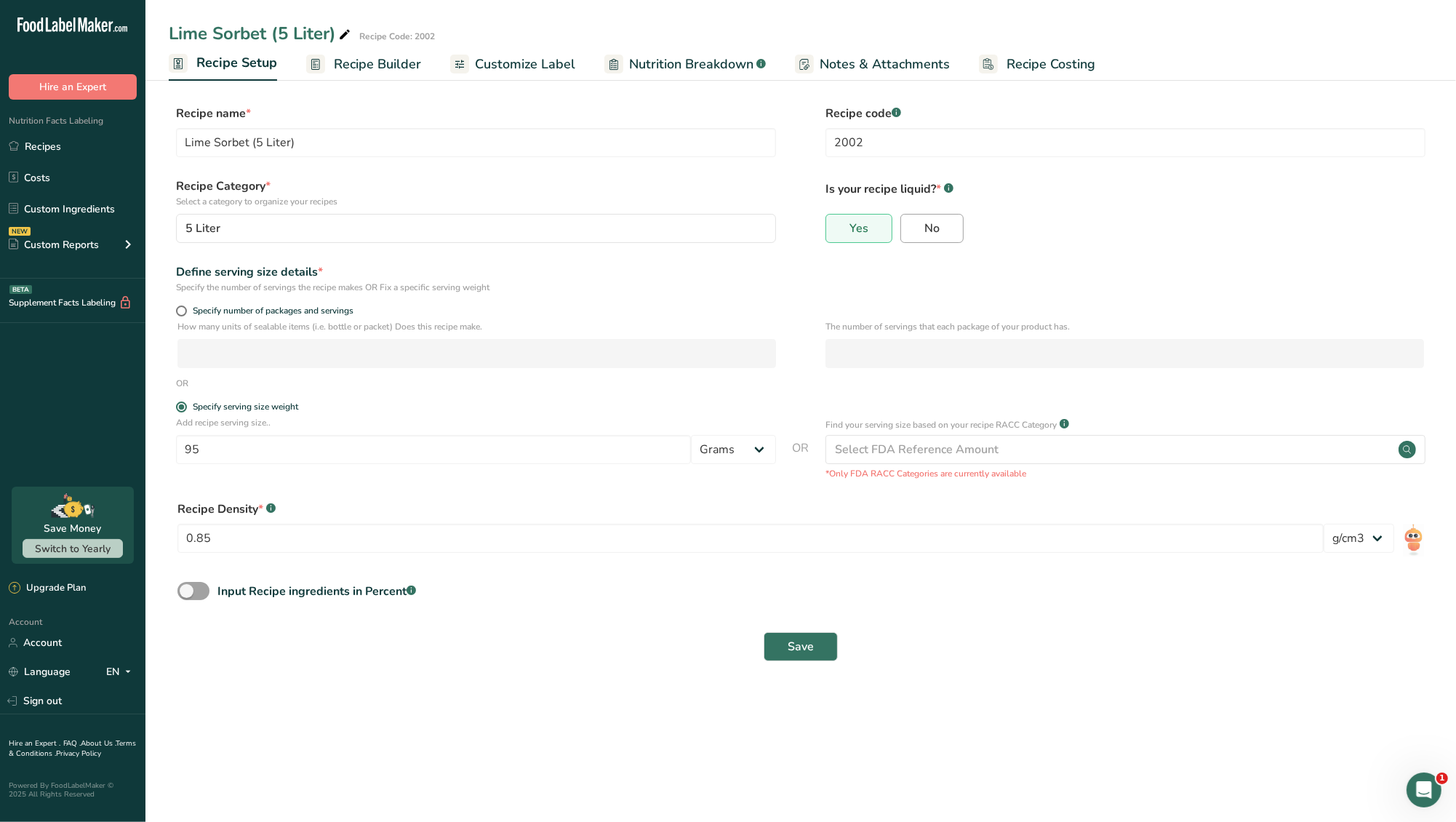
click at [946, 218] on label "No" at bounding box center [931, 228] width 63 height 29
click at [910, 223] on input "No" at bounding box center [905, 227] width 9 height 9
radio input "true"
radio input "false"
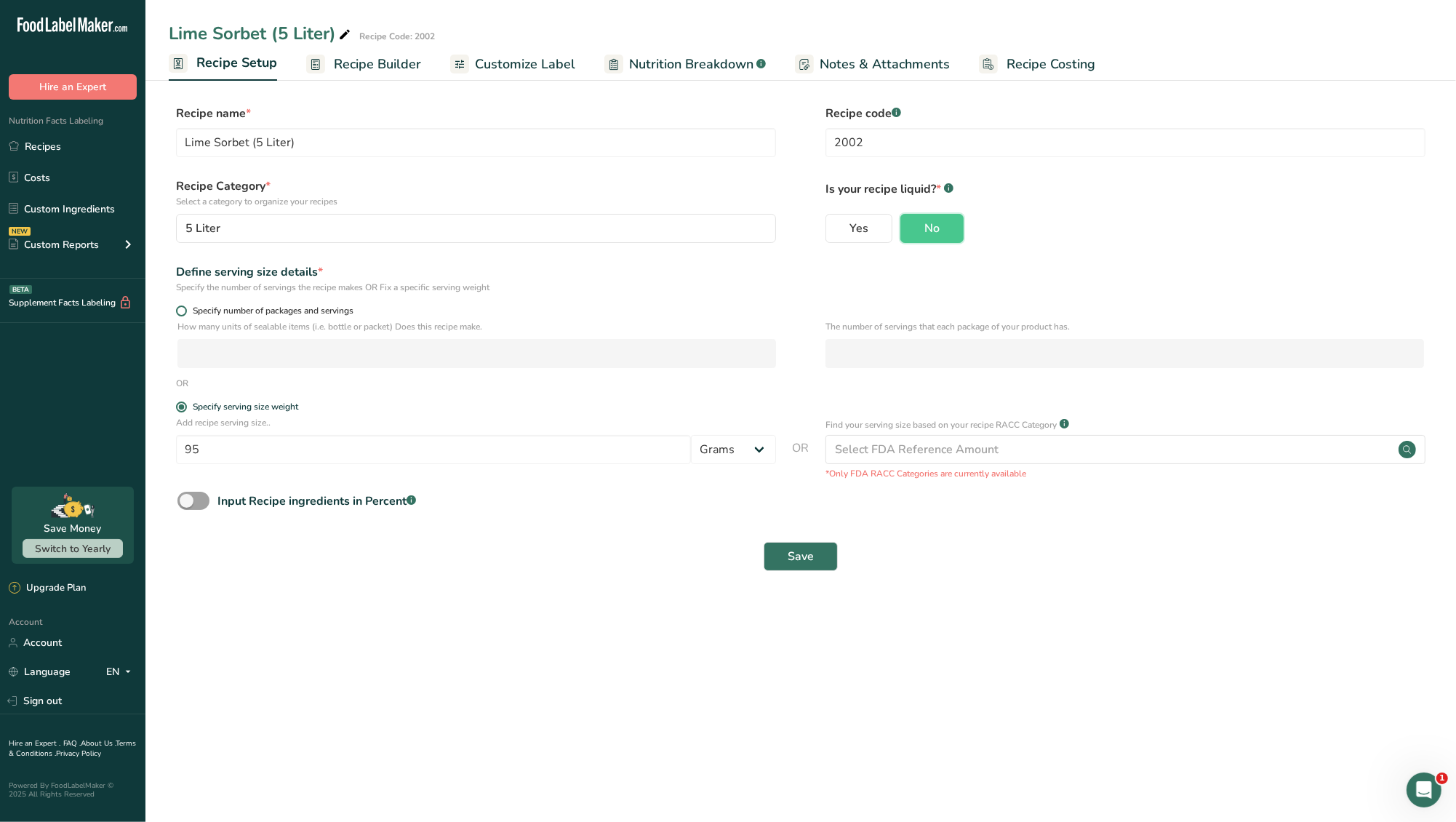
click at [181, 312] on span at bounding box center [181, 311] width 11 height 11
click at [181, 312] on input "Specify number of packages and servings" at bounding box center [181, 311] width 9 height 9
radio input "true"
radio input "false"
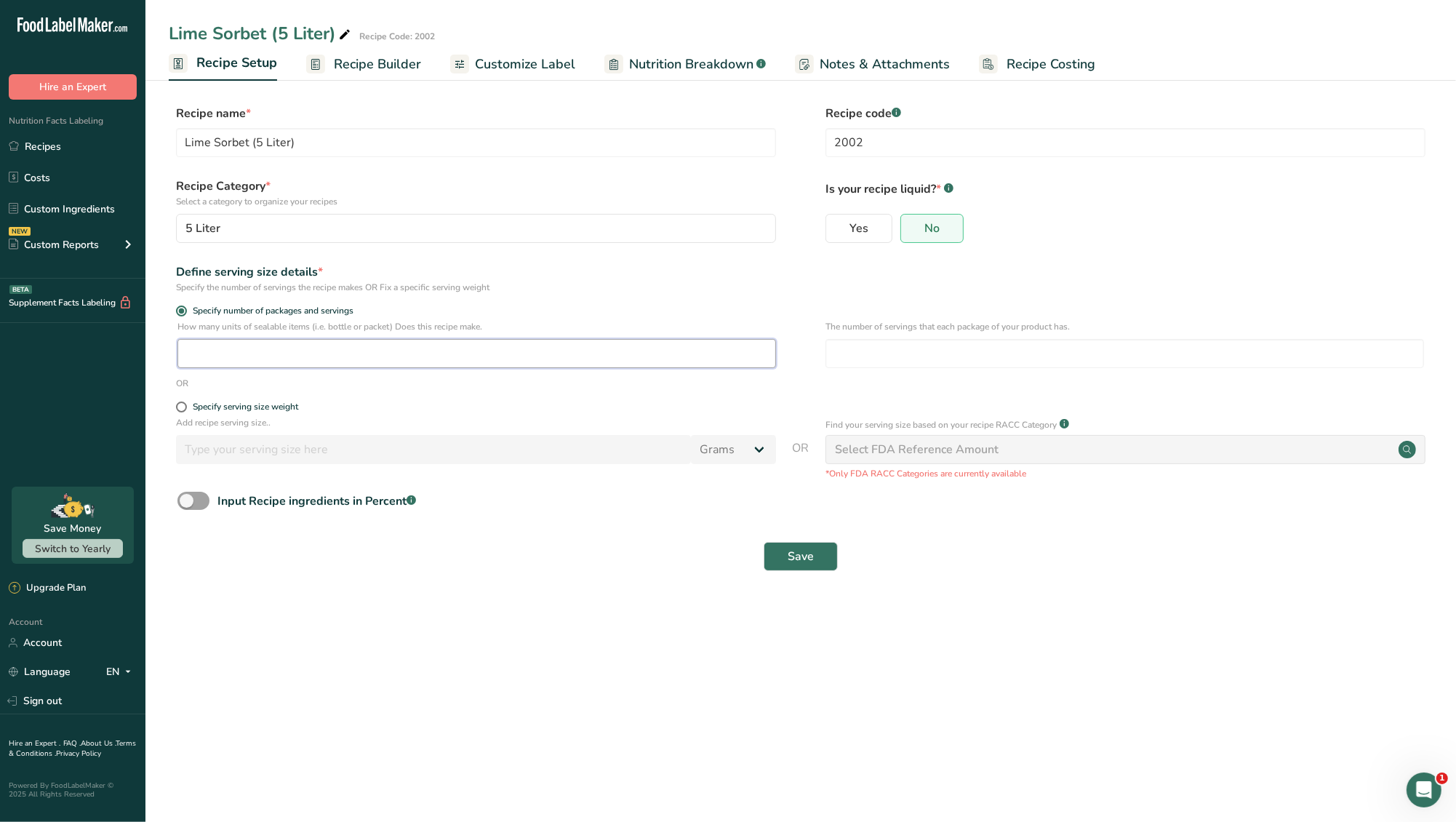
click at [231, 355] on input "number" at bounding box center [476, 354] width 599 height 29
type input "1"
type input "33.8"
click at [785, 548] on button "Save" at bounding box center [800, 556] width 74 height 29
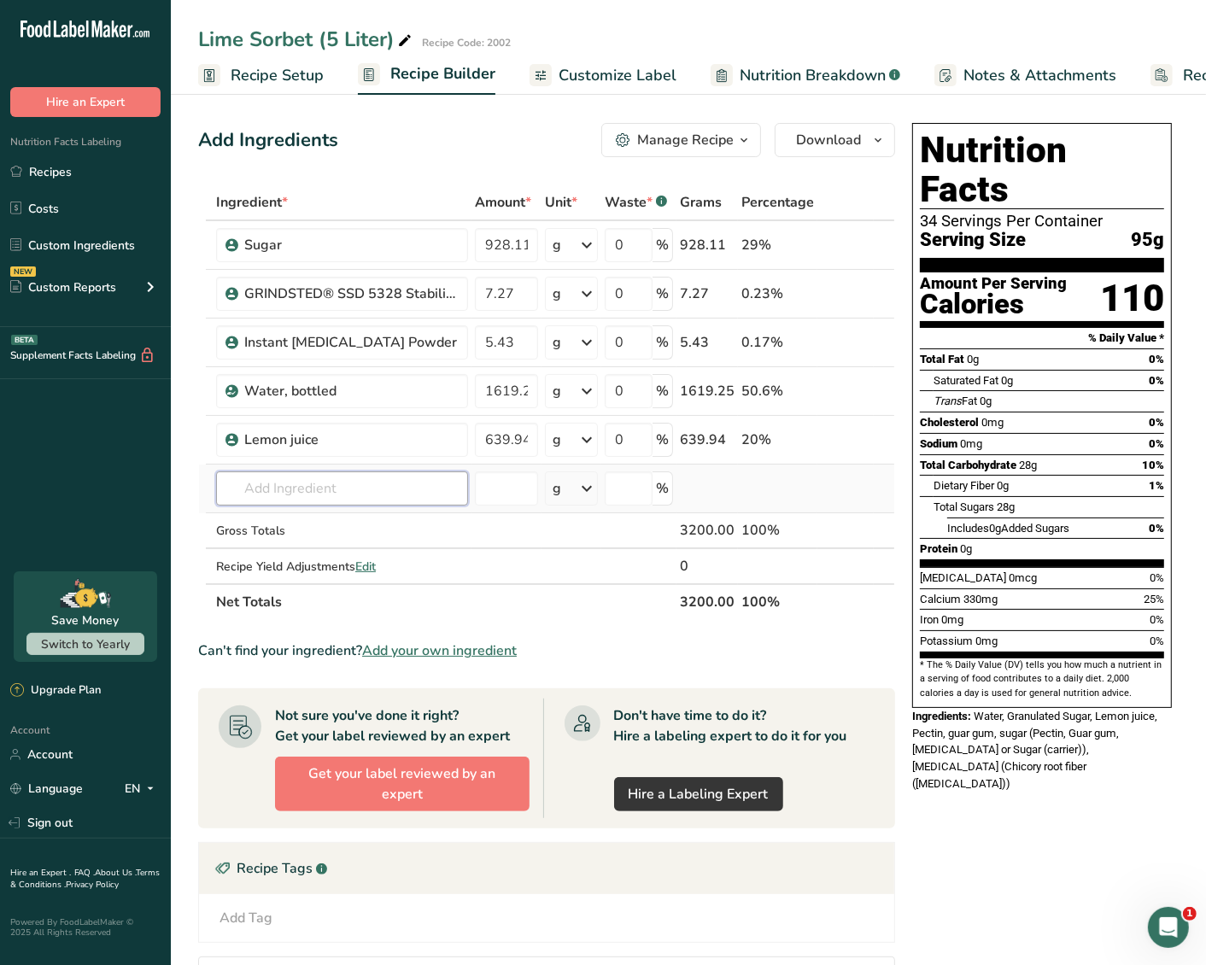
click at [336, 487] on input "text" at bounding box center [342, 488] width 252 height 34
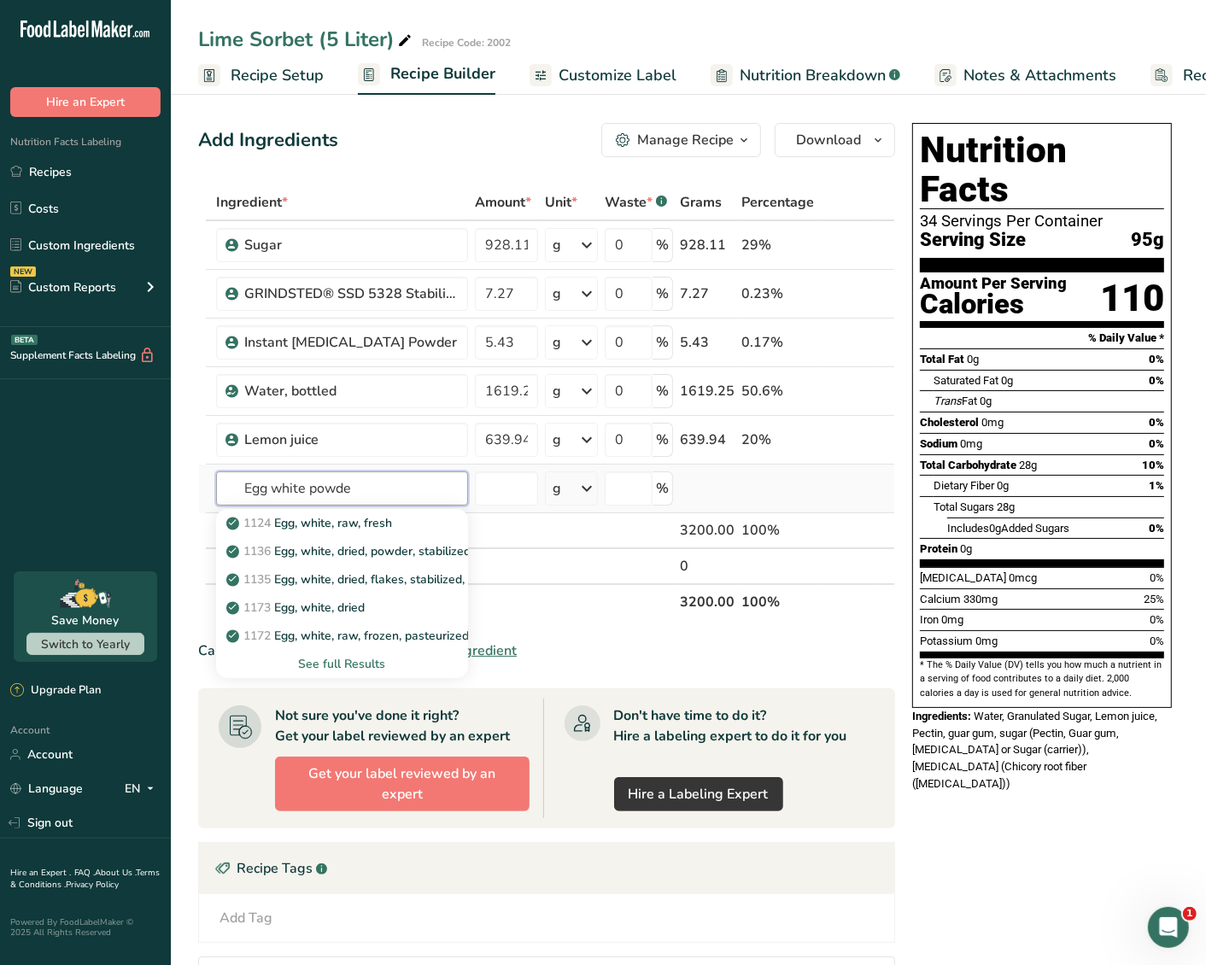
type input "Egg white powder"
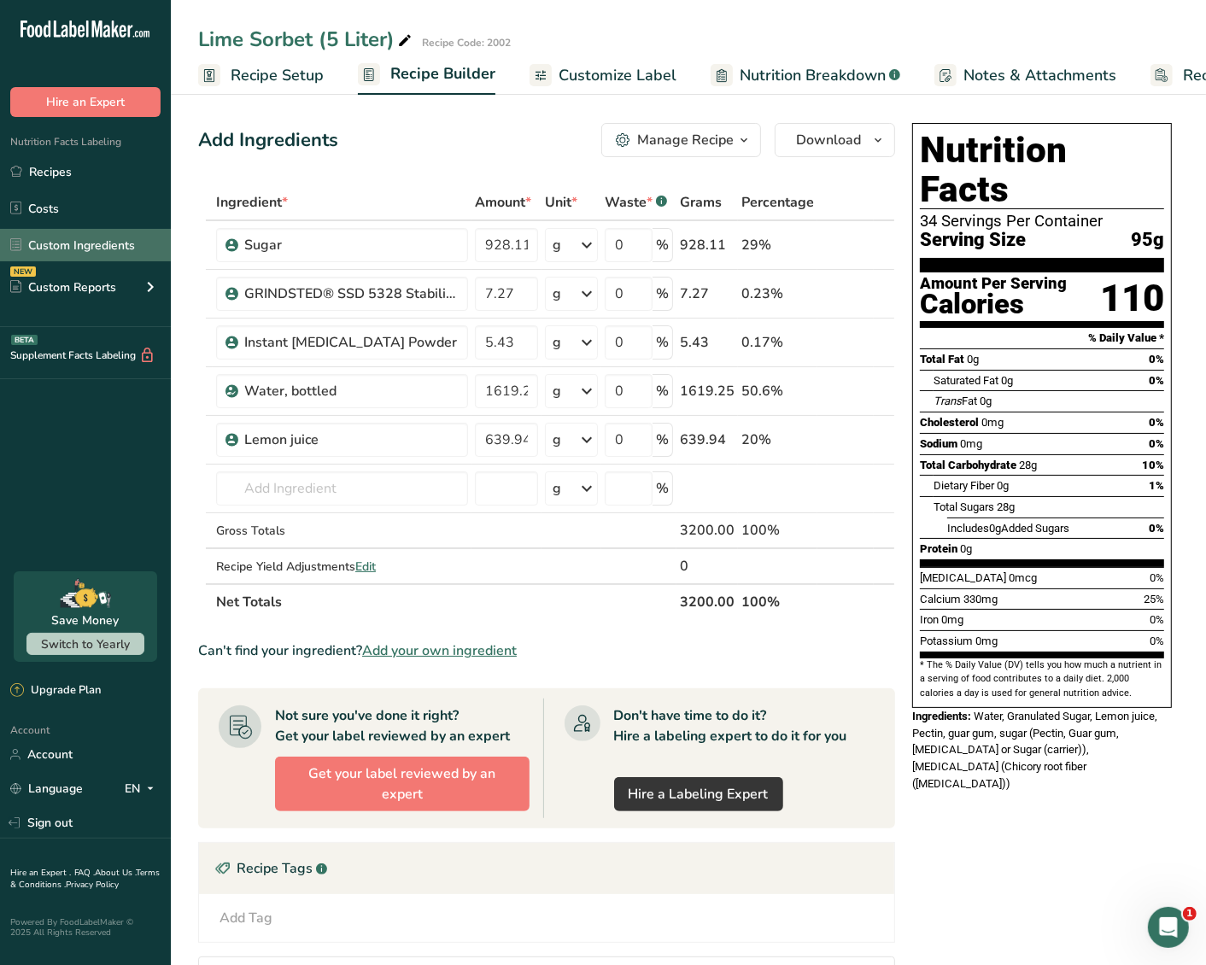
click at [56, 235] on link "Custom Ingredients" at bounding box center [85, 245] width 171 height 32
